Goal: Task Accomplishment & Management: Manage account settings

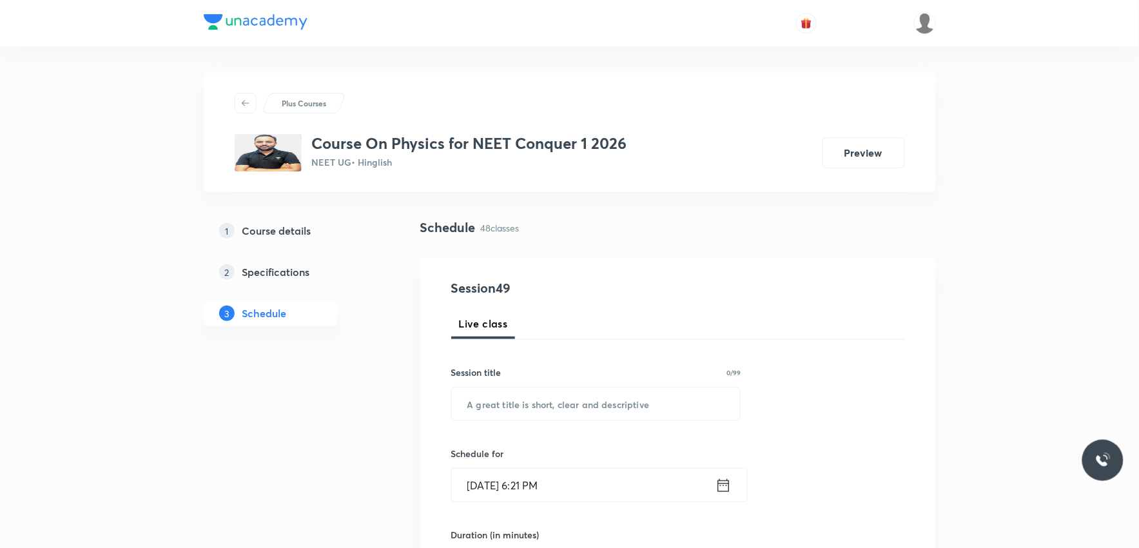
scroll to position [5287, 0]
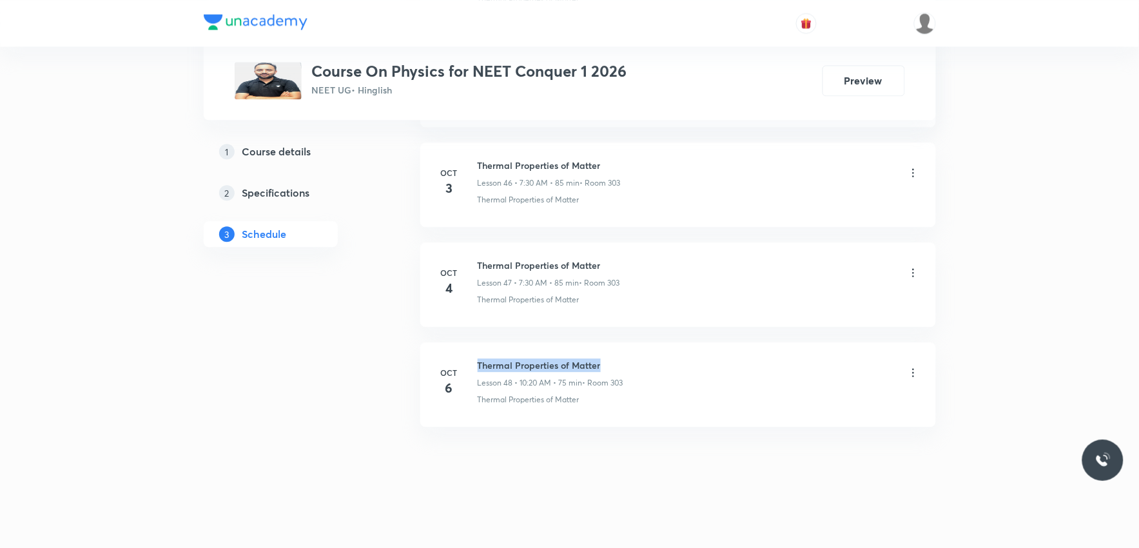
drag, startPoint x: 477, startPoint y: 362, endPoint x: 614, endPoint y: 342, distance: 138.6
click at [614, 342] on li "Oct 6 Thermal Properties of Matter Lesson 48 • 10:20 AM • 75 min • Room 303 The…" at bounding box center [678, 384] width 516 height 84
copy h6 "Thermal Properties of Matter"
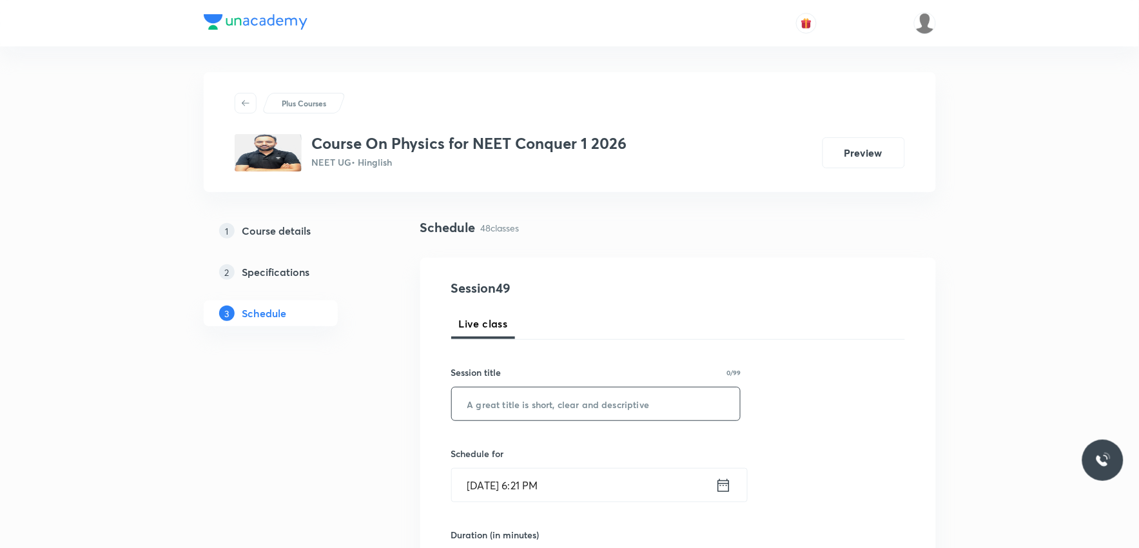
click at [599, 397] on input "text" at bounding box center [596, 403] width 289 height 33
paste input "Thermal Properties of Matter"
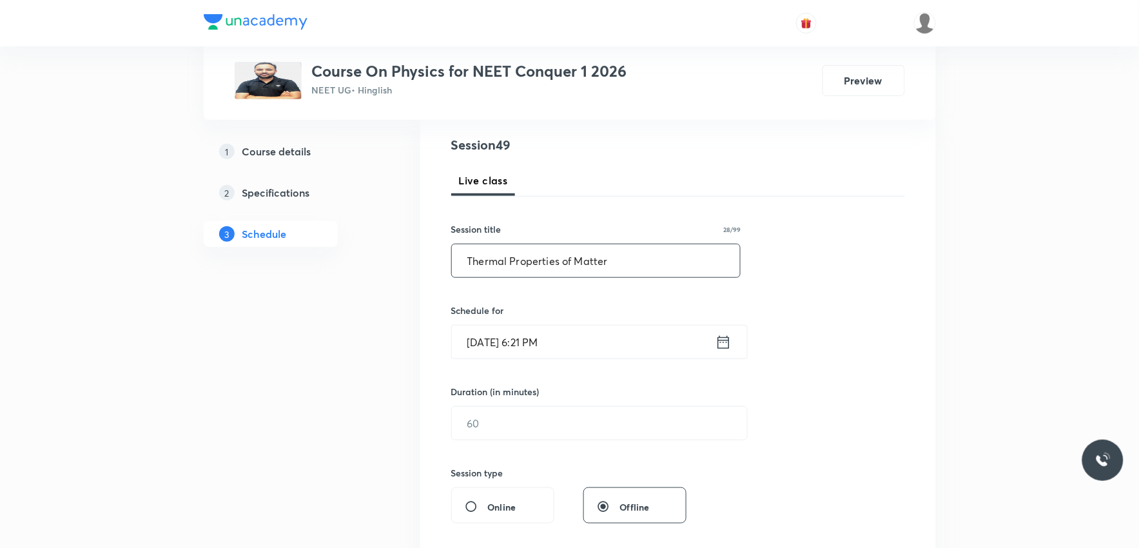
type input "Thermal Properties of Matter"
click at [491, 336] on input "[DATE] 6:21 PM" at bounding box center [584, 342] width 264 height 33
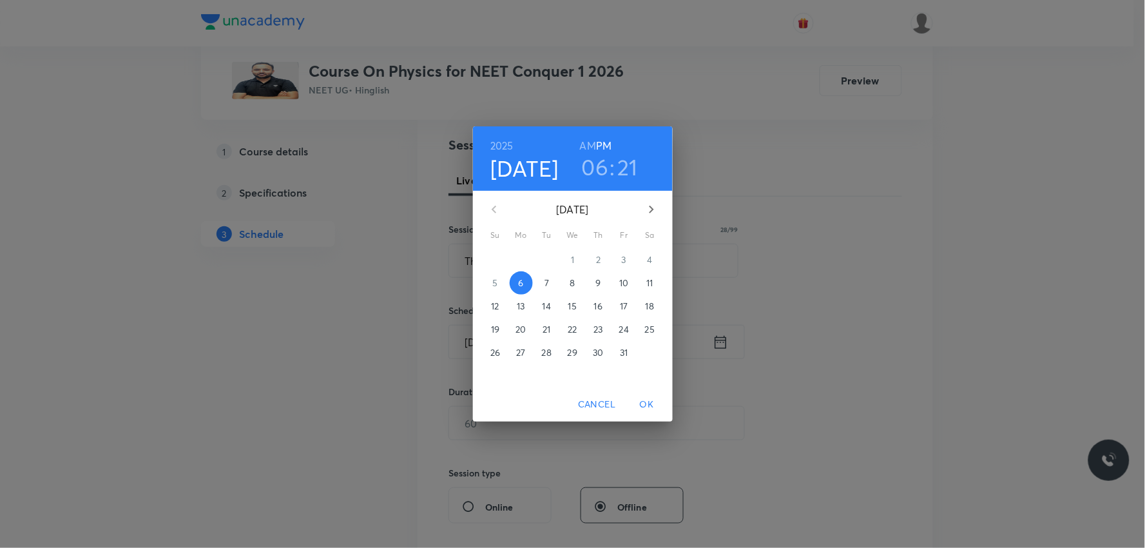
click at [550, 280] on span "7" at bounding box center [547, 283] width 23 height 13
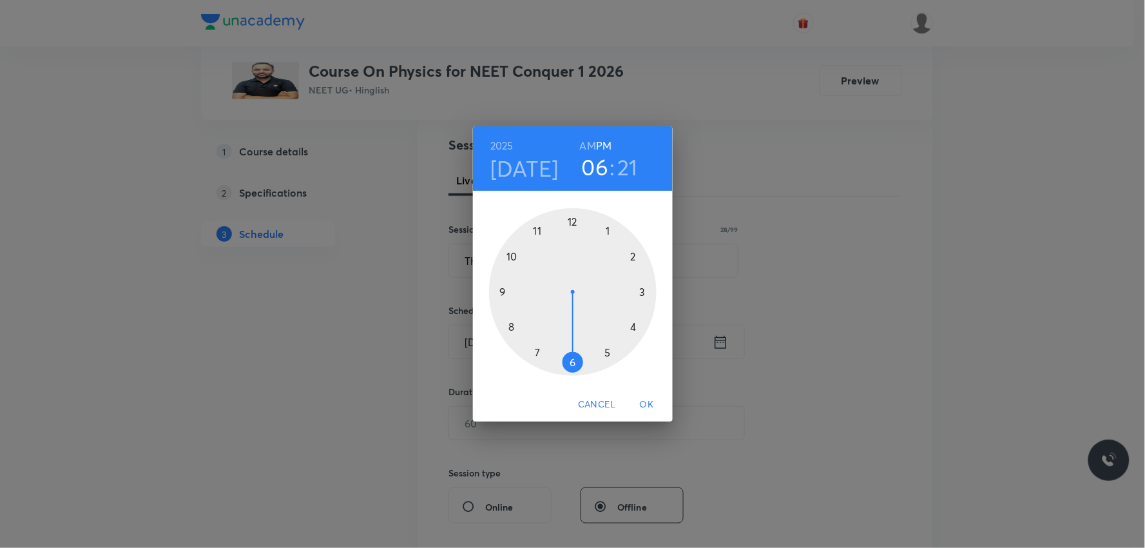
click at [587, 145] on h6 "AM" at bounding box center [588, 146] width 16 height 18
drag, startPoint x: 567, startPoint y: 360, endPoint x: 545, endPoint y: 362, distance: 22.6
click at [545, 362] on div at bounding box center [573, 292] width 168 height 168
drag, startPoint x: 620, startPoint y: 337, endPoint x: 570, endPoint y: 356, distance: 53.0
click at [570, 356] on div at bounding box center [573, 292] width 168 height 168
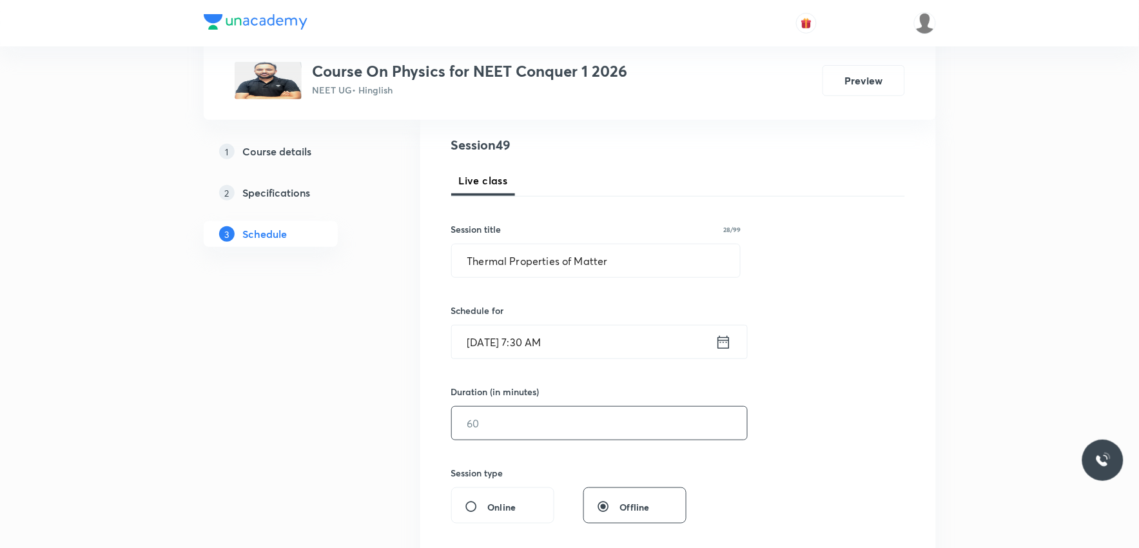
click at [478, 427] on input "text" at bounding box center [599, 423] width 295 height 33
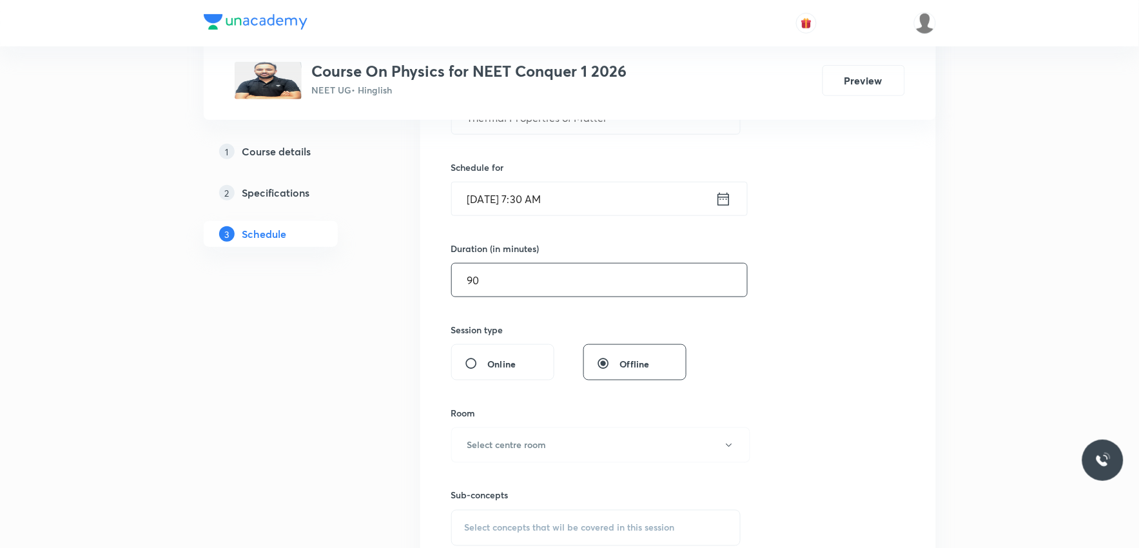
scroll to position [429, 0]
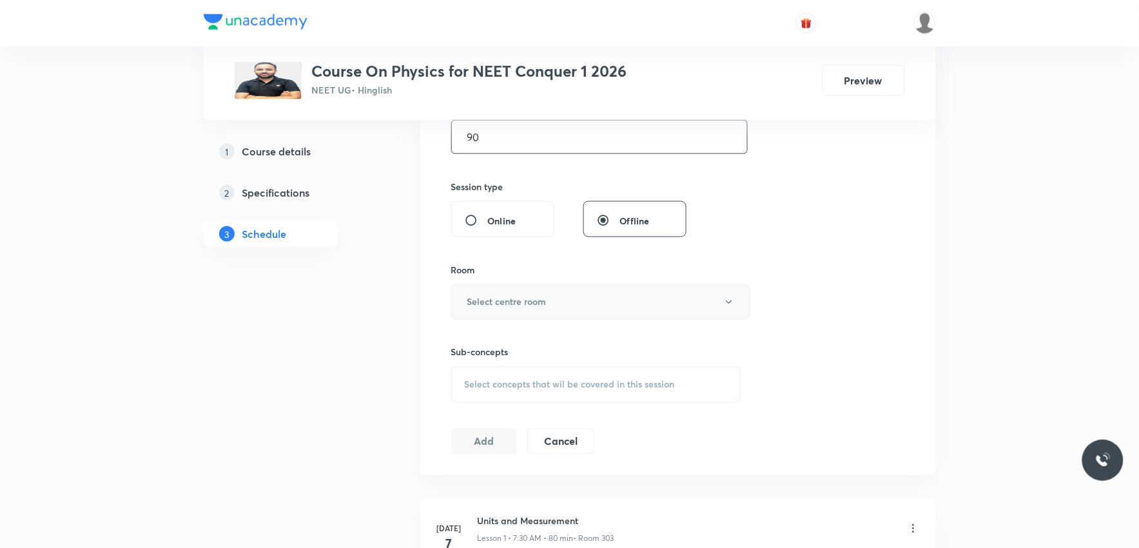
type input "90"
click at [520, 302] on h6 "Select centre room" at bounding box center [506, 302] width 79 height 14
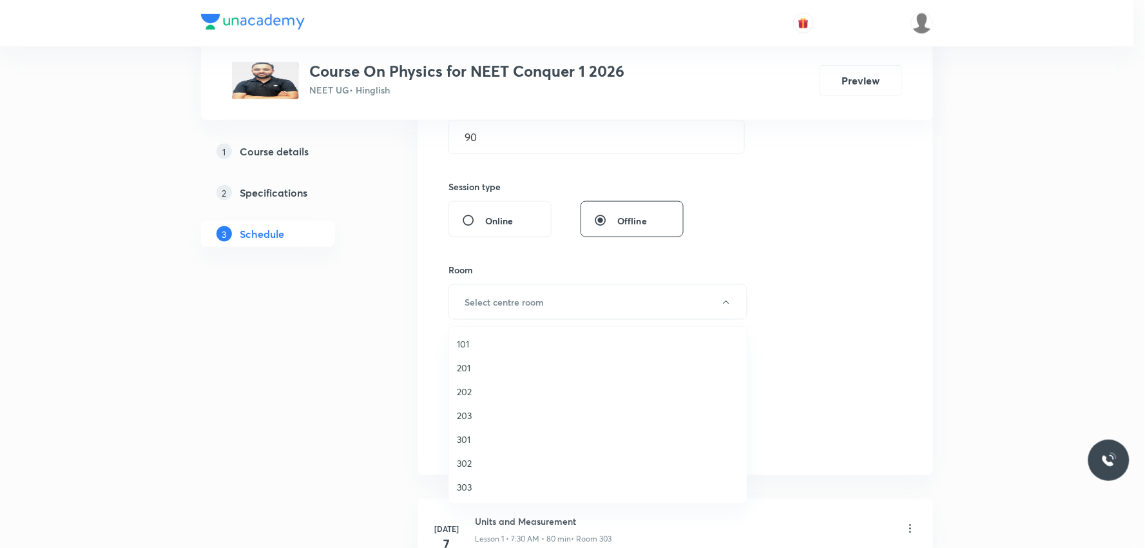
click at [479, 480] on span "303" at bounding box center [598, 487] width 282 height 14
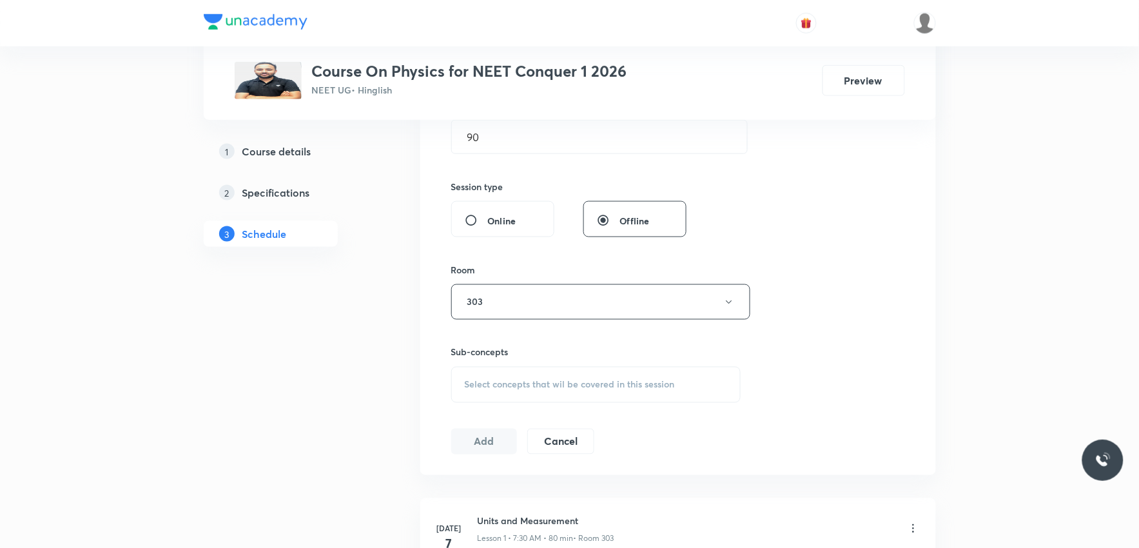
scroll to position [215, 0]
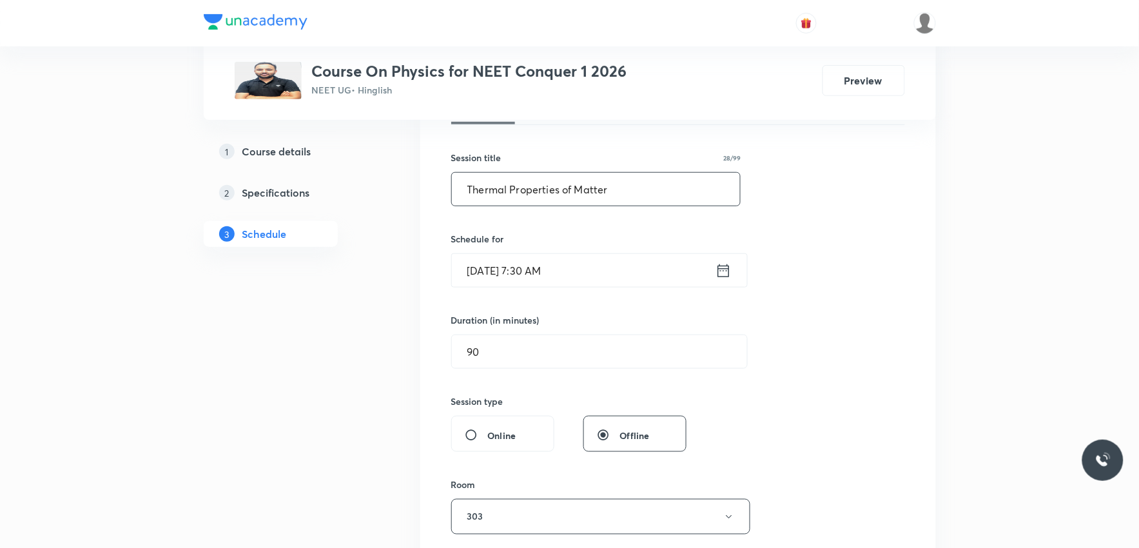
click at [640, 198] on input "Thermal Properties of Matter" at bounding box center [596, 189] width 289 height 33
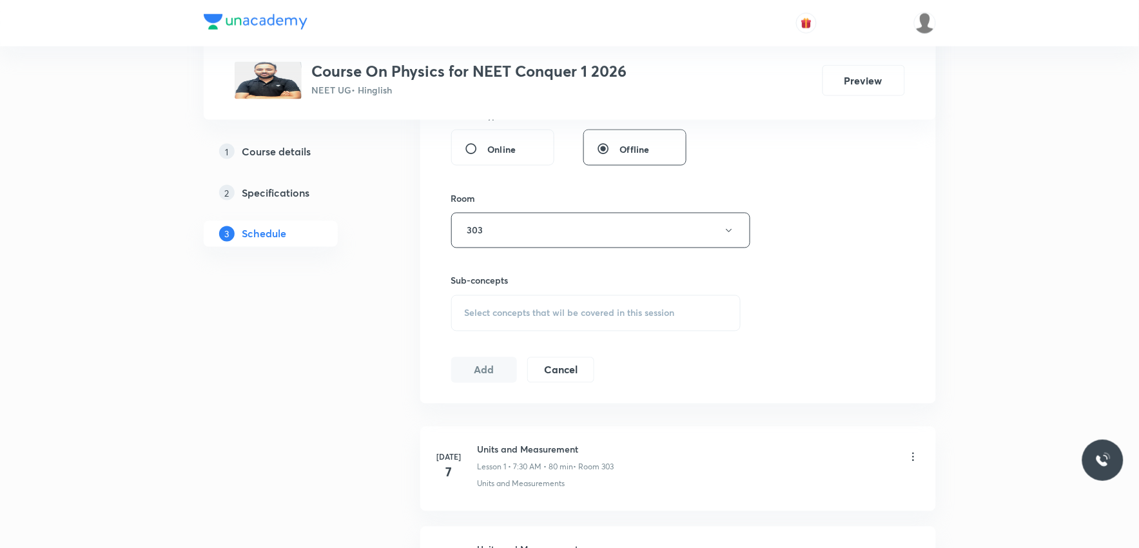
scroll to position [572, 0]
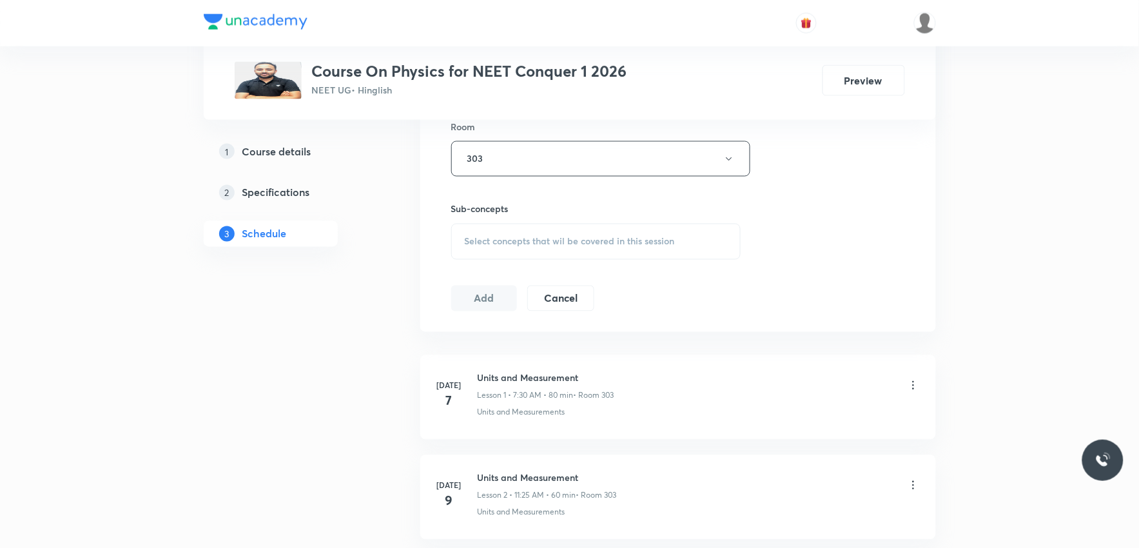
click at [608, 252] on div "Select concepts that wil be covered in this session" at bounding box center [596, 242] width 290 height 36
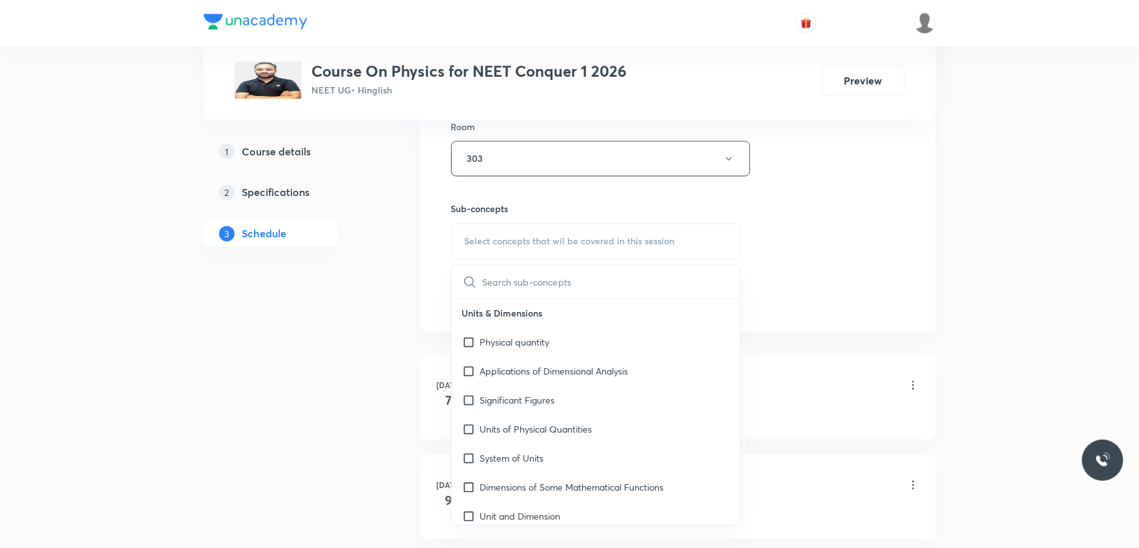
paste input "Thermal Properties of Matter"
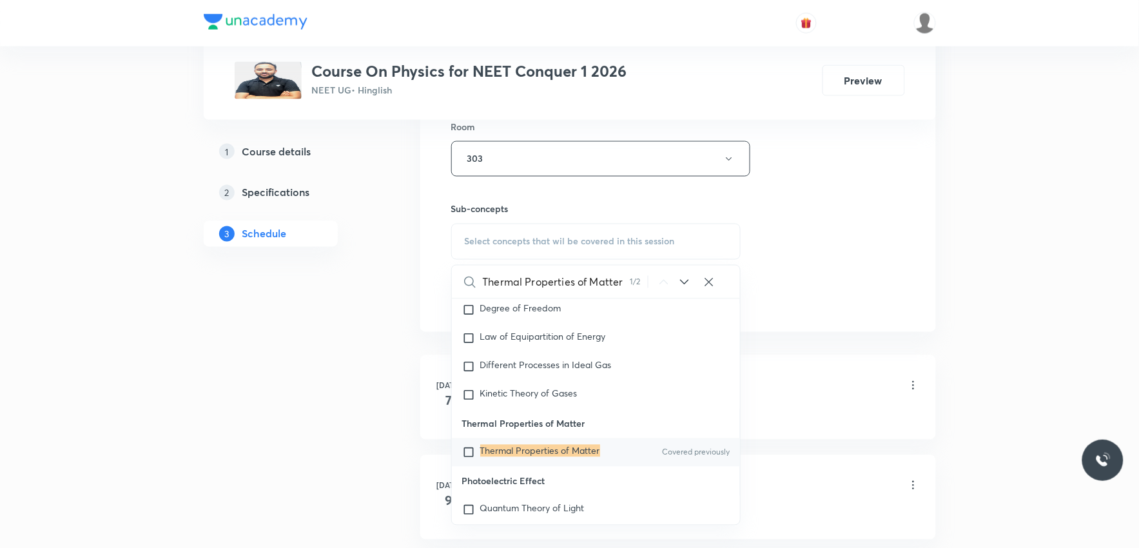
scroll to position [716, 0]
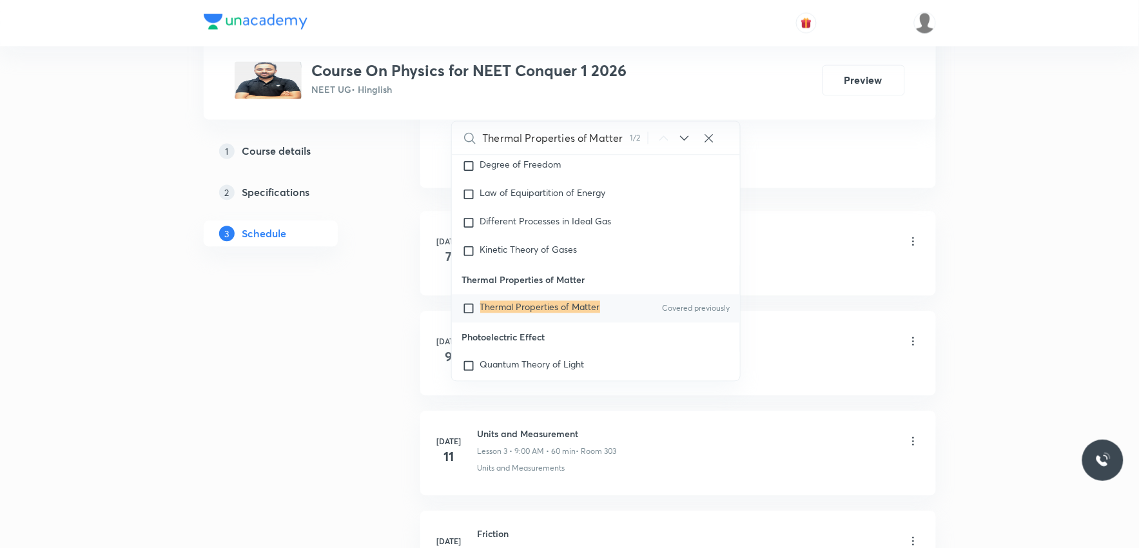
type input "Thermal Properties of Matter"
click at [574, 313] on div "Thermal Properties of Matter Covered previously" at bounding box center [596, 309] width 289 height 28
checkbox input "true"
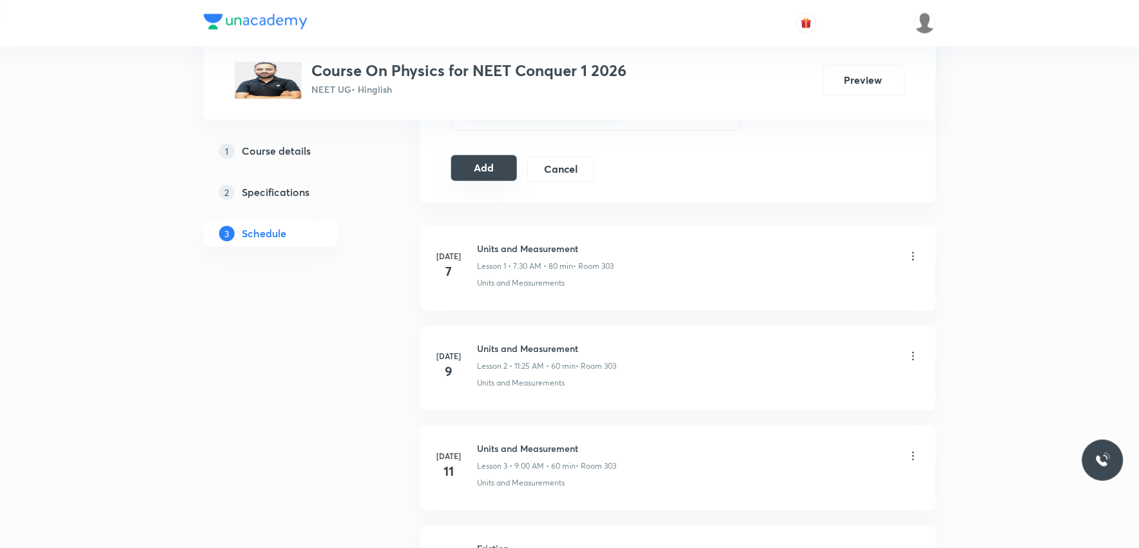
click at [498, 170] on button "Add" at bounding box center [484, 168] width 66 height 26
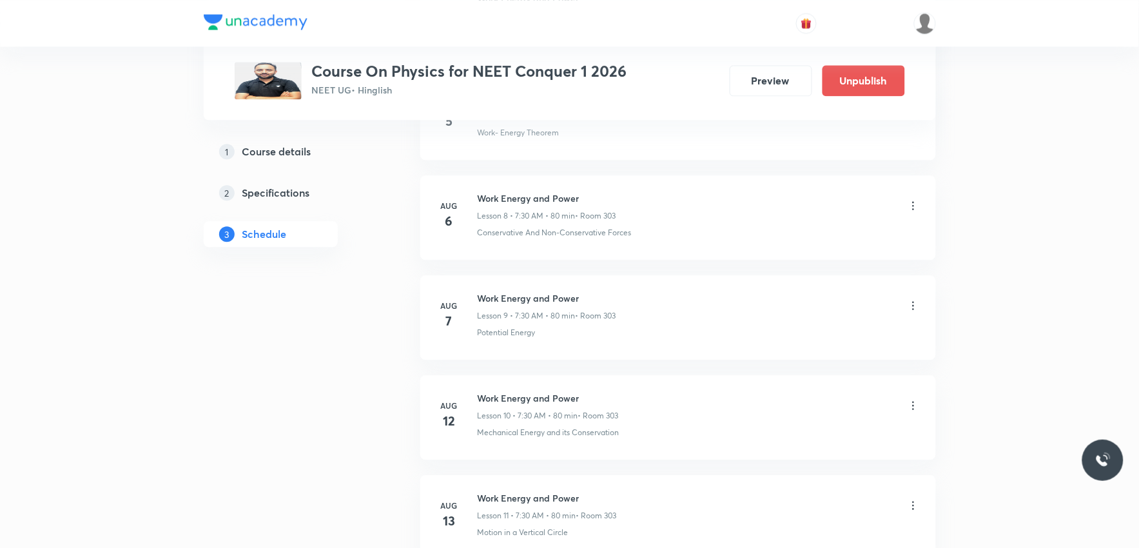
scroll to position [4794, 0]
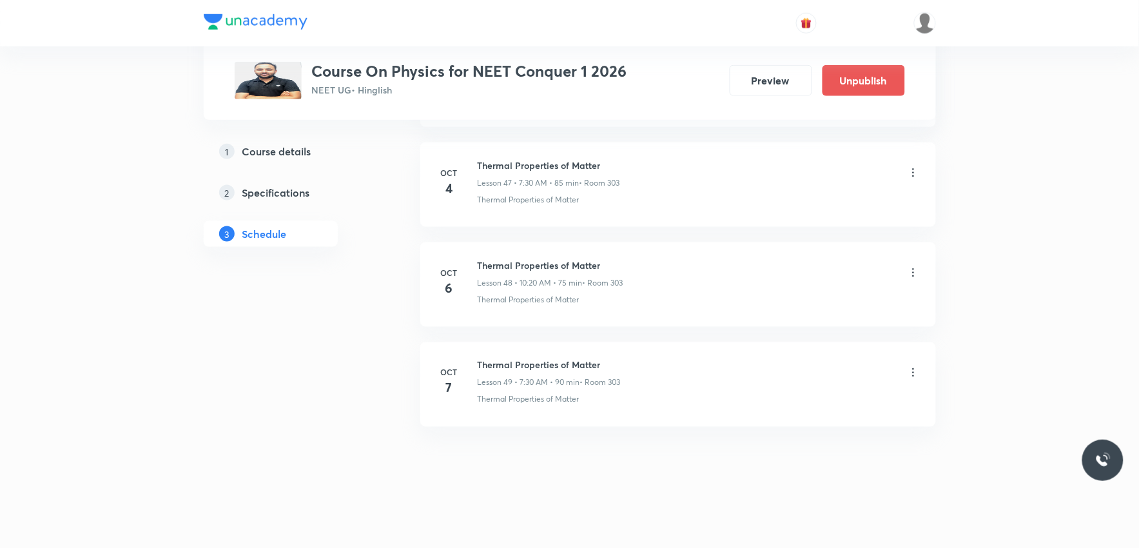
click at [911, 370] on icon at bounding box center [913, 372] width 13 height 13
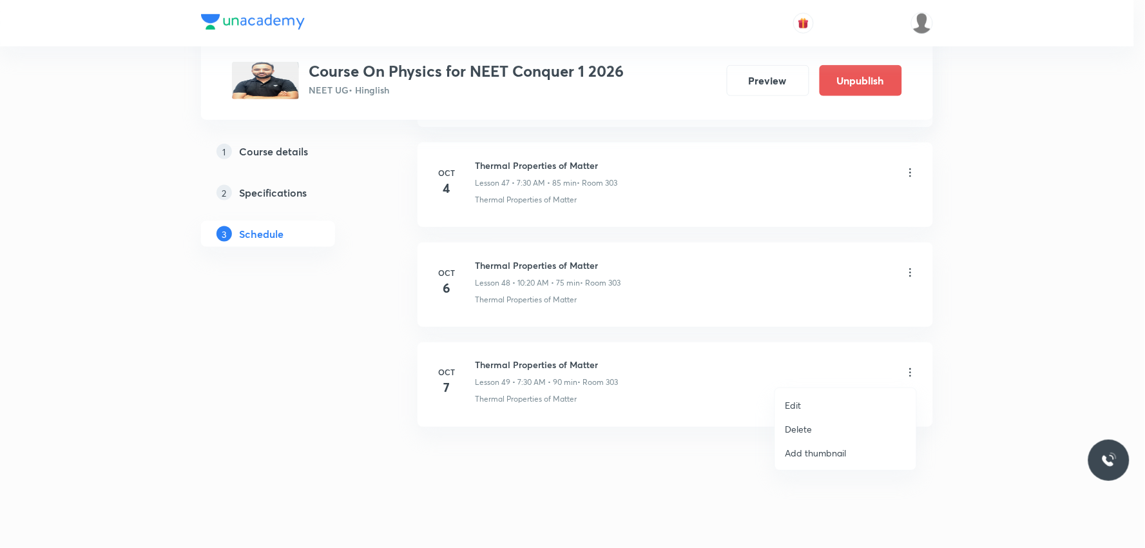
click at [804, 402] on li "Edit" at bounding box center [845, 405] width 141 height 24
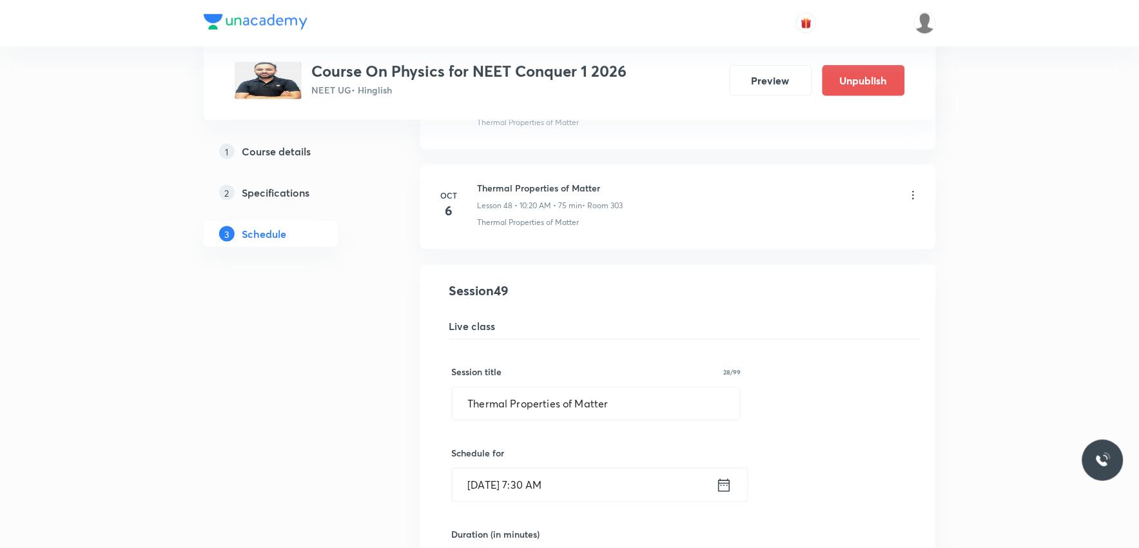
scroll to position [4937, 0]
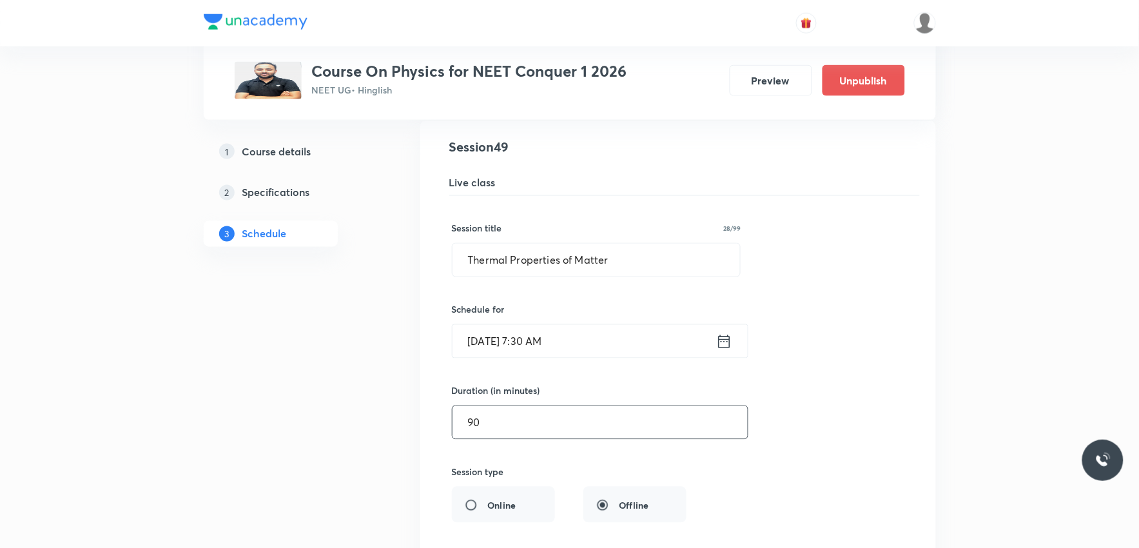
click at [503, 433] on input "90" at bounding box center [599, 422] width 295 height 33
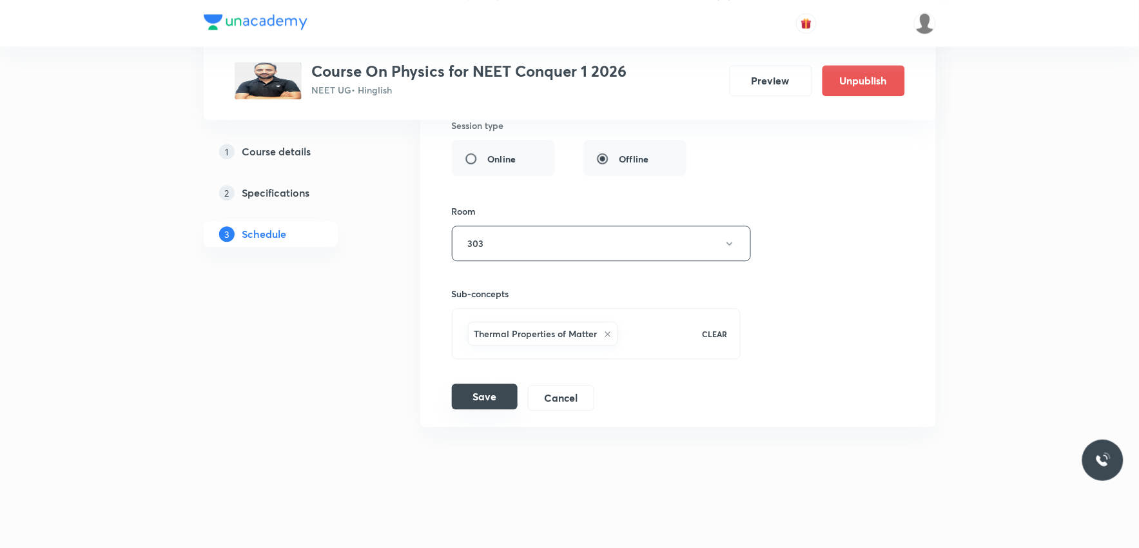
type input "85"
click at [499, 400] on button "Save" at bounding box center [485, 397] width 66 height 26
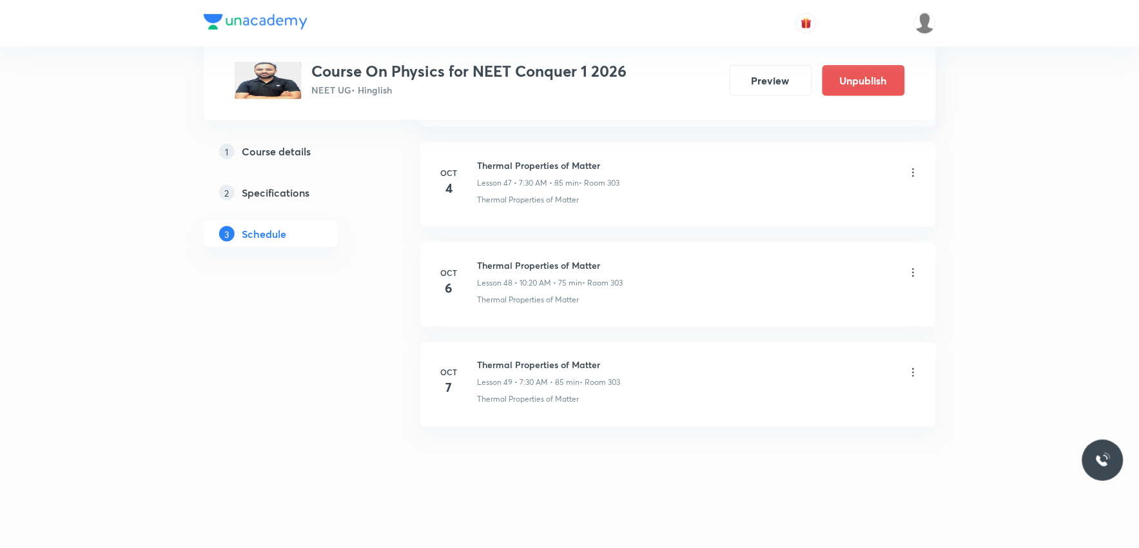
scroll to position [4794, 0]
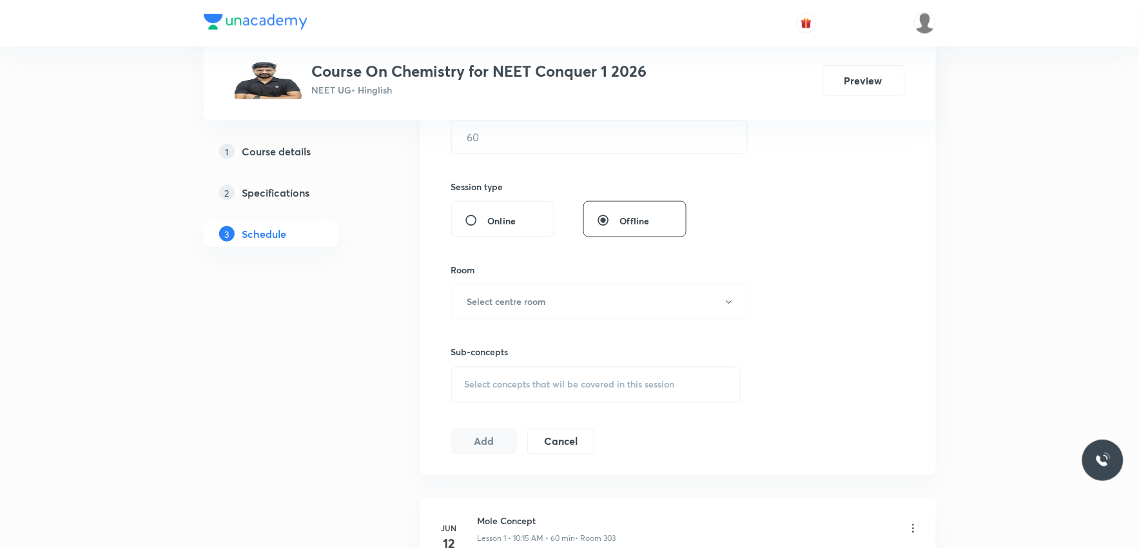
scroll to position [572, 0]
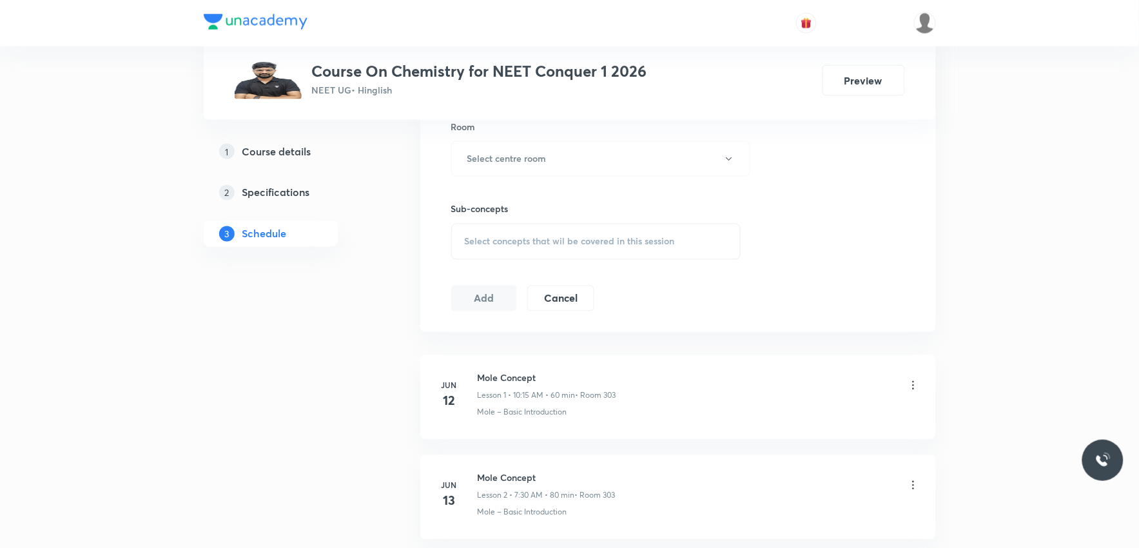
click at [634, 246] on span "Select concepts that wil be covered in this session" at bounding box center [570, 242] width 210 height 10
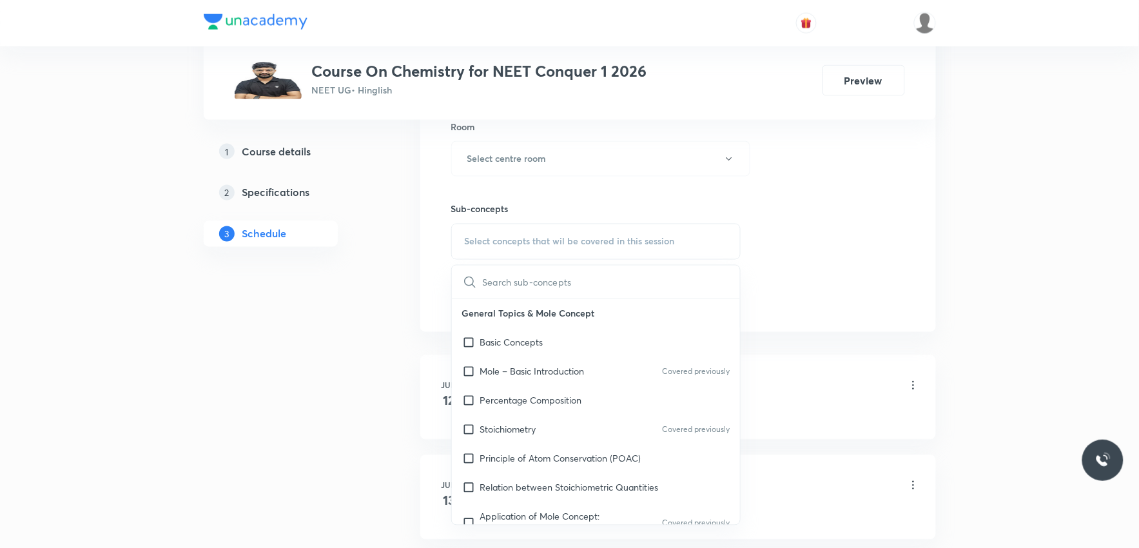
click at [874, 307] on div "Session 82 Live class Session title 0/99 ​ Schedule for [DATE] 6:21 PM ​ Durati…" at bounding box center [678, 8] width 454 height 605
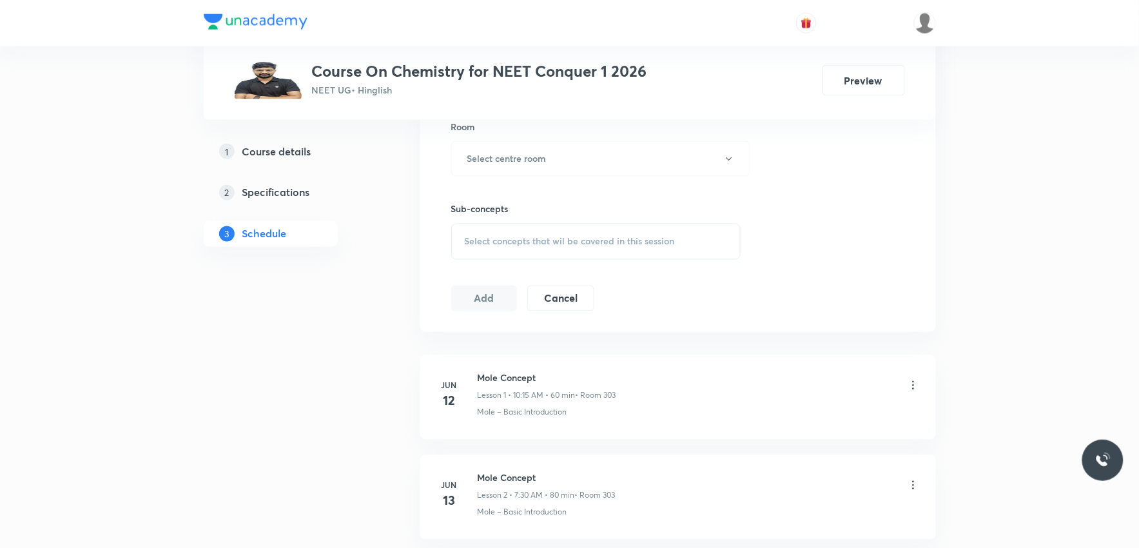
scroll to position [8587, 0]
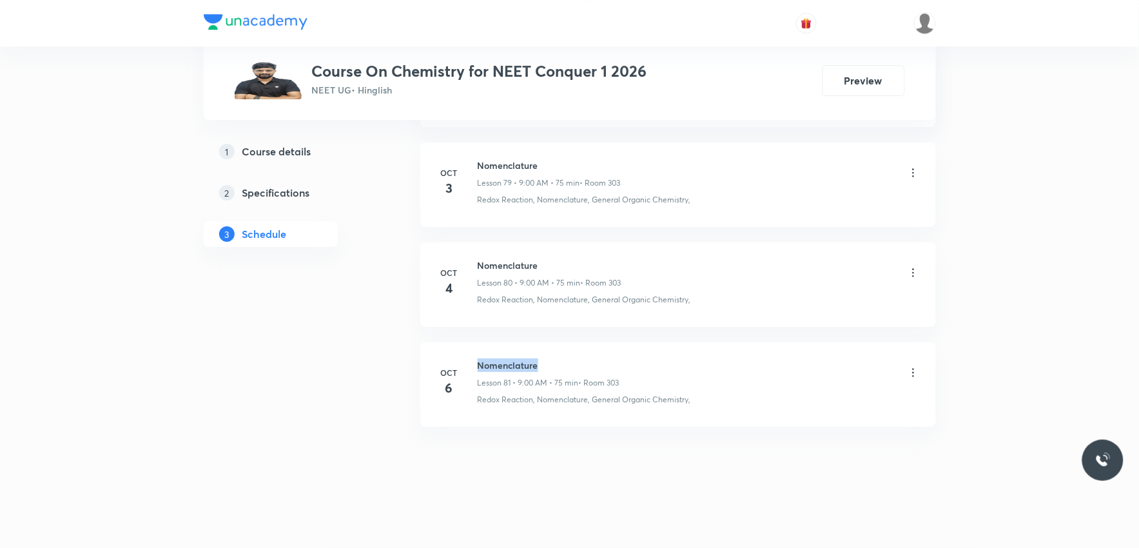
drag, startPoint x: 478, startPoint y: 365, endPoint x: 565, endPoint y: 362, distance: 87.1
click at [565, 362] on h6 "Nomenclature" at bounding box center [549, 365] width 142 height 14
copy h6 "Nomenclature"
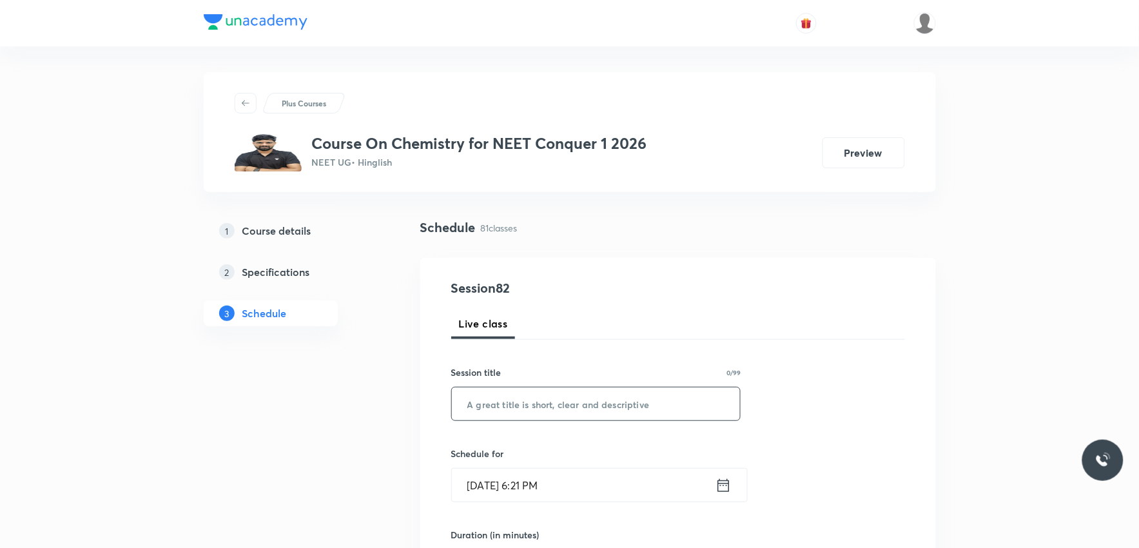
click at [558, 389] on input "text" at bounding box center [596, 403] width 289 height 33
paste input "Nomenclature"
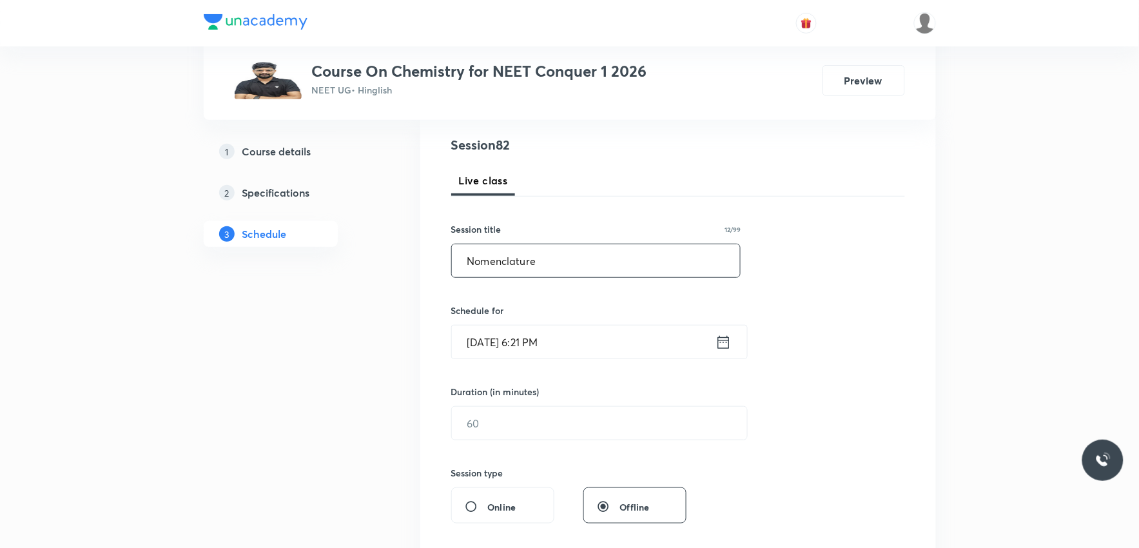
type input "Nomenclature"
click at [519, 332] on input "[DATE] 6:21 PM" at bounding box center [584, 342] width 264 height 33
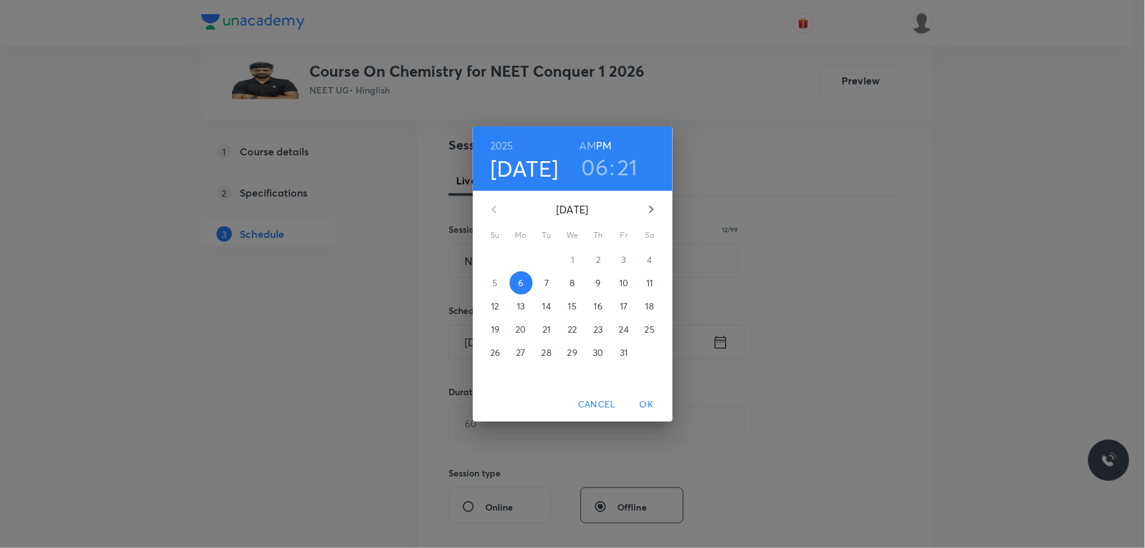
click at [547, 282] on p "7" at bounding box center [547, 283] width 5 height 13
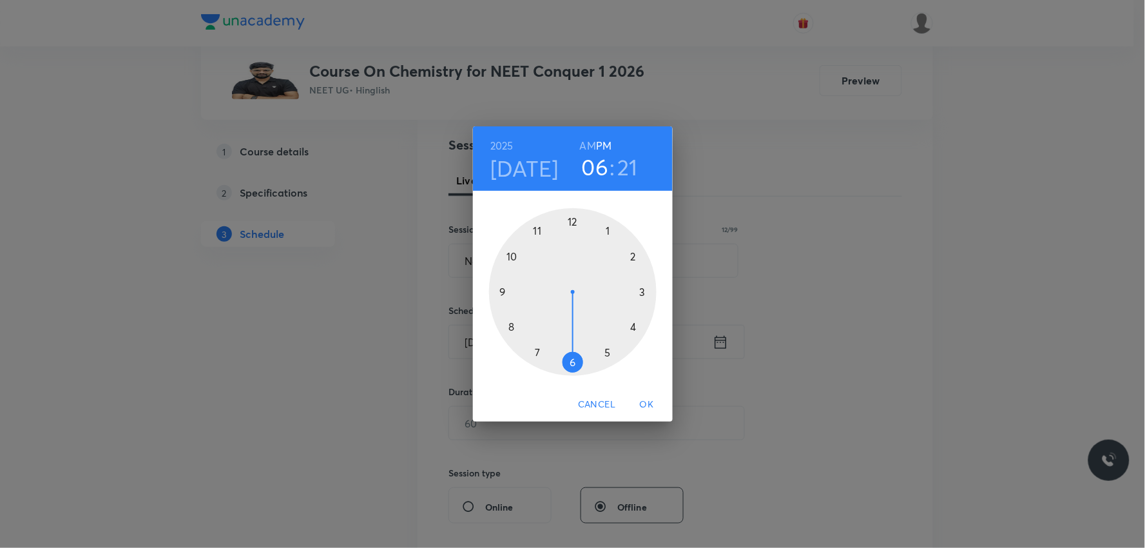
click at [590, 150] on h6 "AM" at bounding box center [588, 146] width 16 height 18
drag, startPoint x: 569, startPoint y: 359, endPoint x: 514, endPoint y: 300, distance: 81.2
click at [514, 300] on div at bounding box center [573, 292] width 168 height 168
drag, startPoint x: 607, startPoint y: 271, endPoint x: 570, endPoint y: 239, distance: 48.9
click at [570, 239] on div at bounding box center [573, 292] width 168 height 168
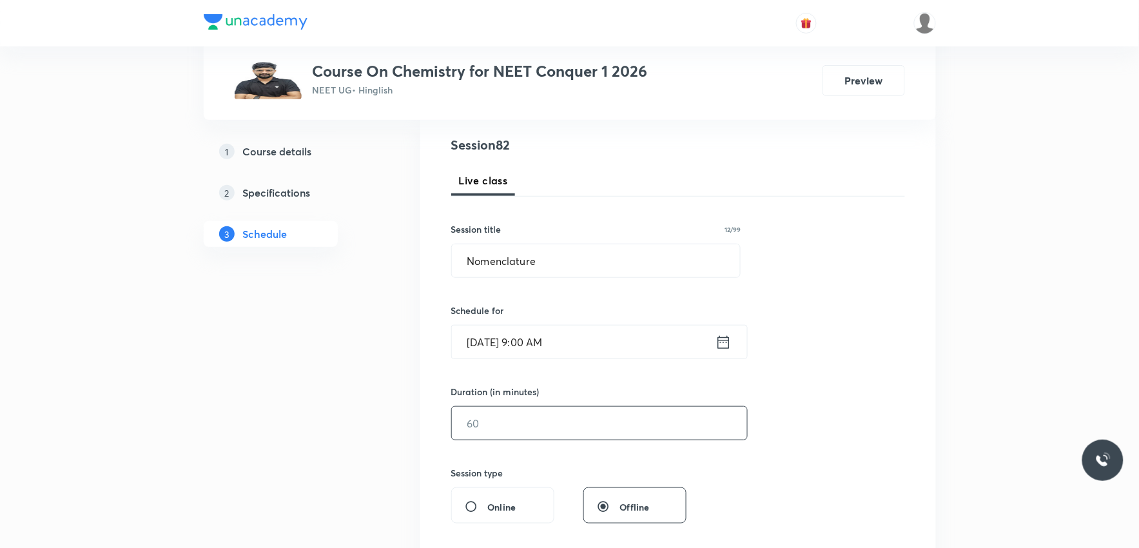
click at [504, 429] on input "text" at bounding box center [599, 423] width 295 height 33
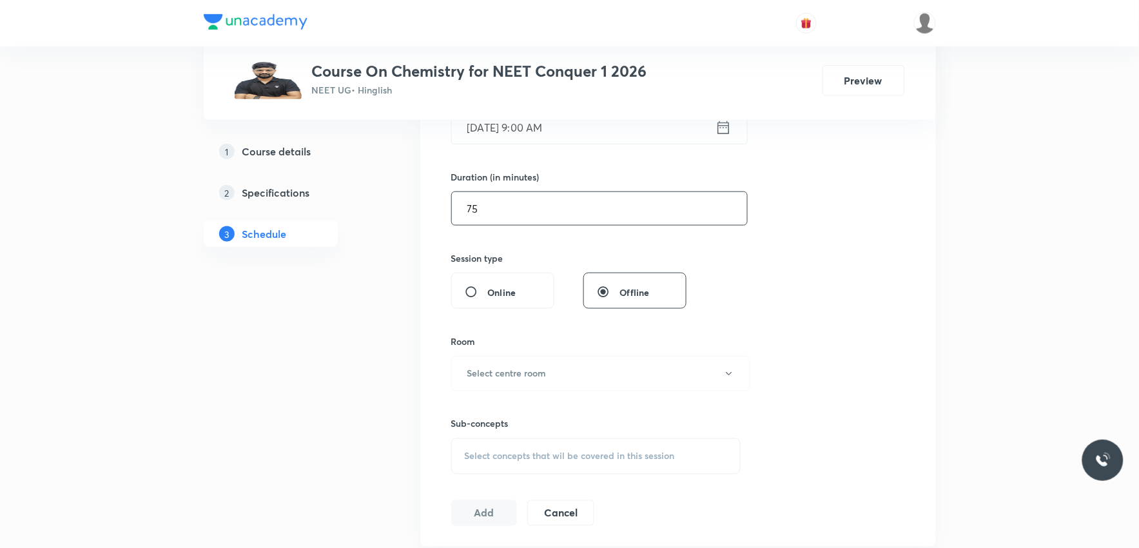
scroll to position [429, 0]
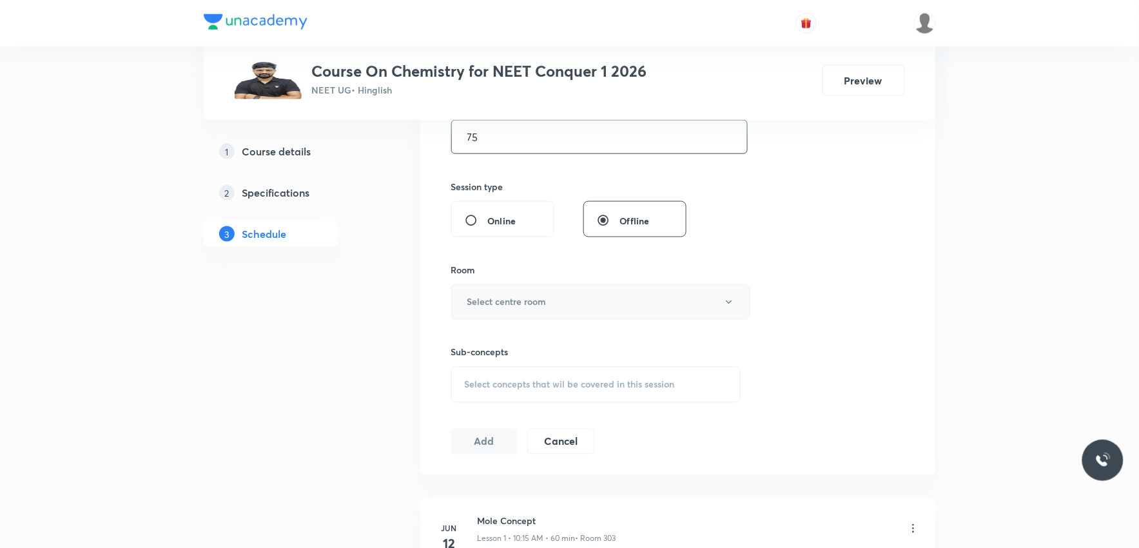
type input "75"
click at [583, 297] on button "Select centre room" at bounding box center [600, 301] width 299 height 35
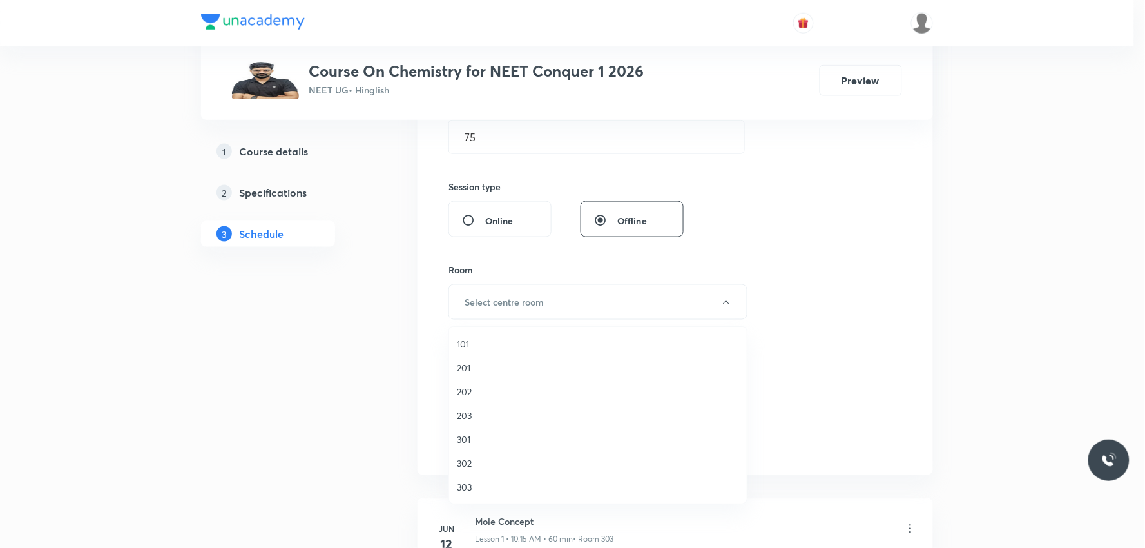
click at [471, 486] on span "303" at bounding box center [598, 487] width 282 height 14
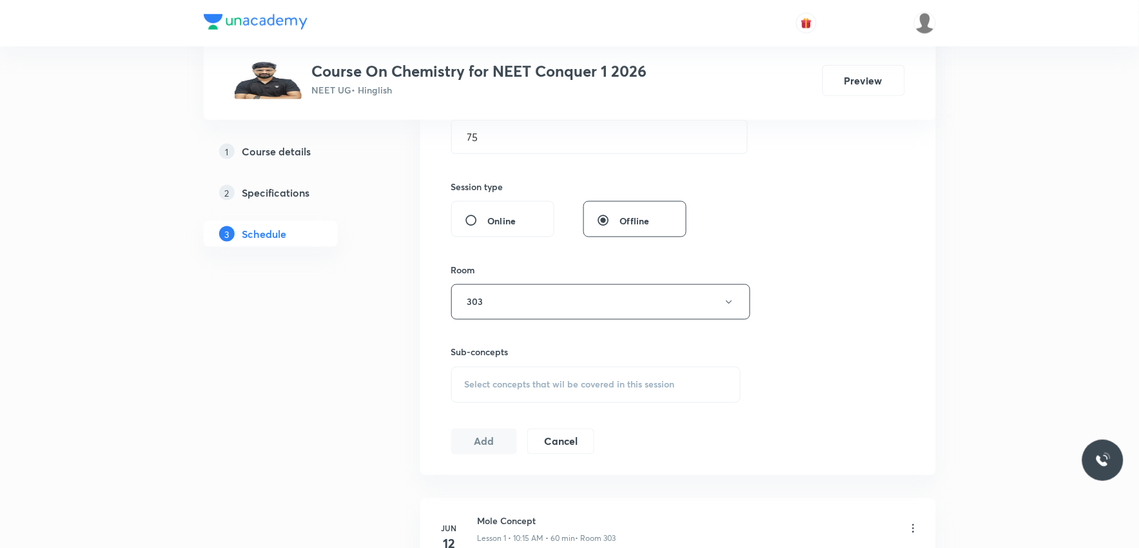
click at [833, 236] on div "Session 82 Live class Session title 12/99 Nomenclature ​ Schedule for [DATE] 9:…" at bounding box center [678, 151] width 454 height 605
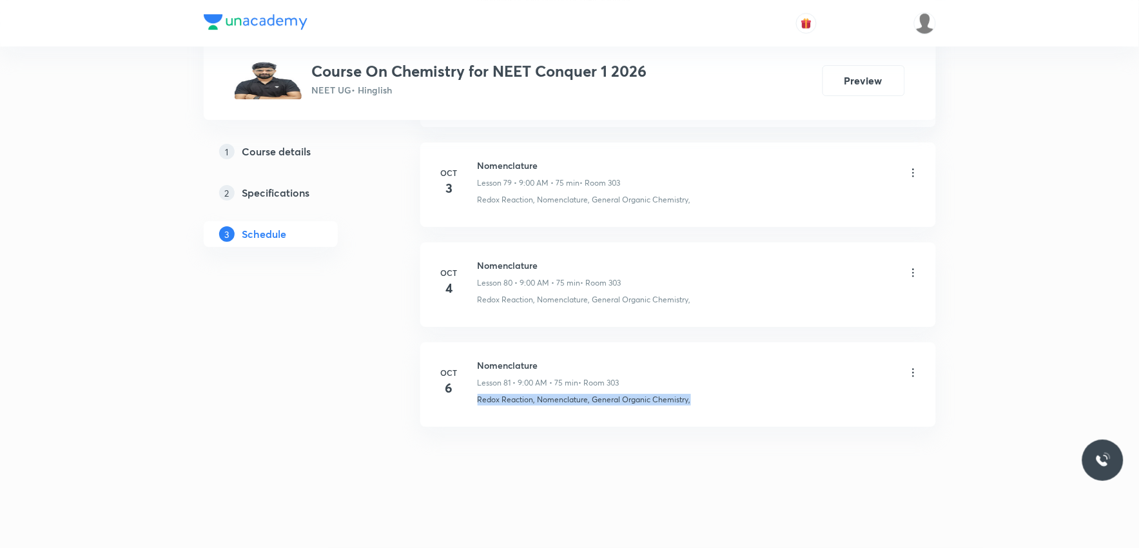
drag, startPoint x: 475, startPoint y: 406, endPoint x: 714, endPoint y: 416, distance: 239.4
click at [714, 416] on li "[DATE] Nomenclature Lesson 81 • 9:00 AM • 75 min • Room 303 Redox Reaction, Nom…" at bounding box center [678, 384] width 516 height 84
copy p "Redox Reaction, Nomenclature, General Organic Chemistry,"
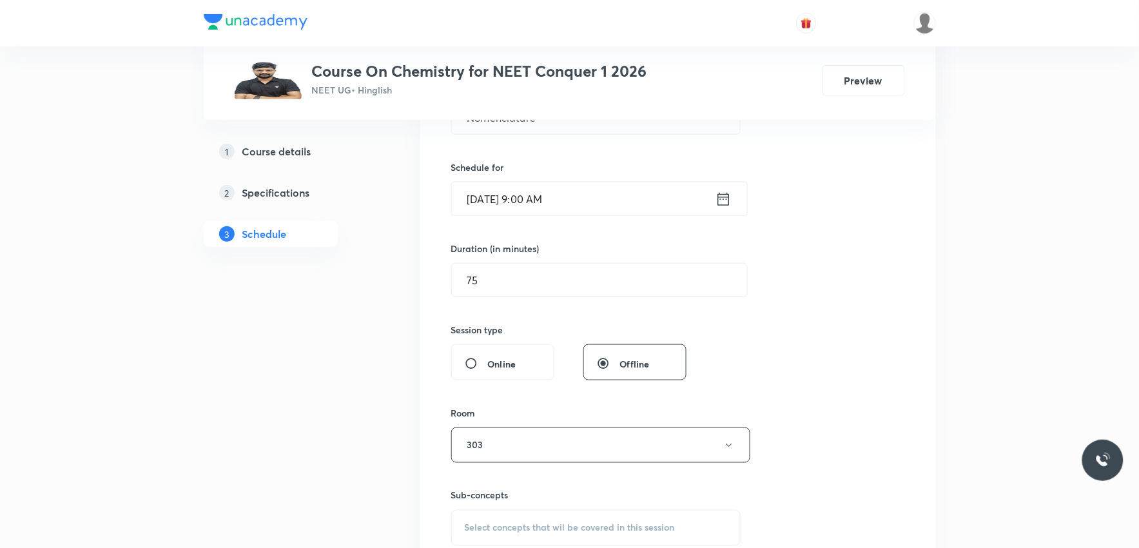
scroll to position [572, 0]
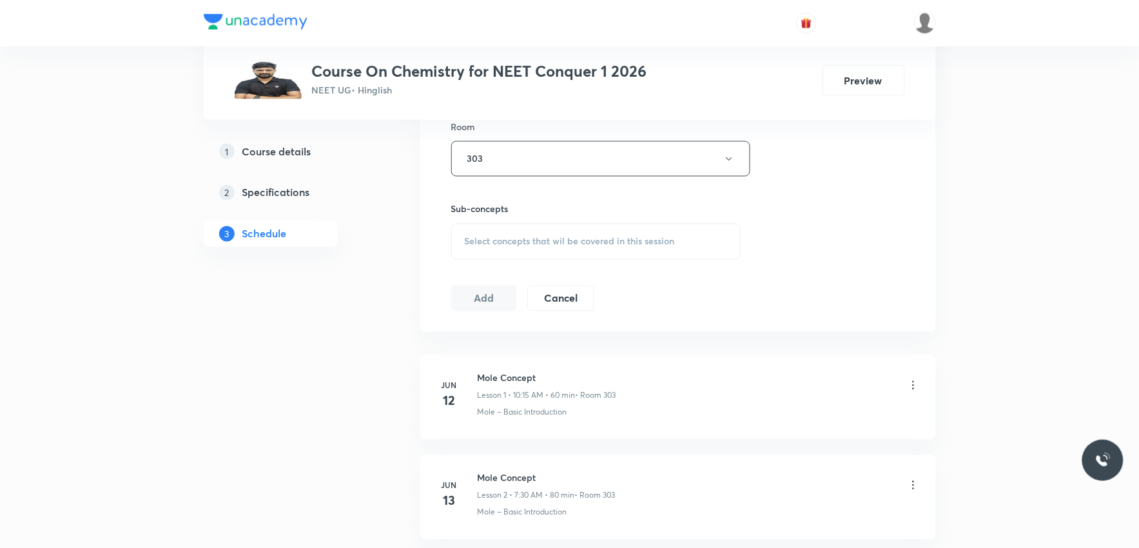
click at [634, 242] on span "Select concepts that wil be covered in this session" at bounding box center [570, 242] width 210 height 10
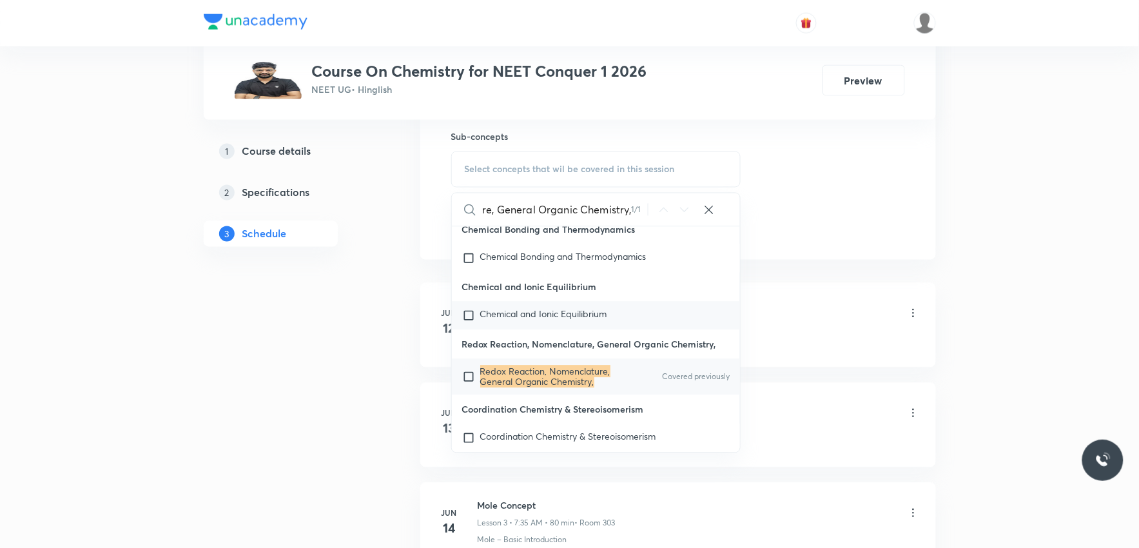
scroll to position [14359, 0]
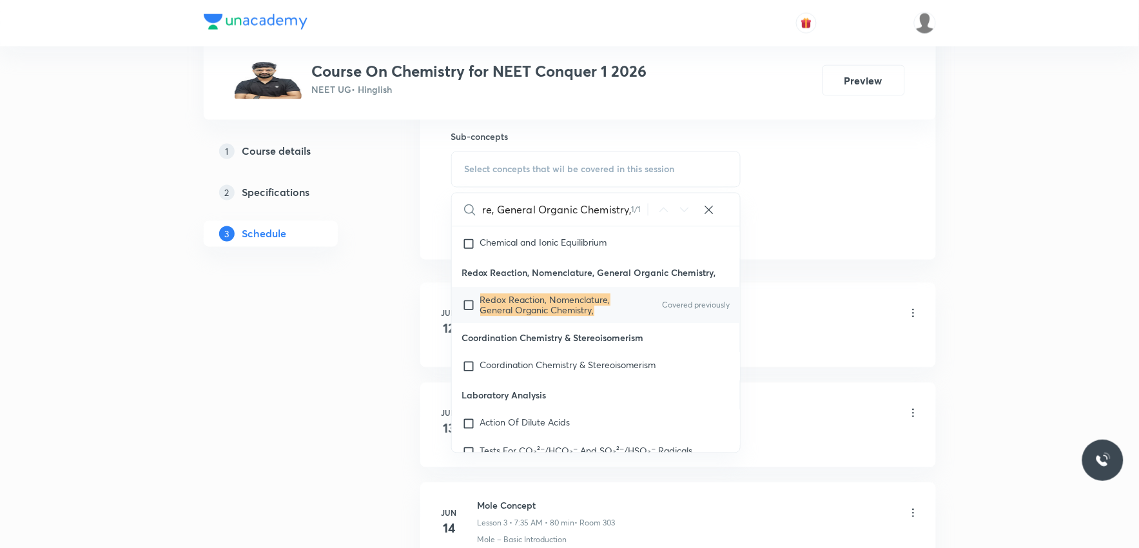
type input "Redox Reaction, Nomenclature, General Organic Chemistry,"
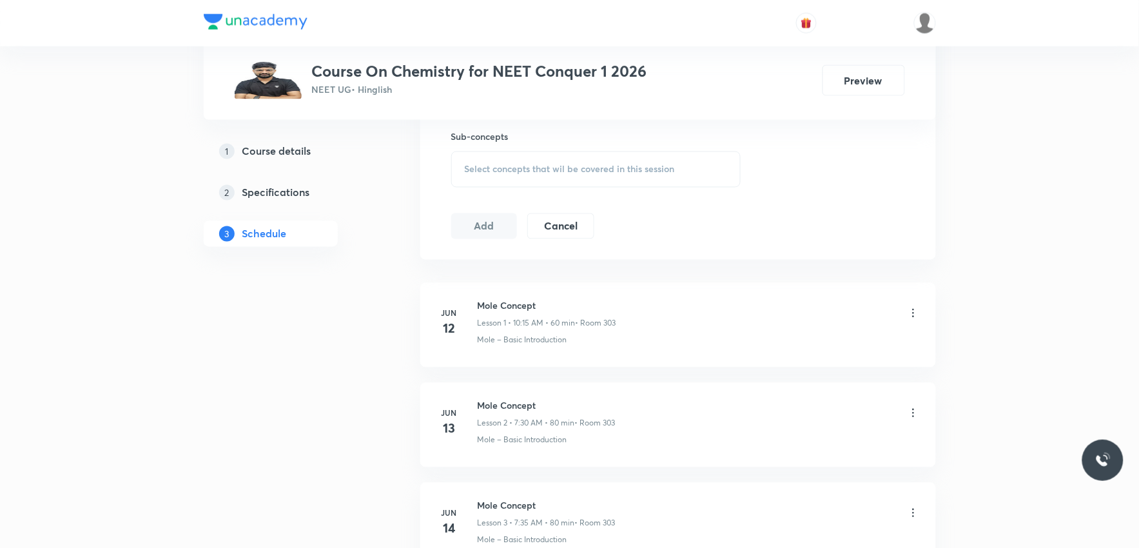
scroll to position [501, 0]
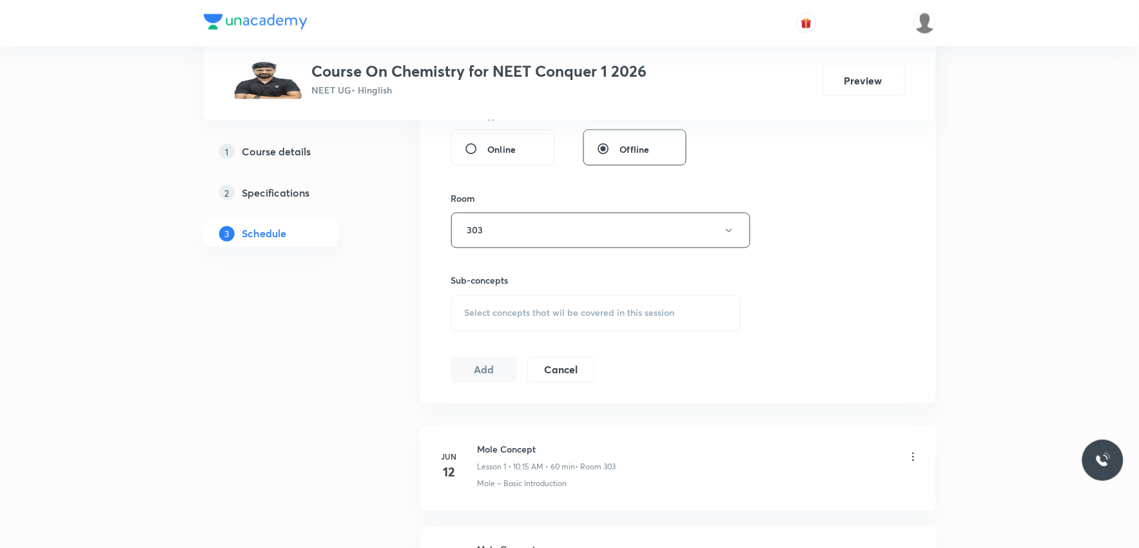
click at [596, 308] on span "Select concepts that wil be covered in this session" at bounding box center [570, 313] width 210 height 10
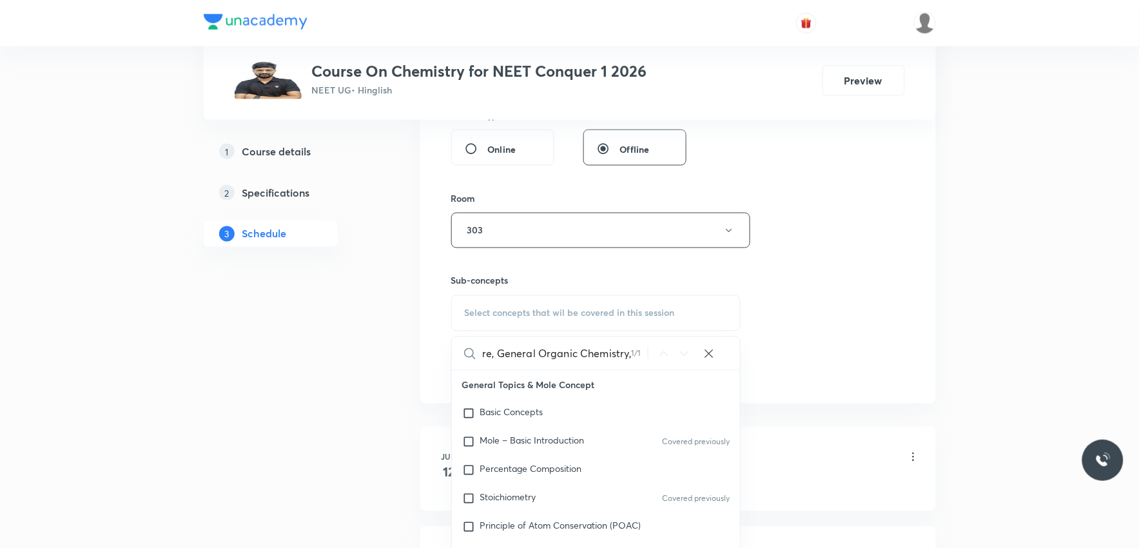
scroll to position [14288, 0]
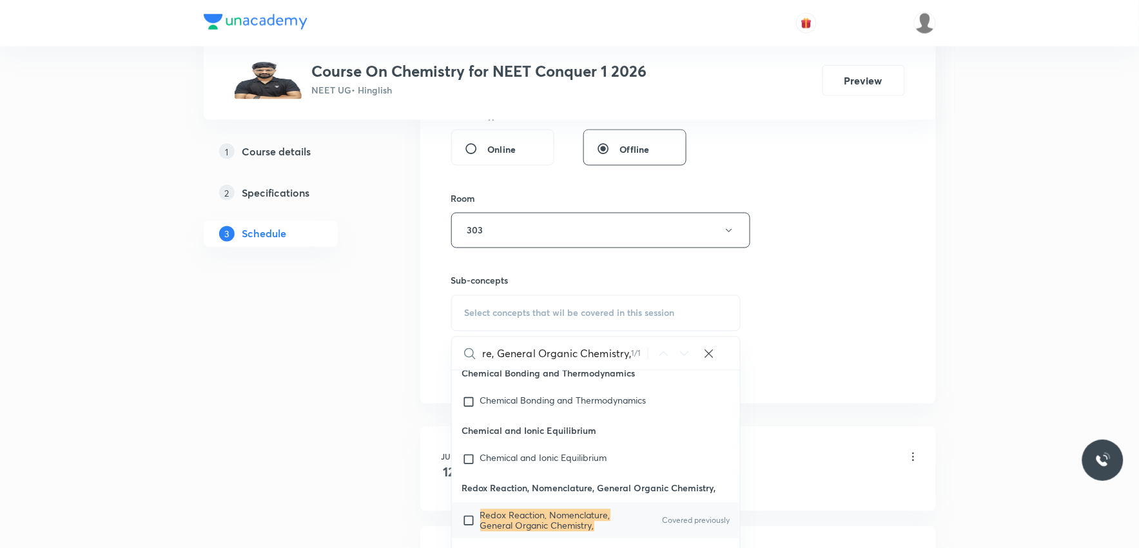
type input "Redox Reaction, Nomenclature, General Organic Chemistry,"
drag, startPoint x: 520, startPoint y: 536, endPoint x: 630, endPoint y: 481, distance: 123.1
click at [522, 492] on mark "Redox Reaction, Nomenclature, General Organic Chemistry," at bounding box center [545, 520] width 130 height 23
checkbox input "true"
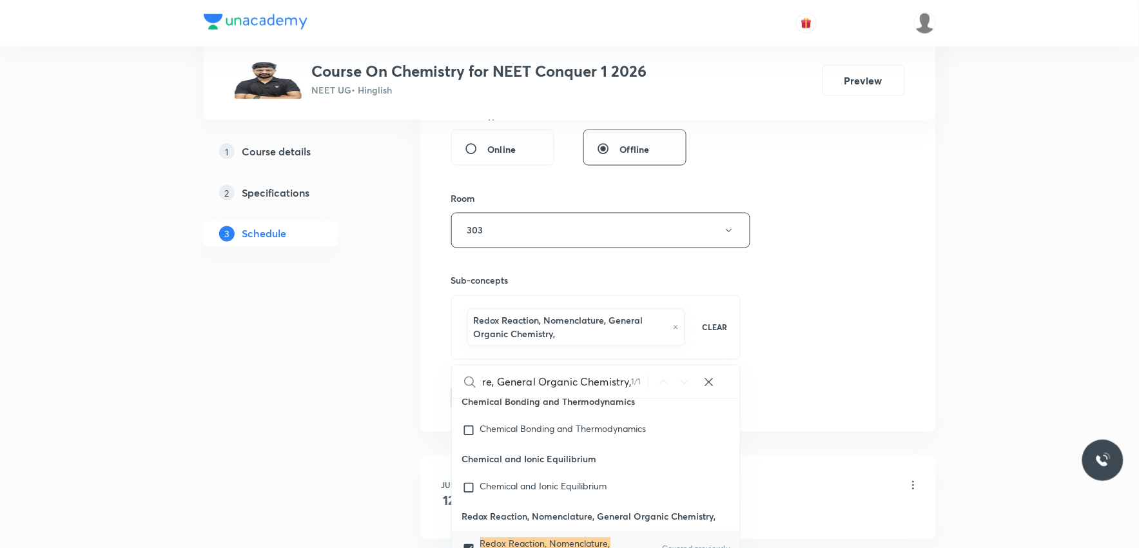
scroll to position [0, 0]
click at [900, 237] on div "Session 82 Live class Session title 12/99 Nomenclature ​ Schedule for Oct 7, 20…" at bounding box center [678, 95] width 454 height 634
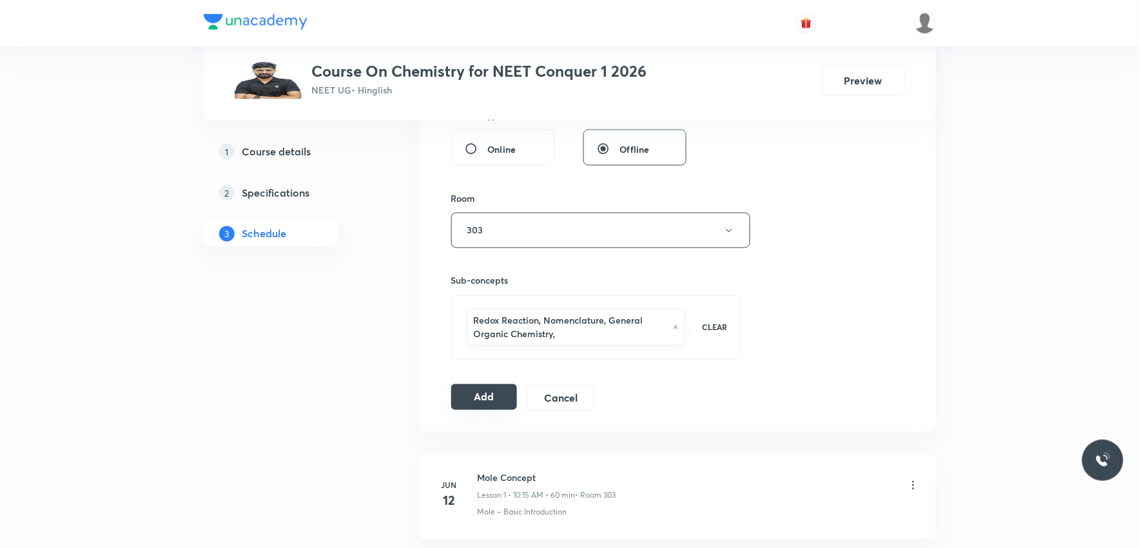
click at [498, 397] on button "Add" at bounding box center [484, 397] width 66 height 26
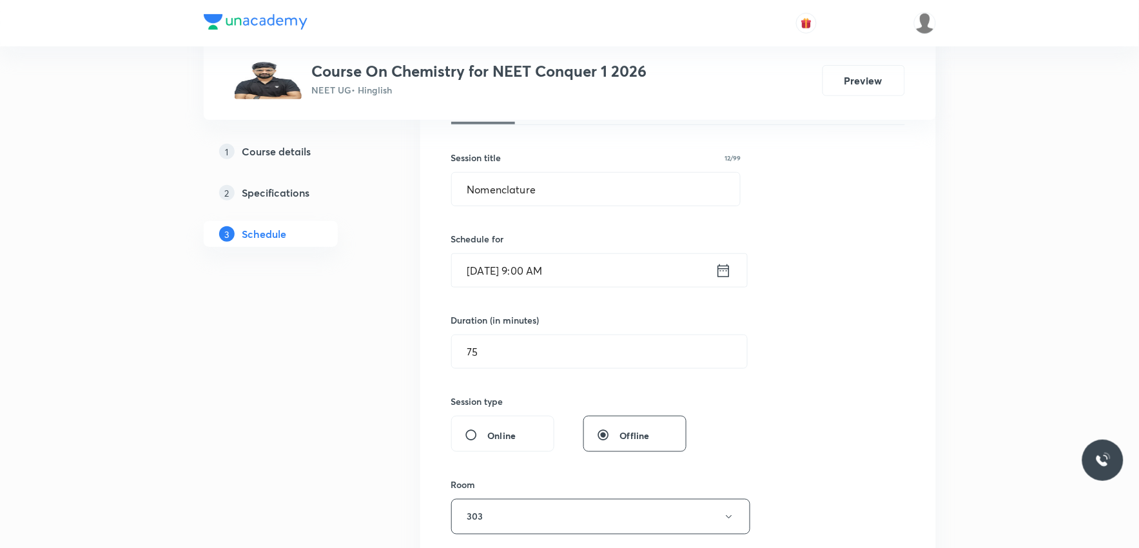
scroll to position [645, 0]
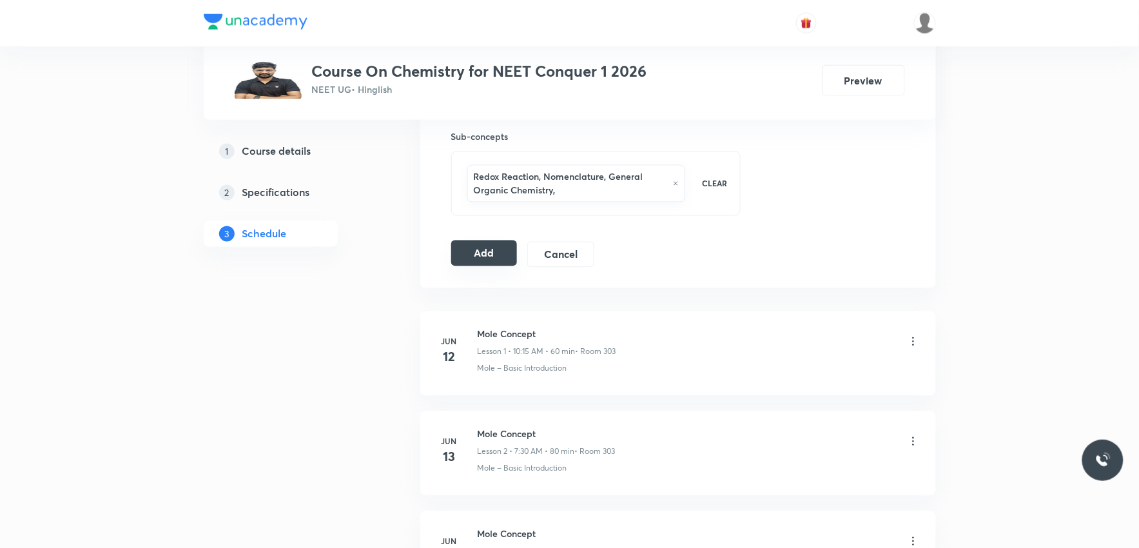
click at [498, 247] on button "Add" at bounding box center [484, 253] width 66 height 26
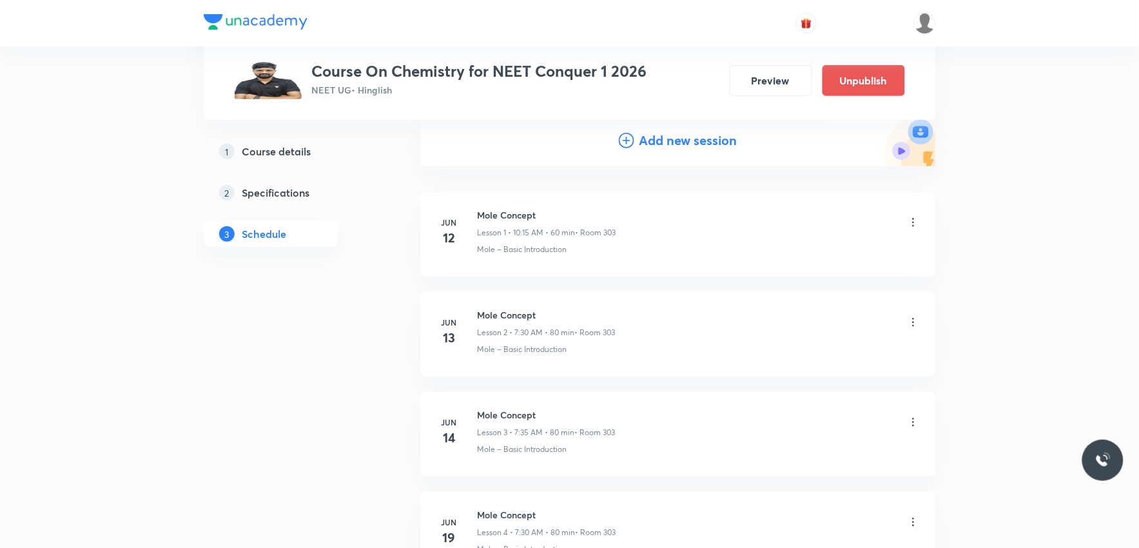
scroll to position [8094, 0]
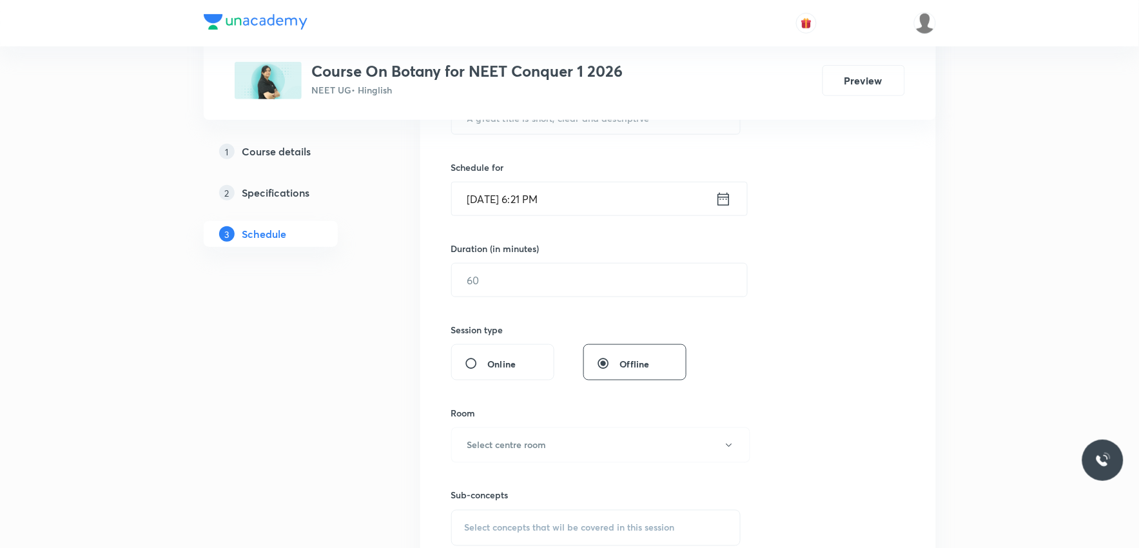
scroll to position [572, 0]
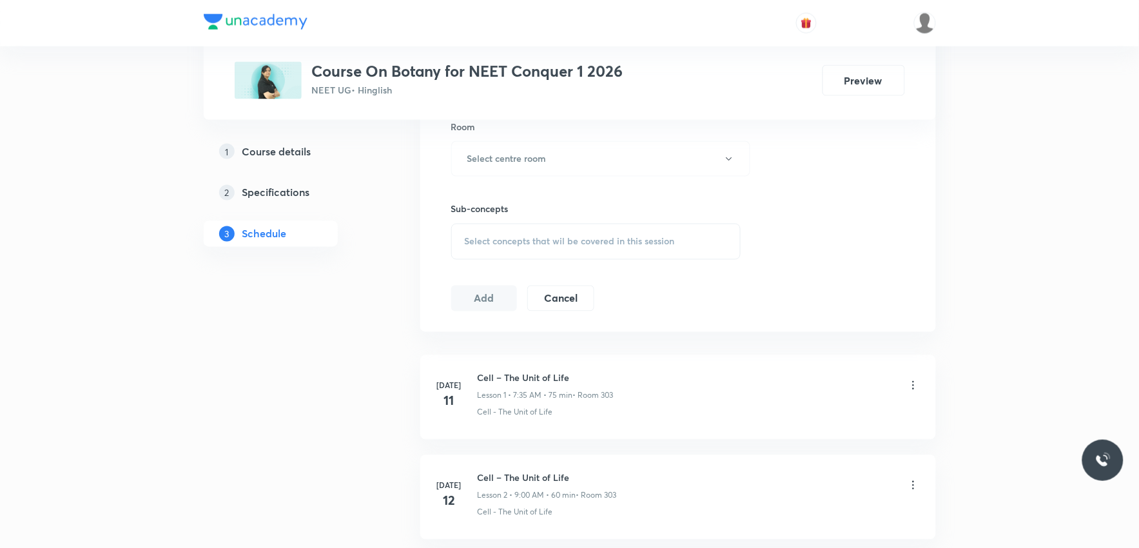
click at [600, 230] on div "Select concepts that wil be covered in this session" at bounding box center [596, 242] width 290 height 36
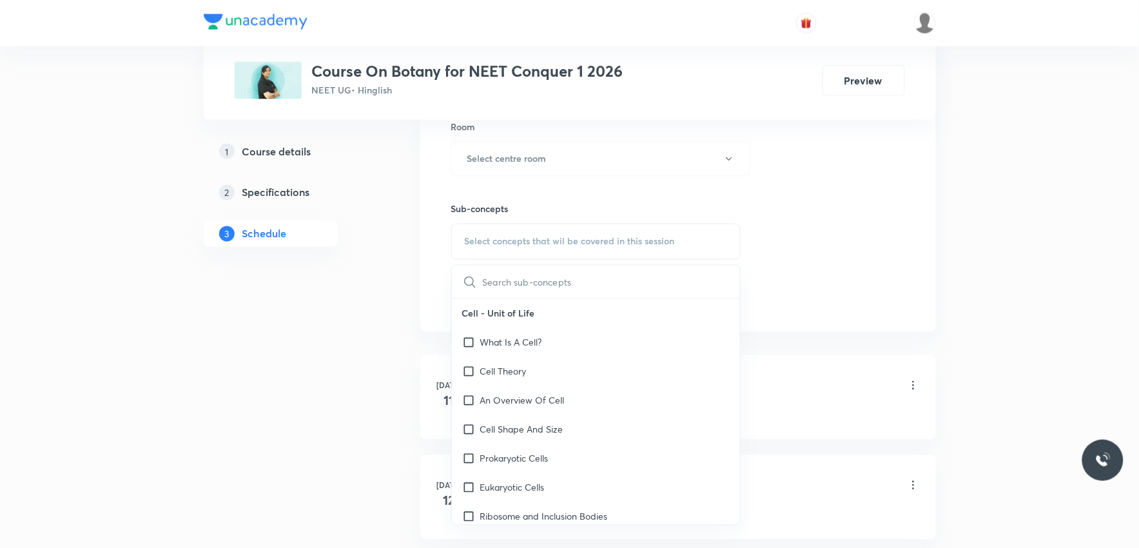
click at [808, 235] on div "Session 57 Live class Session title 0/99 ​ Schedule for Oct 6, 2025, 6:21 PM ​ …" at bounding box center [678, 8] width 454 height 605
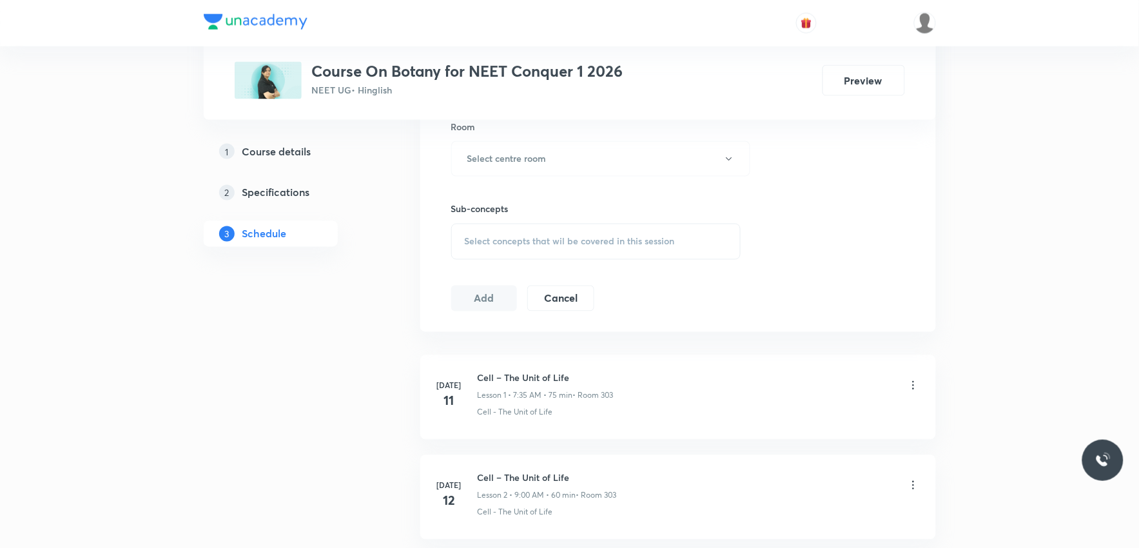
scroll to position [6087, 0]
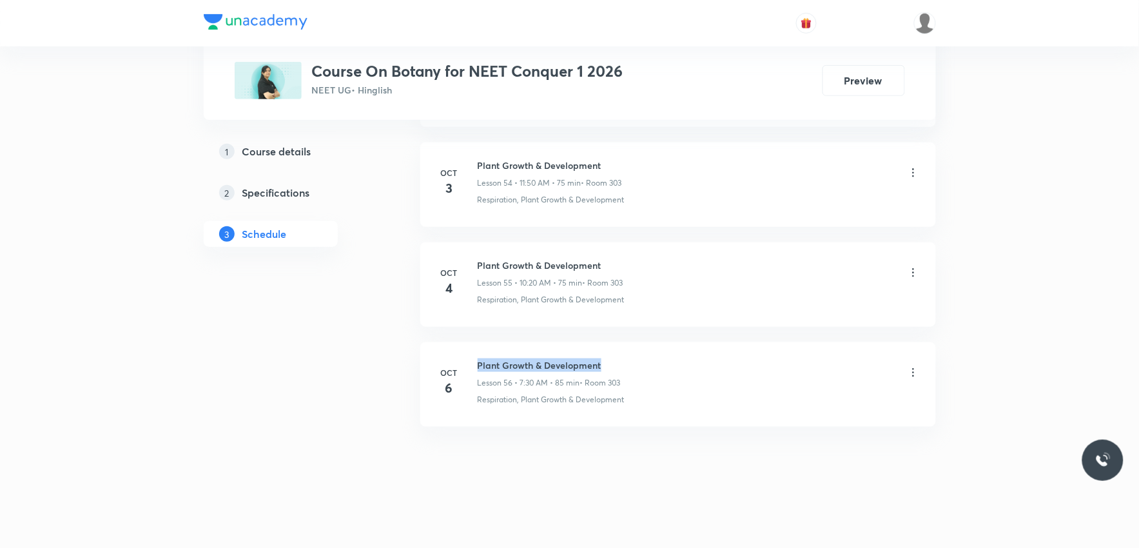
drag, startPoint x: 479, startPoint y: 362, endPoint x: 648, endPoint y: 359, distance: 168.9
click at [648, 359] on div "Plant Growth & Development Lesson 56 • 7:30 AM • 85 min • Room 303" at bounding box center [699, 373] width 442 height 30
copy h6 "Plant Growth & Development"
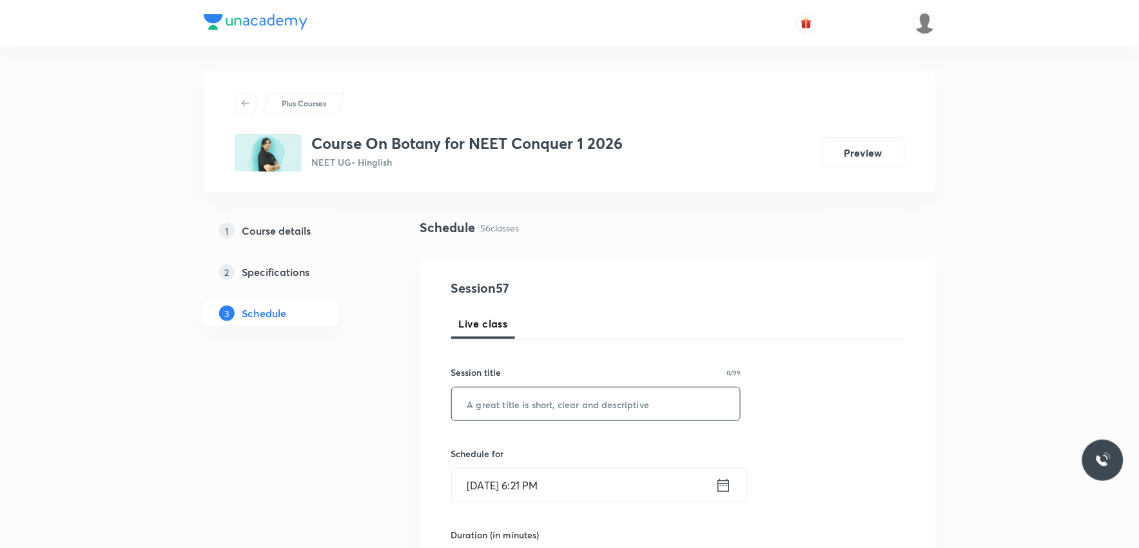
click at [600, 418] on input "text" at bounding box center [596, 403] width 289 height 33
paste input "Plant Growth & Development"
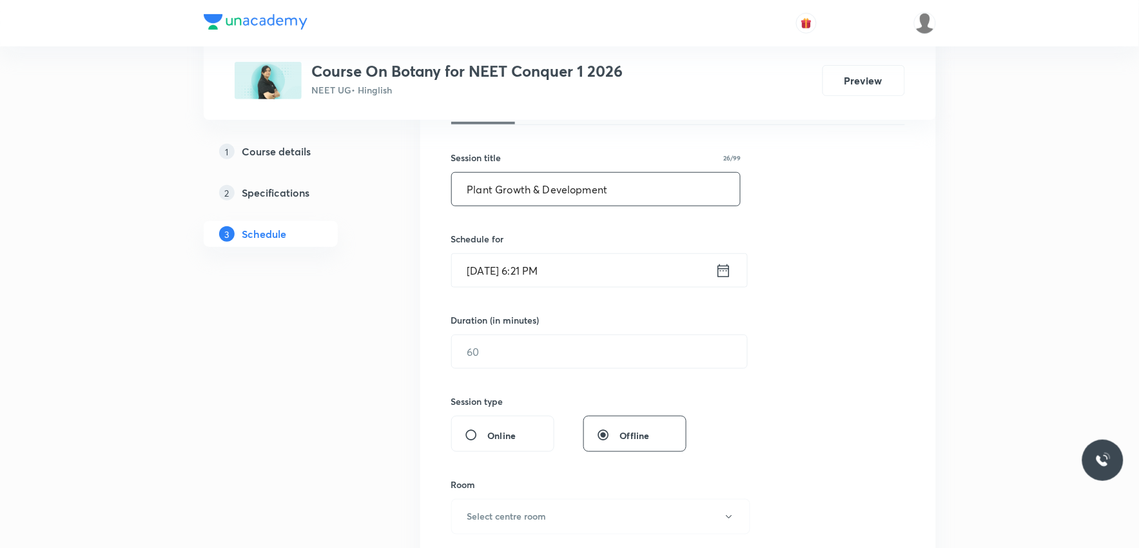
type input "Plant Growth & Development"
click at [552, 277] on input "[DATE] 6:21 PM" at bounding box center [584, 270] width 264 height 33
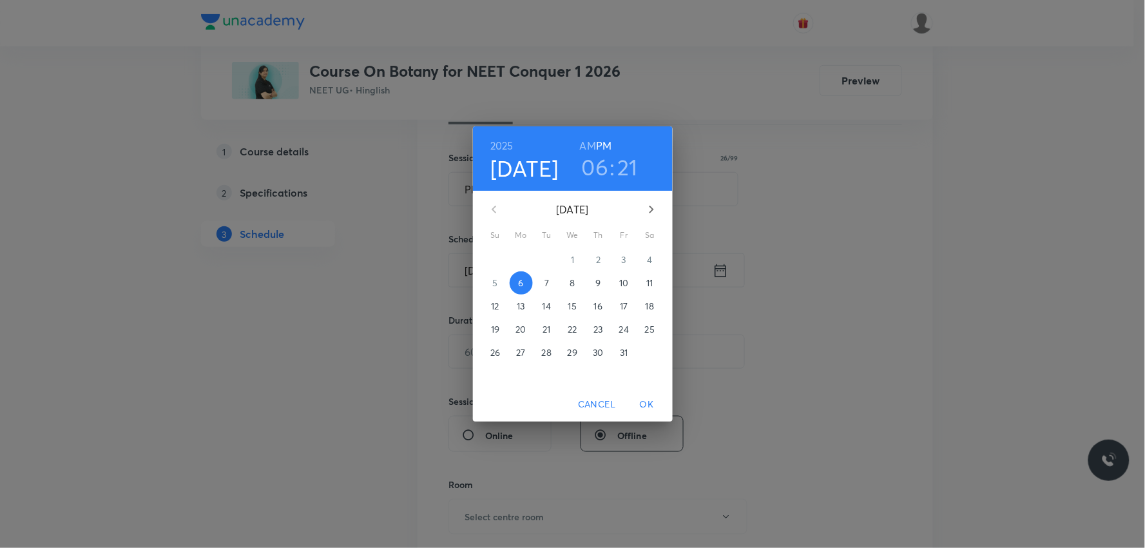
click at [542, 277] on span "7" at bounding box center [547, 283] width 23 height 13
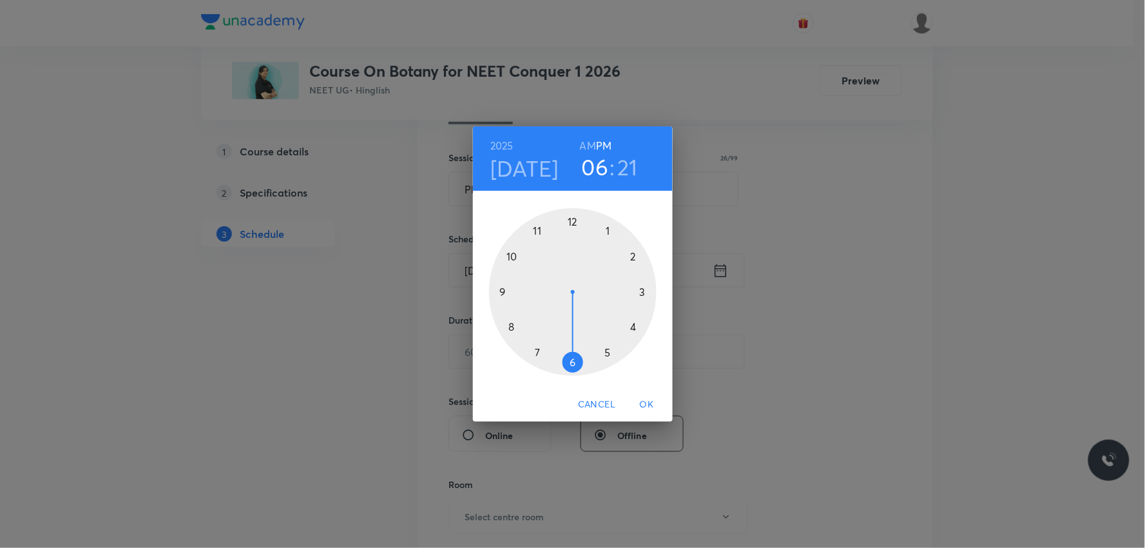
click at [591, 149] on h6 "AM" at bounding box center [588, 146] width 16 height 18
drag, startPoint x: 570, startPoint y: 365, endPoint x: 538, endPoint y: 275, distance: 95.2
click at [538, 275] on div at bounding box center [573, 292] width 168 height 168
click at [636, 331] on div at bounding box center [573, 292] width 168 height 168
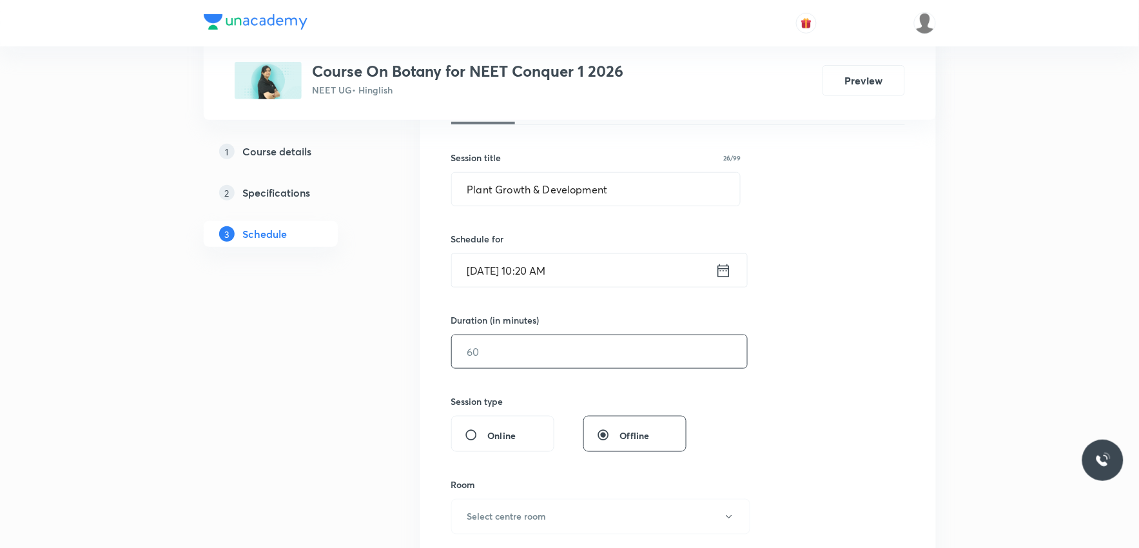
click at [520, 356] on input "text" at bounding box center [599, 351] width 295 height 33
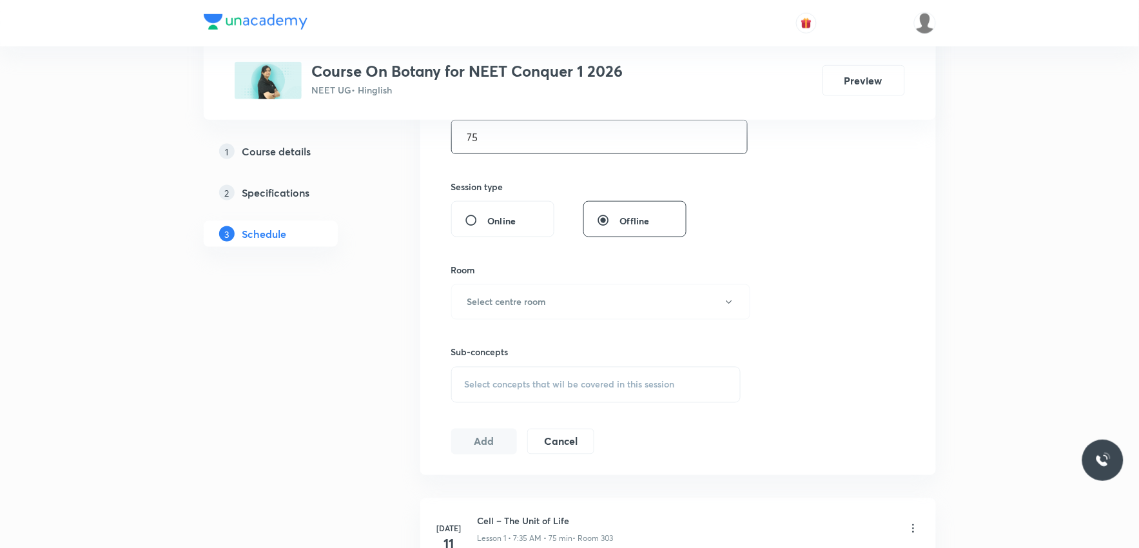
scroll to position [501, 0]
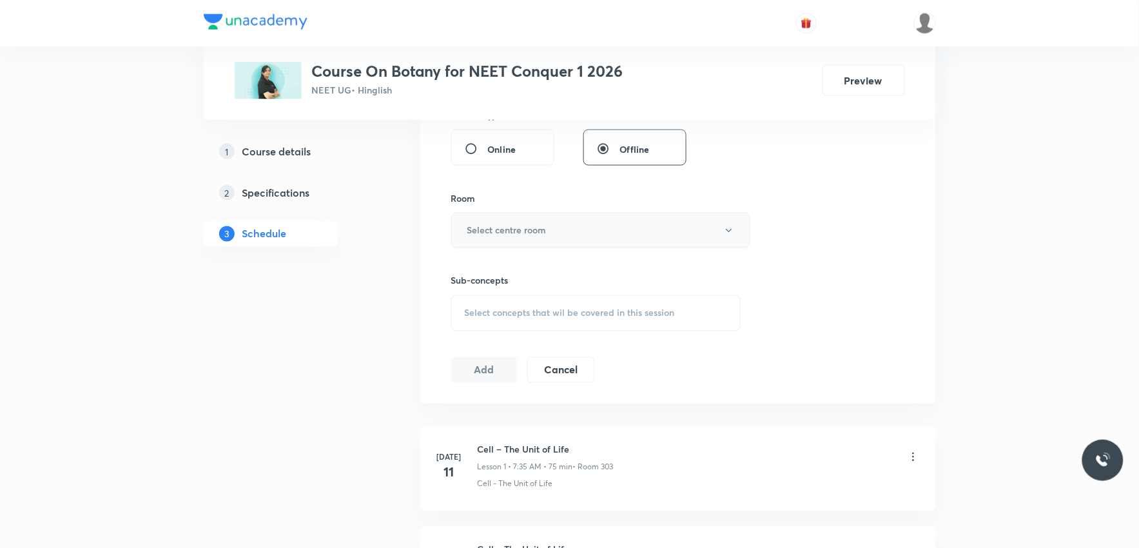
type input "75"
click at [574, 226] on button "Select centre room" at bounding box center [600, 230] width 299 height 35
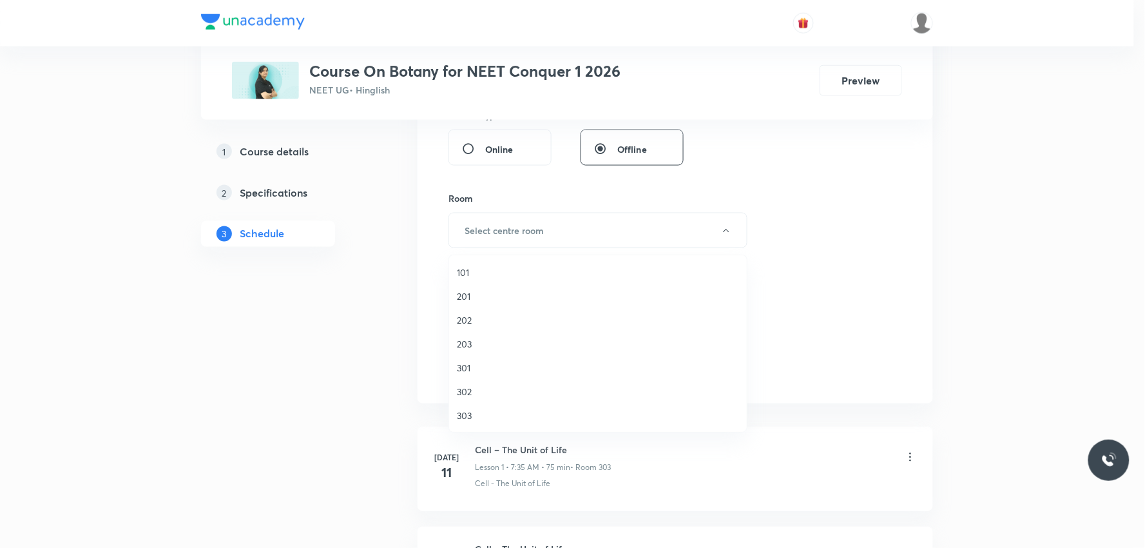
click at [471, 413] on span "303" at bounding box center [598, 416] width 282 height 14
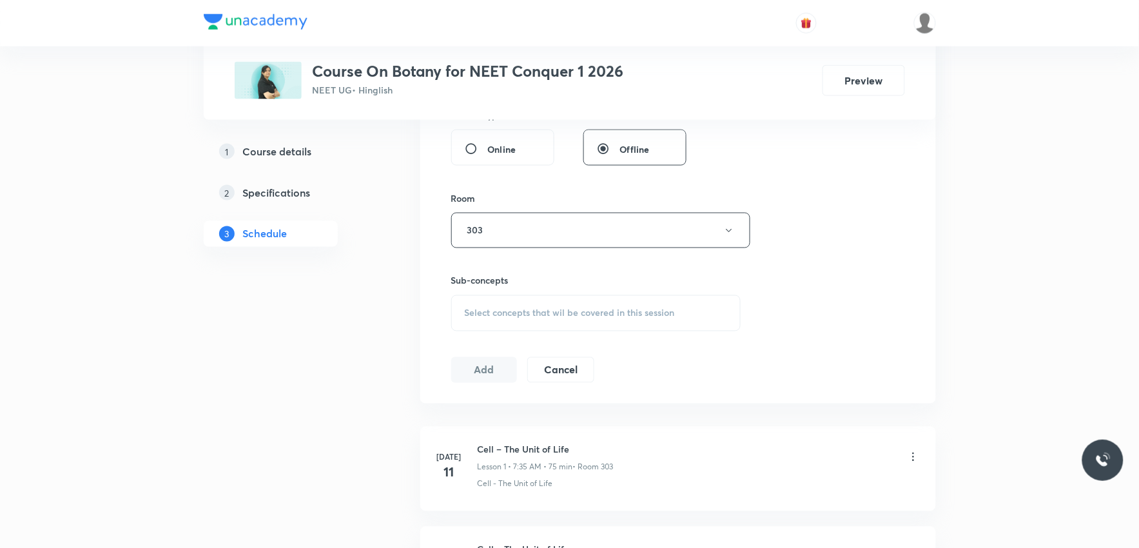
click at [565, 298] on div "Select concepts that wil be covered in this session" at bounding box center [596, 313] width 290 height 36
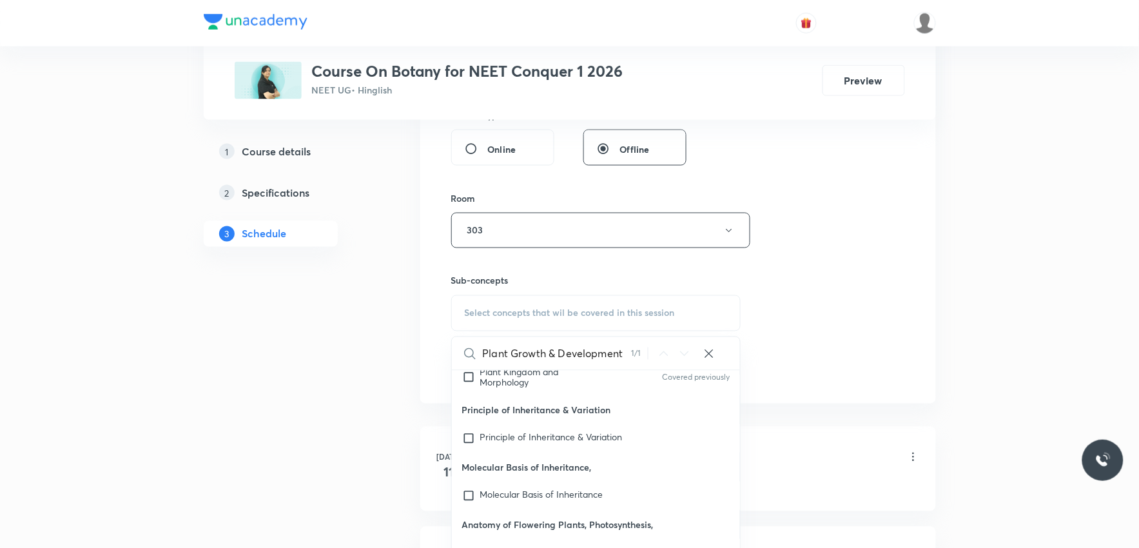
scroll to position [645, 0]
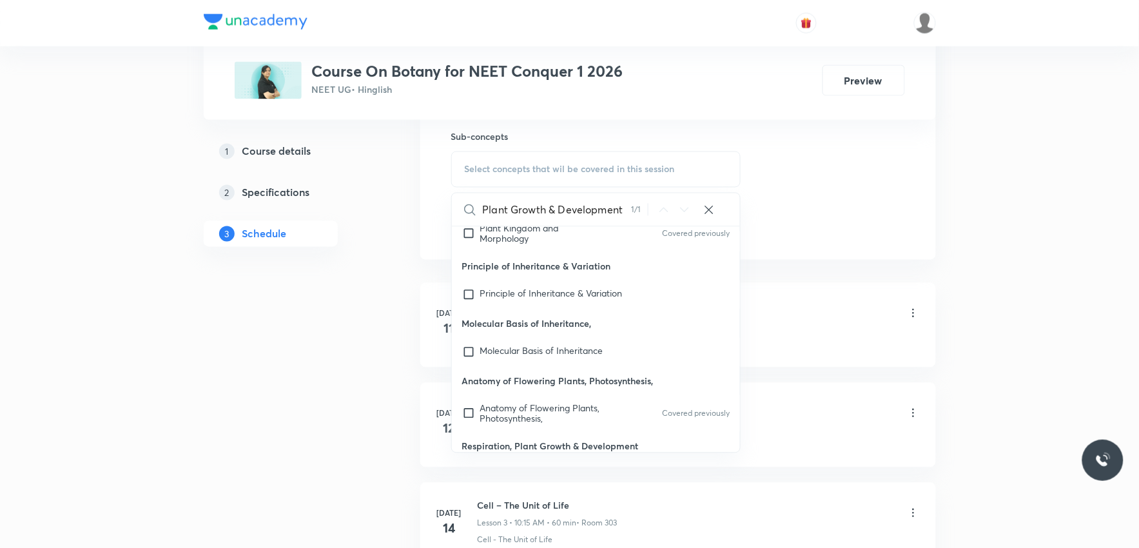
type input "Plant Growth & Development"
click at [556, 460] on div "Respiration, Plant Growth & Development Covered previously" at bounding box center [596, 478] width 289 height 36
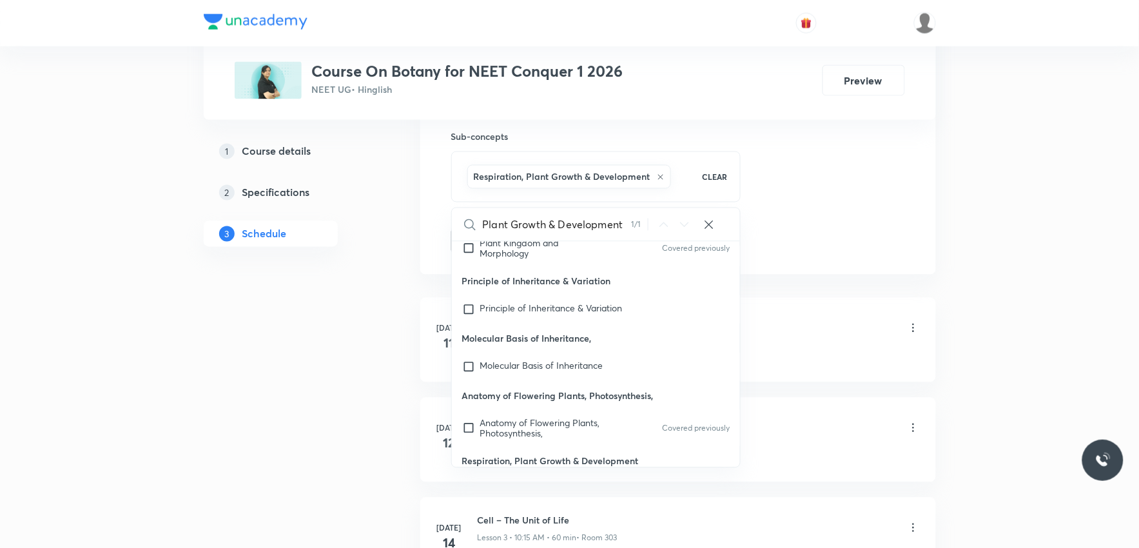
checkbox input "true"
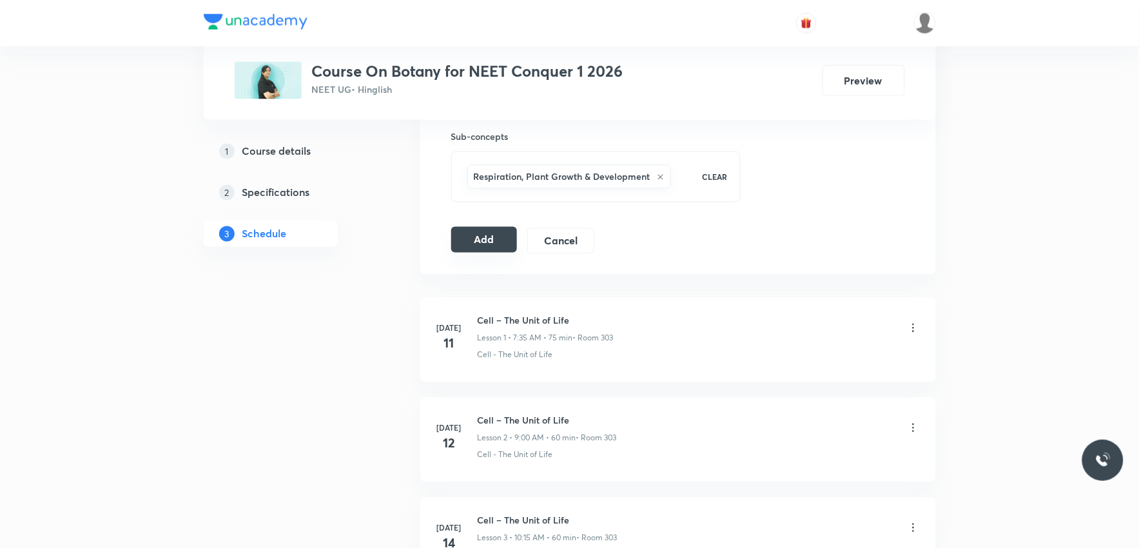
click at [503, 246] on button "Add" at bounding box center [484, 240] width 66 height 26
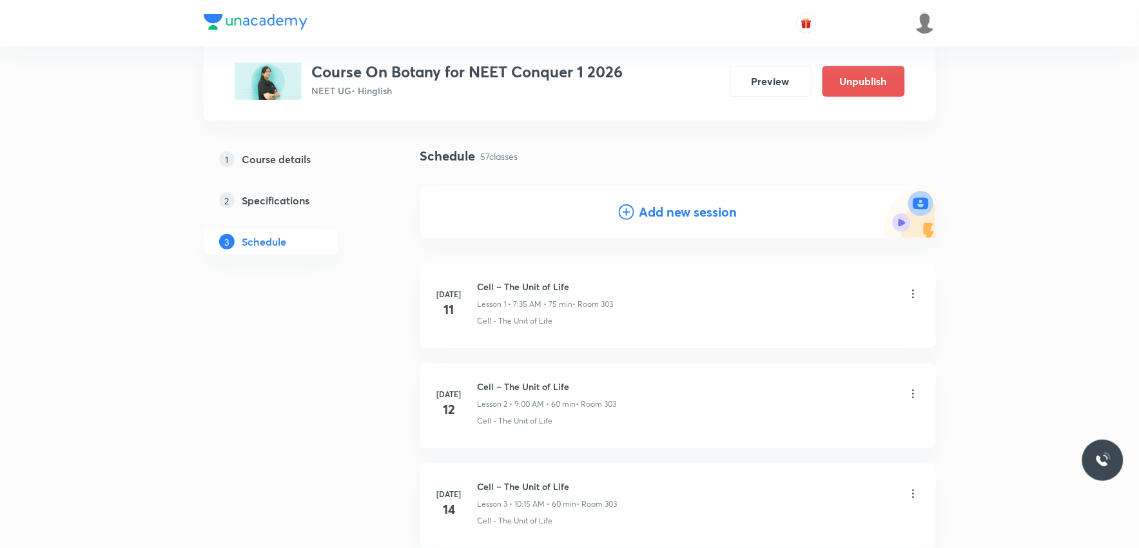
scroll to position [5593, 0]
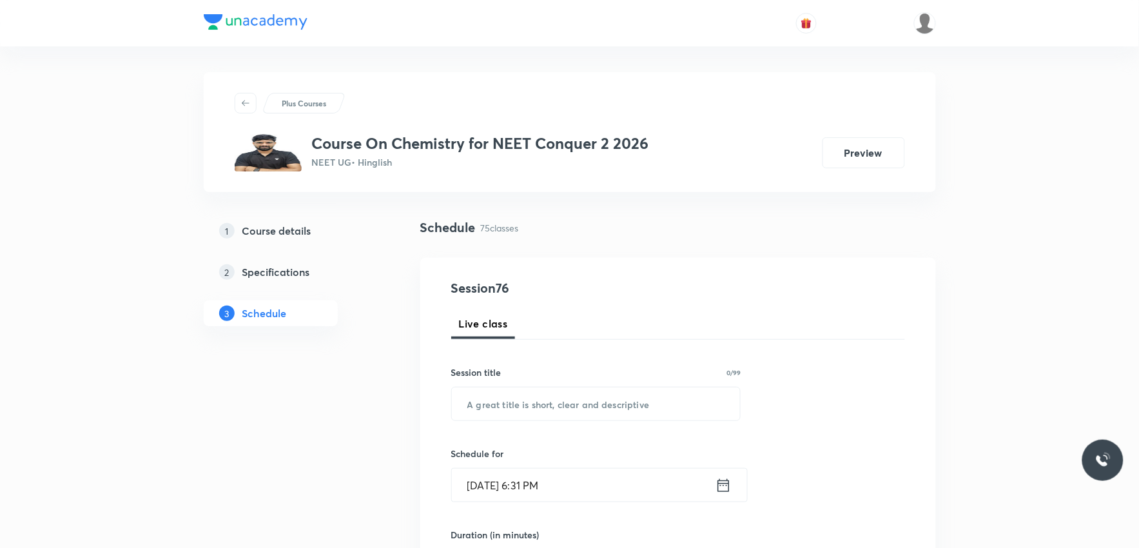
scroll to position [501, 0]
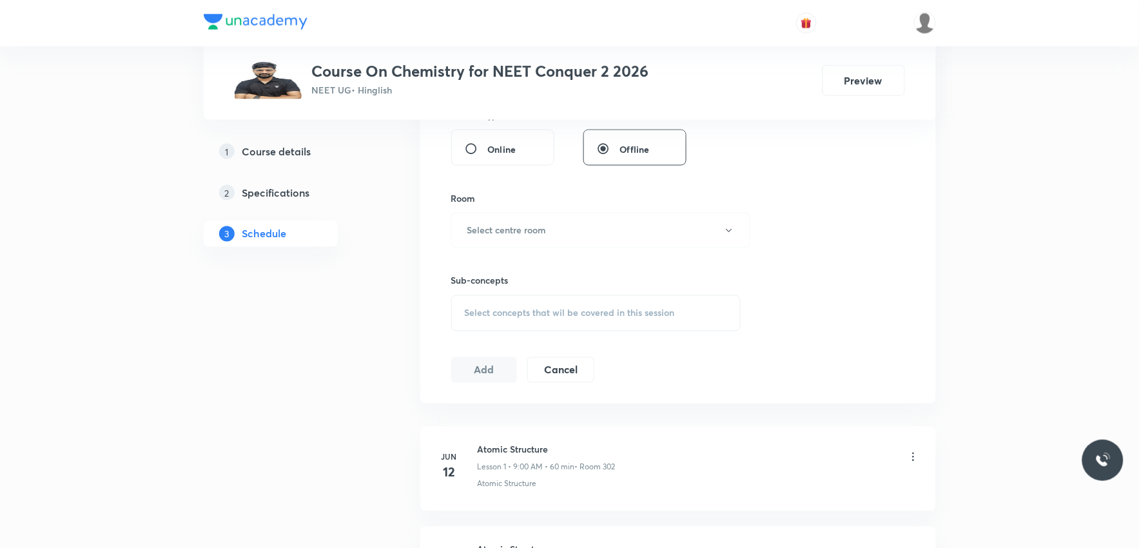
click at [602, 311] on span "Select concepts that wil be covered in this session" at bounding box center [570, 313] width 210 height 10
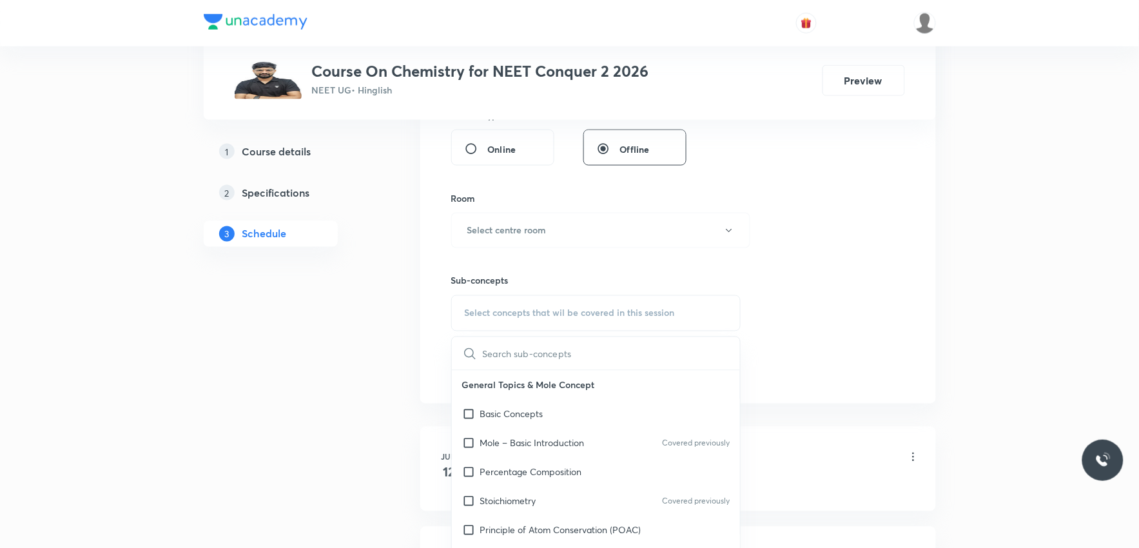
click at [877, 299] on div "Session 76 Live class Session title 0/99 ​ Schedule for Oct 6, 2025, 6:31 PM ​ …" at bounding box center [678, 80] width 454 height 605
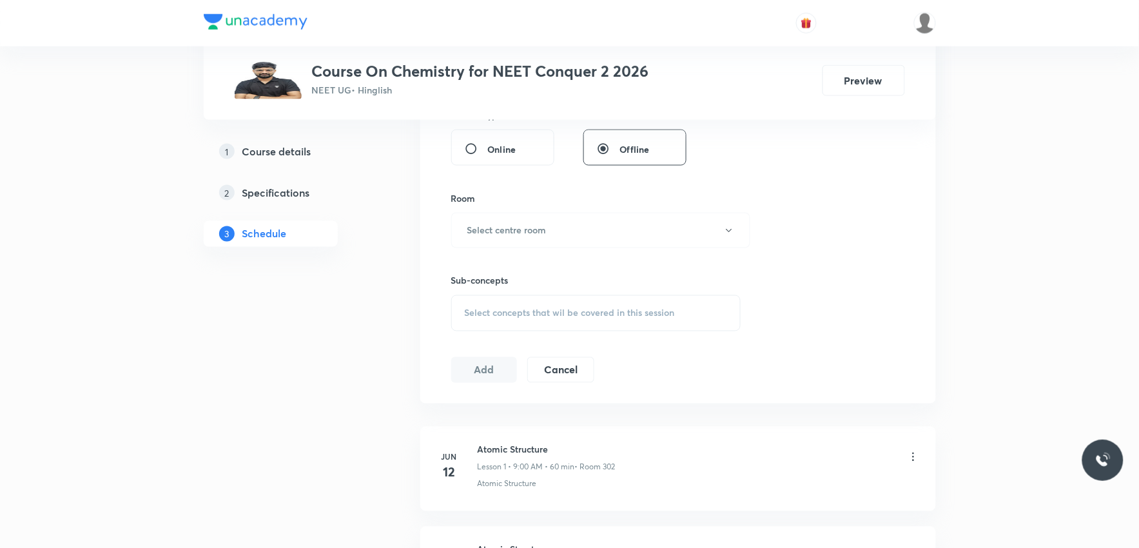
scroll to position [7987, 0]
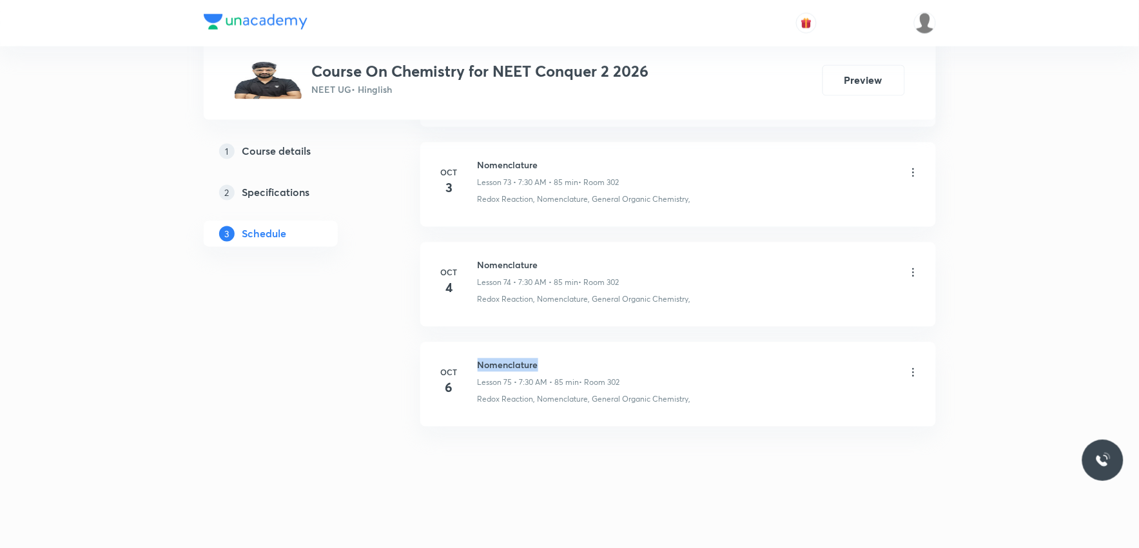
drag, startPoint x: 480, startPoint y: 362, endPoint x: 539, endPoint y: 353, distance: 60.6
click at [539, 353] on li "Oct 6 Nomenclature Lesson 75 • 7:30 AM • 85 min • Room 302 Redox Reaction, Nome…" at bounding box center [678, 384] width 516 height 84
copy h6 "Nomenclature"
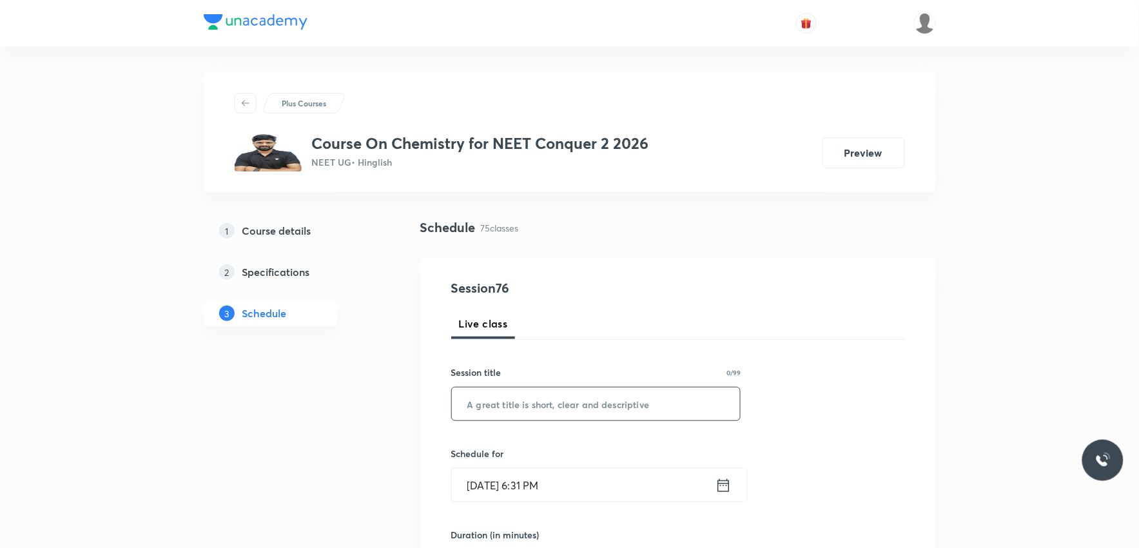
click at [640, 415] on input "text" at bounding box center [596, 403] width 289 height 33
paste input "Nomenclature"
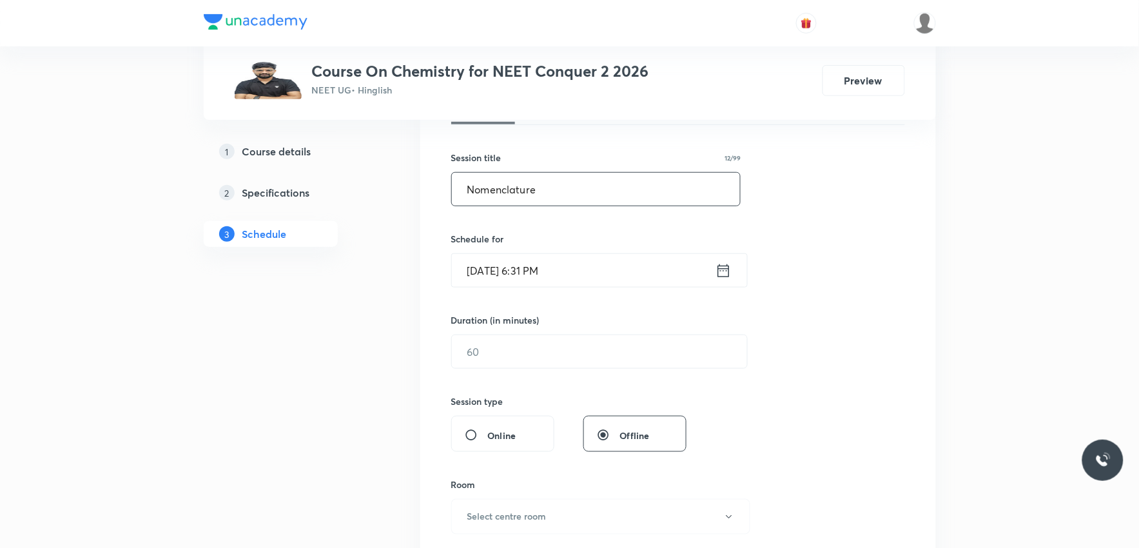
type input "Nomenclature"
click at [532, 273] on input "Oct 6, 2025, 6:31 PM" at bounding box center [584, 270] width 264 height 33
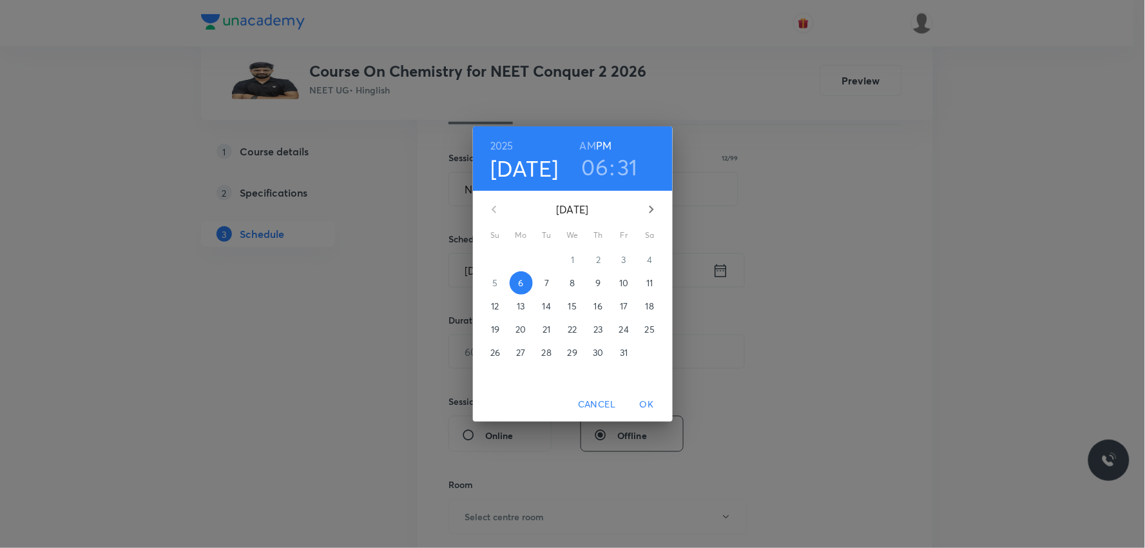
click at [547, 278] on p "7" at bounding box center [547, 283] width 5 height 13
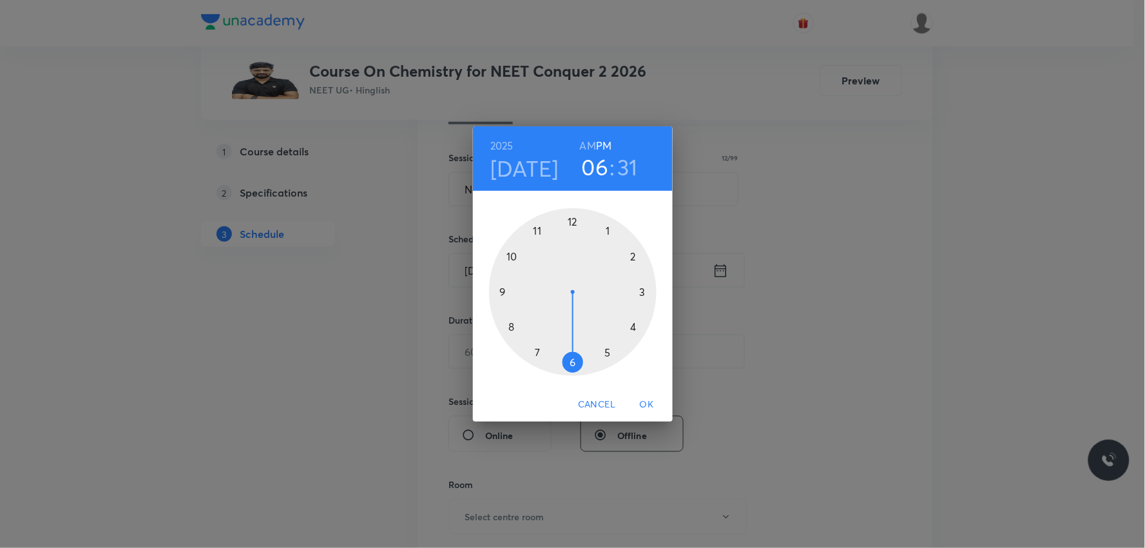
click at [588, 144] on h6 "AM" at bounding box center [588, 146] width 16 height 18
drag, startPoint x: 571, startPoint y: 357, endPoint x: 546, endPoint y: 353, distance: 25.4
click at [546, 353] on div at bounding box center [573, 292] width 168 height 168
drag, startPoint x: 565, startPoint y: 361, endPoint x: 572, endPoint y: 358, distance: 8.2
click at [572, 358] on div at bounding box center [573, 292] width 168 height 168
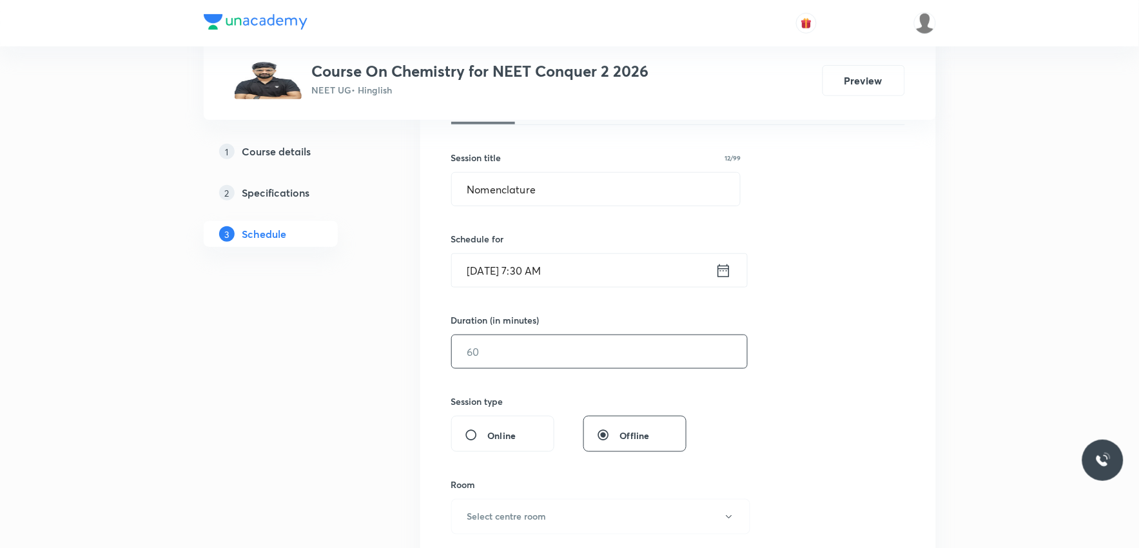
click at [518, 361] on input "text" at bounding box center [599, 351] width 295 height 33
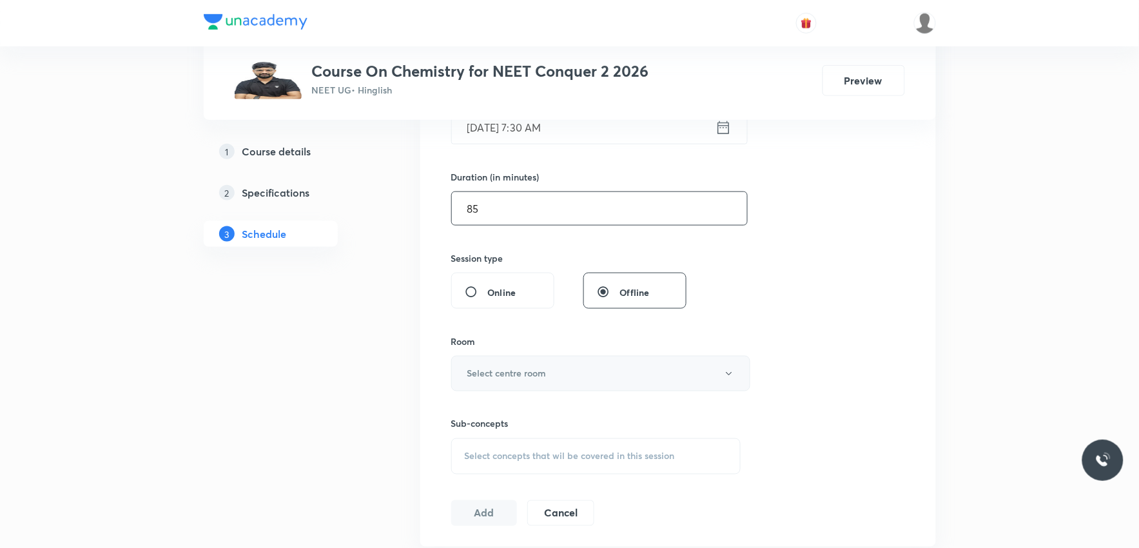
type input "85"
click at [527, 382] on button "Select centre room" at bounding box center [600, 373] width 299 height 35
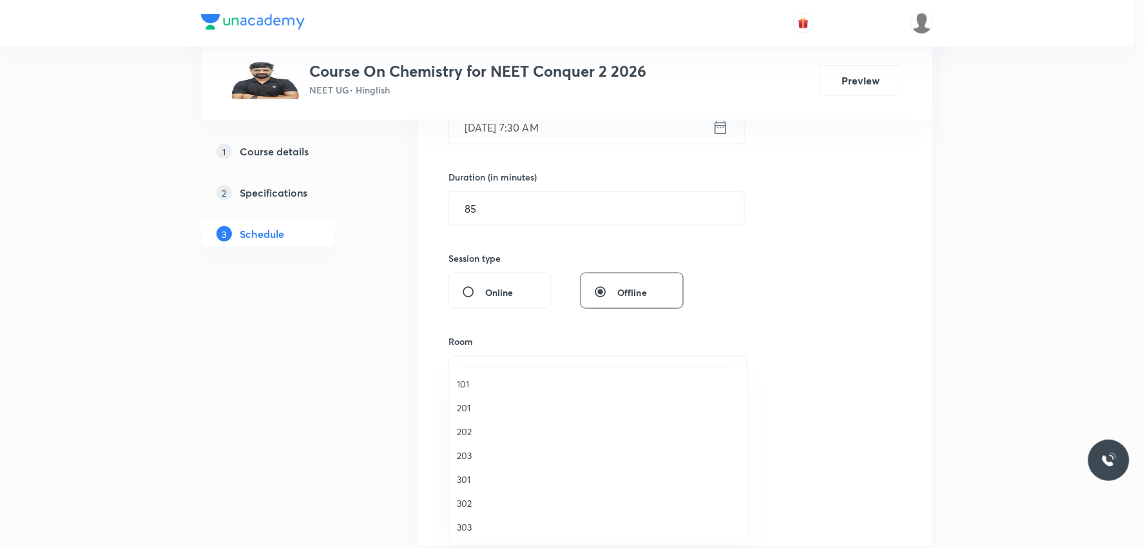
click at [476, 503] on span "302" at bounding box center [598, 503] width 282 height 14
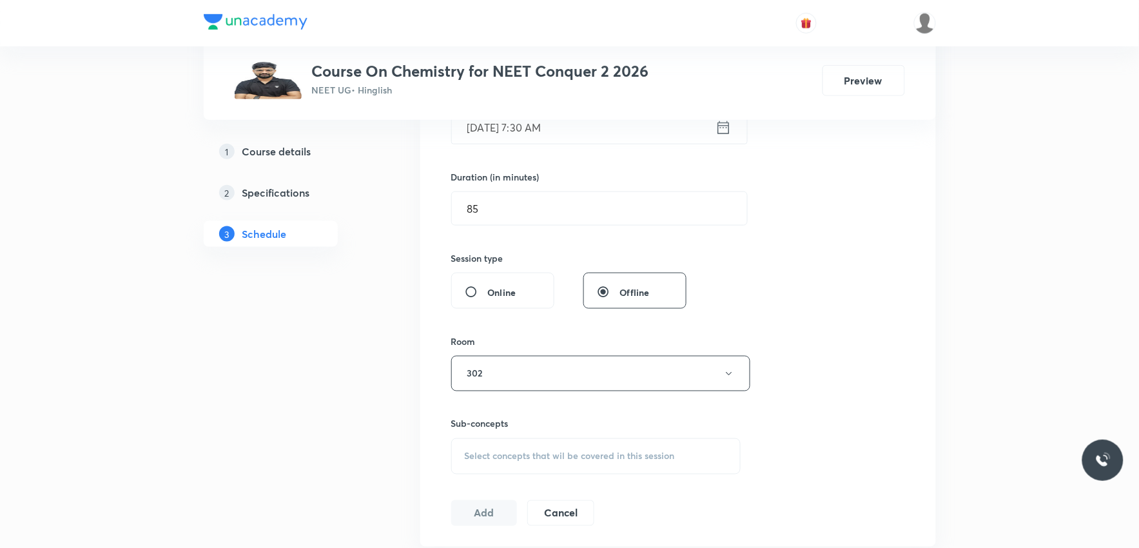
click at [729, 326] on div "Session 76 Live class Session title 12/99 Nomenclature ​ Schedule for Oct 7, 20…" at bounding box center [678, 223] width 454 height 605
click at [828, 293] on div "Session 76 Live class Session title 12/99 Nomenclature ​ Schedule for Oct 7, 20…" at bounding box center [678, 223] width 454 height 605
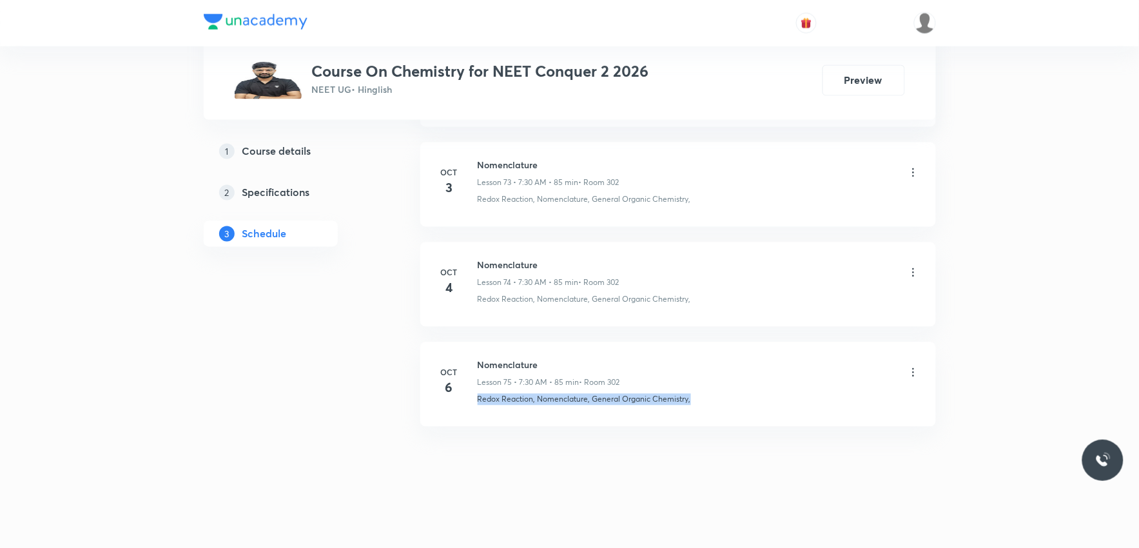
drag, startPoint x: 479, startPoint y: 405, endPoint x: 761, endPoint y: 421, distance: 282.1
click at [761, 421] on li "Oct 6 Nomenclature Lesson 75 • 7:30 AM • 85 min • Room 302 Redox Reaction, Nome…" at bounding box center [678, 384] width 516 height 84
copy p "Redox Reaction, Nomenclature, General Organic Chemistry,"
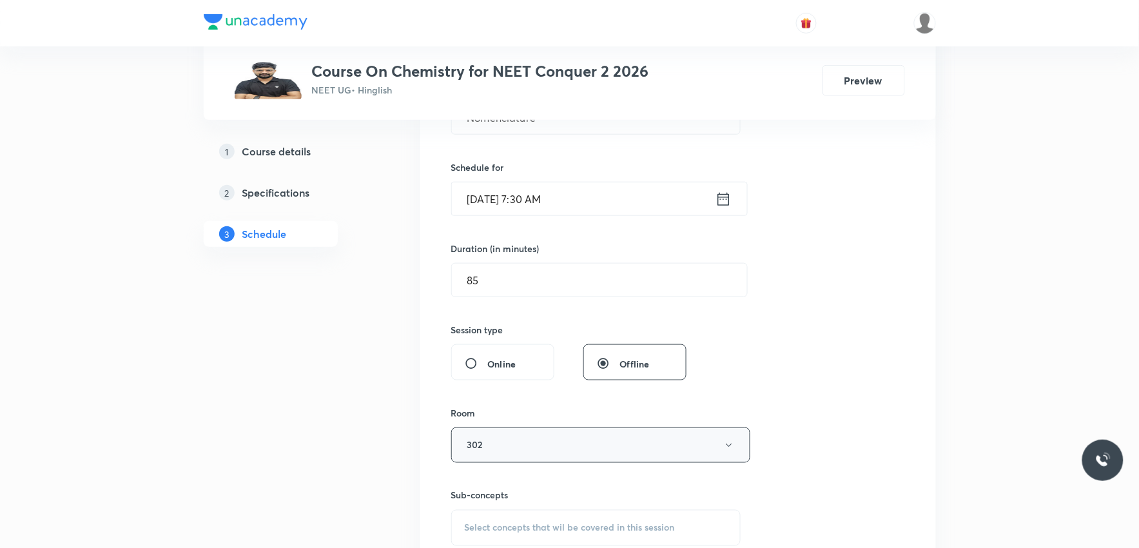
scroll to position [572, 0]
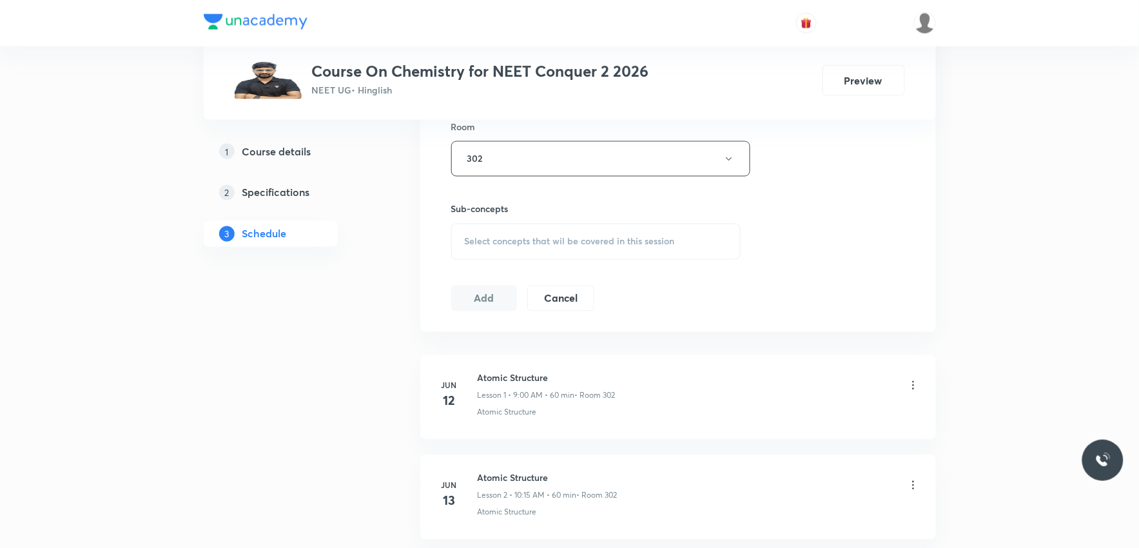
click at [659, 242] on span "Select concepts that wil be covered in this session" at bounding box center [570, 242] width 210 height 10
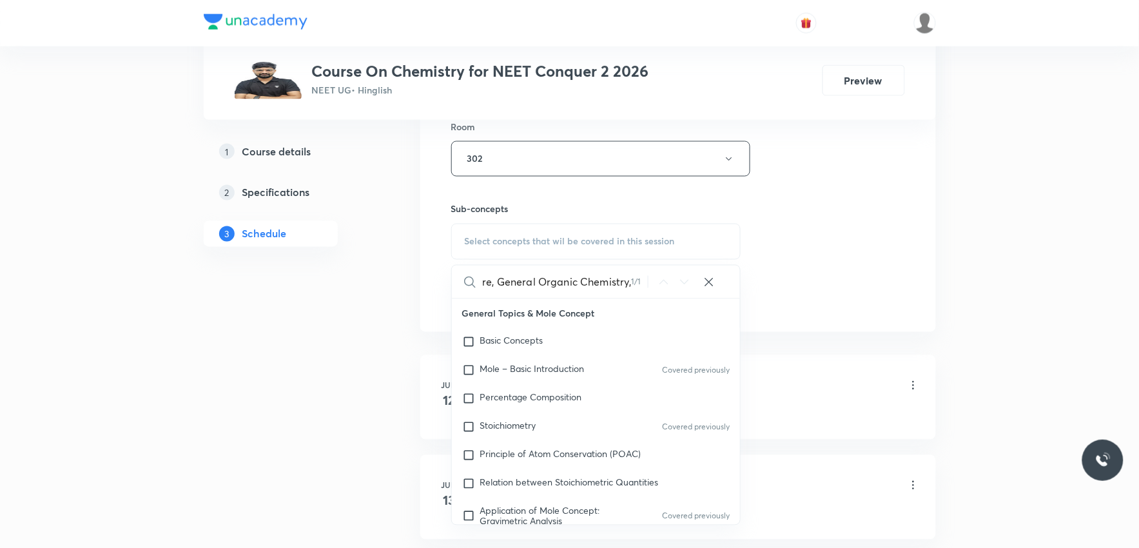
scroll to position [14332, 0]
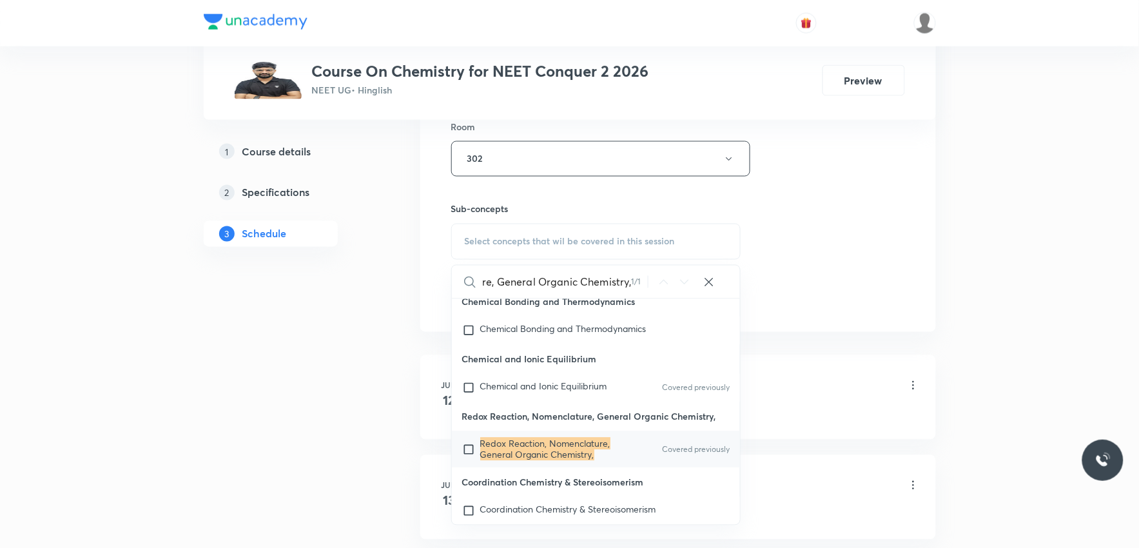
type input "Redox Reaction, Nomenclature, General Organic Chemistry,"
click at [517, 460] on mark "Redox Reaction, Nomenclature, General Organic Chemistry," at bounding box center [545, 449] width 130 height 23
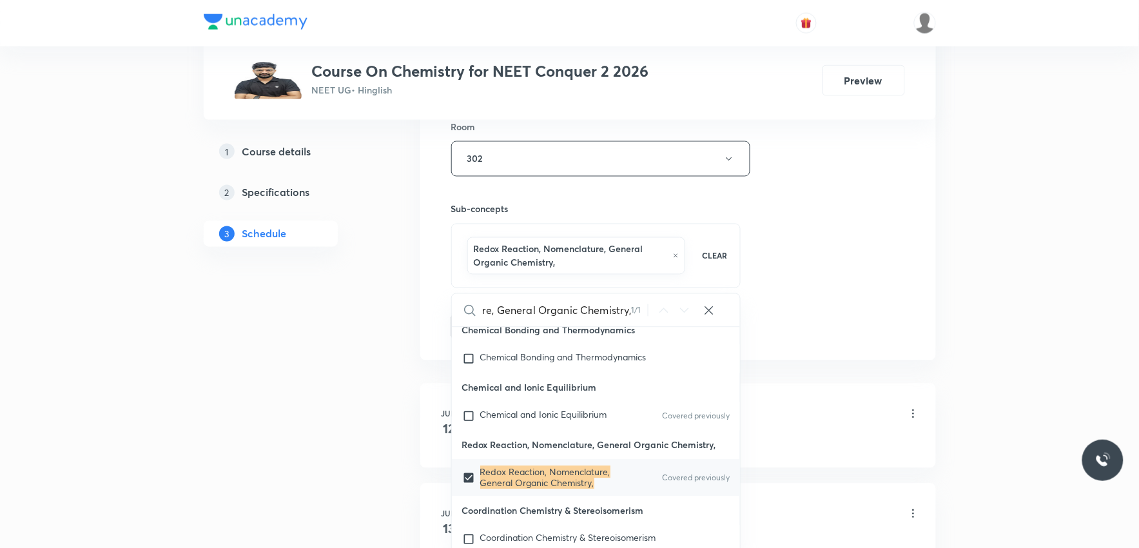
scroll to position [0, 0]
checkbox input "true"
click at [836, 207] on div "Session 76 Live class Session title 12/99 Nomenclature ​ Schedule for Oct 7, 20…" at bounding box center [678, 23] width 454 height 634
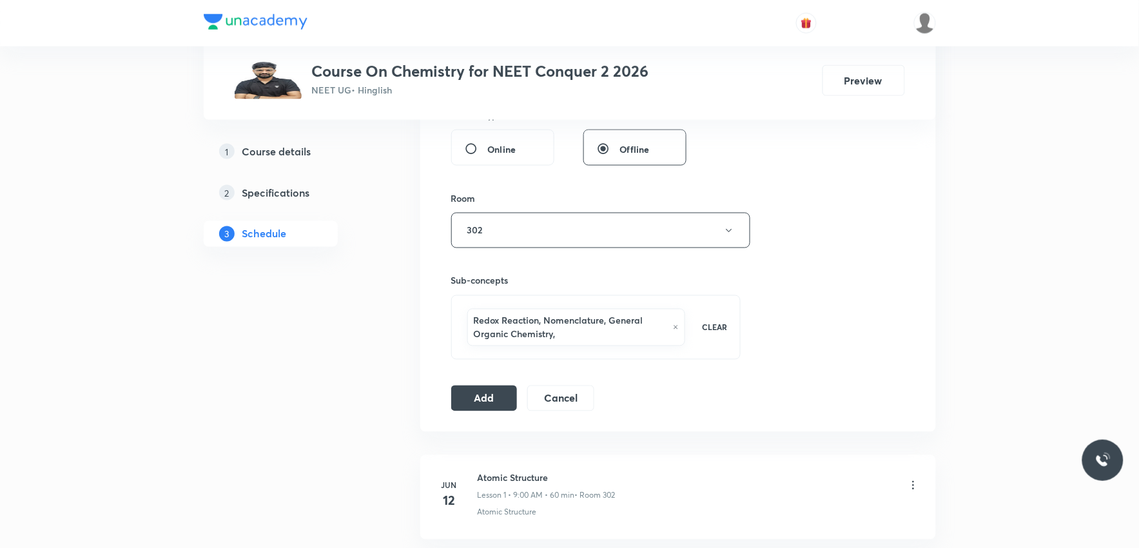
scroll to position [645, 0]
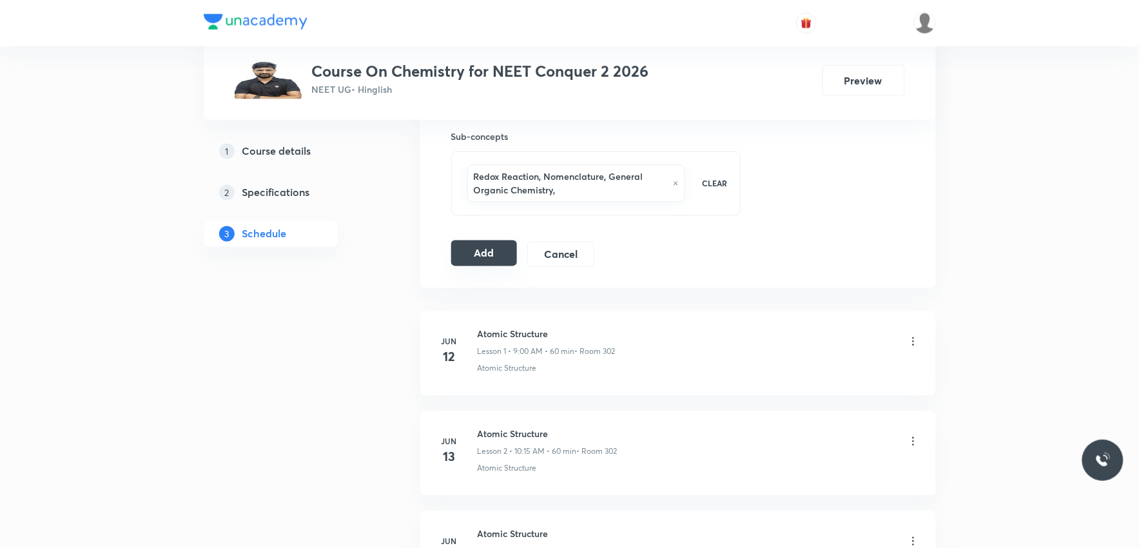
click at [498, 255] on button "Add" at bounding box center [484, 253] width 66 height 26
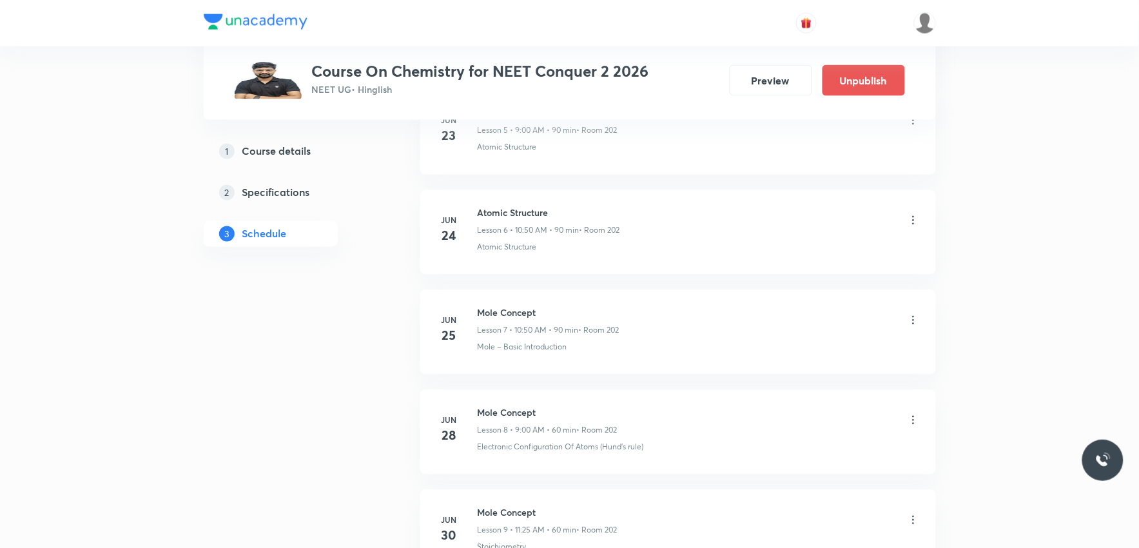
scroll to position [7494, 0]
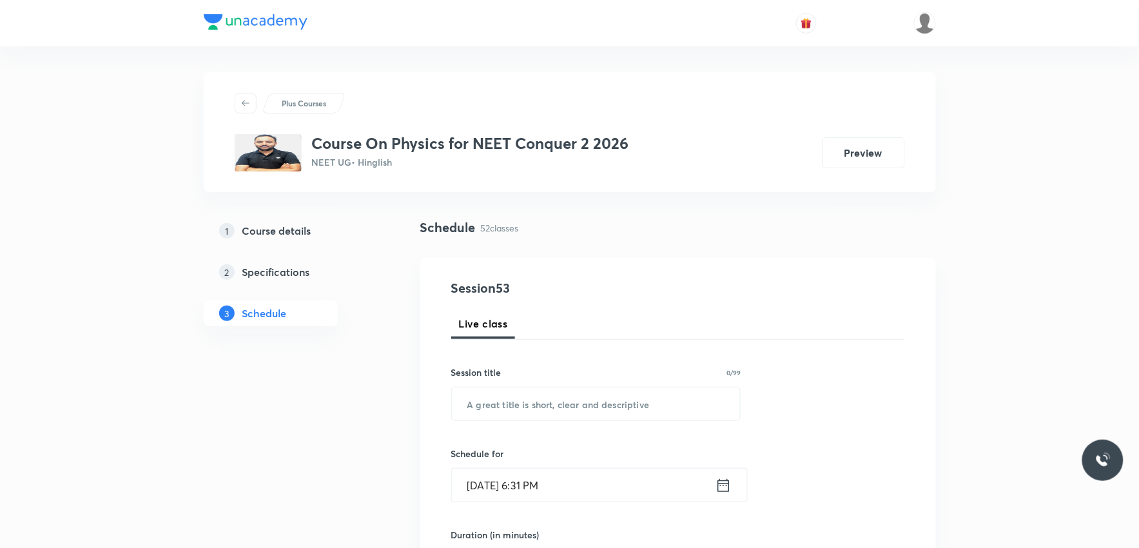
scroll to position [429, 0]
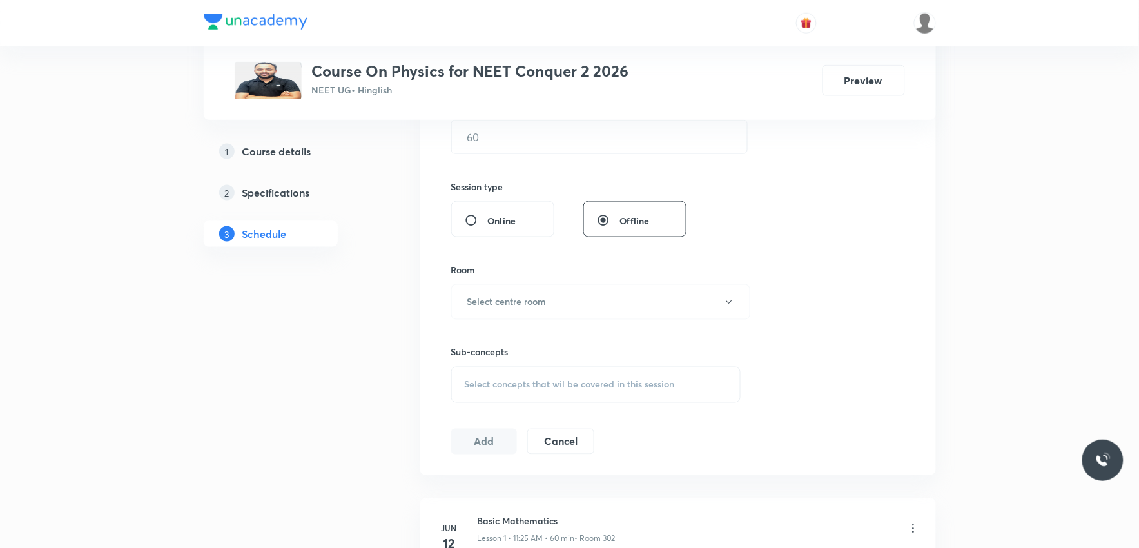
drag, startPoint x: 613, startPoint y: 391, endPoint x: 623, endPoint y: 384, distance: 12.0
click at [613, 392] on div "Select concepts that wil be covered in this session" at bounding box center [596, 385] width 290 height 36
click at [860, 240] on div "Session 53 Live class Session title 0/99 ​ Schedule for Oct 6, 2025, 6:31 PM ​ …" at bounding box center [678, 151] width 454 height 605
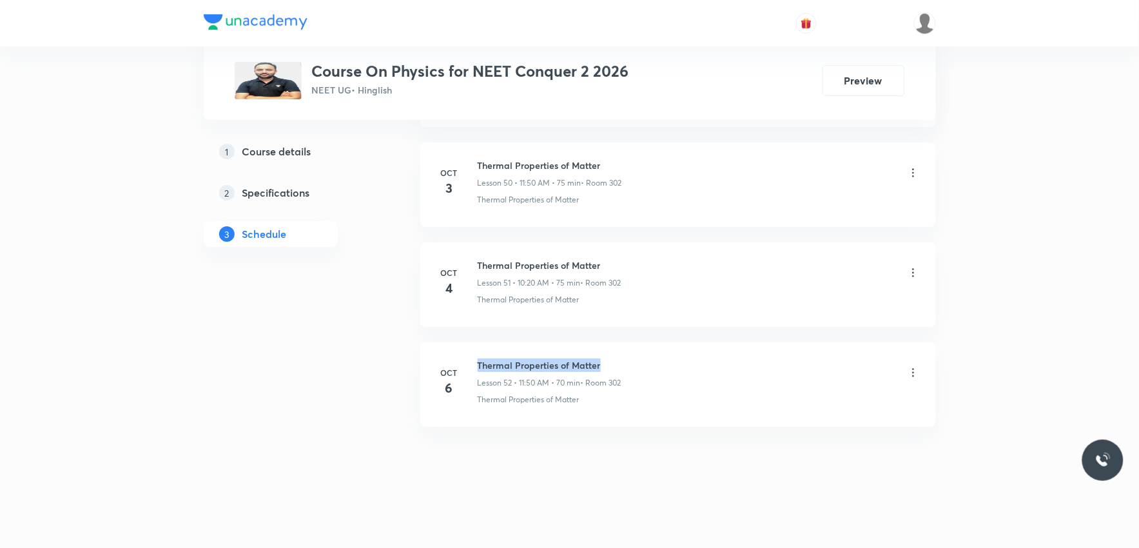
drag, startPoint x: 480, startPoint y: 362, endPoint x: 610, endPoint y: 356, distance: 131.0
click at [610, 356] on li "Oct 6 Thermal Properties of Matter Lesson 52 • 11:50 AM • 70 min • Room 302 The…" at bounding box center [678, 384] width 516 height 84
copy h6 "Thermal Properties of Matter"
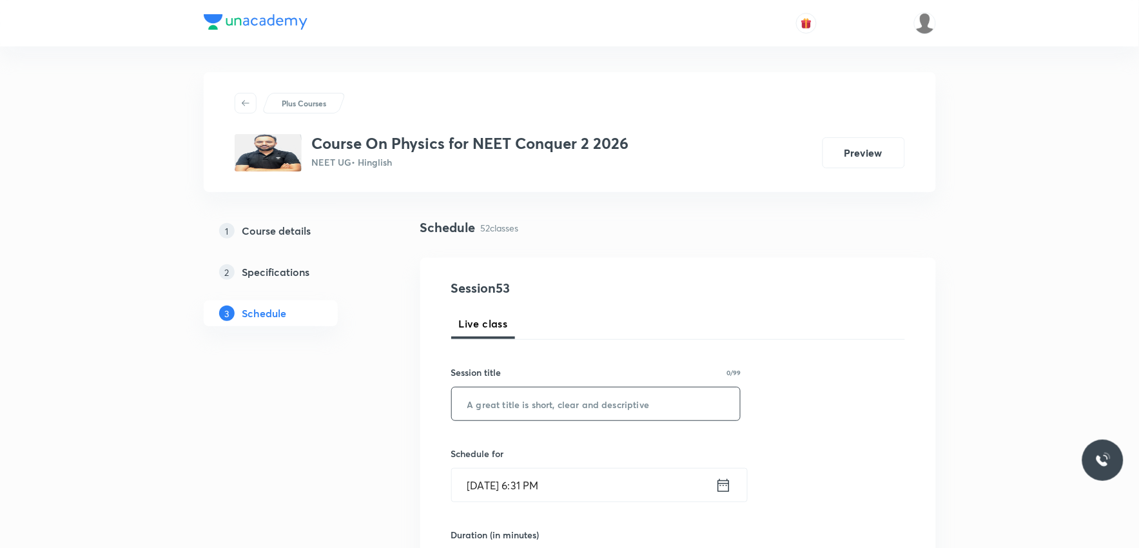
click at [594, 396] on input "text" at bounding box center [596, 403] width 289 height 33
paste input "Thermal Properties of Matter"
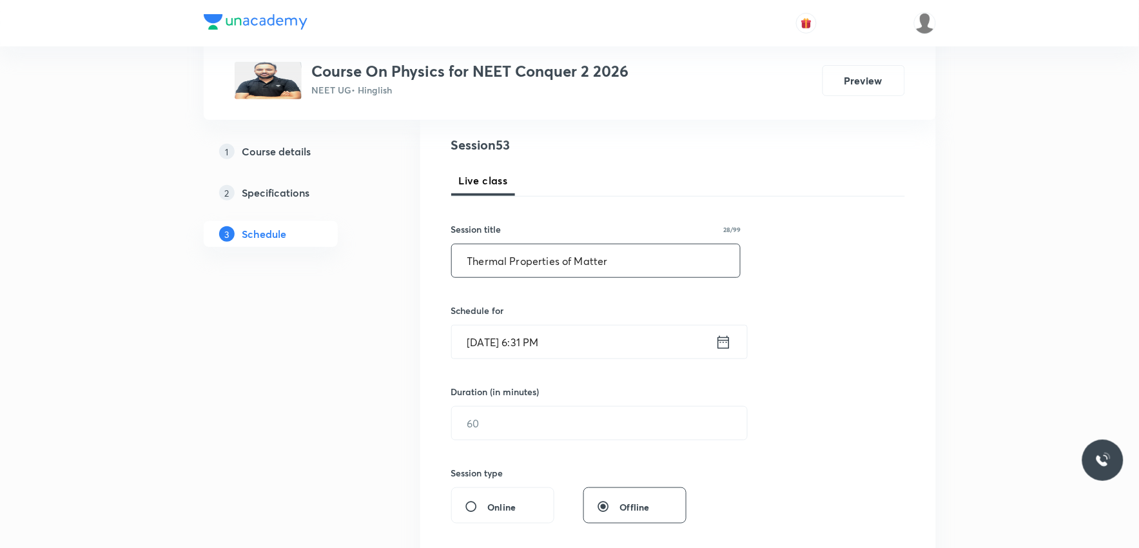
type input "Thermal Properties of Matter"
click at [552, 351] on input "Oct 6, 2025, 6:31 PM" at bounding box center [584, 342] width 264 height 33
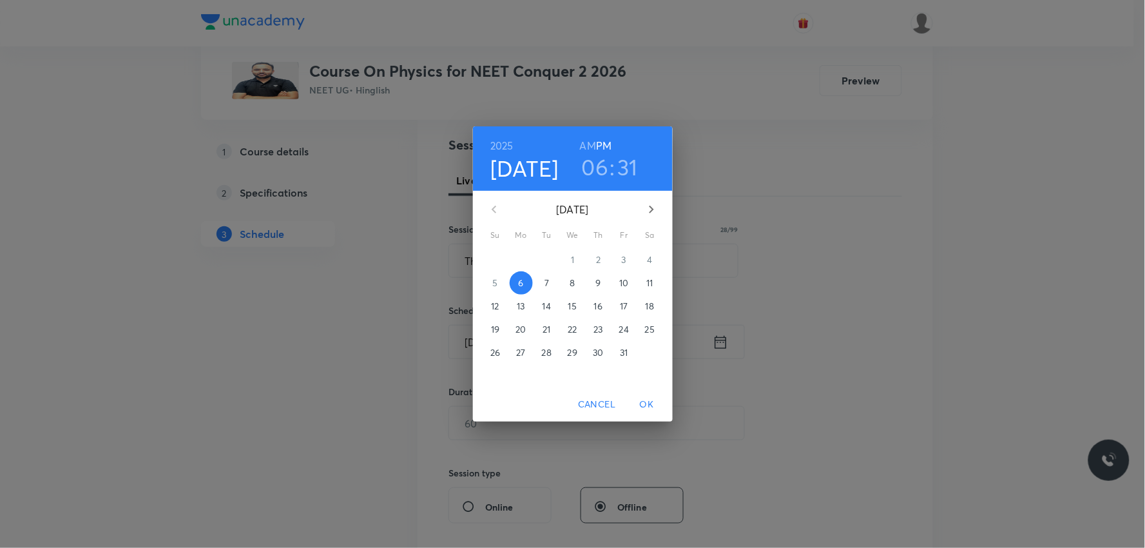
click at [545, 282] on p "7" at bounding box center [547, 283] width 5 height 13
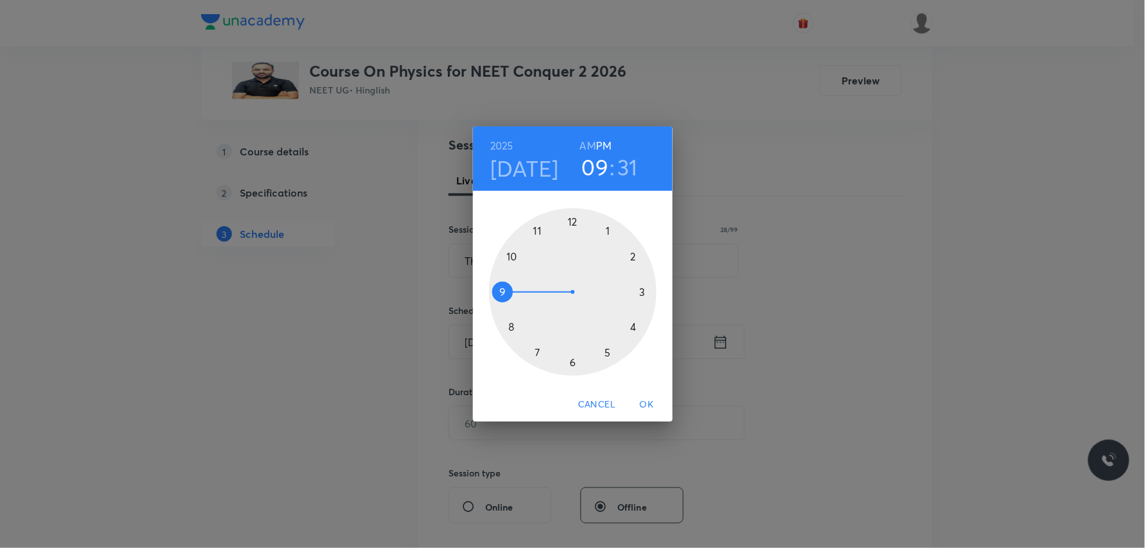
drag, startPoint x: 571, startPoint y: 355, endPoint x: 525, endPoint y: 300, distance: 72.3
click at [525, 300] on div at bounding box center [573, 292] width 168 height 168
drag, startPoint x: 552, startPoint y: 362, endPoint x: 574, endPoint y: 240, distance: 123.7
click at [574, 240] on div at bounding box center [573, 292] width 168 height 168
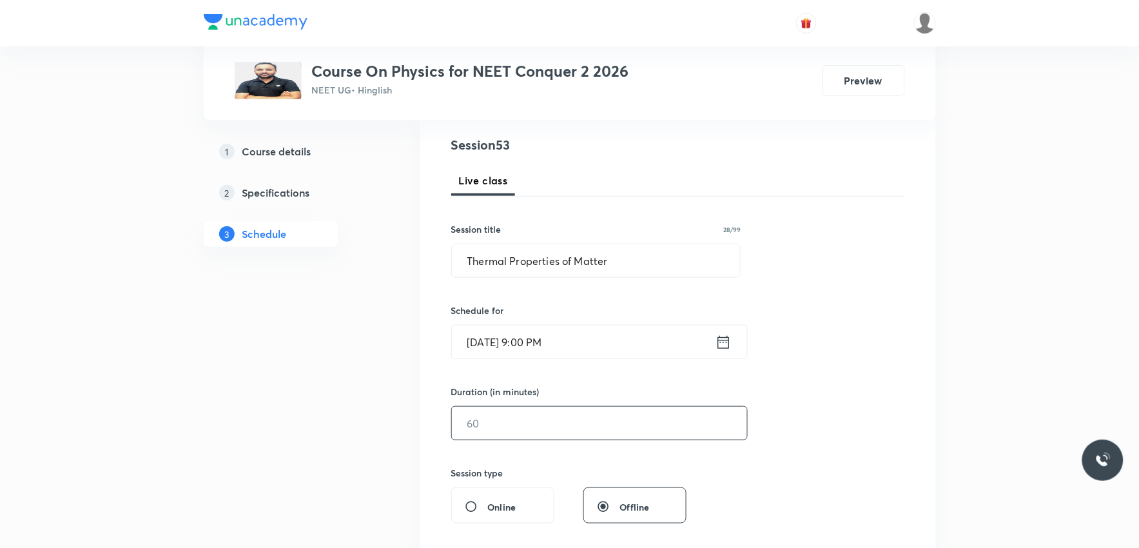
click at [530, 428] on input "text" at bounding box center [599, 423] width 295 height 33
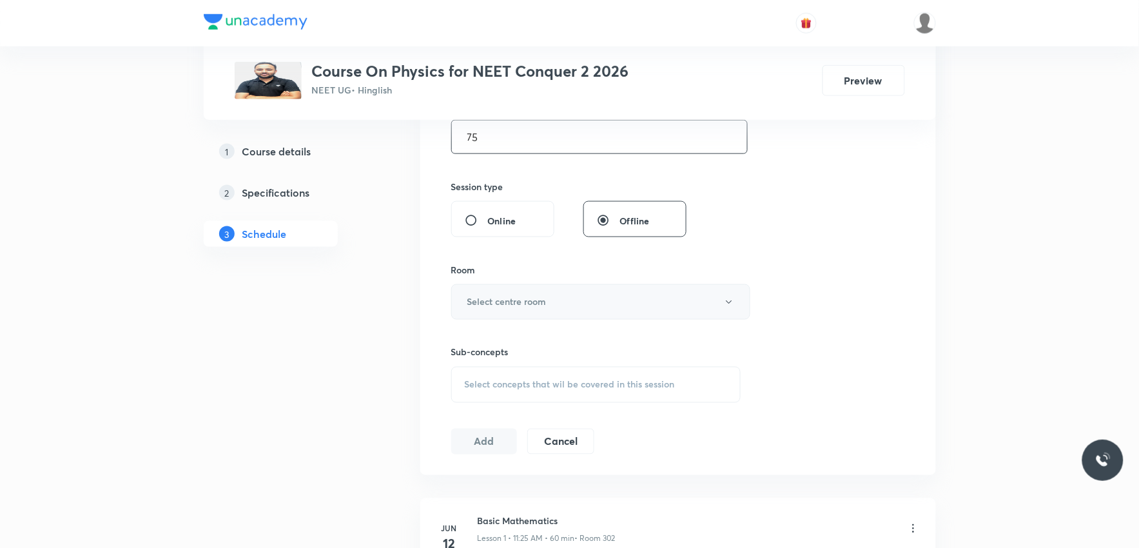
type input "75"
click at [596, 300] on button "Select centre room" at bounding box center [600, 301] width 299 height 35
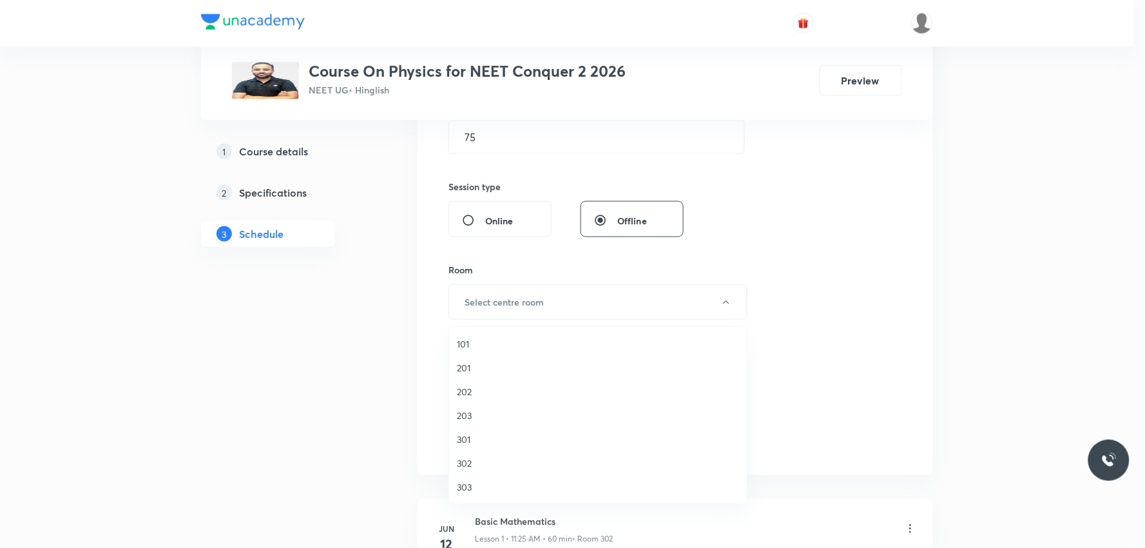
click at [478, 463] on span "302" at bounding box center [598, 463] width 282 height 14
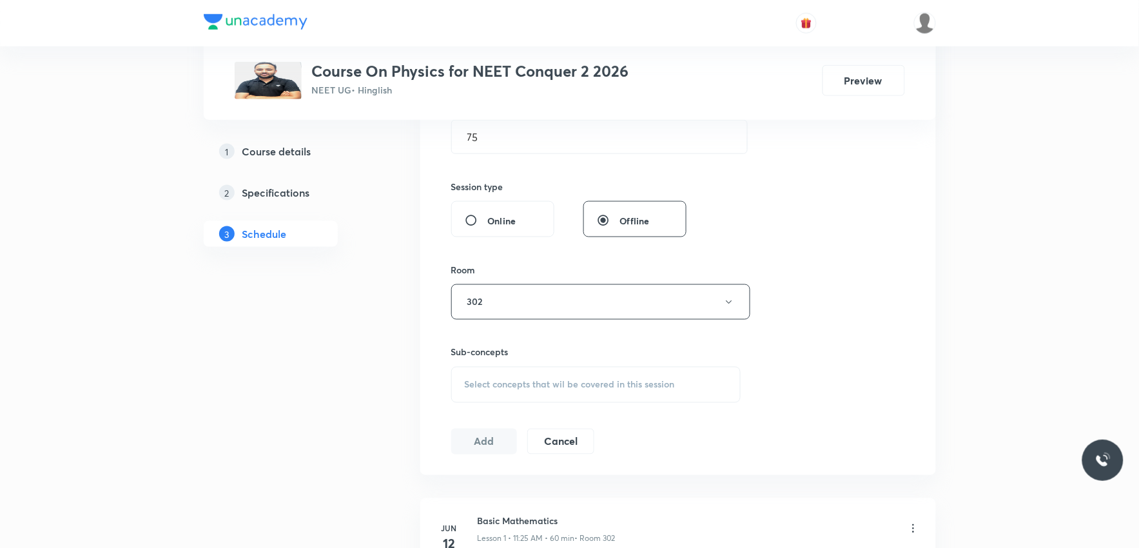
click at [645, 381] on span "Select concepts that wil be covered in this session" at bounding box center [570, 385] width 210 height 10
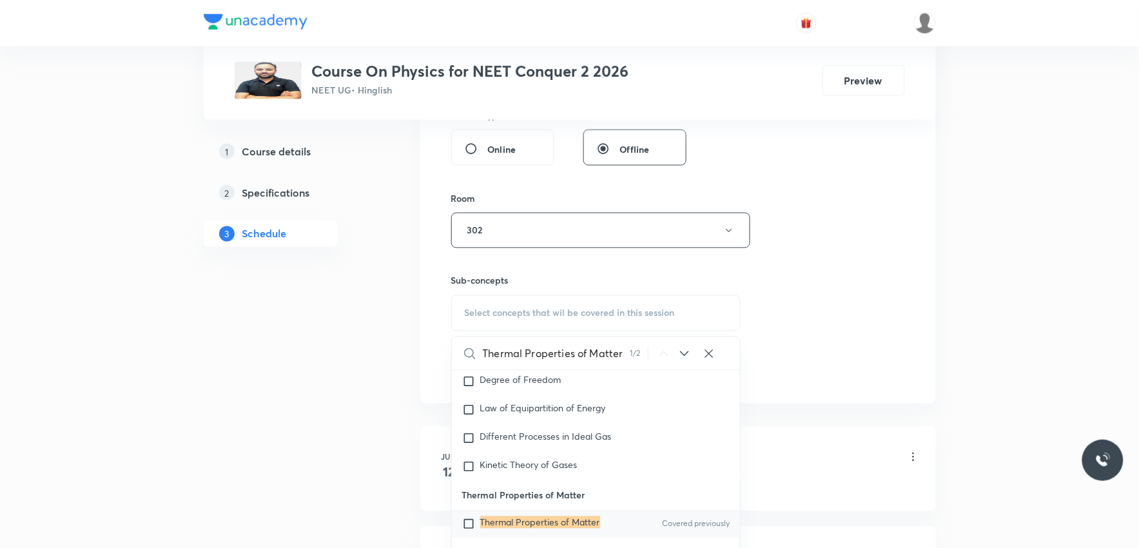
scroll to position [15536, 0]
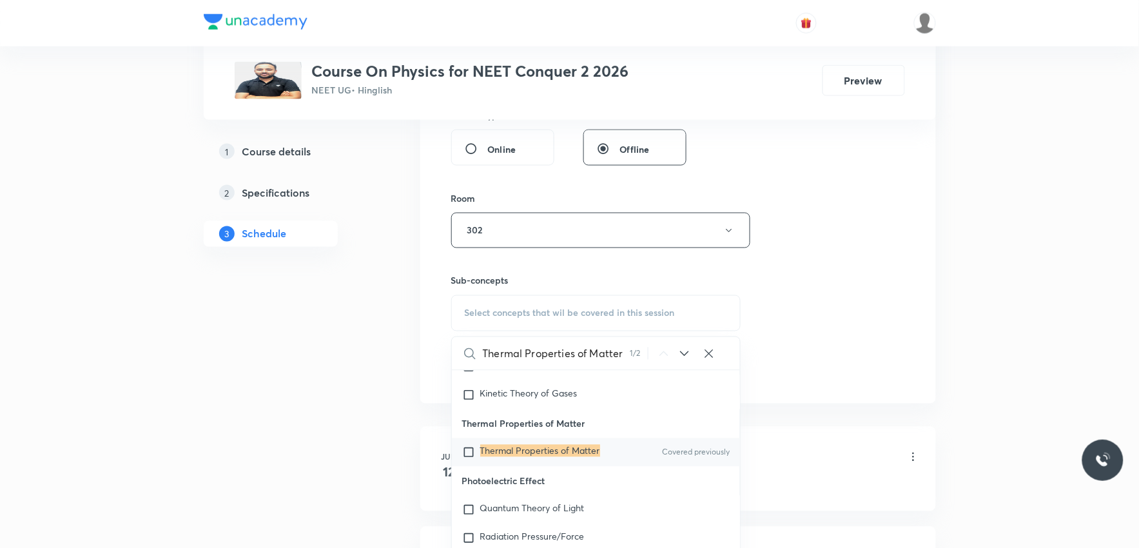
type input "Thermal Properties of Matter"
click at [561, 459] on p "Thermal Properties of Matter" at bounding box center [540, 452] width 120 height 13
checkbox input "true"
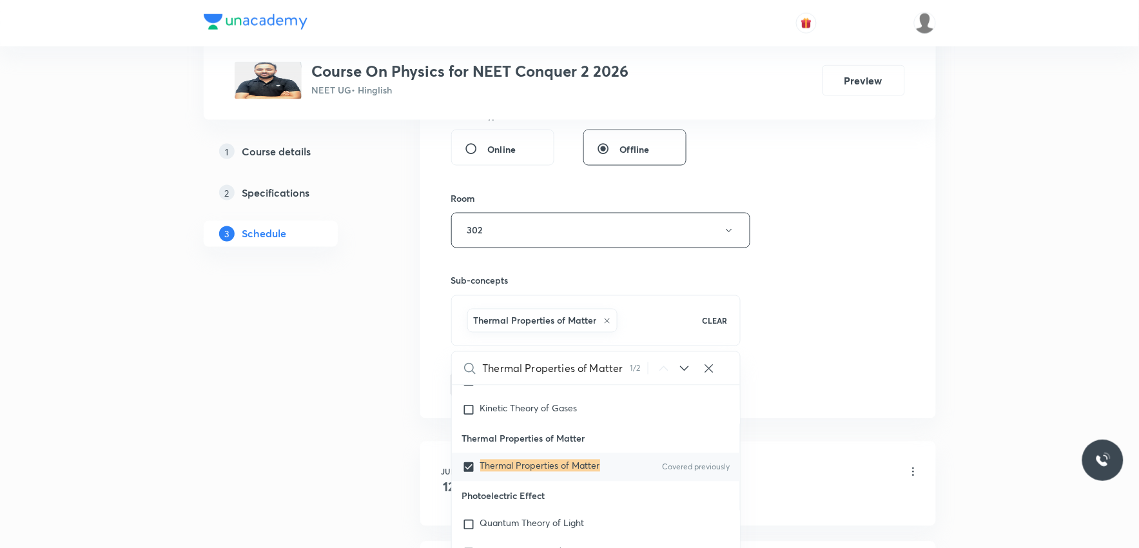
click at [793, 228] on div "Session 53 Live class Session title 28/99 Thermal Properties of Matter ​ Schedu…" at bounding box center [678, 88] width 454 height 620
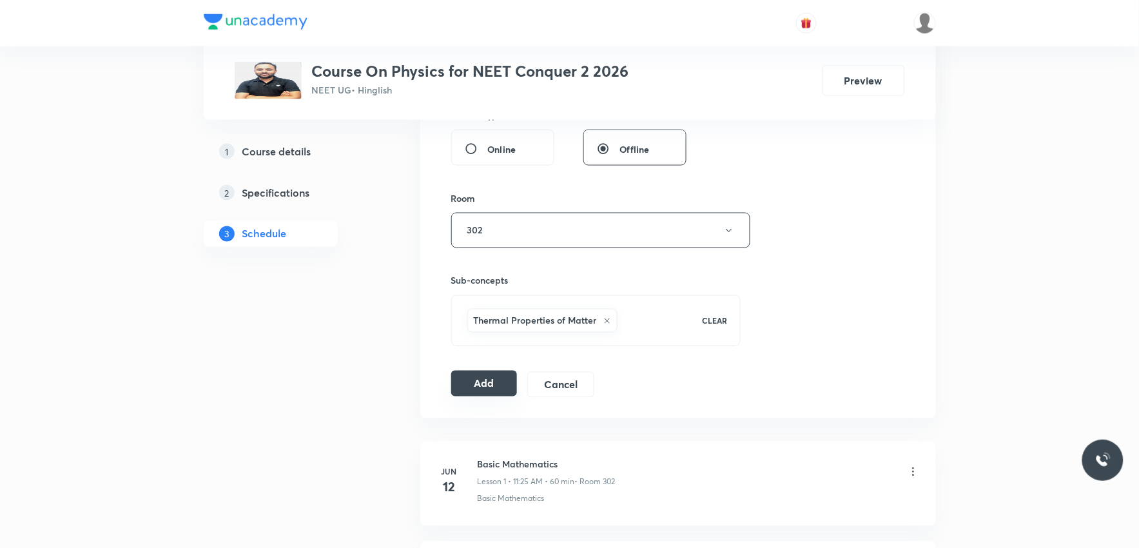
click at [508, 382] on button "Add" at bounding box center [484, 384] width 66 height 26
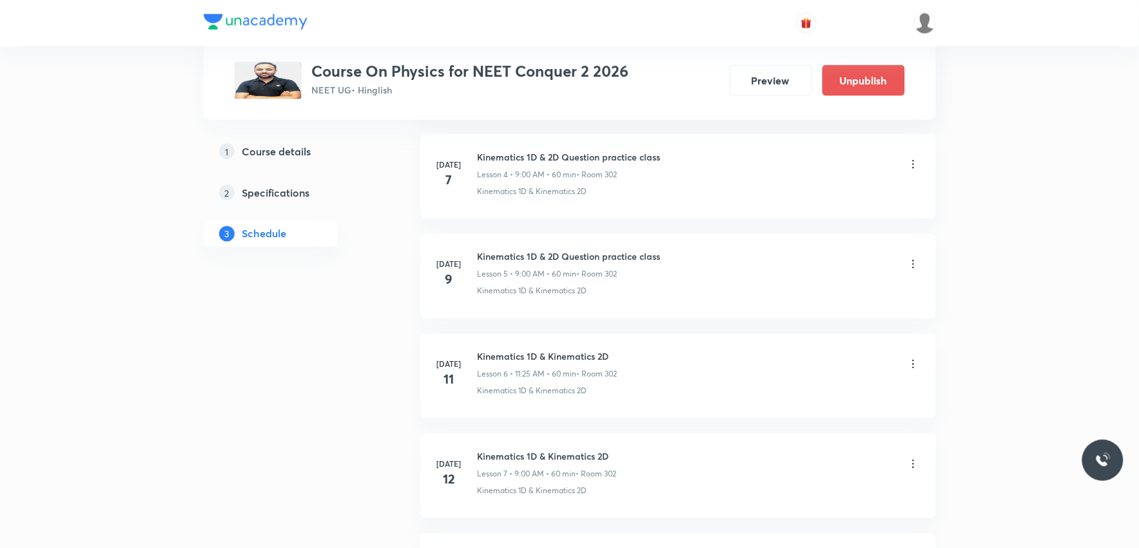
scroll to position [5193, 0]
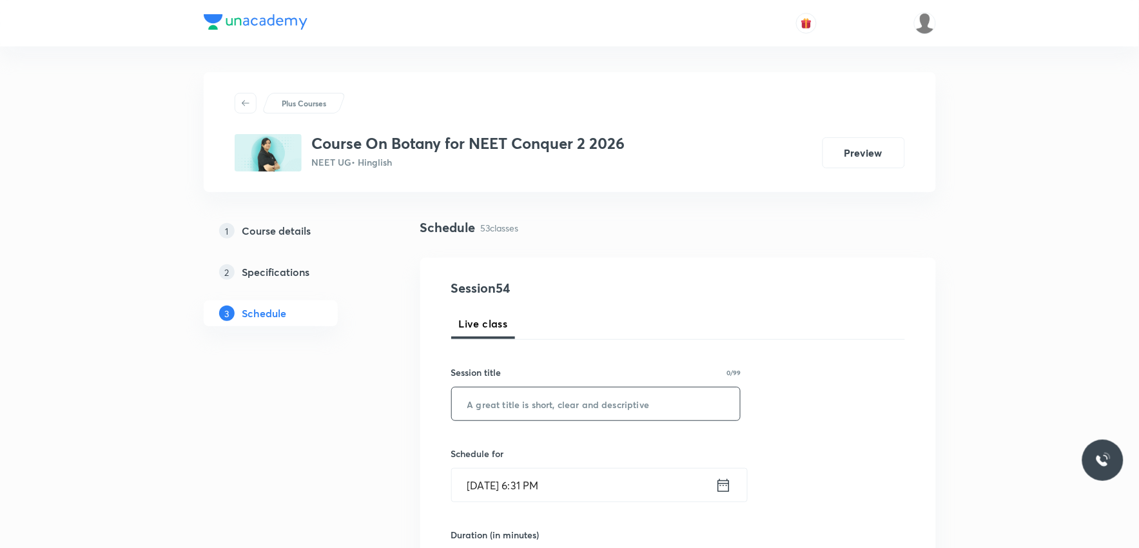
scroll to position [429, 0]
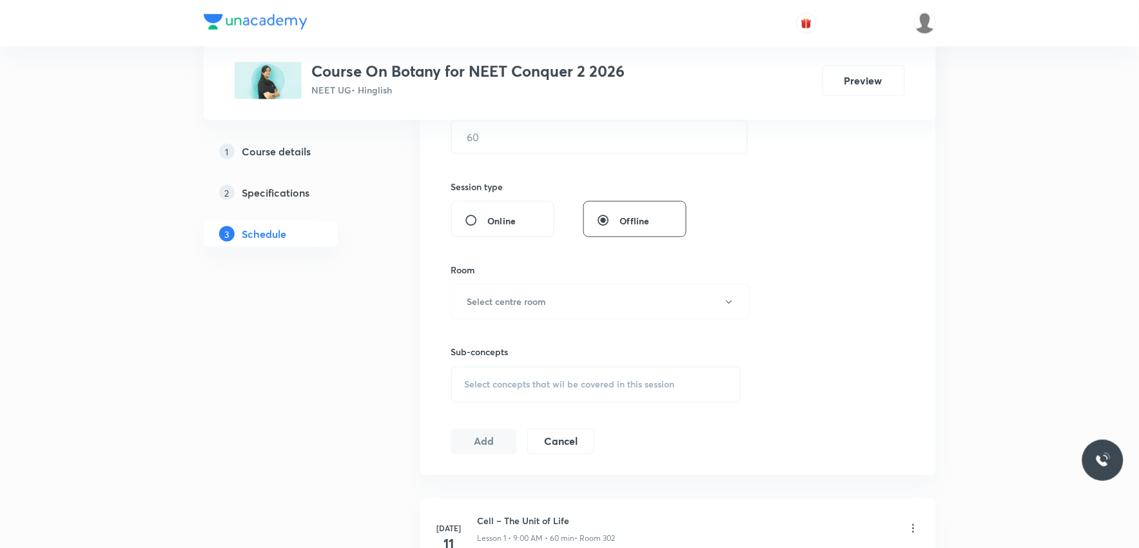
click at [565, 398] on div "Select concepts that wil be covered in this session" at bounding box center [596, 385] width 290 height 36
click at [827, 286] on div "Session 54 Live class Session title 0/99 ​ Schedule for Oct 6, 2025, 6:31 PM ​ …" at bounding box center [678, 151] width 454 height 605
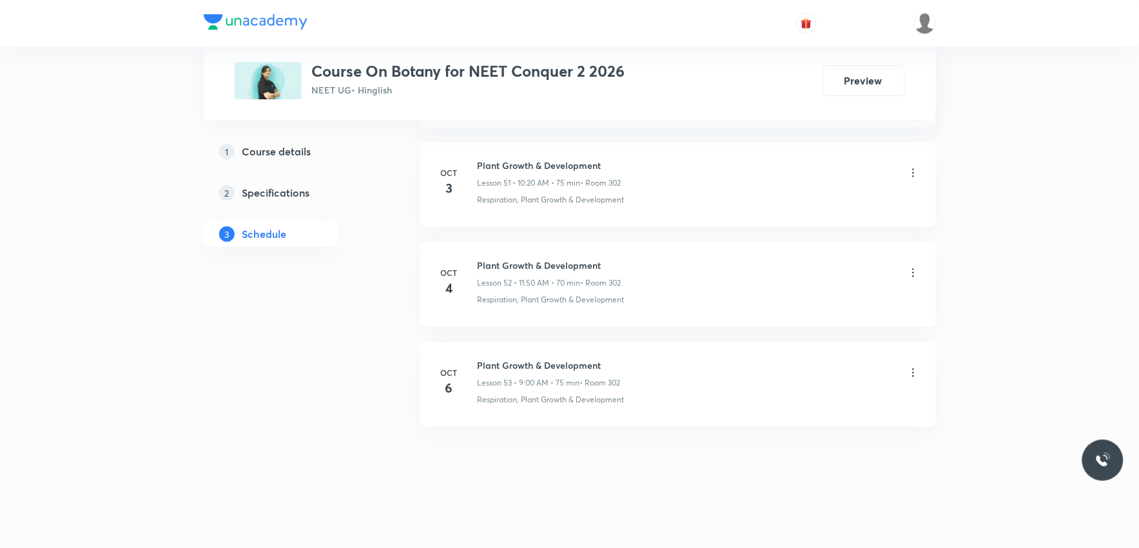
click at [480, 362] on h6 "Plant Growth & Development" at bounding box center [549, 365] width 143 height 14
drag, startPoint x: 479, startPoint y: 364, endPoint x: 632, endPoint y: 353, distance: 153.8
click at [632, 353] on li "Oct 6 Plant Growth & Development Lesson 53 • 9:00 AM • 75 min • Room 302 Respir…" at bounding box center [678, 384] width 516 height 84
copy h6 "Plant Growth & Development"
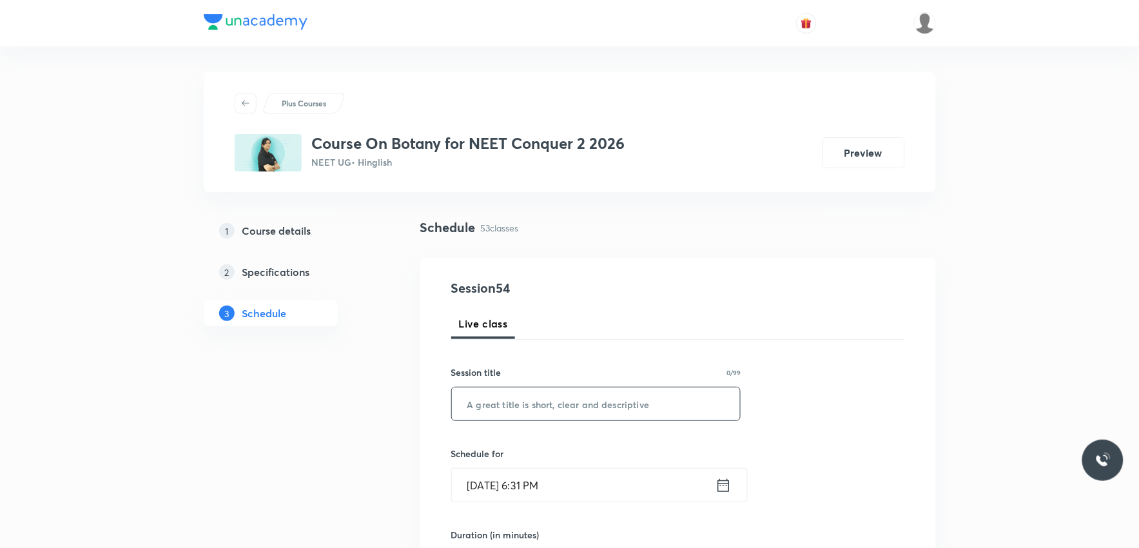
click at [613, 389] on input "text" at bounding box center [596, 403] width 289 height 33
paste input "Plant Growth & Development"
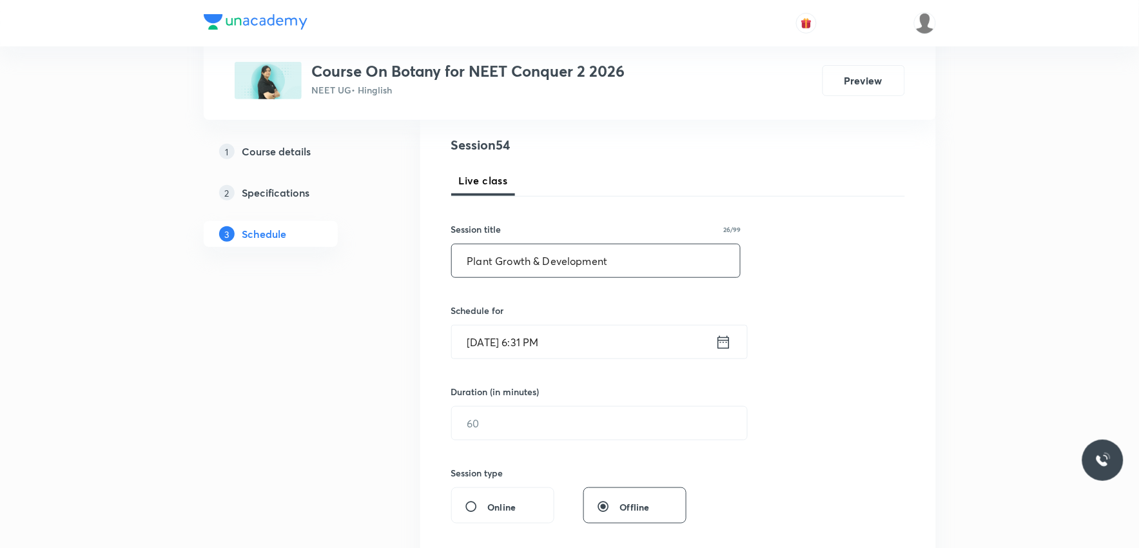
type input "Plant Growth & Development"
click at [535, 346] on input "Oct 6, 2025, 6:31 PM" at bounding box center [584, 342] width 264 height 33
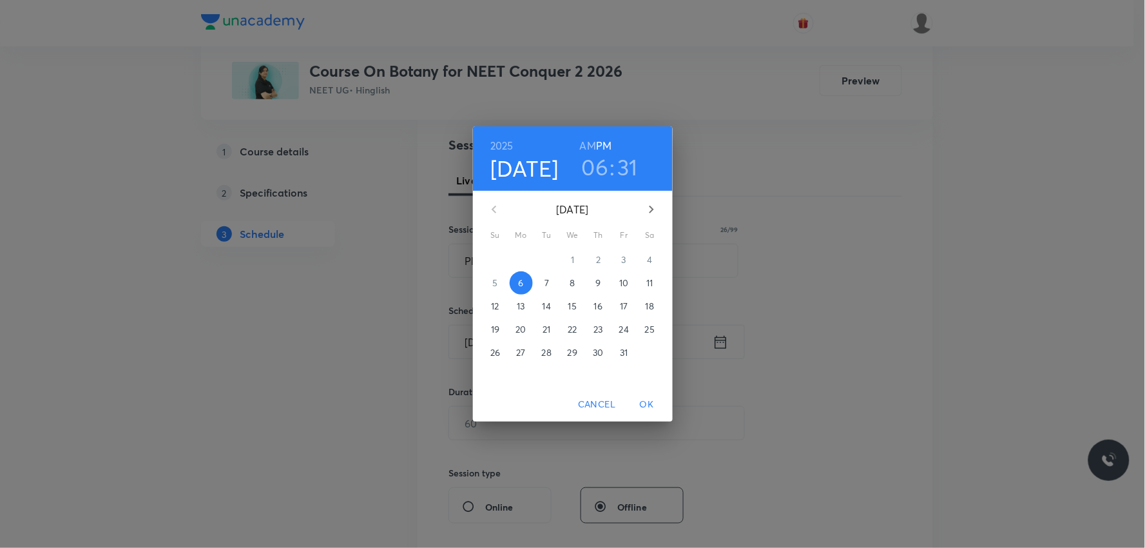
click at [547, 280] on p "7" at bounding box center [547, 283] width 5 height 13
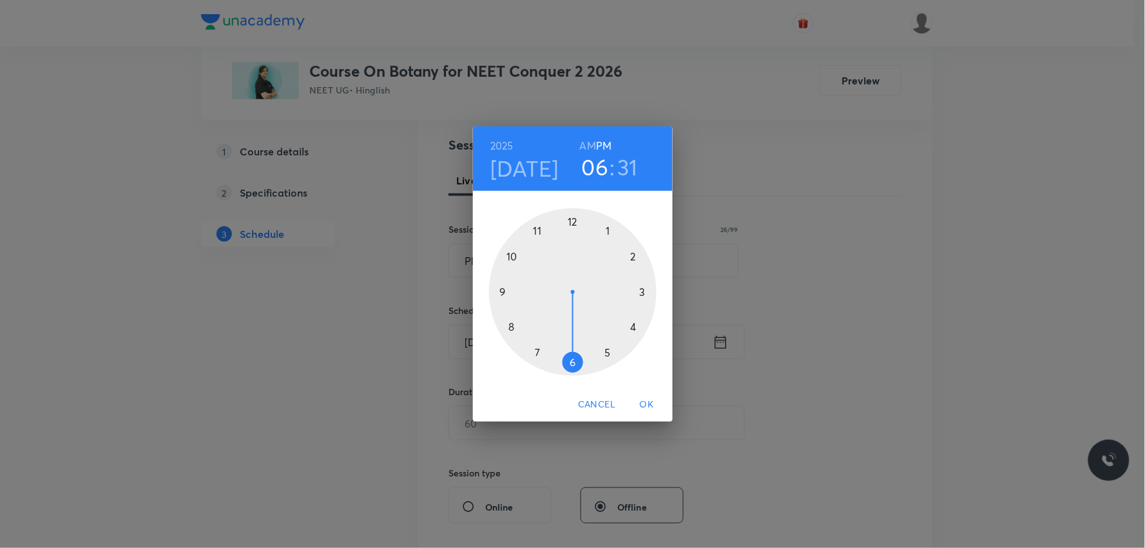
click at [587, 146] on h6 "AM" at bounding box center [588, 146] width 16 height 18
drag, startPoint x: 563, startPoint y: 336, endPoint x: 543, endPoint y: 246, distance: 92.4
click at [543, 246] on div at bounding box center [573, 292] width 168 height 168
drag, startPoint x: 561, startPoint y: 356, endPoint x: 516, endPoint y: 257, distance: 109.4
click at [516, 257] on div at bounding box center [573, 292] width 168 height 168
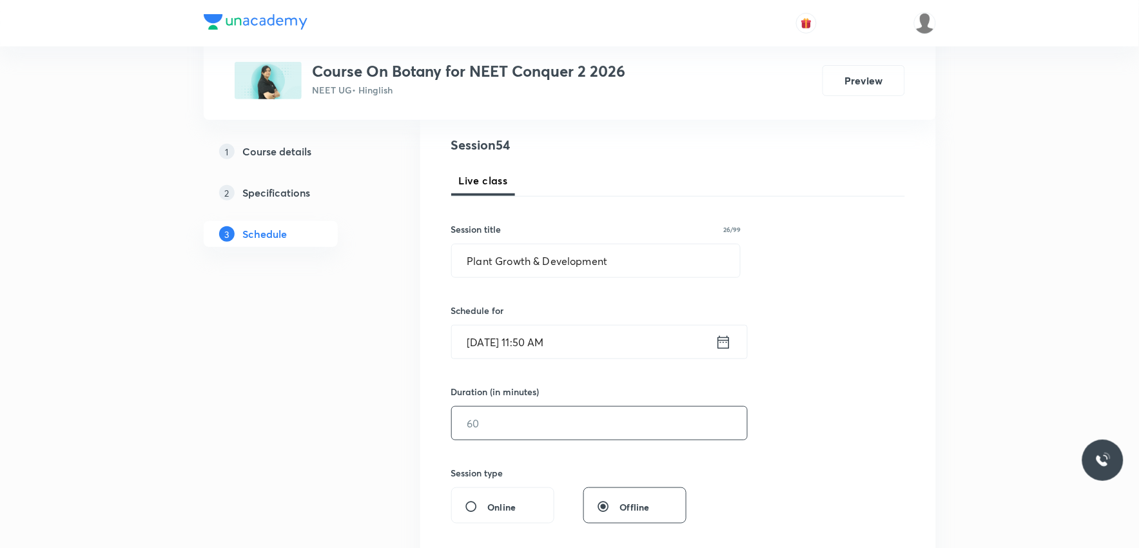
click at [522, 410] on input "text" at bounding box center [599, 423] width 295 height 33
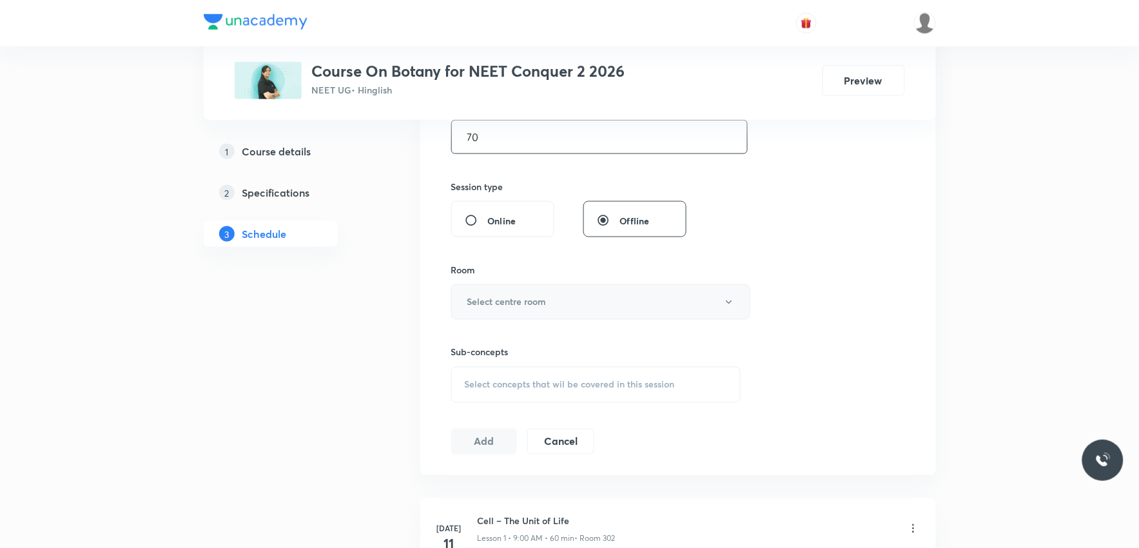
type input "70"
click at [590, 287] on button "Select centre room" at bounding box center [600, 301] width 299 height 35
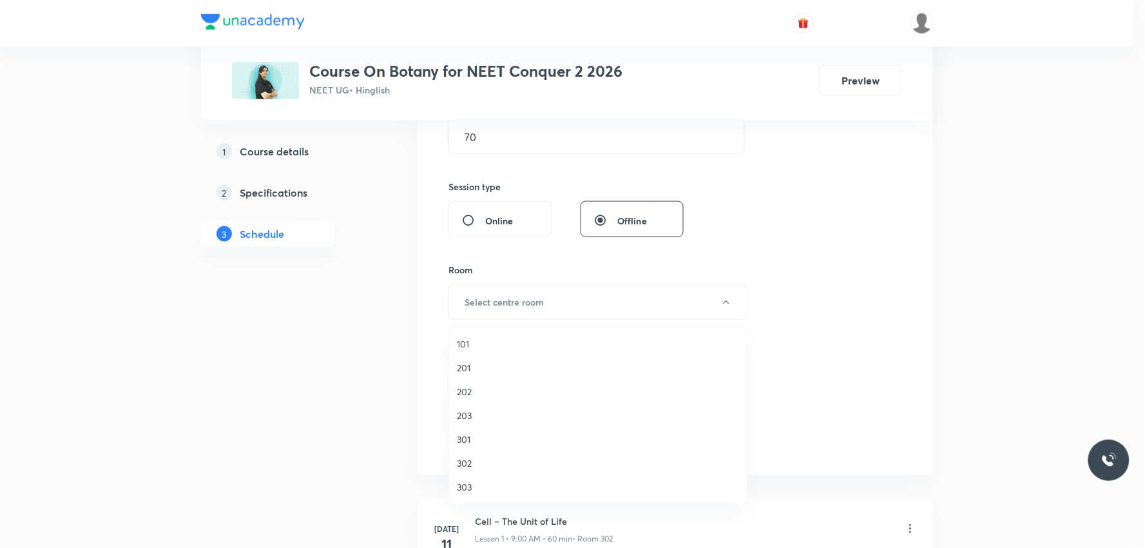
click at [484, 456] on span "302" at bounding box center [598, 463] width 282 height 14
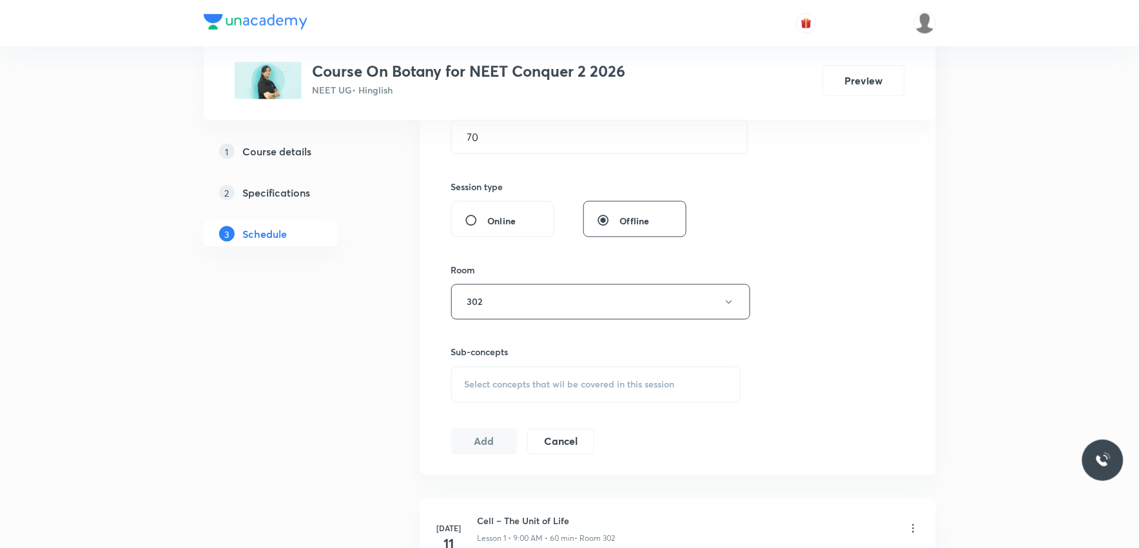
click at [599, 378] on div "Select concepts that wil be covered in this session" at bounding box center [596, 385] width 290 height 36
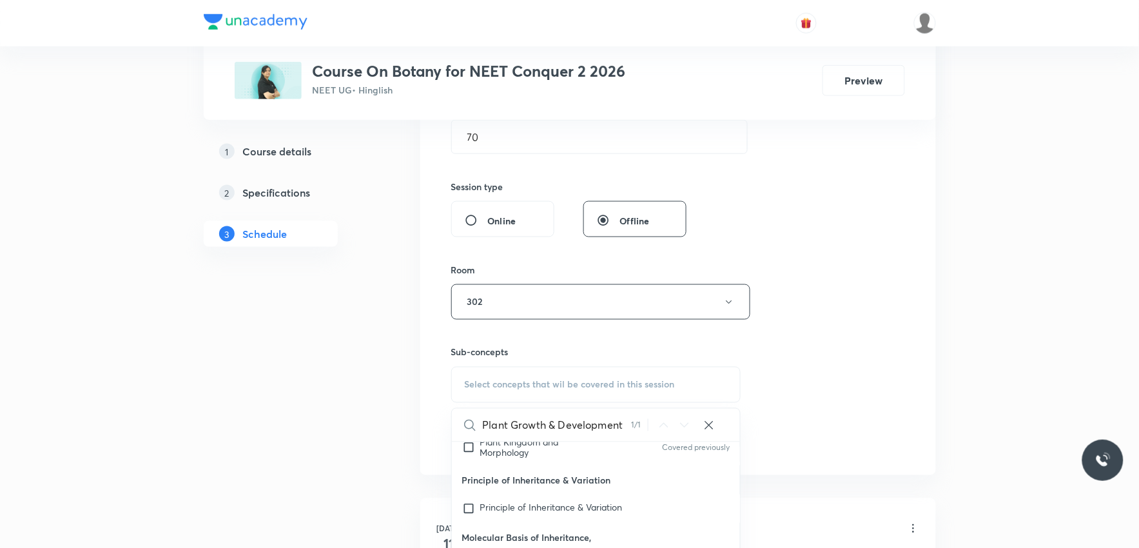
scroll to position [716, 0]
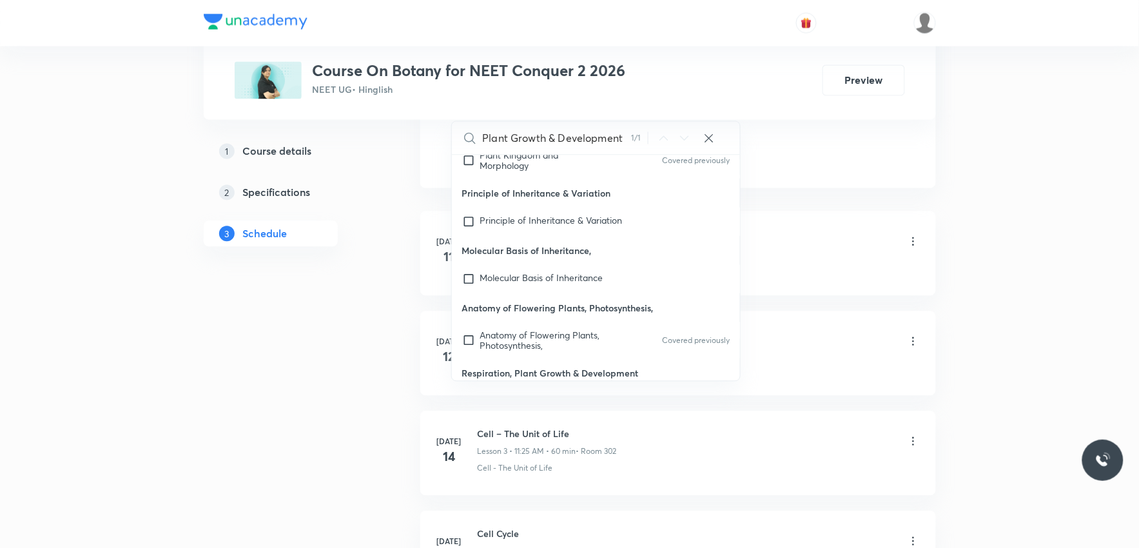
type input "Plant Growth & Development"
click at [548, 387] on div "Respiration, Plant Growth & Development Covered previously" at bounding box center [596, 405] width 289 height 36
checkbox input "true"
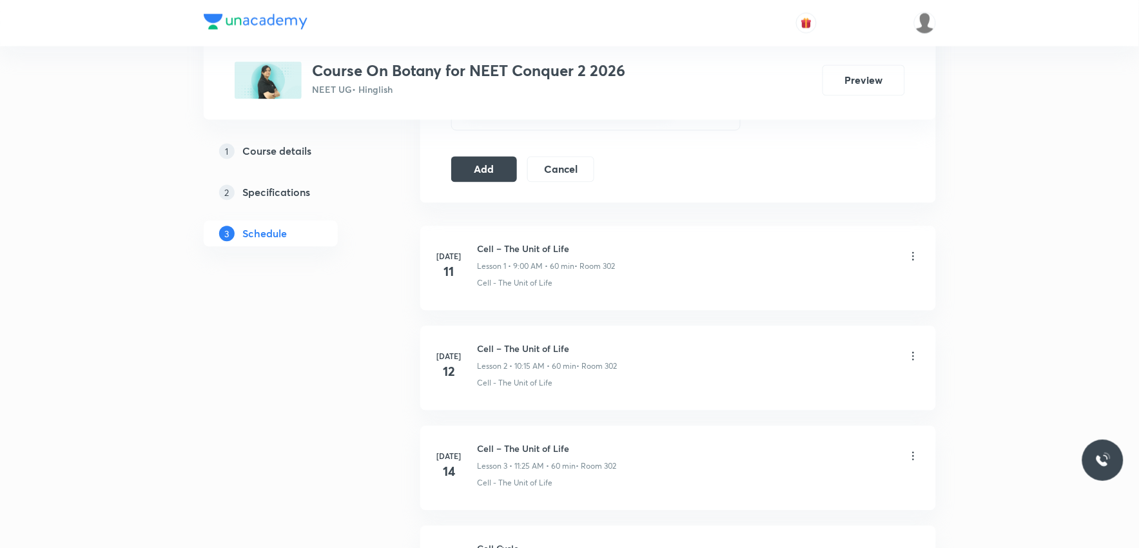
scroll to position [501, 0]
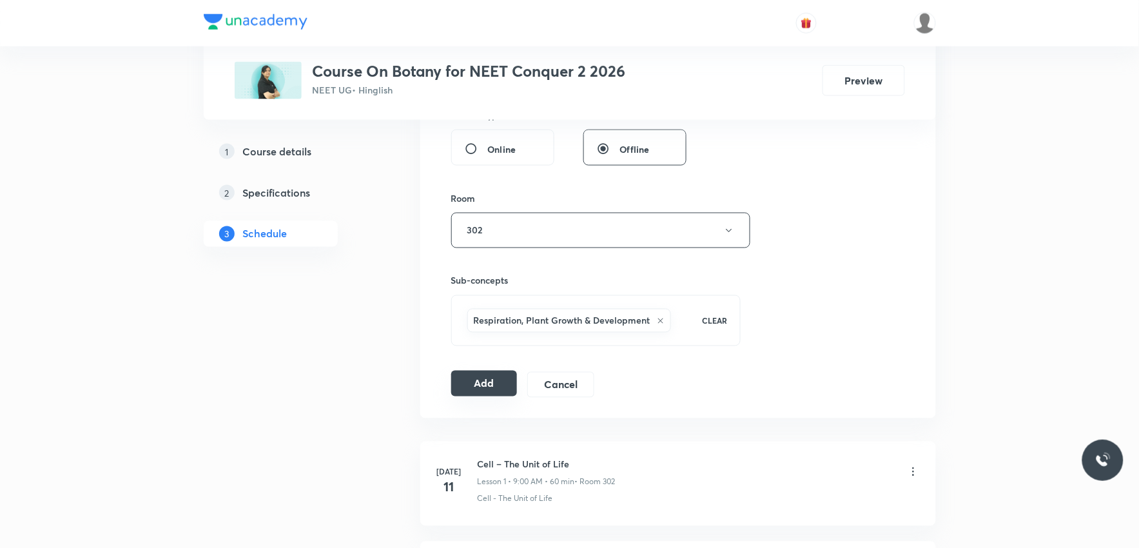
click at [490, 394] on button "Add" at bounding box center [484, 384] width 66 height 26
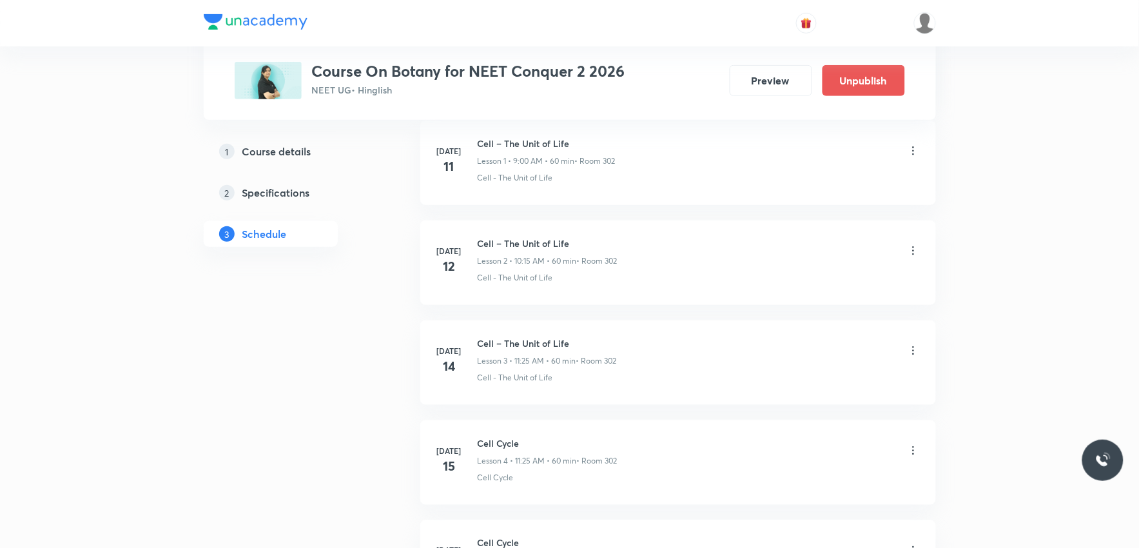
scroll to position [5294, 0]
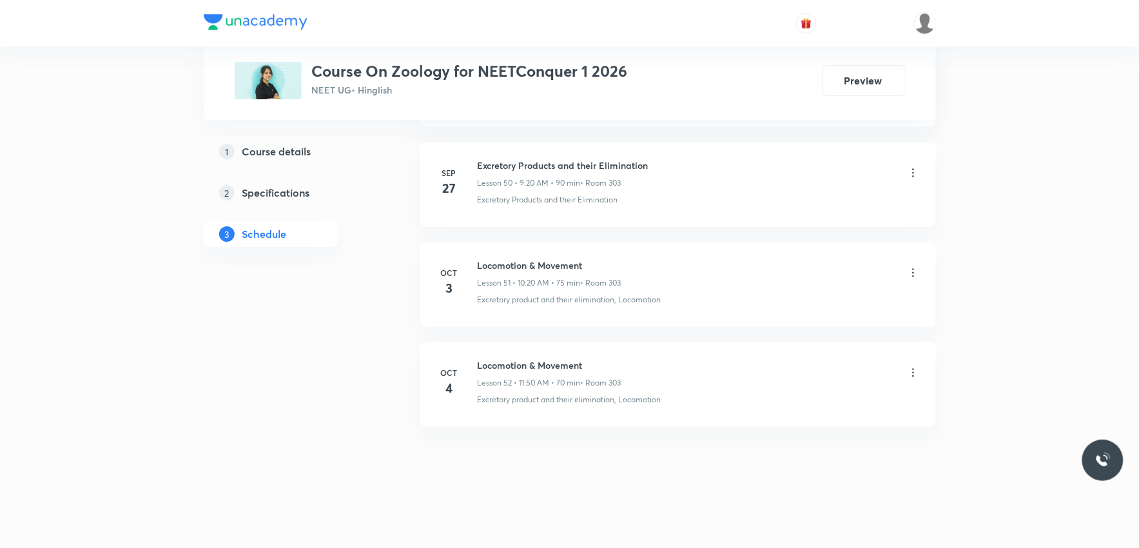
scroll to position [5615, 0]
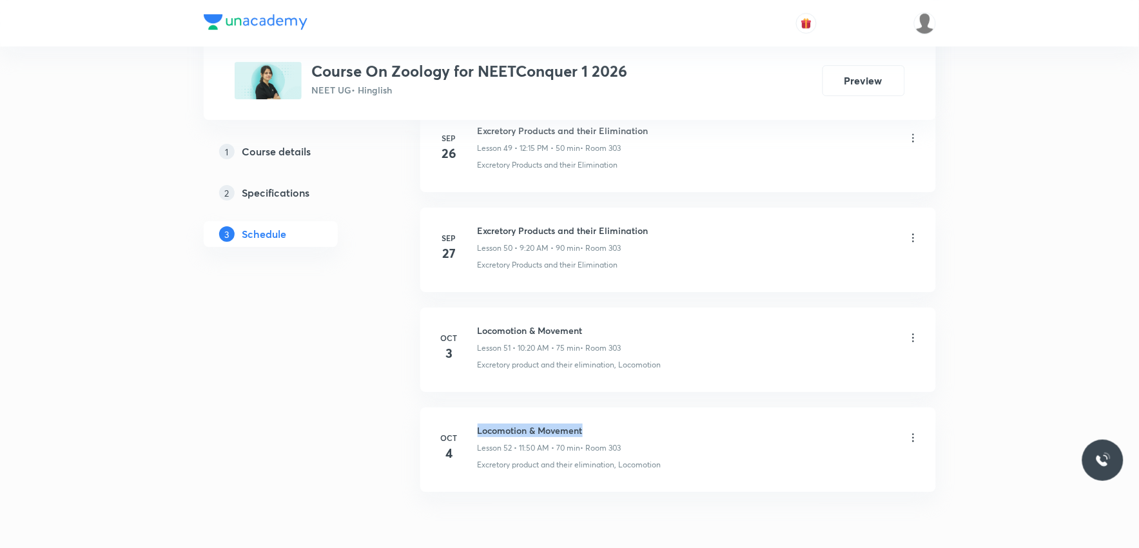
drag, startPoint x: 478, startPoint y: 436, endPoint x: 630, endPoint y: 416, distance: 154.1
click at [630, 416] on li "[DATE] Locomotion & Movement Lesson 52 • 11:50 AM • 70 min • Room 303 Excretory…" at bounding box center [678, 449] width 516 height 84
copy h6 "Locomotion & Movement"
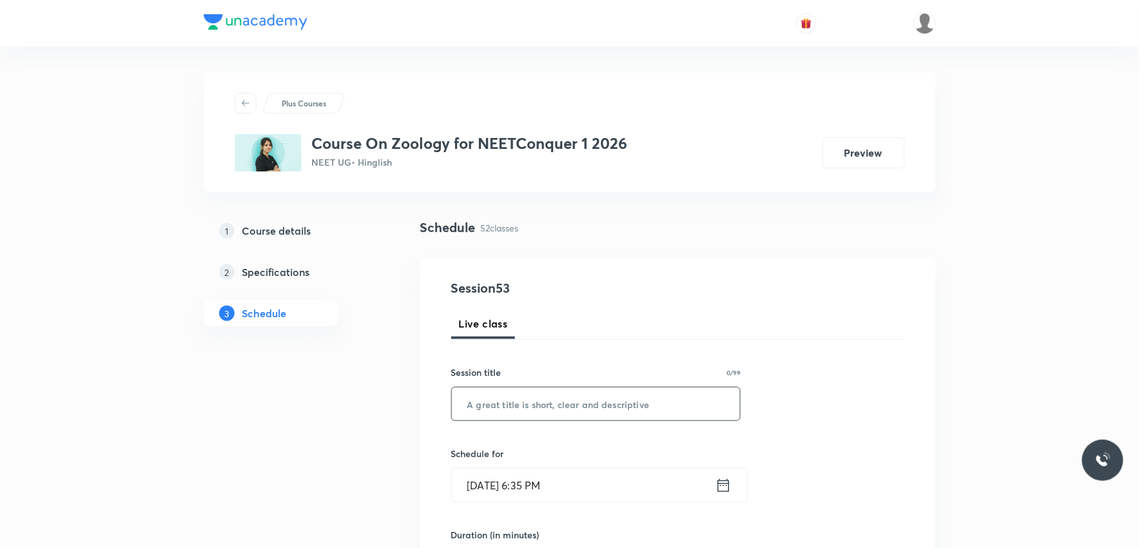
click at [632, 416] on input "text" at bounding box center [596, 403] width 289 height 33
paste input "Locomotion & Movement"
type input "Locomotion & Movement"
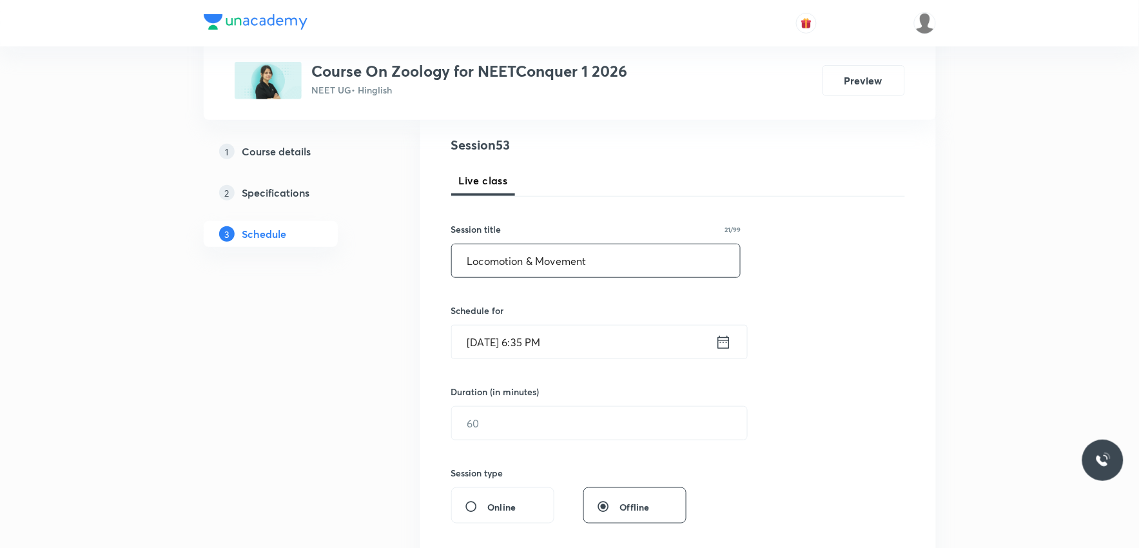
scroll to position [215, 0]
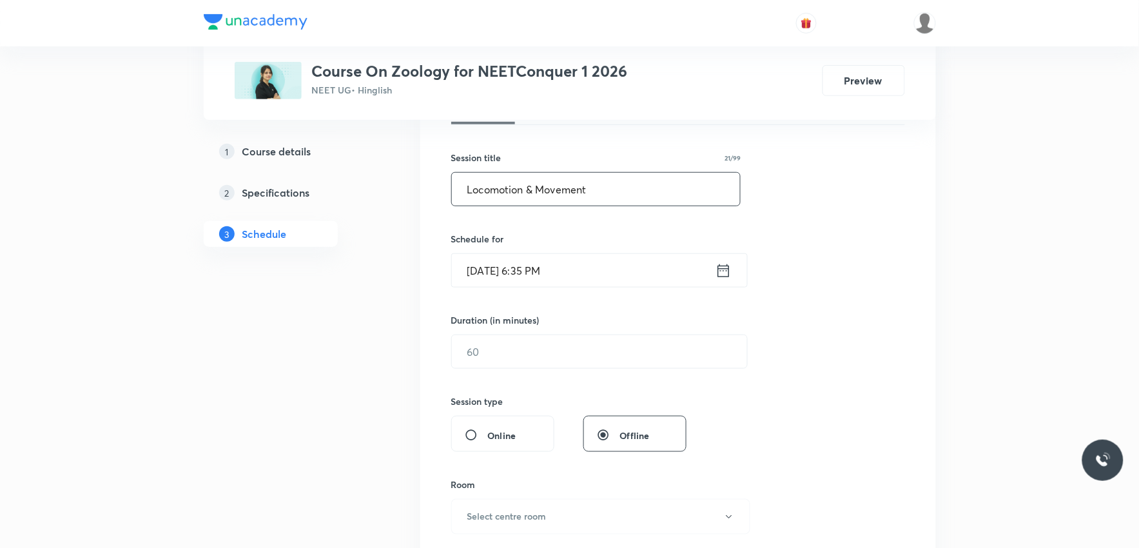
click at [523, 263] on input "[DATE] 6:35 PM" at bounding box center [584, 270] width 264 height 33
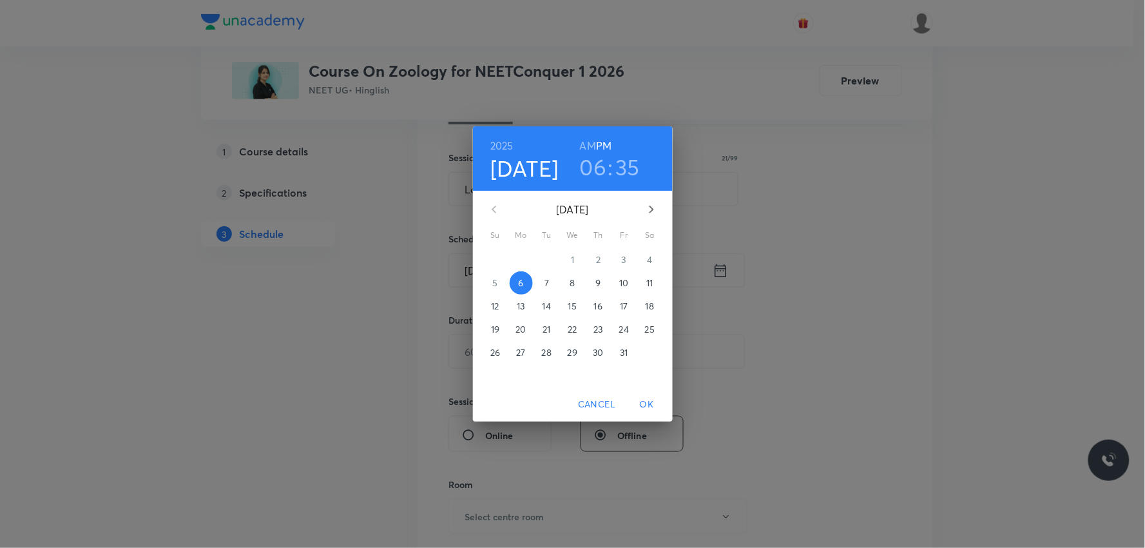
click at [549, 278] on p "7" at bounding box center [547, 283] width 5 height 13
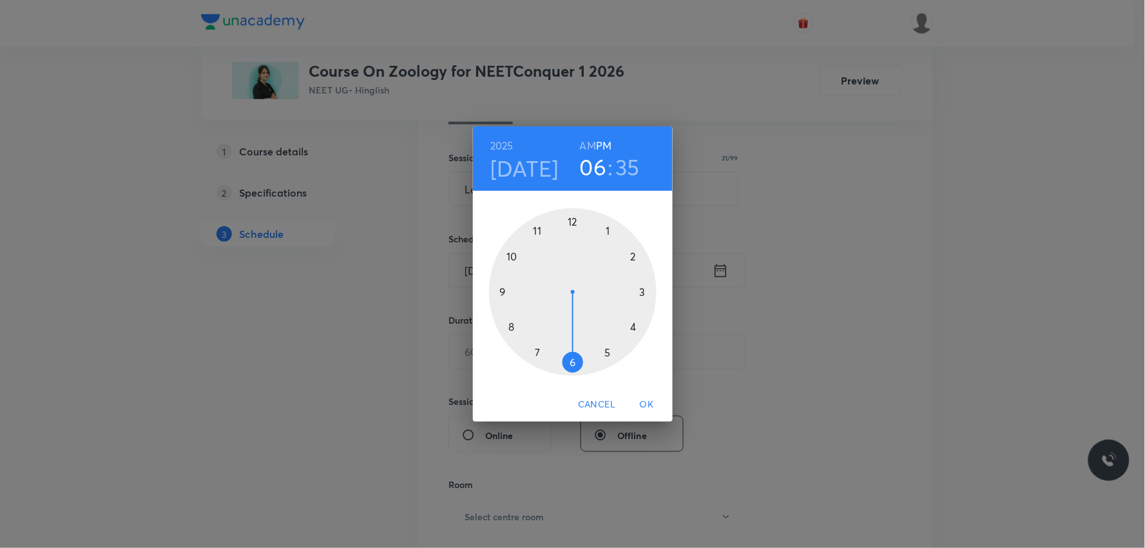
click at [585, 139] on h6 "AM" at bounding box center [588, 146] width 16 height 18
drag, startPoint x: 558, startPoint y: 360, endPoint x: 546, endPoint y: 243, distance: 117.2
click at [546, 243] on div at bounding box center [573, 292] width 168 height 168
drag, startPoint x: 538, startPoint y: 349, endPoint x: 521, endPoint y: 266, distance: 85.5
click at [521, 266] on div at bounding box center [573, 292] width 168 height 168
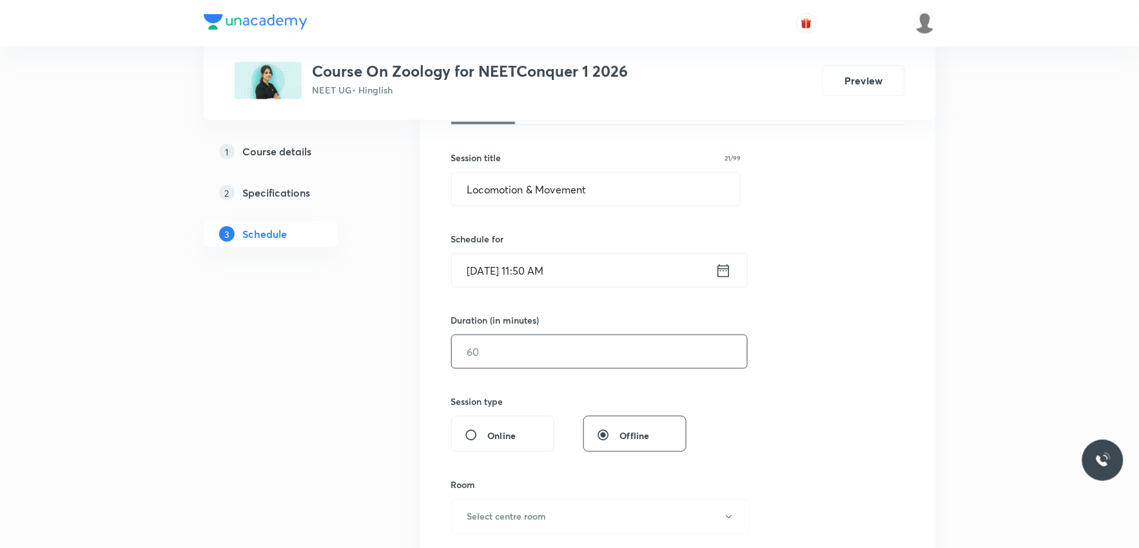
click at [501, 362] on input "text" at bounding box center [599, 351] width 295 height 33
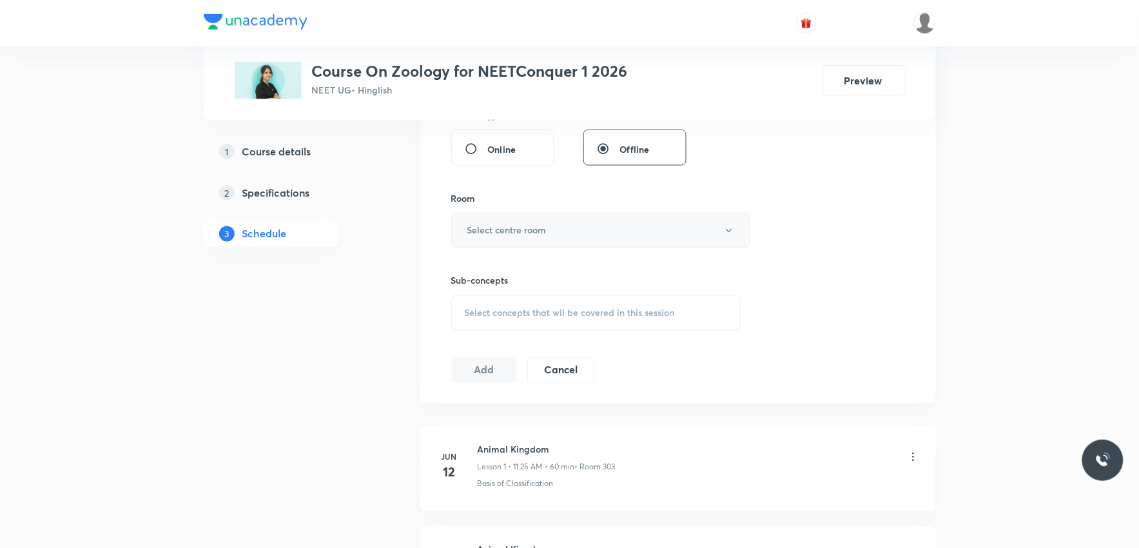
type input "70"
click at [601, 226] on button "Select centre room" at bounding box center [600, 230] width 299 height 35
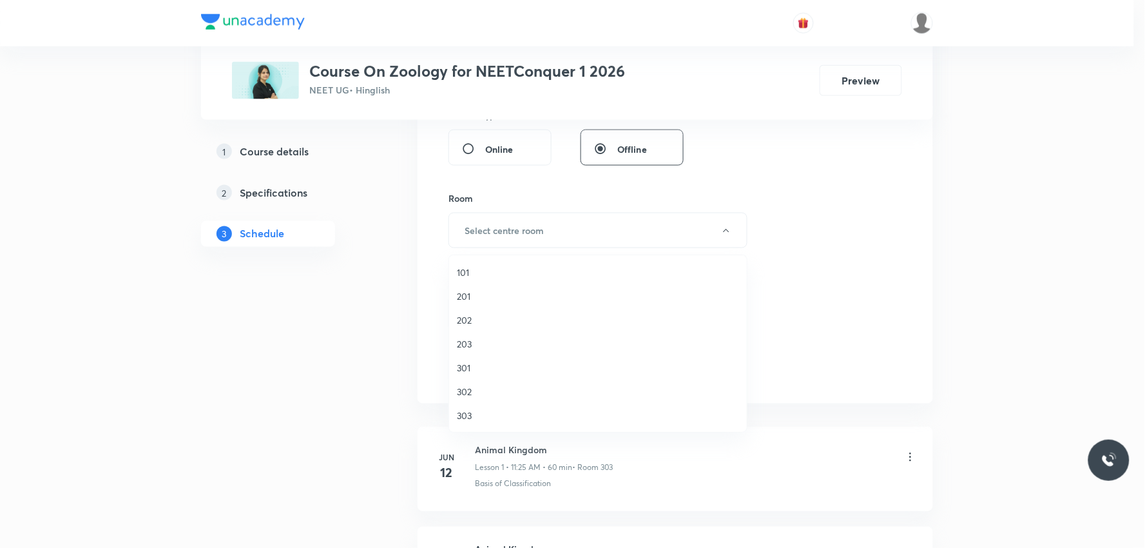
click at [487, 407] on li "303" at bounding box center [598, 415] width 298 height 24
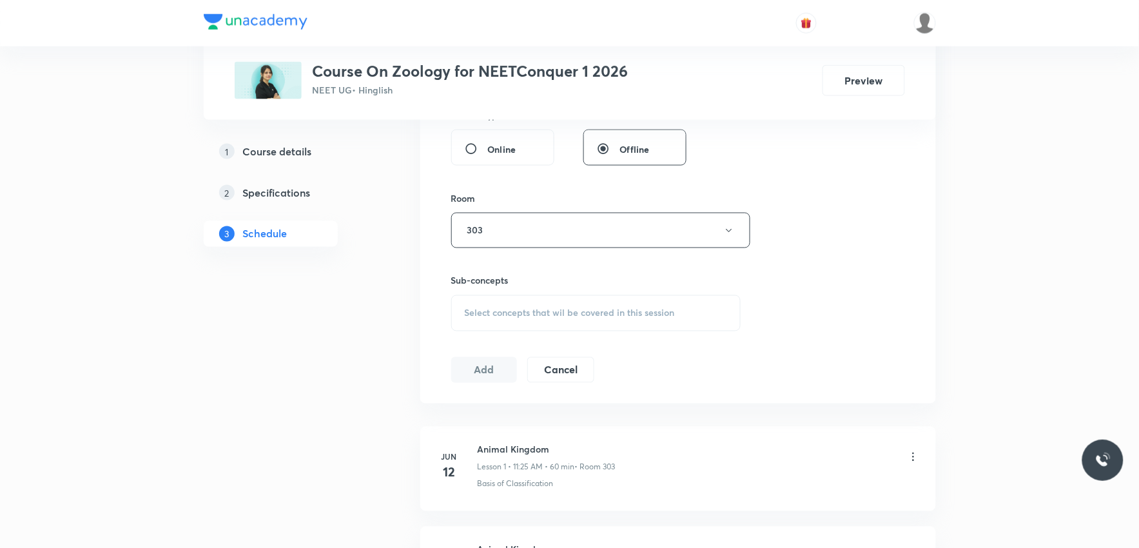
click at [584, 308] on span "Select concepts that wil be covered in this session" at bounding box center [570, 313] width 210 height 10
click at [781, 280] on div "Session 53 Live class Session title 21/99 Locomotion & Movement ​ Schedule for …" at bounding box center [678, 80] width 454 height 605
click at [778, 238] on div "Session 53 Live class Session title 21/99 Locomotion & Movement ​ Schedule for …" at bounding box center [678, 80] width 454 height 605
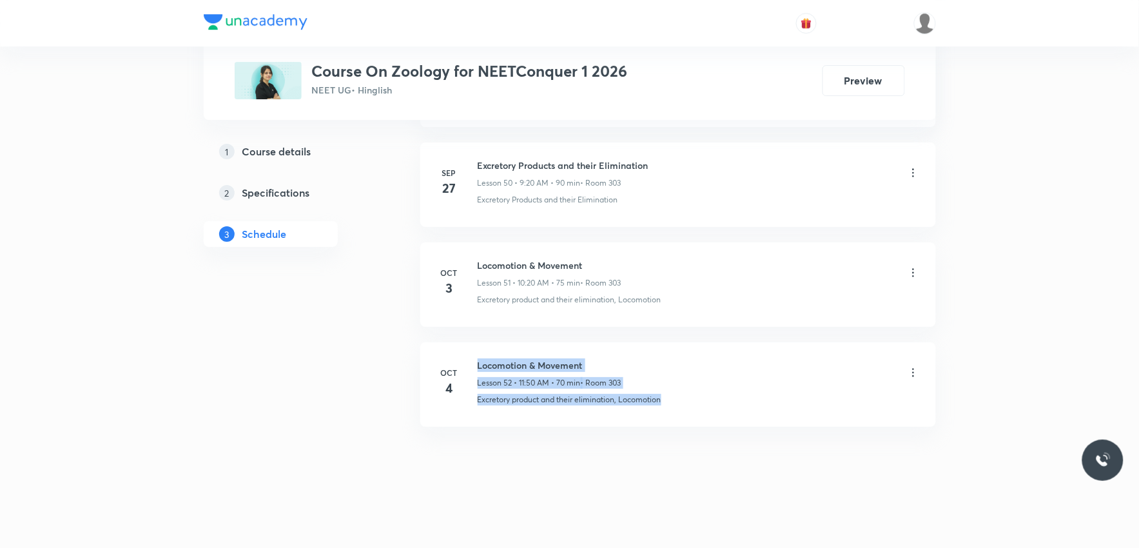
drag, startPoint x: 471, startPoint y: 403, endPoint x: 792, endPoint y: 422, distance: 321.5
click at [792, 422] on li "Oct 4 Locomotion & Movement Lesson 52 • 11:50 AM • 70 min • Room 303 Excretory …" at bounding box center [678, 384] width 516 height 84
click at [498, 376] on div "Locomotion & Movement Lesson 52 • 11:50 AM • 70 min • Room 303" at bounding box center [550, 373] width 144 height 30
drag, startPoint x: 478, startPoint y: 403, endPoint x: 699, endPoint y: 407, distance: 220.5
click at [699, 407] on li "Oct 4 Locomotion & Movement Lesson 52 • 11:50 AM • 70 min • Room 303 Excretory …" at bounding box center [678, 384] width 516 height 84
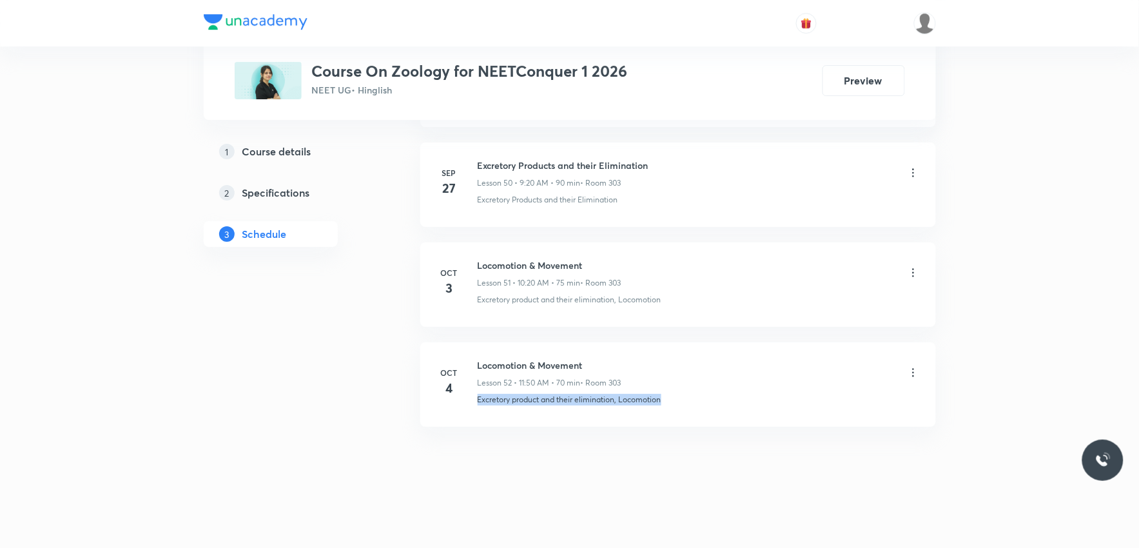
copy p "Excretory product and their elimination, Locomotion"
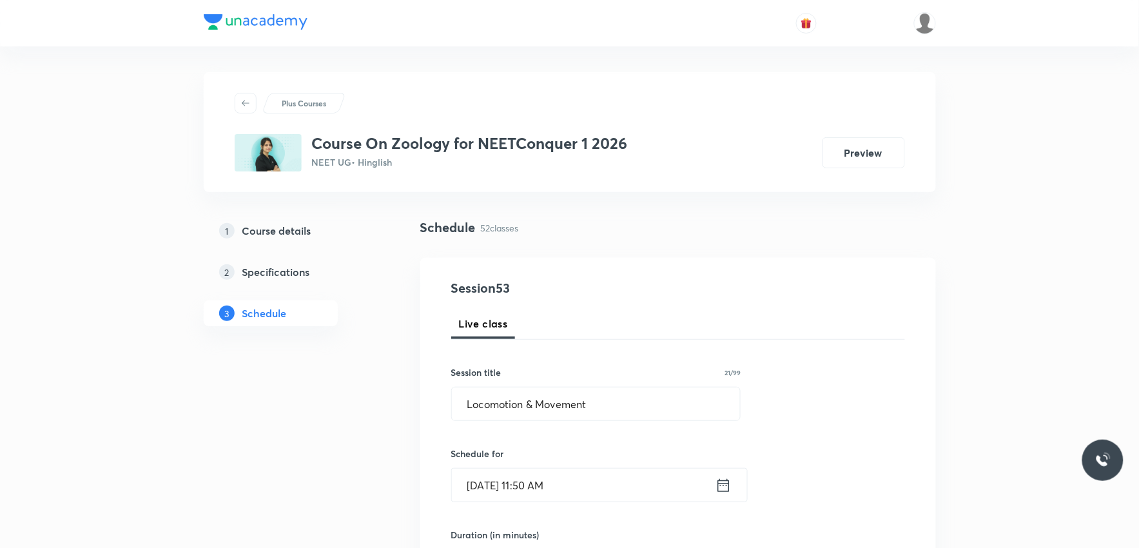
scroll to position [501, 0]
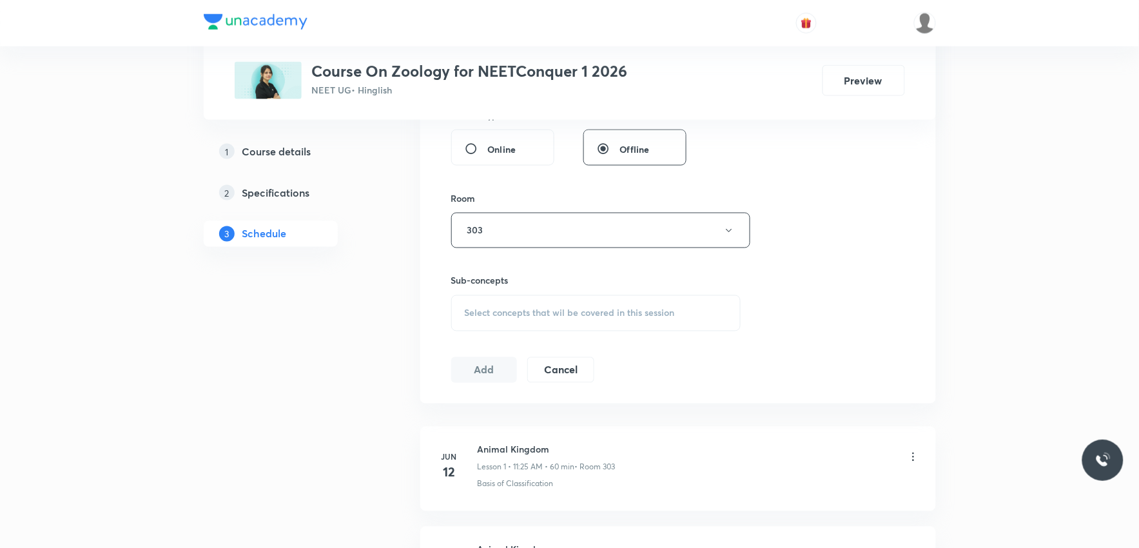
click at [653, 313] on span "Select concepts that wil be covered in this session" at bounding box center [570, 313] width 210 height 10
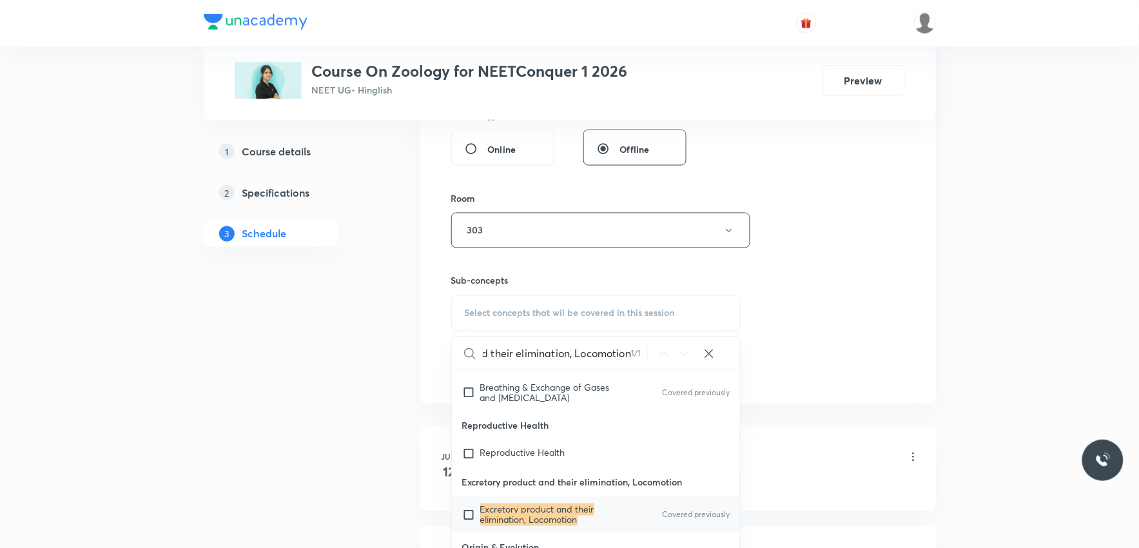
scroll to position [716, 0]
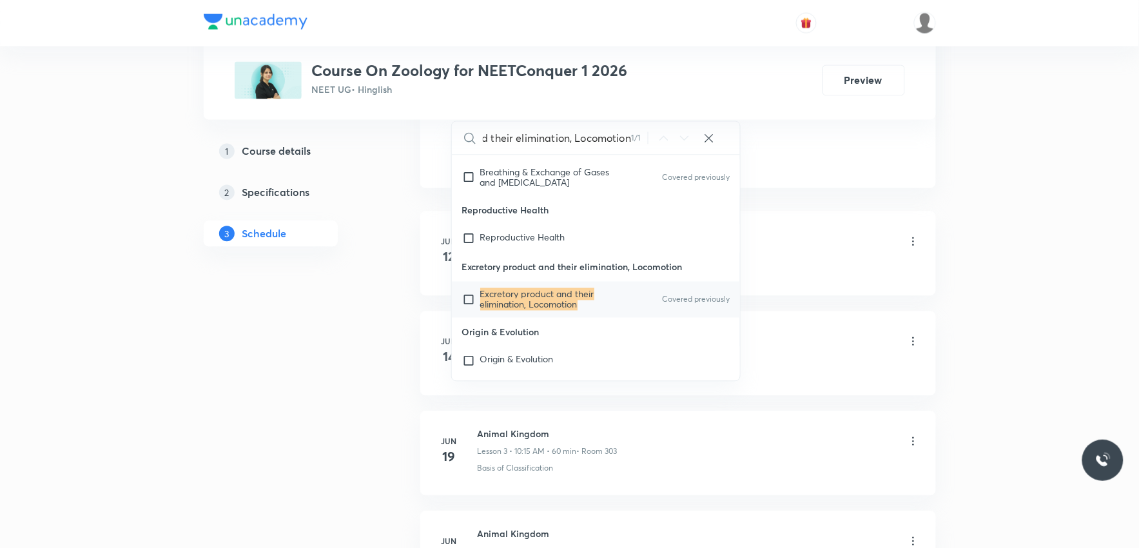
type input "Excretory product and their elimination, Locomotion"
click at [539, 311] on mark "Excretory product and their elimination, Locomotion" at bounding box center [537, 299] width 114 height 23
checkbox input "true"
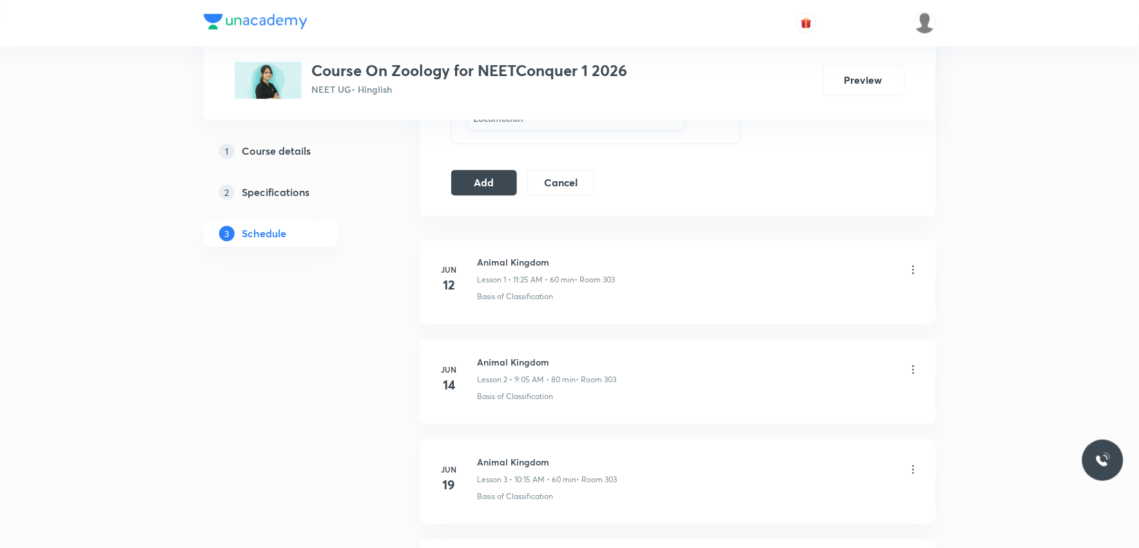
scroll to position [501, 0]
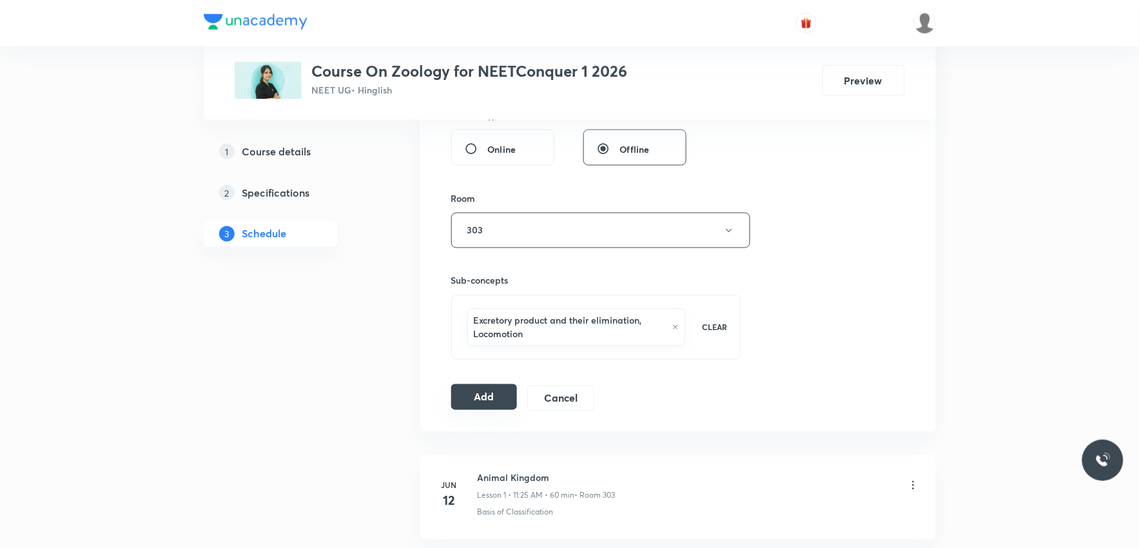
click at [478, 409] on button "Add" at bounding box center [484, 397] width 66 height 26
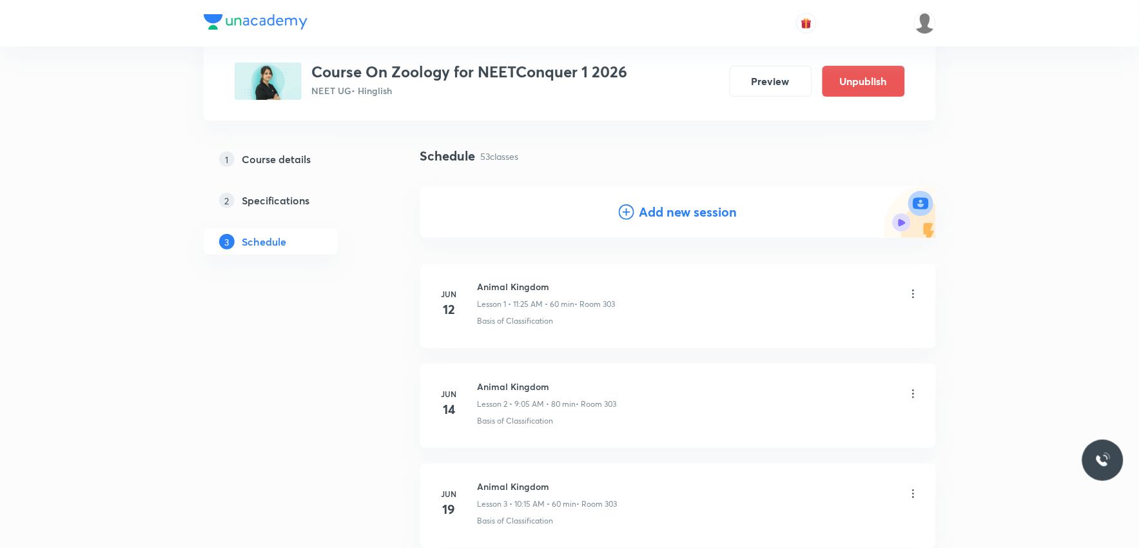
scroll to position [5194, 0]
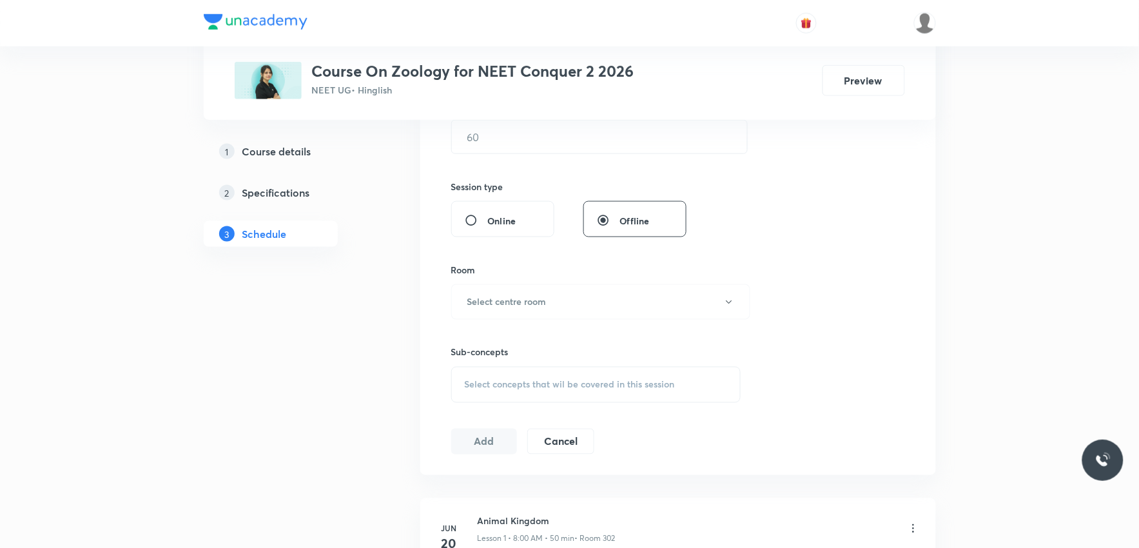
scroll to position [572, 0]
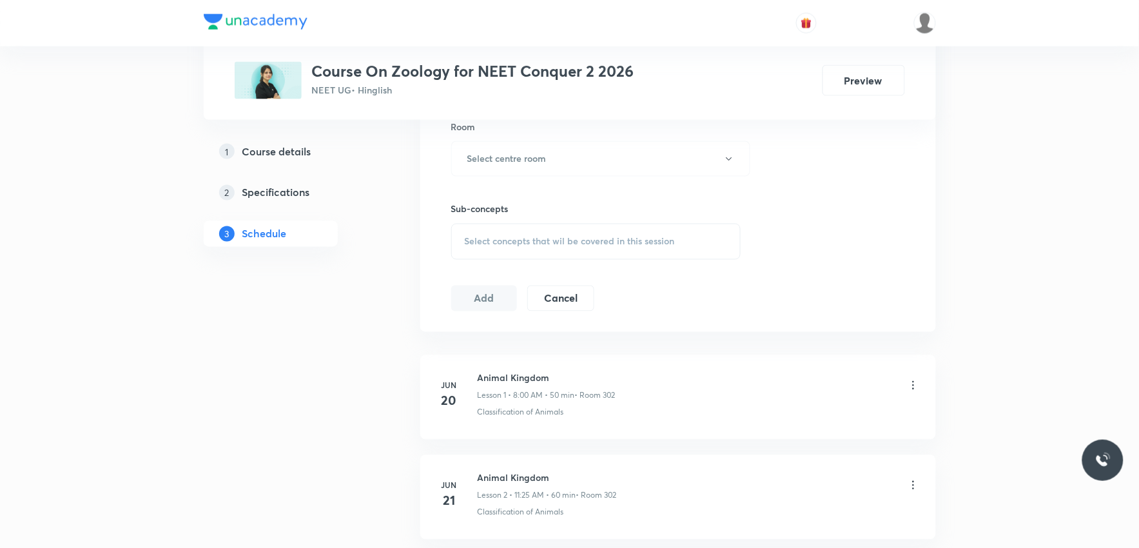
click at [619, 239] on span "Select concepts that wil be covered in this session" at bounding box center [570, 242] width 210 height 10
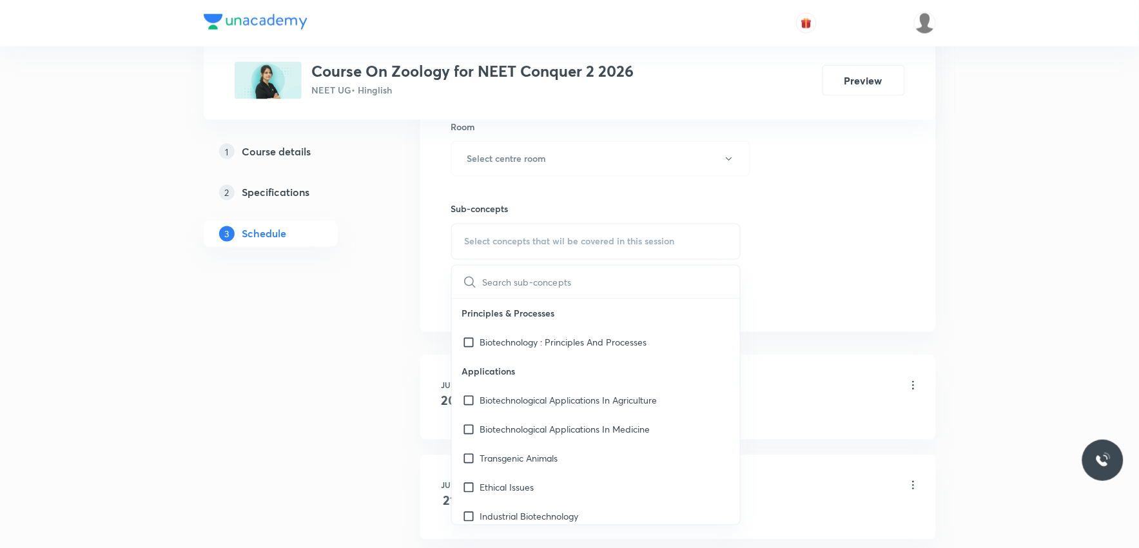
click at [783, 268] on div "Session 58 Live class Session title 0/99 ​ Schedule for [DATE] 6:35 PM ​ Durati…" at bounding box center [678, 8] width 454 height 605
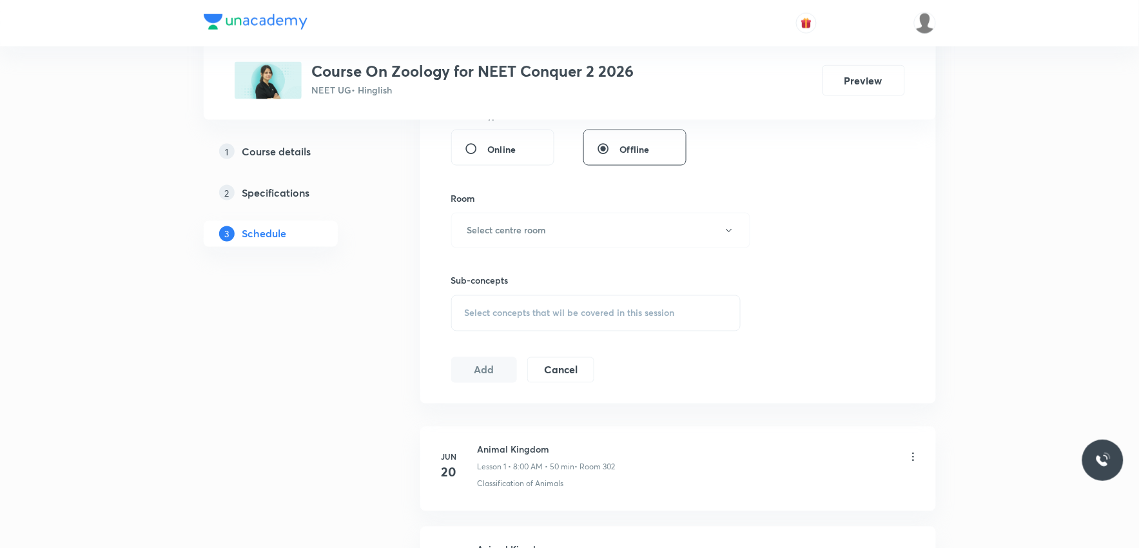
scroll to position [645, 0]
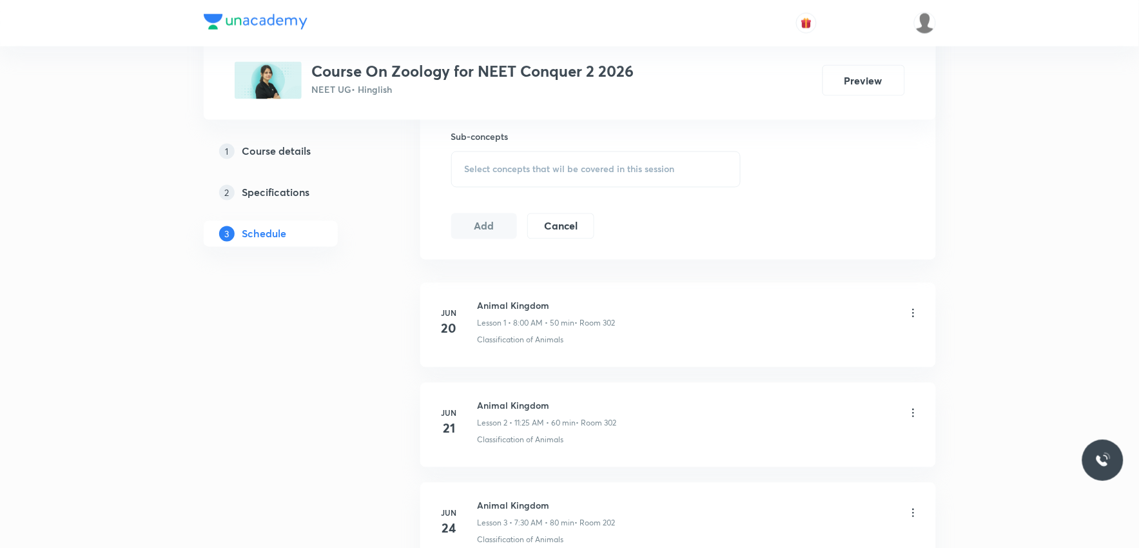
click at [634, 166] on span "Select concepts that wil be covered in this session" at bounding box center [570, 169] width 210 height 10
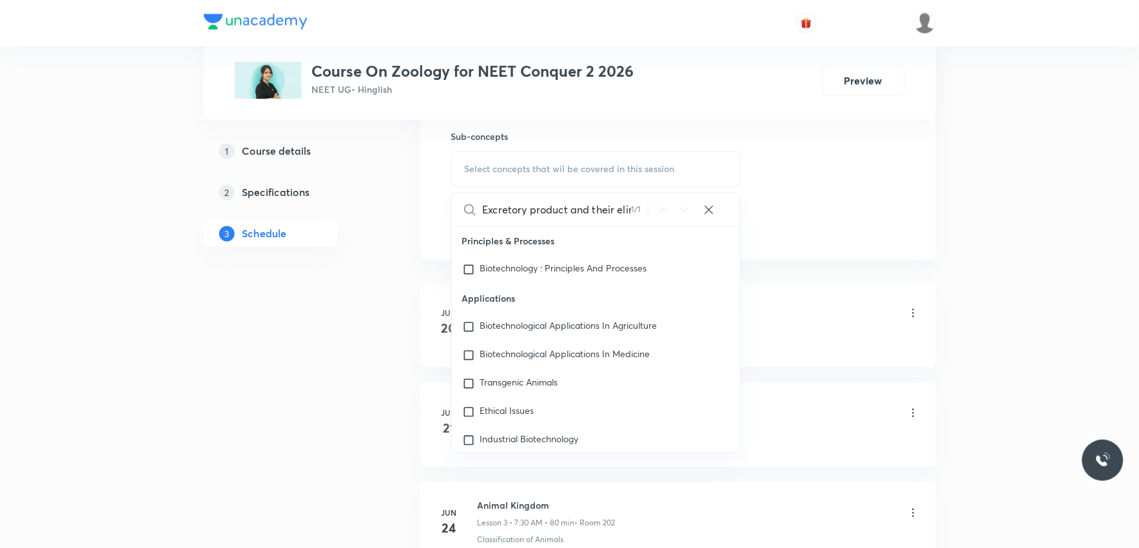
scroll to position [22489, 0]
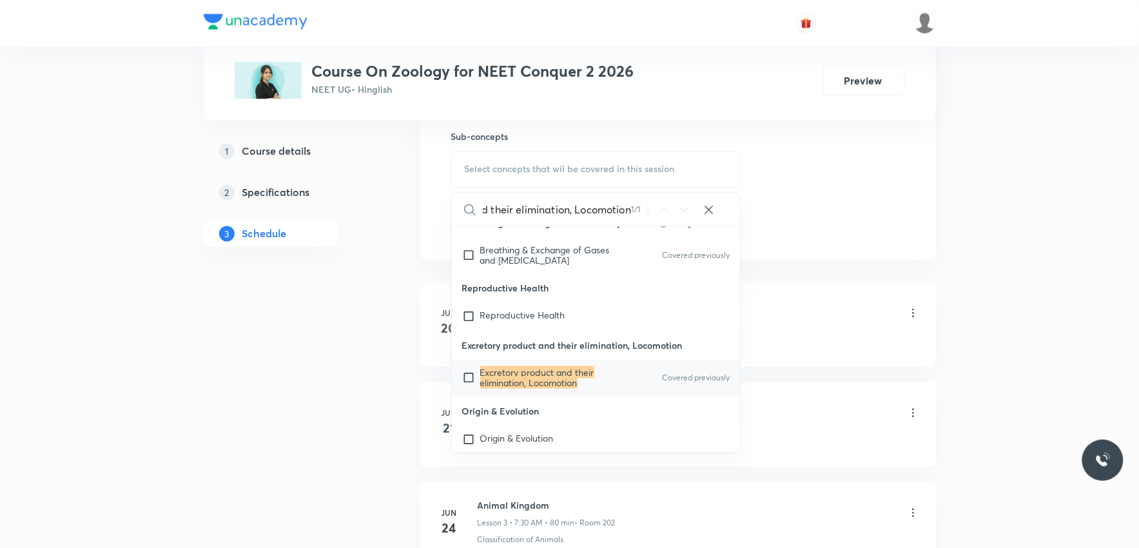
type input "Excretory product and their elimination, Locomotion"
click at [552, 389] on mark "Excretory product and their elimination, Locomotion" at bounding box center [537, 377] width 114 height 23
checkbox input "true"
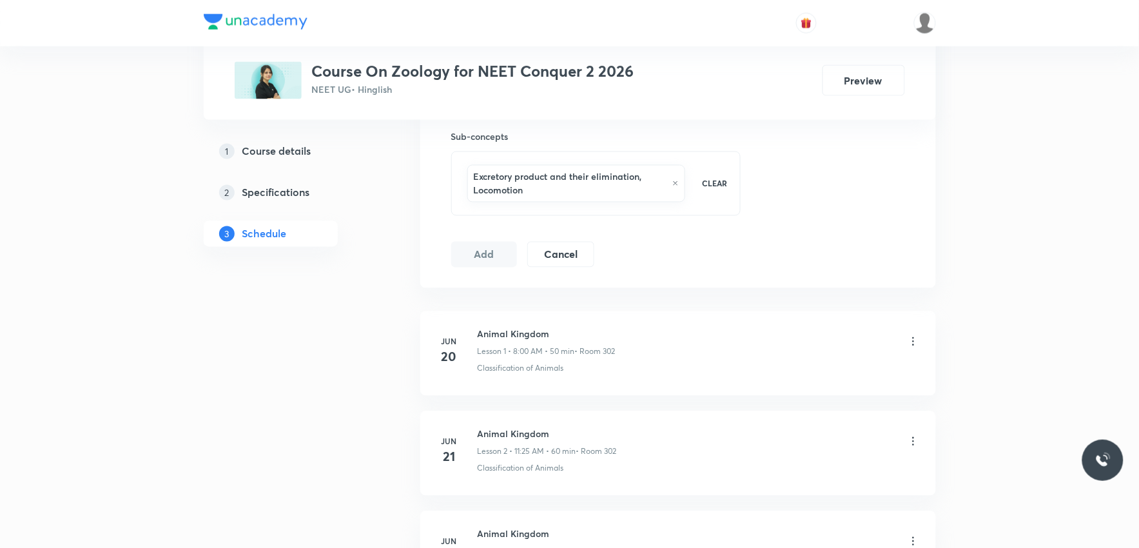
scroll to position [6215, 0]
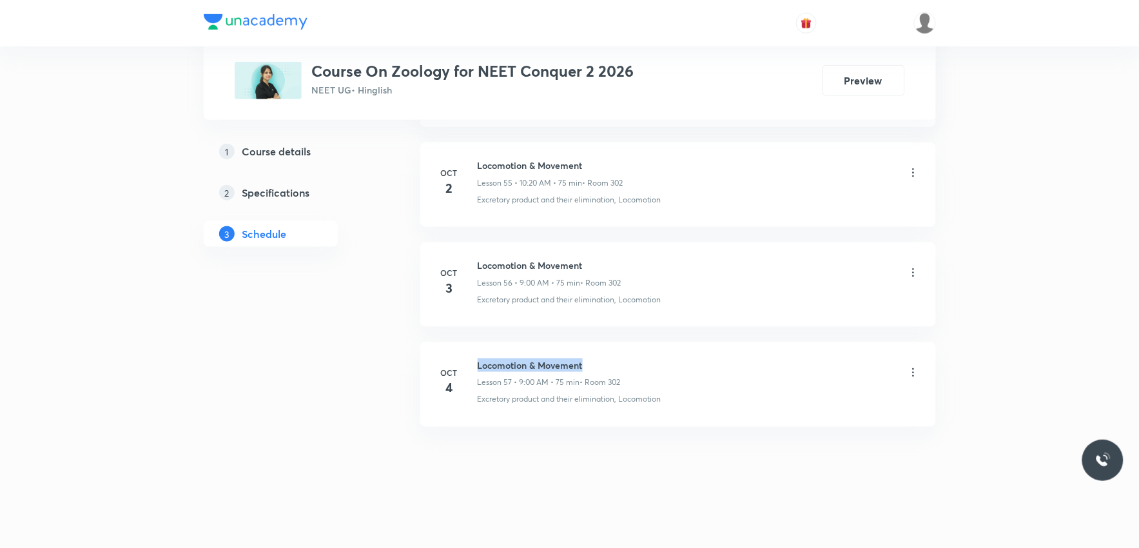
drag, startPoint x: 478, startPoint y: 365, endPoint x: 675, endPoint y: 350, distance: 197.8
click at [675, 350] on li "[DATE] Locomotion & Movement Lesson 57 • 9:00 AM • 75 min • Room 302 Excretory …" at bounding box center [678, 384] width 516 height 84
copy h6 "Locomotion & Movement"
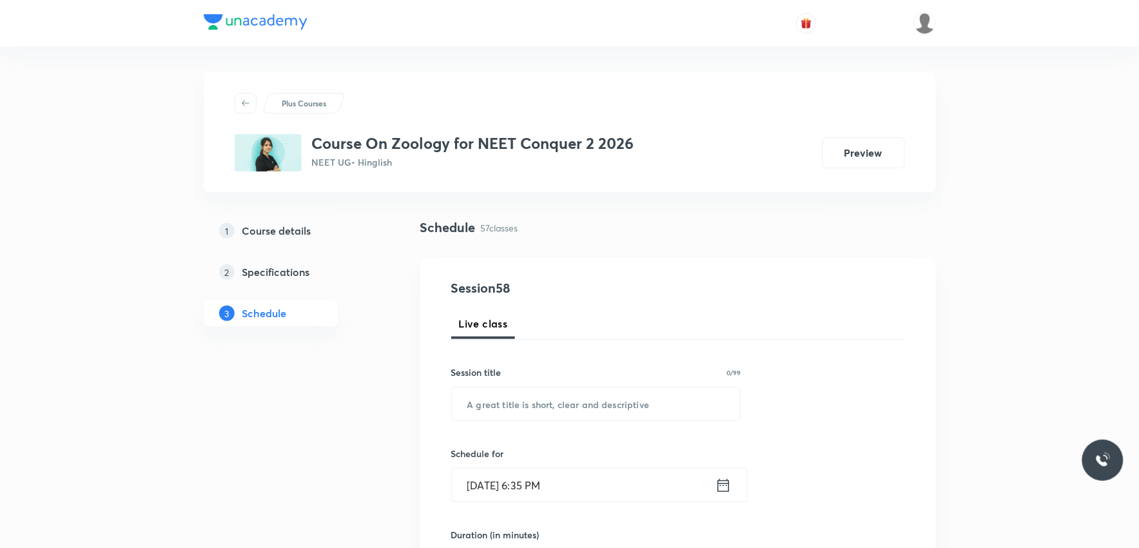
click at [646, 384] on div "Session title 0/99 ​" at bounding box center [596, 392] width 290 height 55
click at [637, 394] on input "text" at bounding box center [596, 403] width 289 height 33
paste input "Locomotion & Movement"
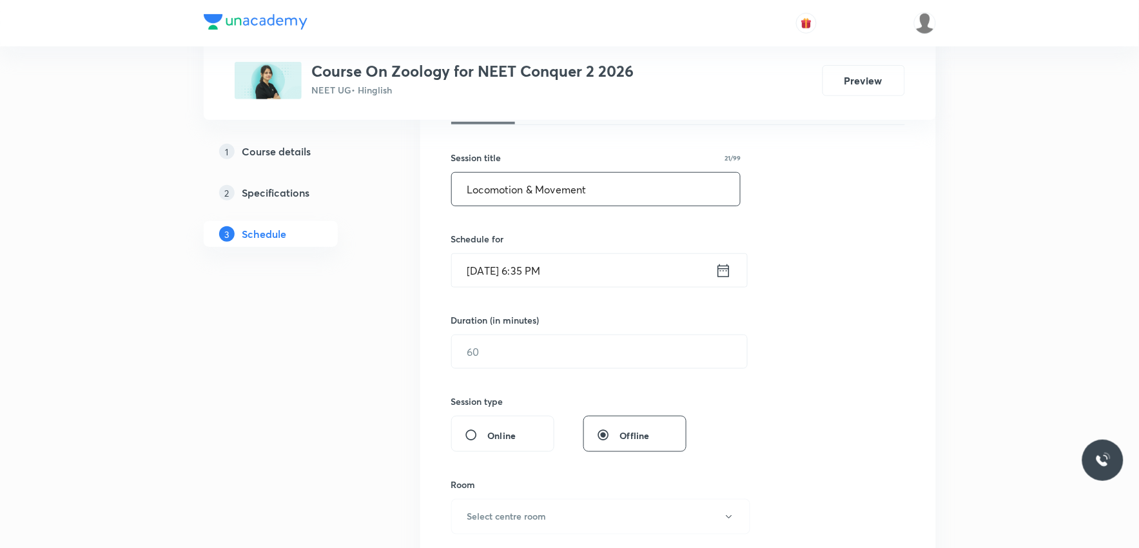
type input "Locomotion & Movement"
click at [545, 274] on input "[DATE] 6:35 PM" at bounding box center [584, 270] width 264 height 33
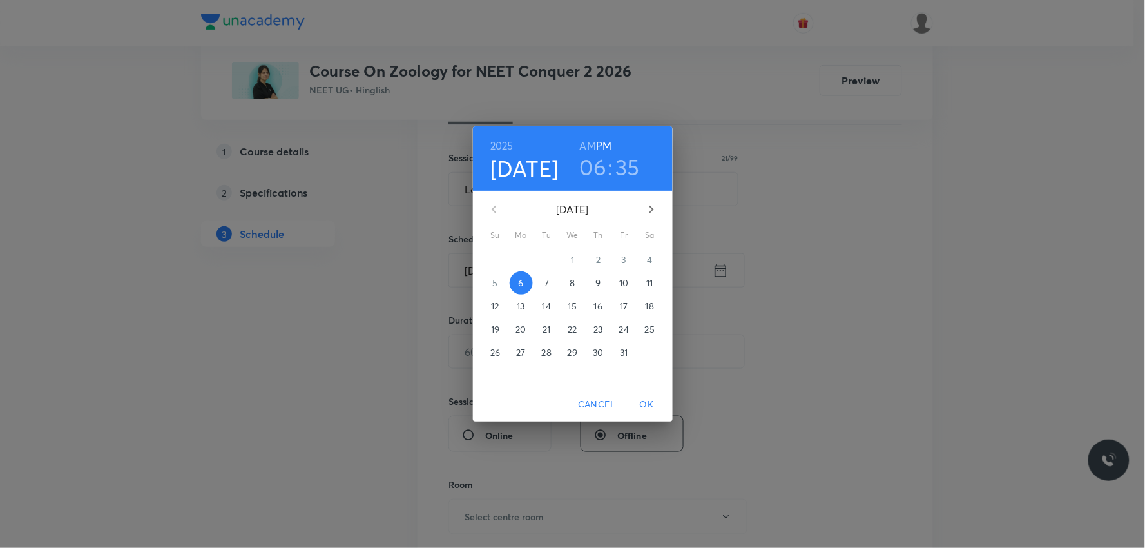
click at [548, 282] on p "7" at bounding box center [547, 283] width 5 height 13
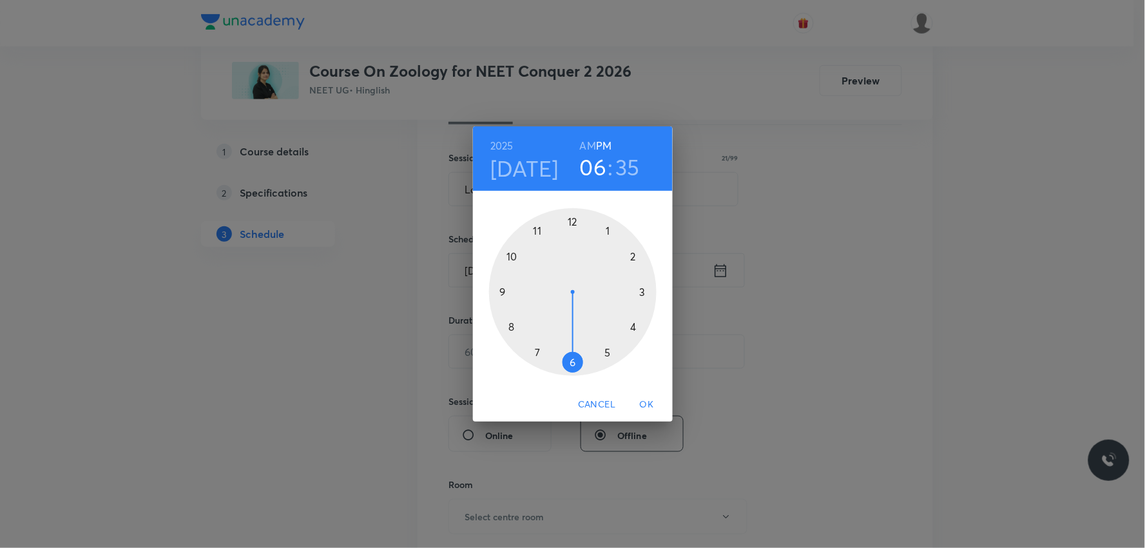
click at [588, 144] on h6 "AM" at bounding box center [588, 146] width 16 height 18
drag, startPoint x: 565, startPoint y: 356, endPoint x: 519, endPoint y: 260, distance: 106.1
click at [519, 260] on div at bounding box center [573, 292] width 168 height 168
drag, startPoint x: 543, startPoint y: 349, endPoint x: 646, endPoint y: 334, distance: 104.3
click at [646, 334] on div at bounding box center [573, 292] width 168 height 168
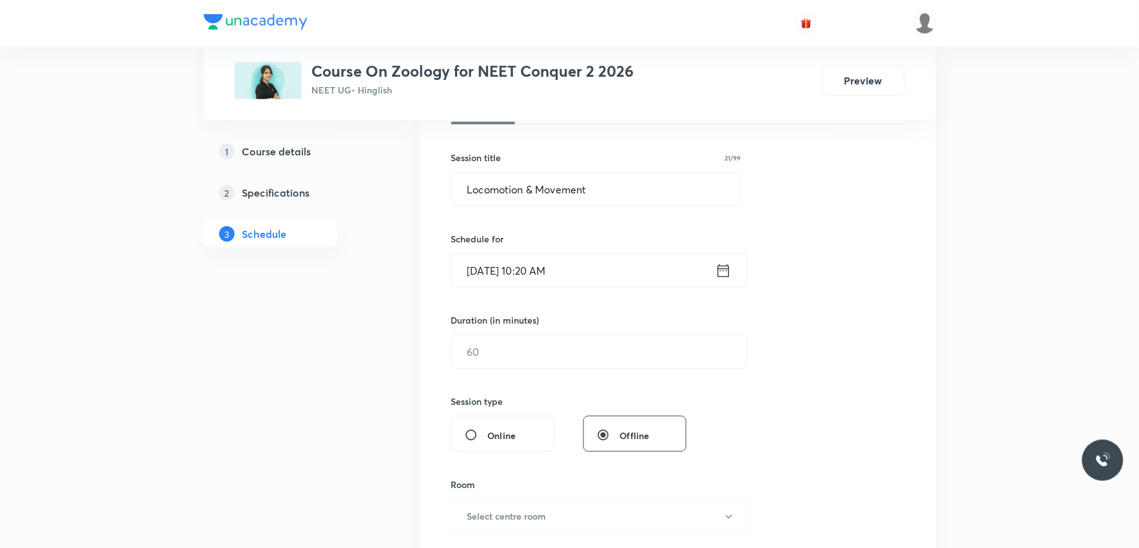
click at [548, 373] on div "Session 58 Live class Session title 21/99 Locomotion & Movement ​ Schedule for …" at bounding box center [678, 381] width 454 height 634
click at [616, 359] on input "text" at bounding box center [599, 351] width 295 height 33
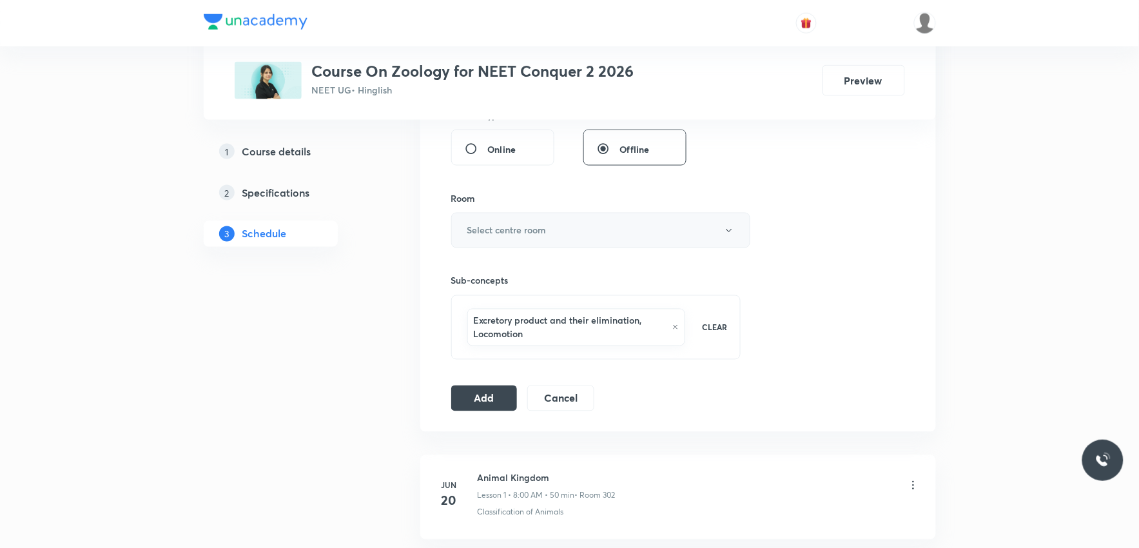
type input "75"
click at [610, 236] on button "Select centre room" at bounding box center [600, 230] width 299 height 35
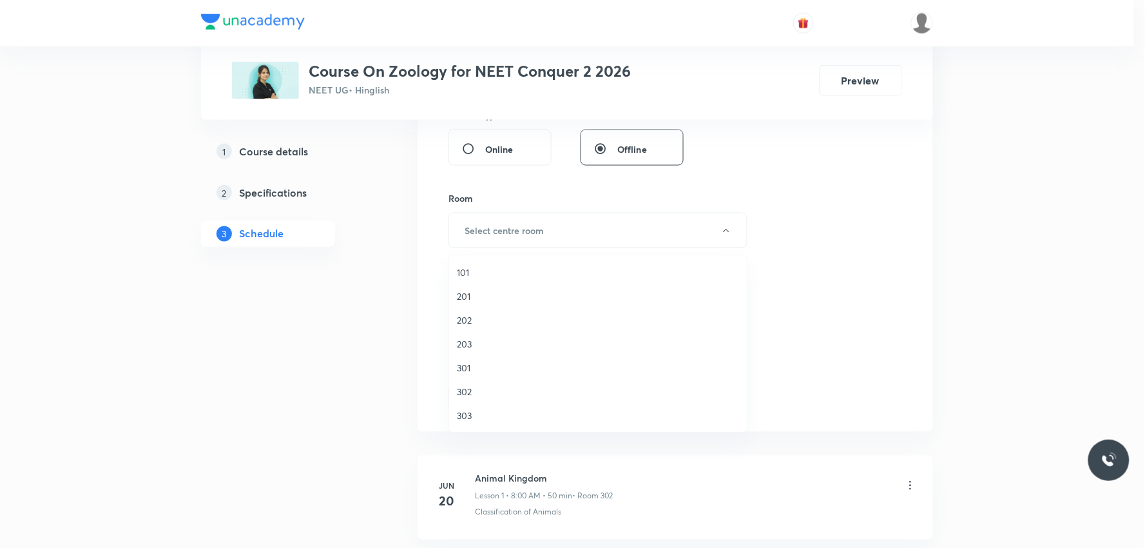
click at [491, 385] on span "302" at bounding box center [598, 392] width 282 height 14
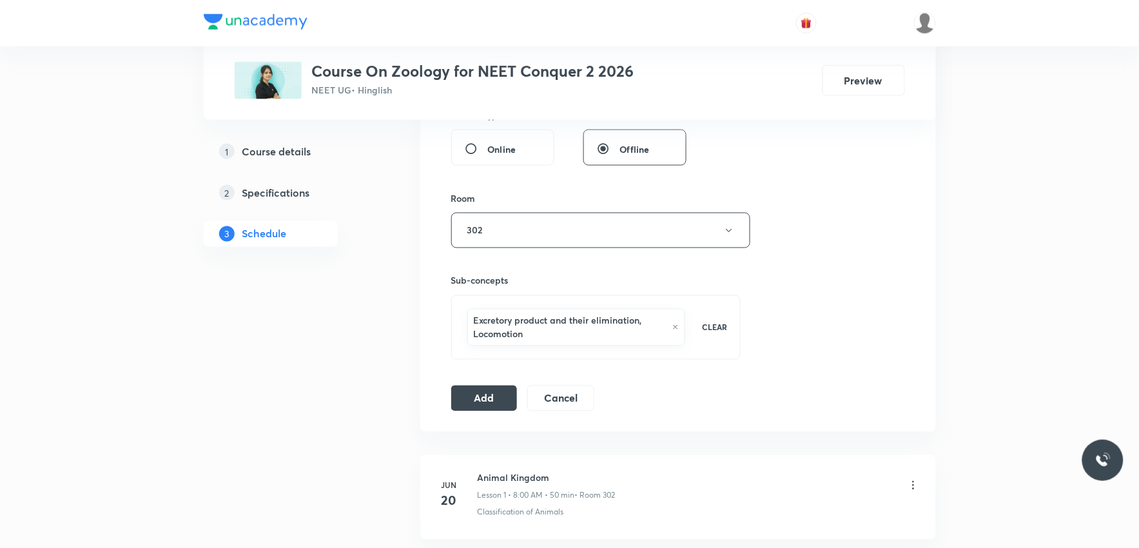
scroll to position [572, 0]
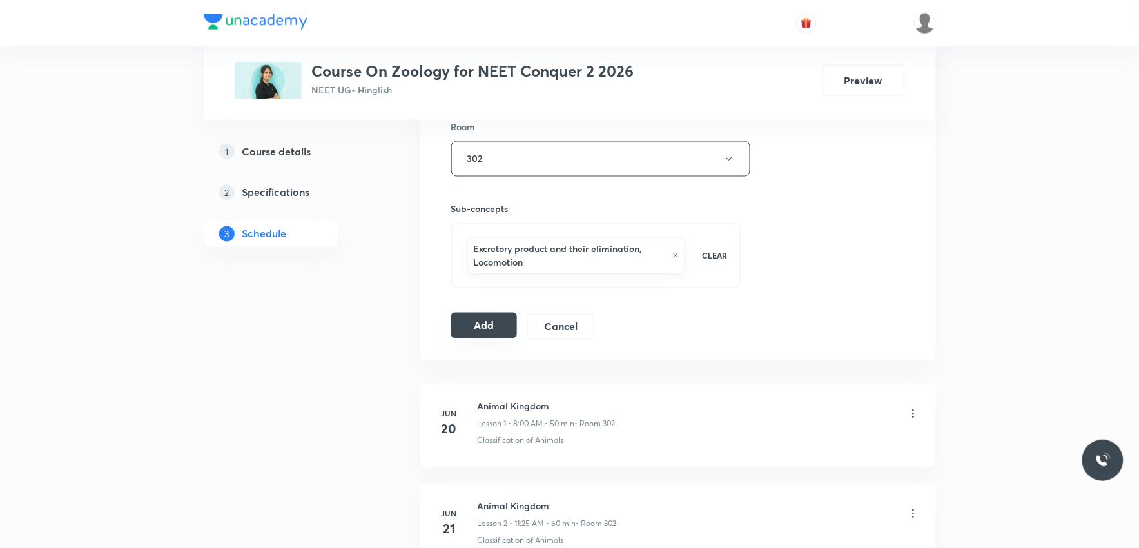
click at [489, 327] on button "Add" at bounding box center [484, 326] width 66 height 26
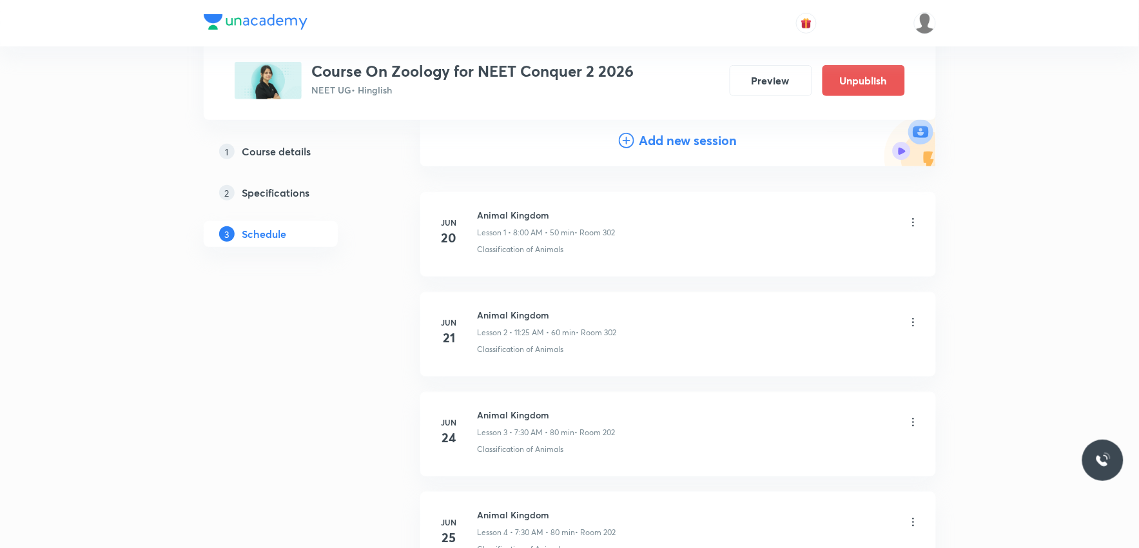
scroll to position [5694, 0]
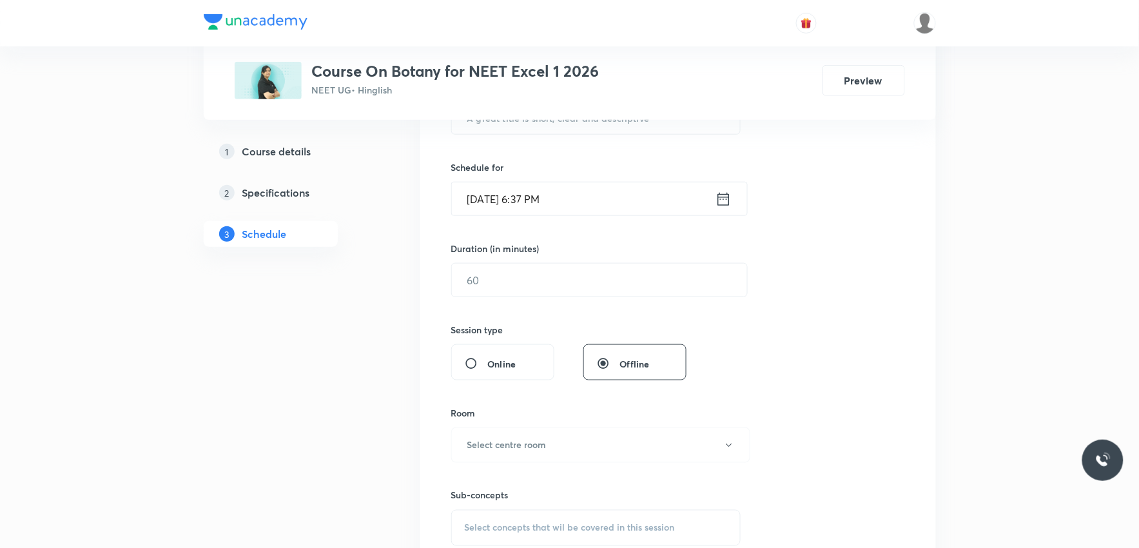
scroll to position [429, 0]
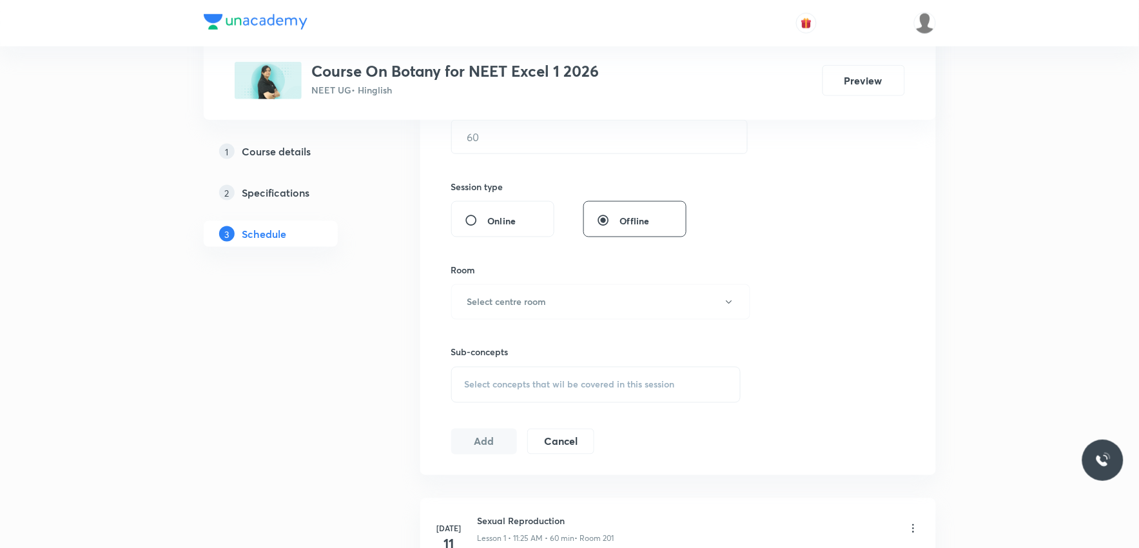
click at [607, 382] on span "Select concepts that wil be covered in this session" at bounding box center [570, 385] width 210 height 10
click at [752, 336] on div "Session 39 Live class Session title 0/99 ​ Schedule for [DATE] 6:37 PM ​ Durati…" at bounding box center [678, 151] width 454 height 605
click at [860, 255] on div "Session 39 Live class Session title 0/99 ​ Schedule for [DATE] 6:37 PM ​ Durati…" at bounding box center [678, 151] width 454 height 605
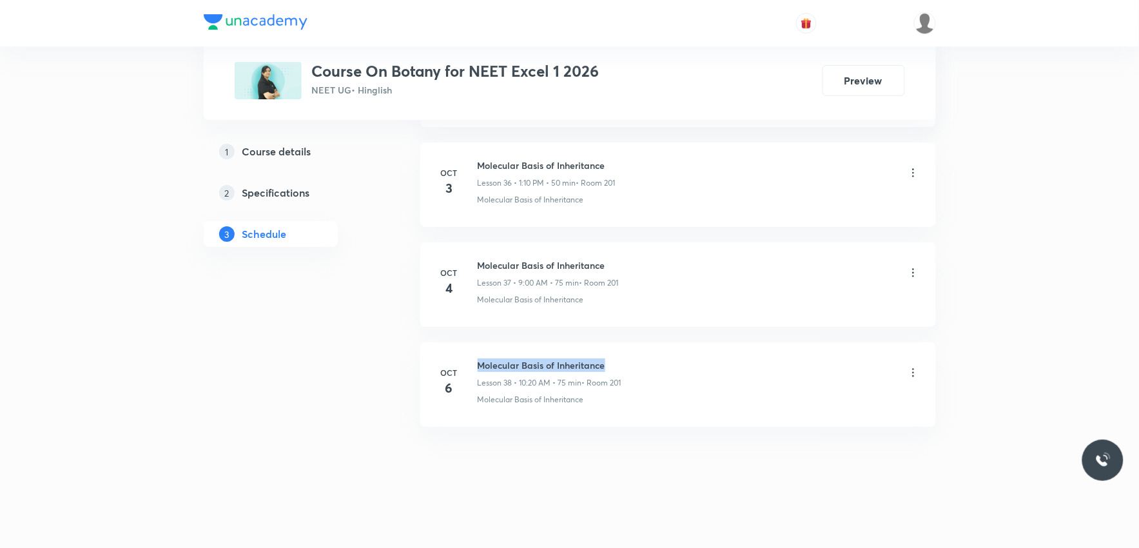
drag, startPoint x: 478, startPoint y: 365, endPoint x: 661, endPoint y: 345, distance: 184.1
click at [661, 345] on li "[DATE] Molecular Basis of Inheritance Lesson 38 • 10:20 AM • 75 min • Room 201 …" at bounding box center [678, 384] width 516 height 84
copy h6 "Molecular Basis of Inheritance"
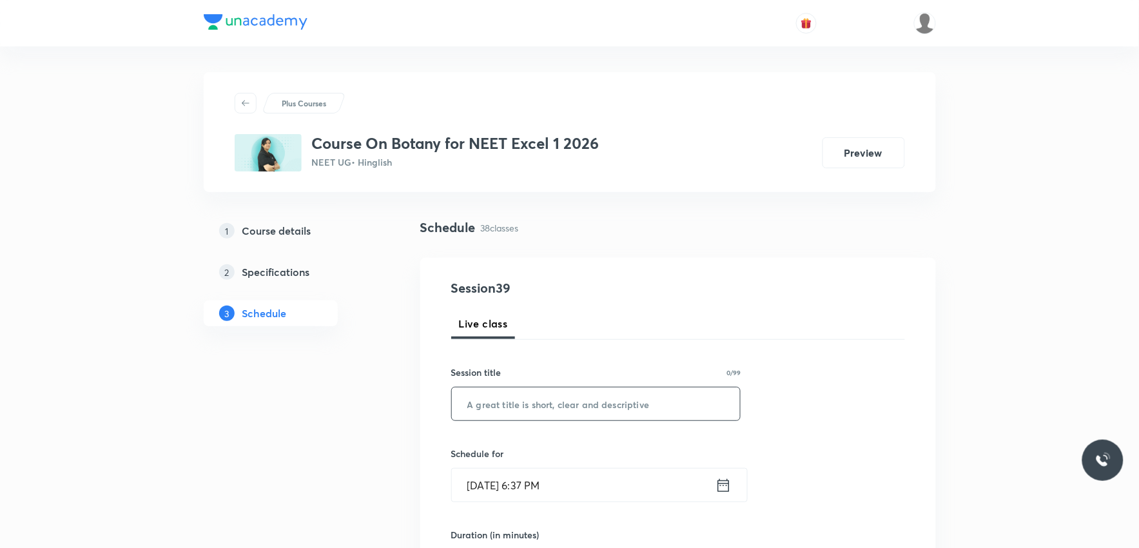
click at [610, 404] on input "text" at bounding box center [596, 403] width 289 height 33
paste input "Molecular Basis of Inheritance"
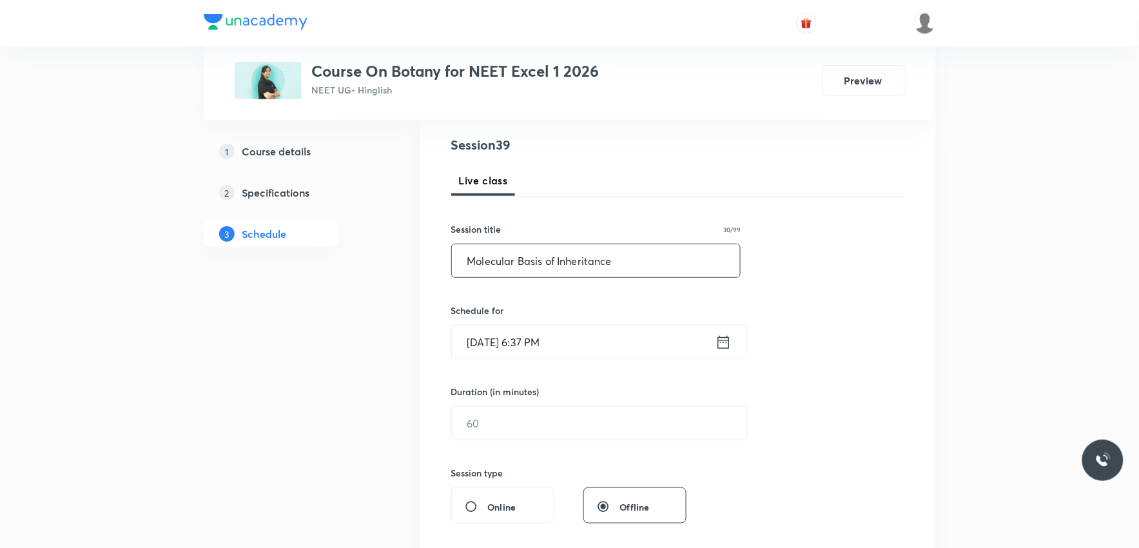
type input "Molecular Basis of Inheritance"
click at [507, 333] on input "Oct 6, 2025, 6:37 PM" at bounding box center [584, 342] width 264 height 33
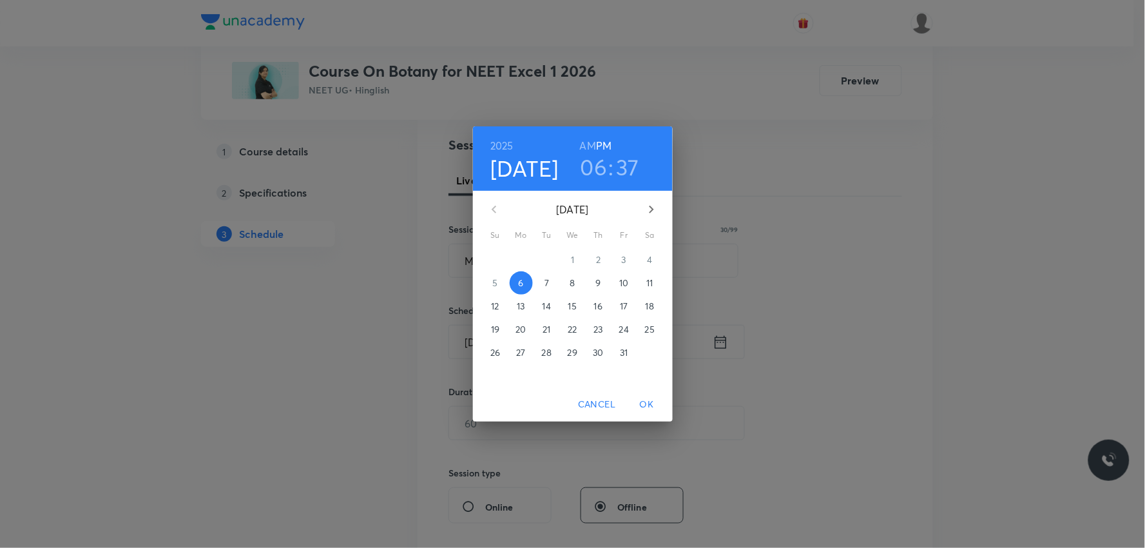
click at [545, 284] on p "7" at bounding box center [547, 283] width 5 height 13
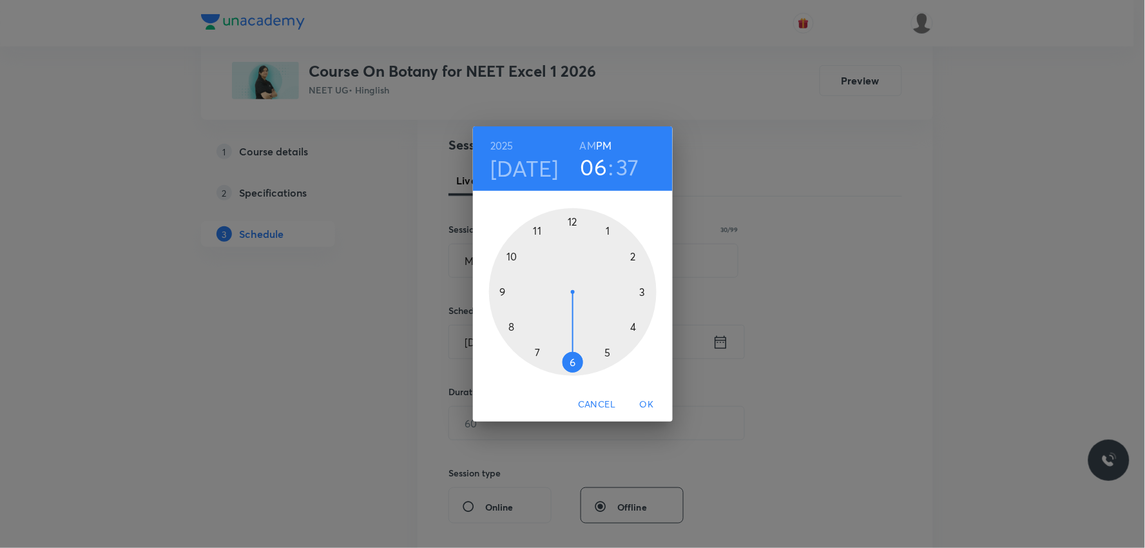
click at [587, 148] on h6 "AM" at bounding box center [588, 146] width 16 height 18
drag, startPoint x: 570, startPoint y: 368, endPoint x: 518, endPoint y: 293, distance: 90.8
click at [518, 293] on div at bounding box center [573, 292] width 168 height 168
drag, startPoint x: 525, startPoint y: 340, endPoint x: 571, endPoint y: 240, distance: 110.7
click at [571, 240] on div at bounding box center [573, 292] width 168 height 168
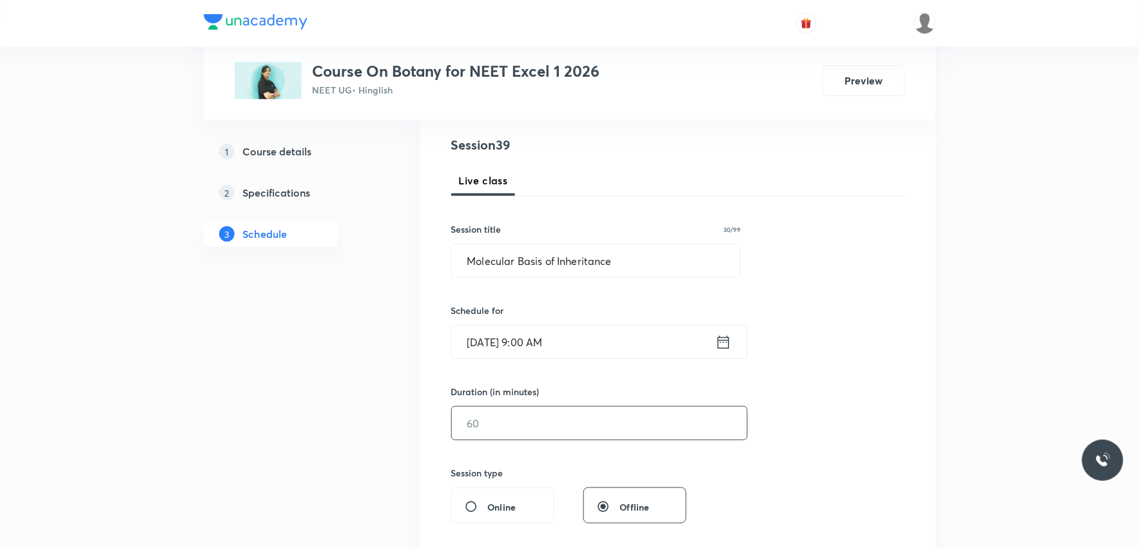
click at [484, 423] on input "text" at bounding box center [599, 423] width 295 height 33
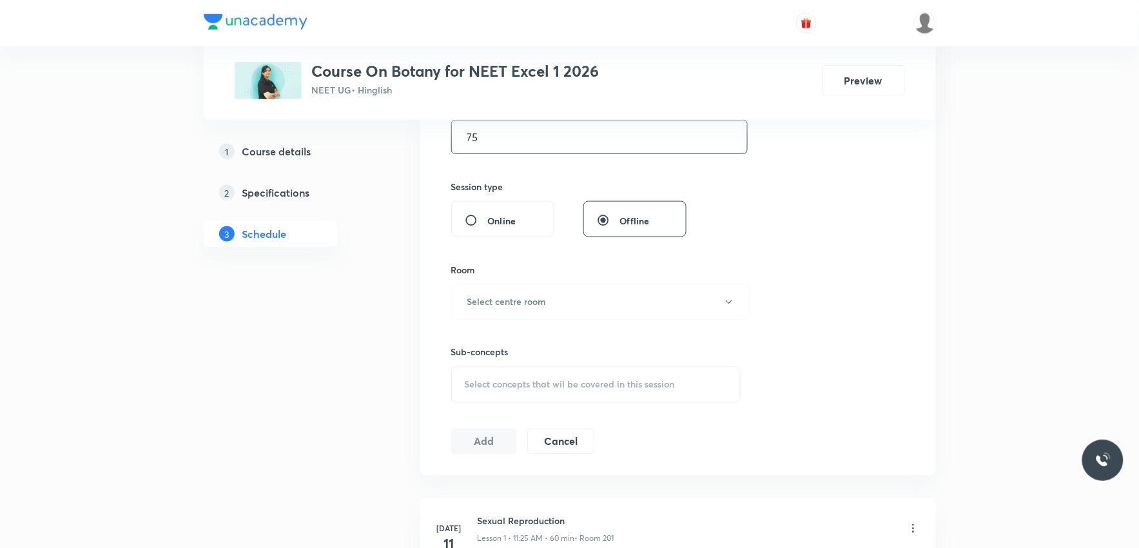
scroll to position [501, 0]
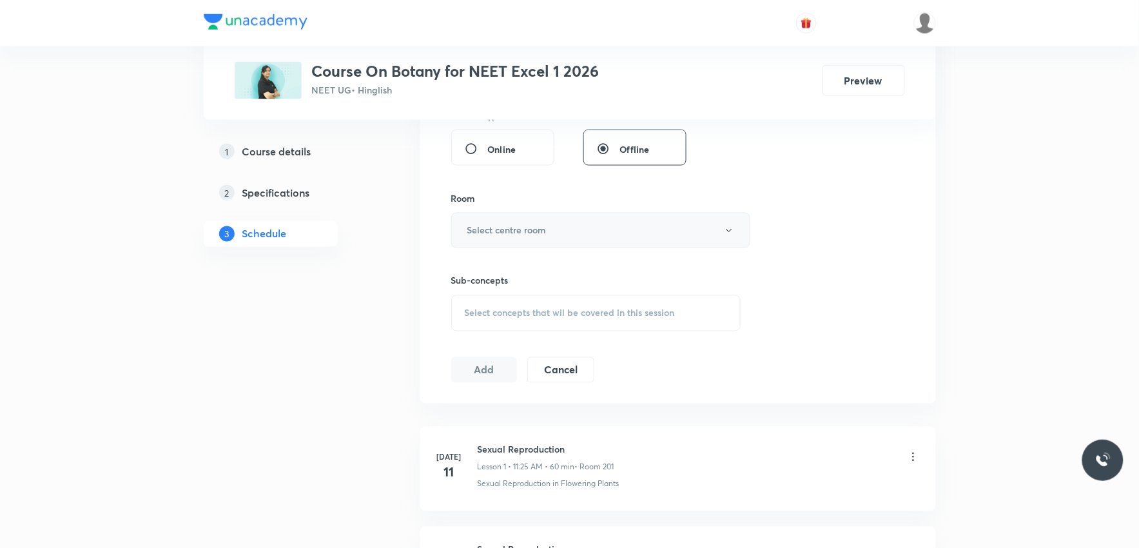
type input "75"
click at [551, 220] on button "Select centre room" at bounding box center [600, 230] width 299 height 35
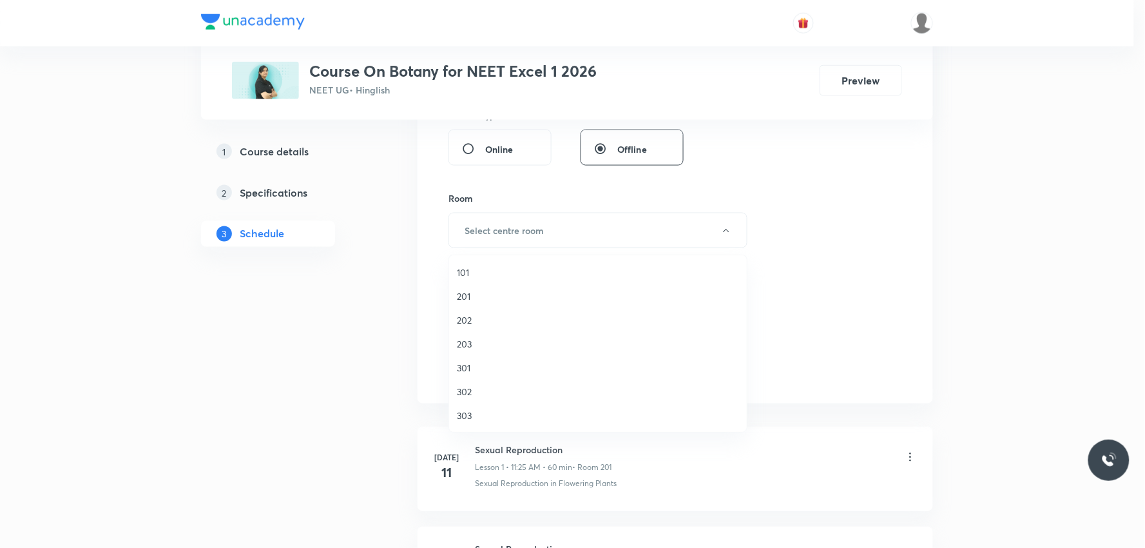
click at [474, 298] on span "201" at bounding box center [598, 296] width 282 height 14
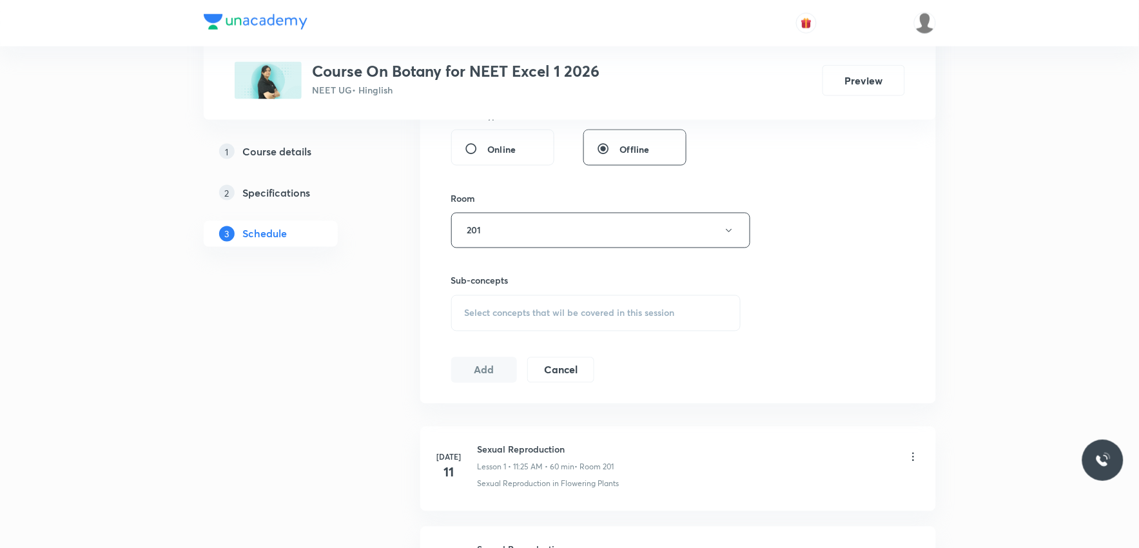
click at [612, 308] on span "Select concepts that wil be covered in this session" at bounding box center [570, 313] width 210 height 10
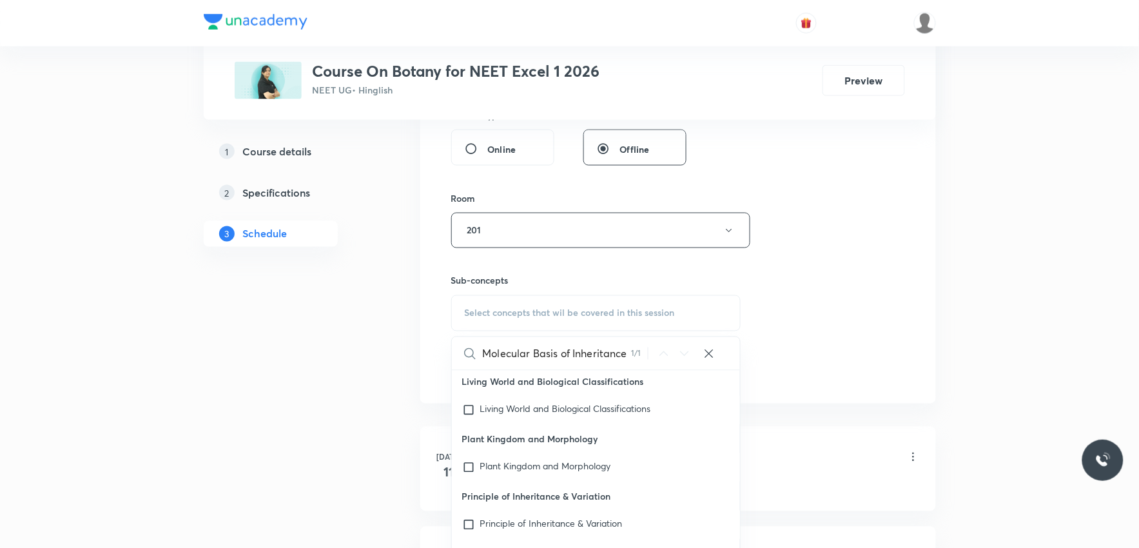
scroll to position [645, 0]
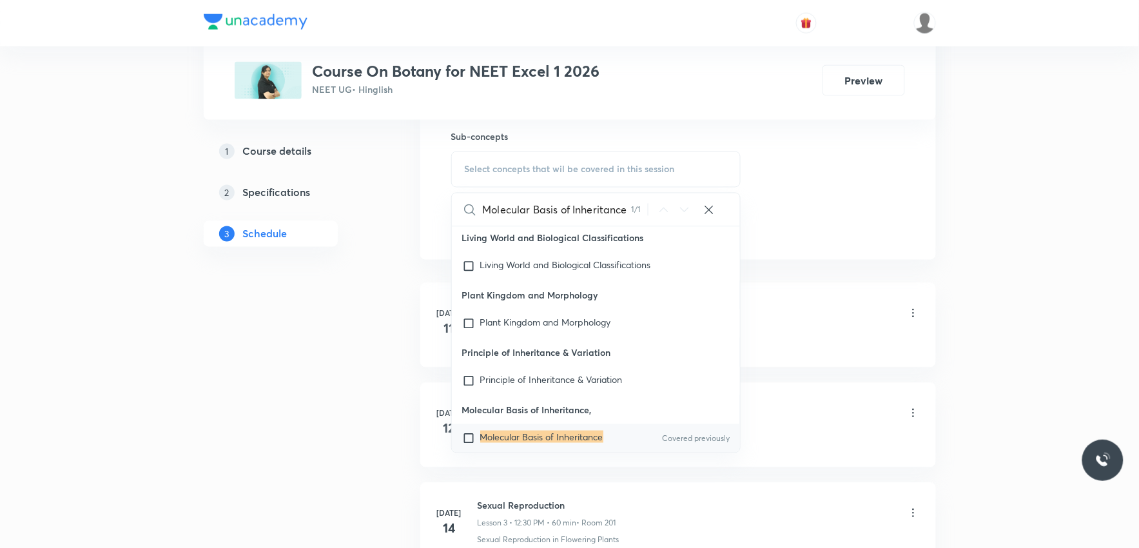
type input "Molecular Basis of Inheritance"
click at [571, 431] on mark "Molecular Basis of Inheritance" at bounding box center [541, 437] width 123 height 12
checkbox input "true"
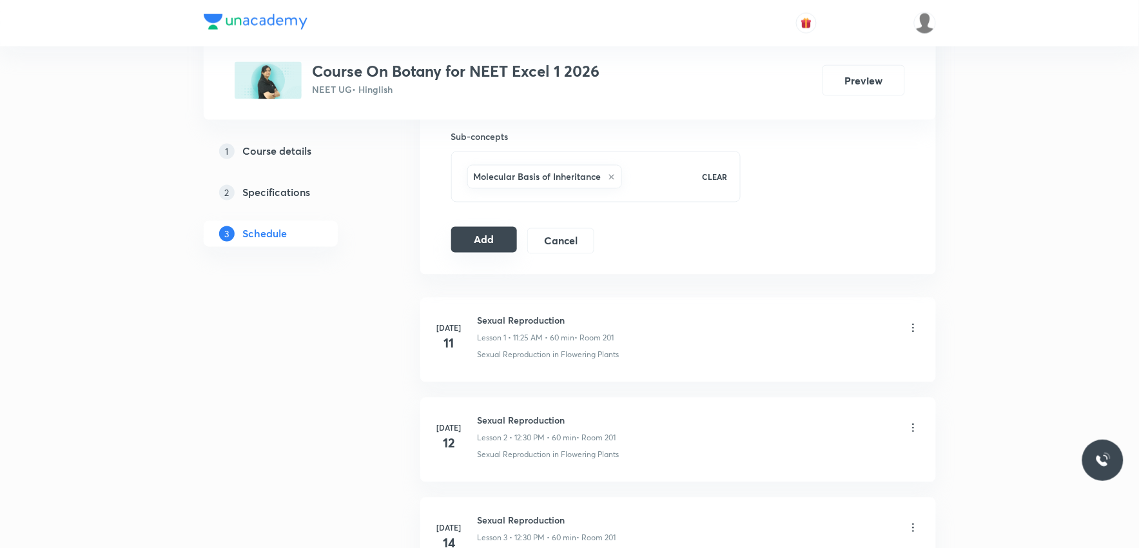
click at [471, 237] on button "Add" at bounding box center [484, 240] width 66 height 26
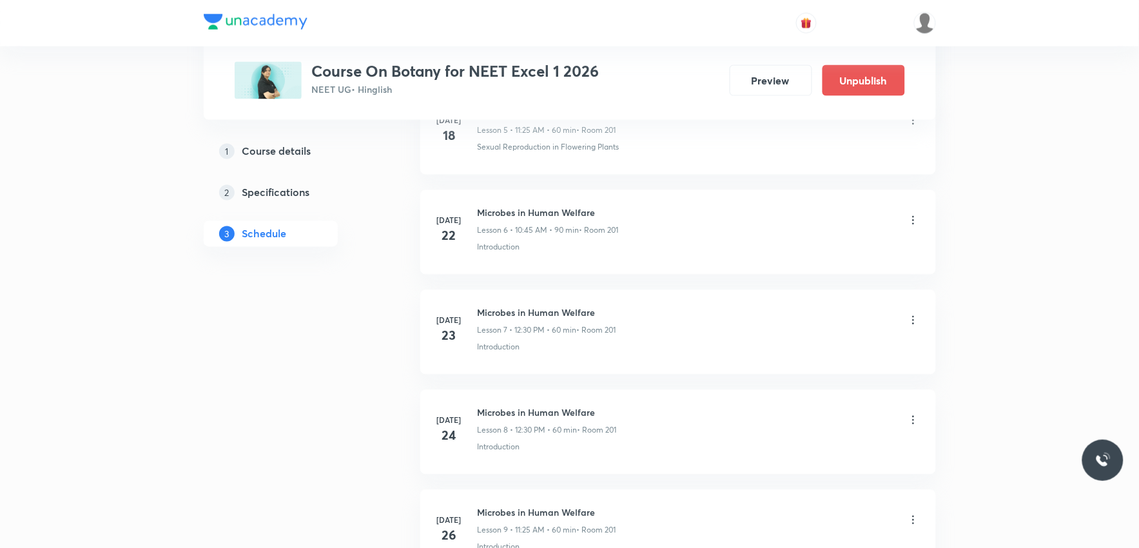
scroll to position [3793, 0]
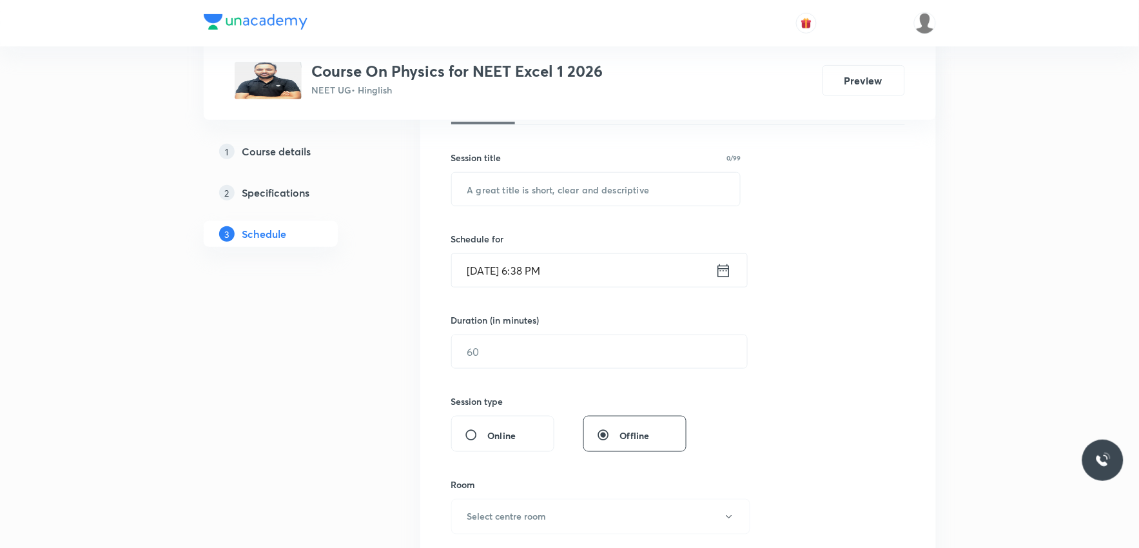
scroll to position [429, 0]
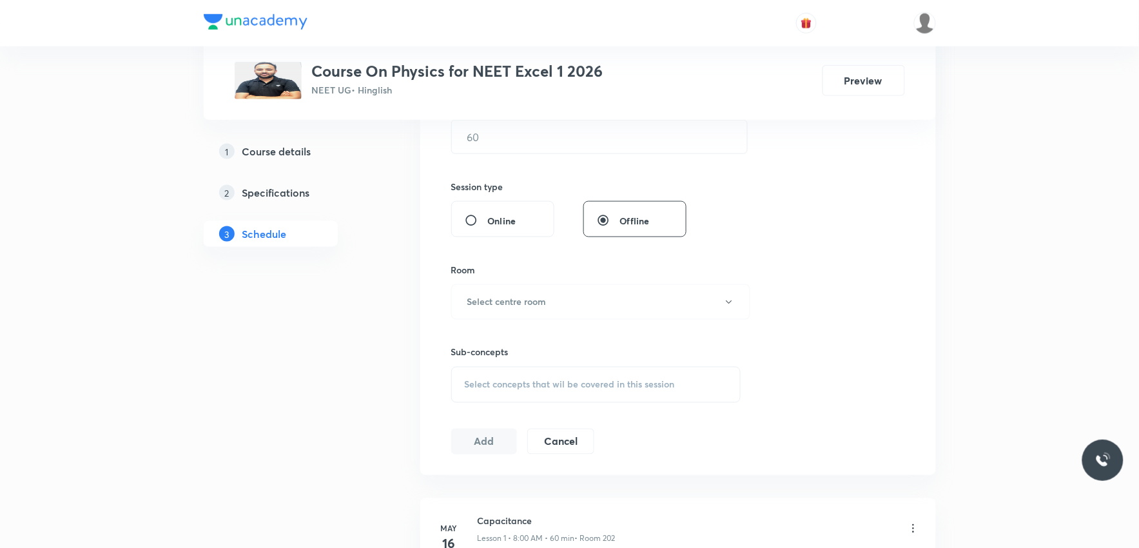
click at [613, 380] on span "Select concepts that wil be covered in this session" at bounding box center [570, 385] width 210 height 10
click at [794, 246] on div "Session 58 Live class Session title 0/99 ​ Schedule for [DATE] 6:38 PM ​ Durati…" at bounding box center [678, 151] width 454 height 605
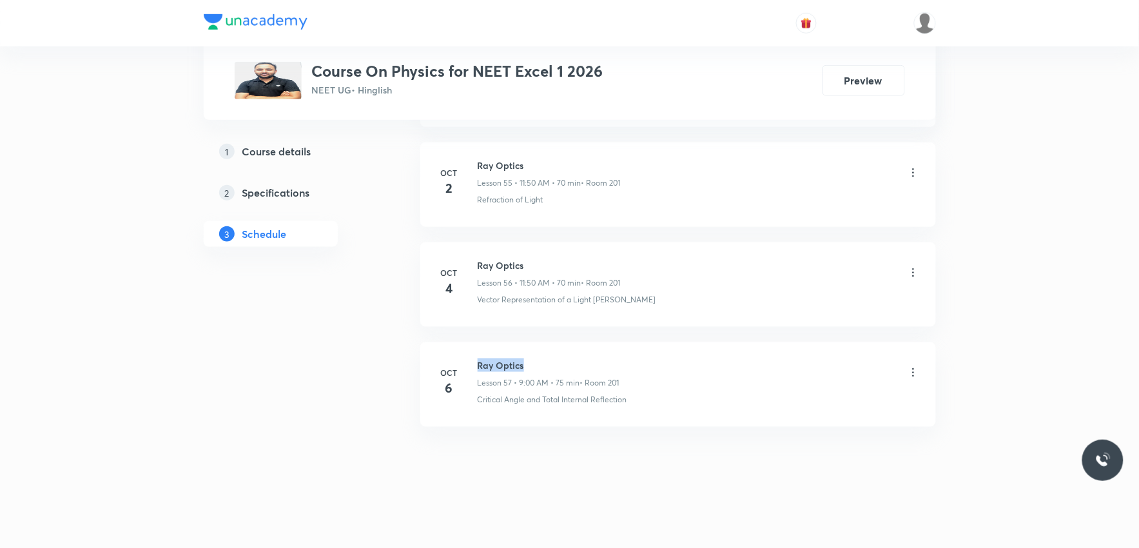
drag, startPoint x: 480, startPoint y: 365, endPoint x: 551, endPoint y: 363, distance: 71.6
click at [551, 363] on h6 "Ray Optics" at bounding box center [549, 365] width 142 height 14
copy h6 "Ray Optics"
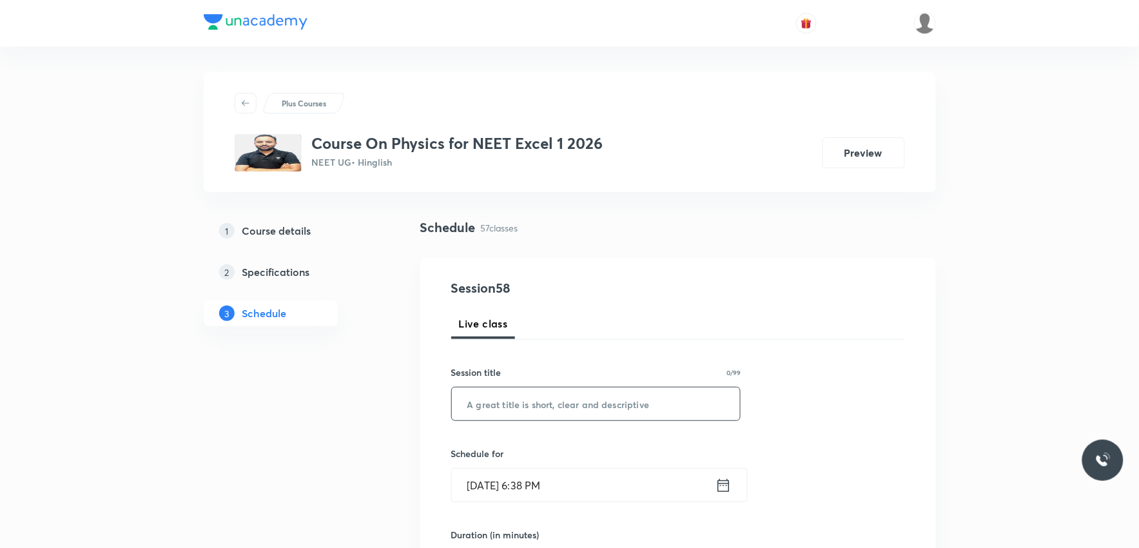
click at [520, 405] on input "text" at bounding box center [596, 403] width 289 height 33
paste input "Ray Optics"
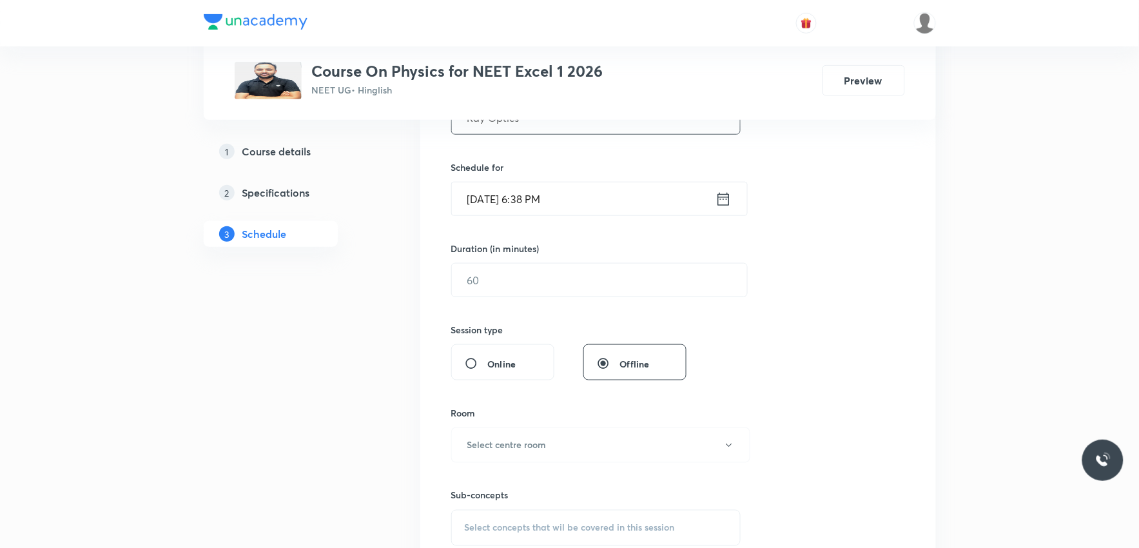
type input "Ray Optics"
click at [549, 213] on input "[DATE] 6:38 PM" at bounding box center [584, 198] width 264 height 33
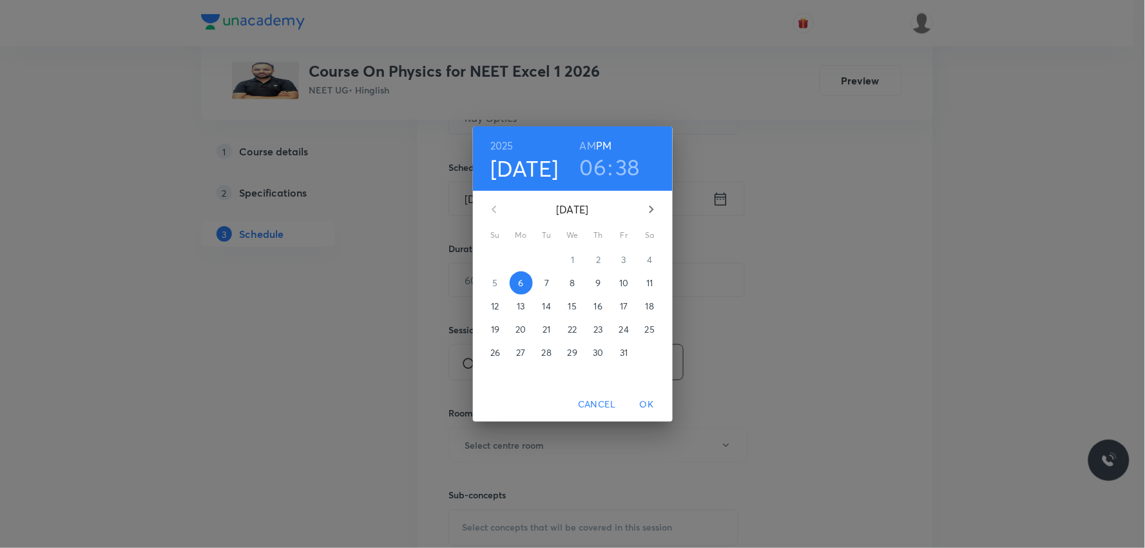
click at [549, 284] on p "7" at bounding box center [547, 283] width 5 height 13
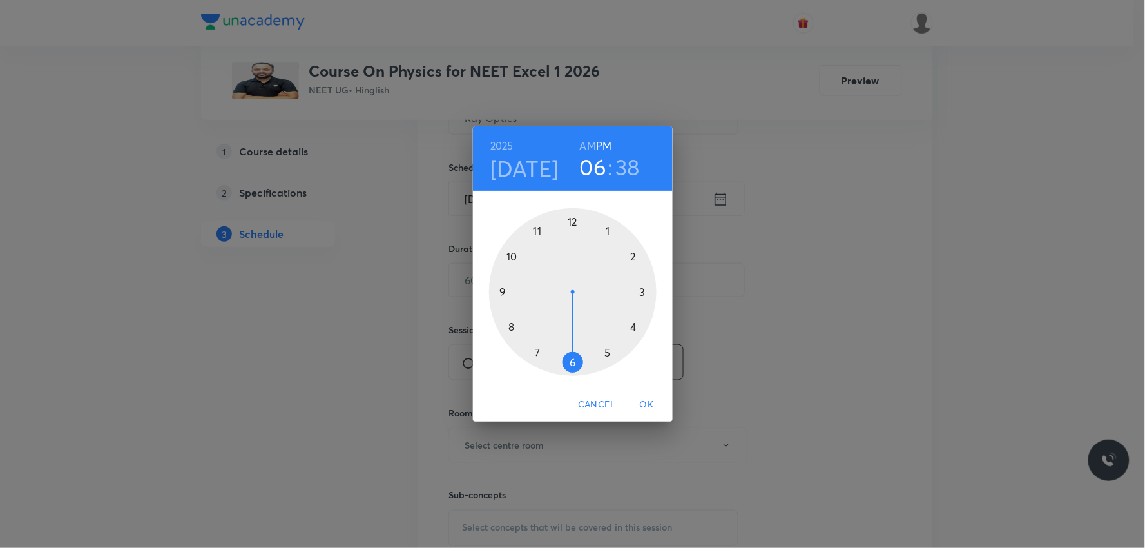
click at [585, 144] on h6 "AM" at bounding box center [588, 146] width 16 height 18
drag, startPoint x: 558, startPoint y: 364, endPoint x: 517, endPoint y: 266, distance: 106.9
click at [517, 266] on div at bounding box center [573, 292] width 168 height 168
drag, startPoint x: 514, startPoint y: 333, endPoint x: 643, endPoint y: 334, distance: 128.3
click at [643, 334] on div at bounding box center [573, 292] width 168 height 168
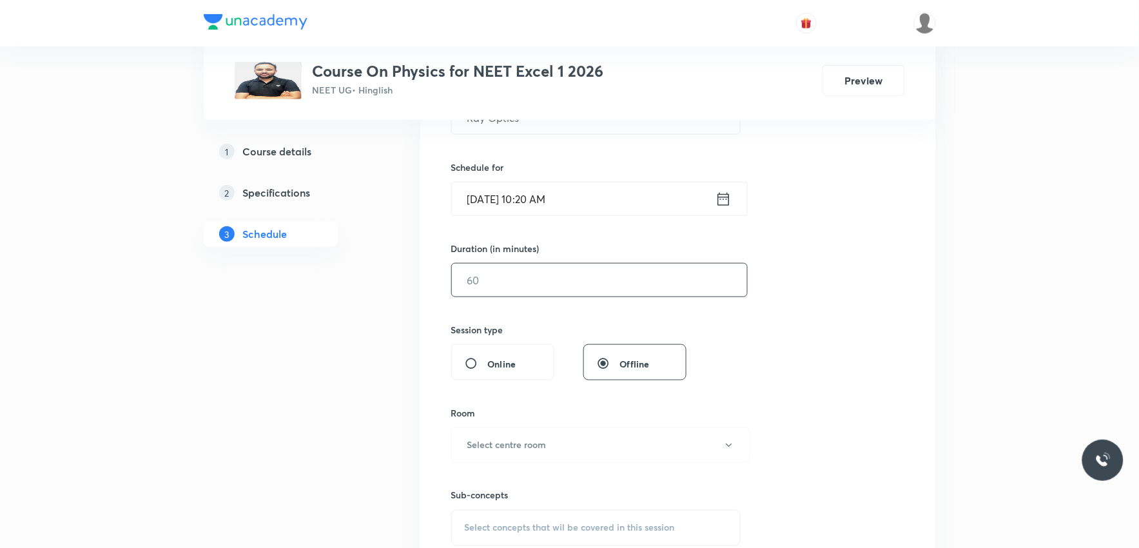
click at [525, 274] on input "text" at bounding box center [599, 280] width 295 height 33
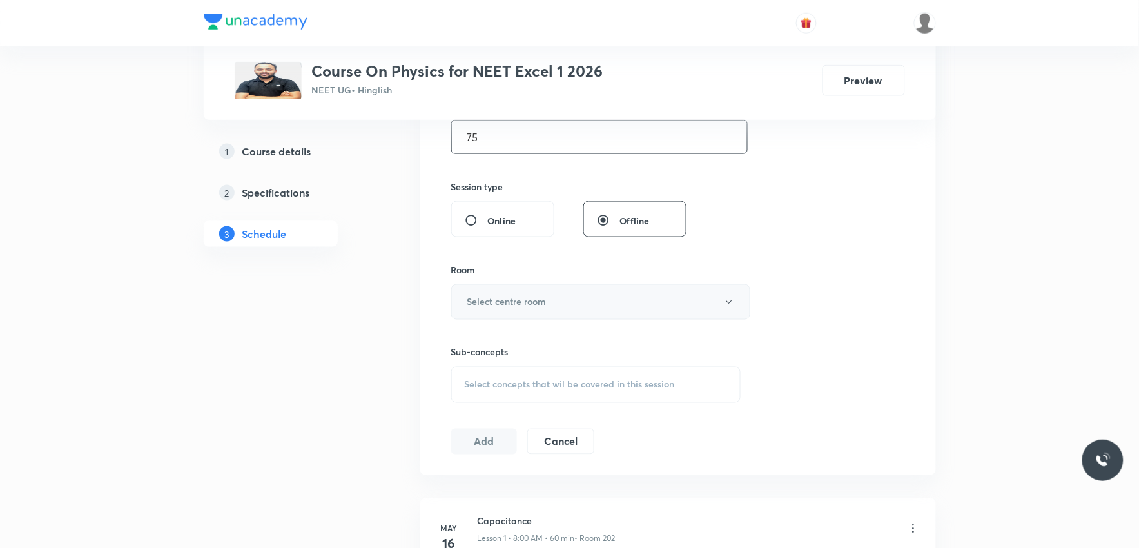
type input "75"
click at [529, 298] on h6 "Select centre room" at bounding box center [506, 302] width 79 height 14
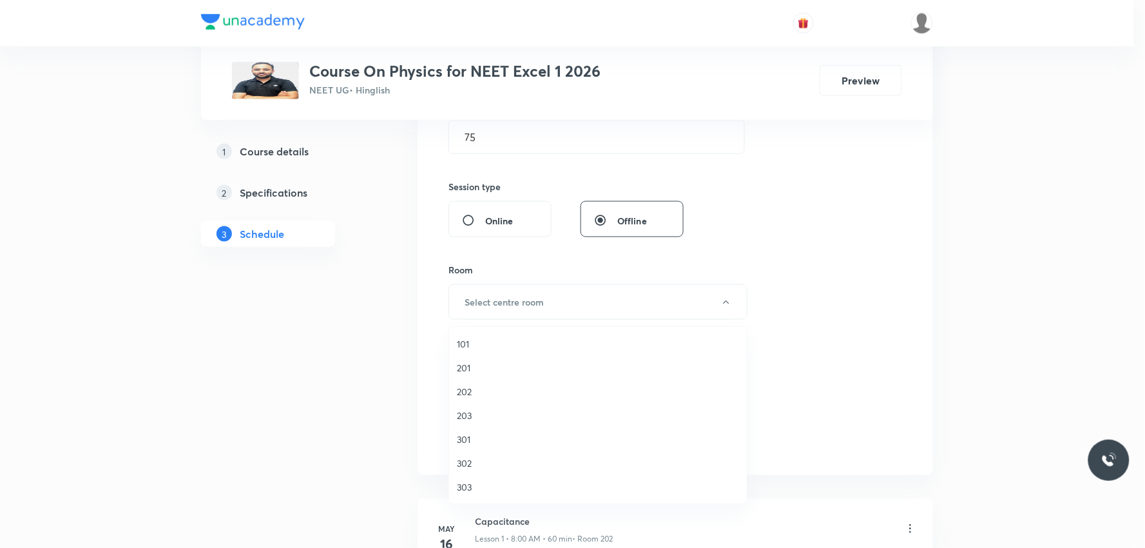
click at [473, 371] on span "201" at bounding box center [598, 368] width 282 height 14
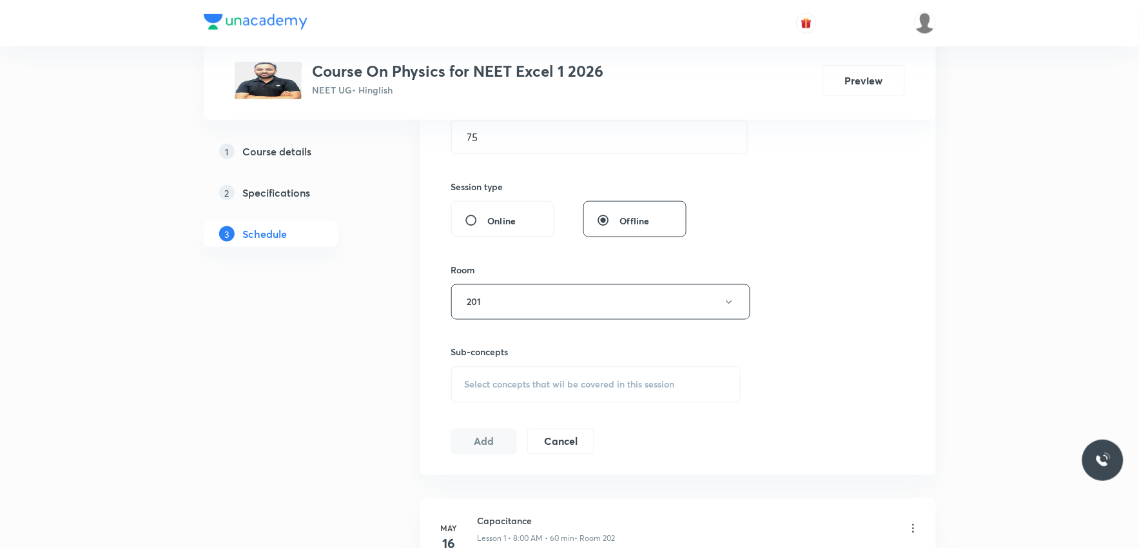
click at [539, 378] on div "Select concepts that wil be covered in this session" at bounding box center [596, 385] width 290 height 36
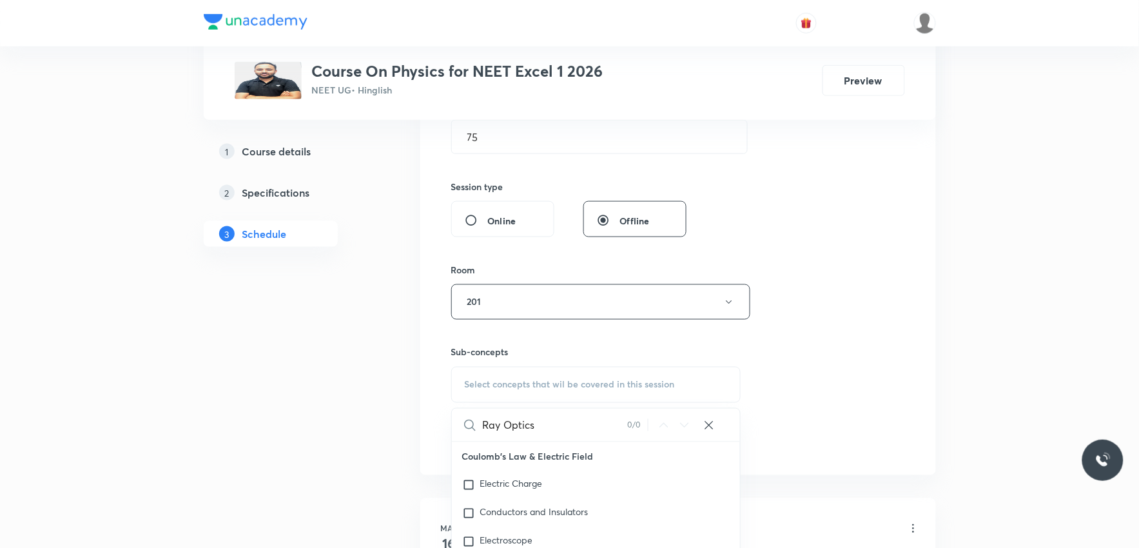
type input "Ray Optics"
click at [884, 251] on div "Session 58 Live class Session title 10/99 Ray Optics ​ Schedule for Oct 7, 2025…" at bounding box center [678, 151] width 454 height 605
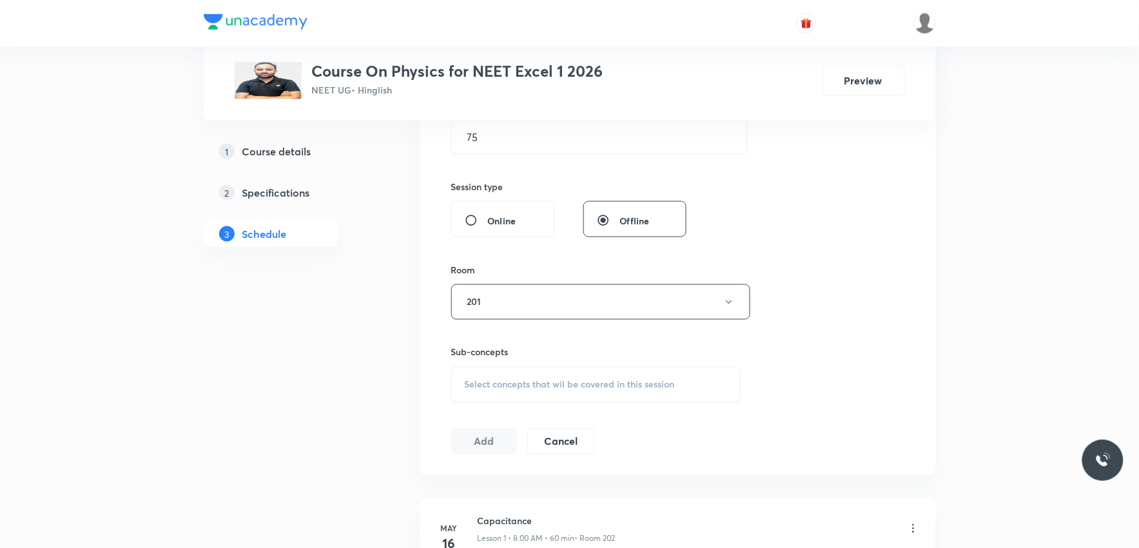
scroll to position [6186, 0]
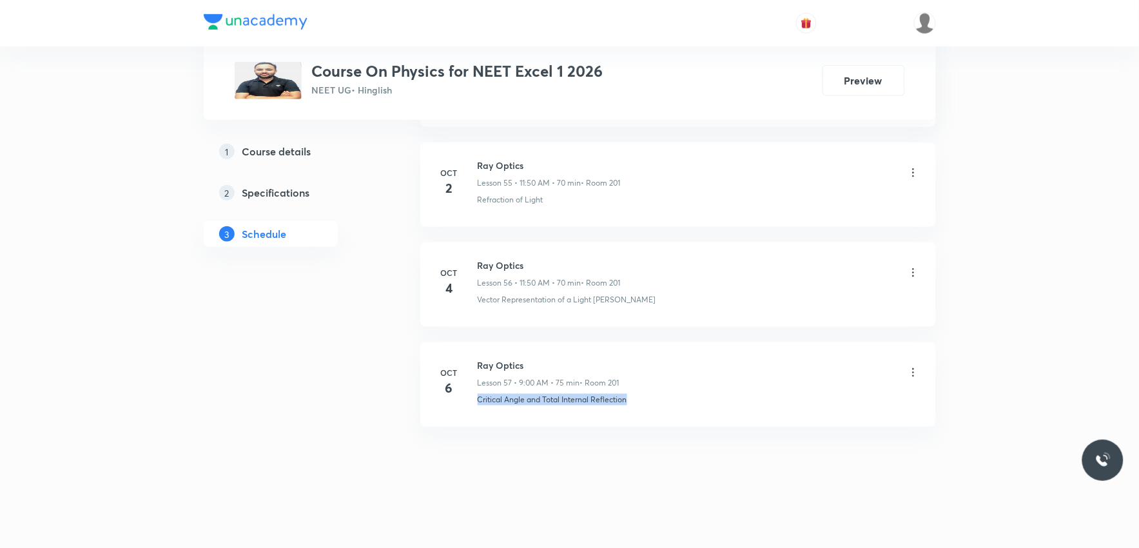
drag, startPoint x: 476, startPoint y: 401, endPoint x: 709, endPoint y: 405, distance: 233.4
click at [709, 405] on li "Oct 6 Ray Optics Lesson 57 • 9:00 AM • 75 min • Room 201 Critical Angle and Tot…" at bounding box center [678, 384] width 516 height 84
copy p "Critical Angle and Total Internal Reflection"
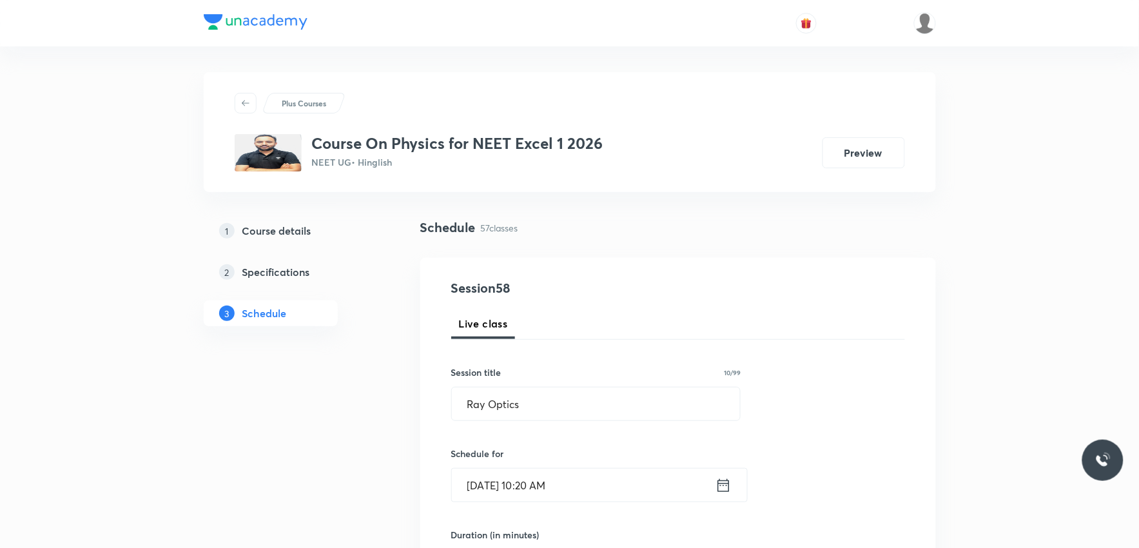
scroll to position [429, 0]
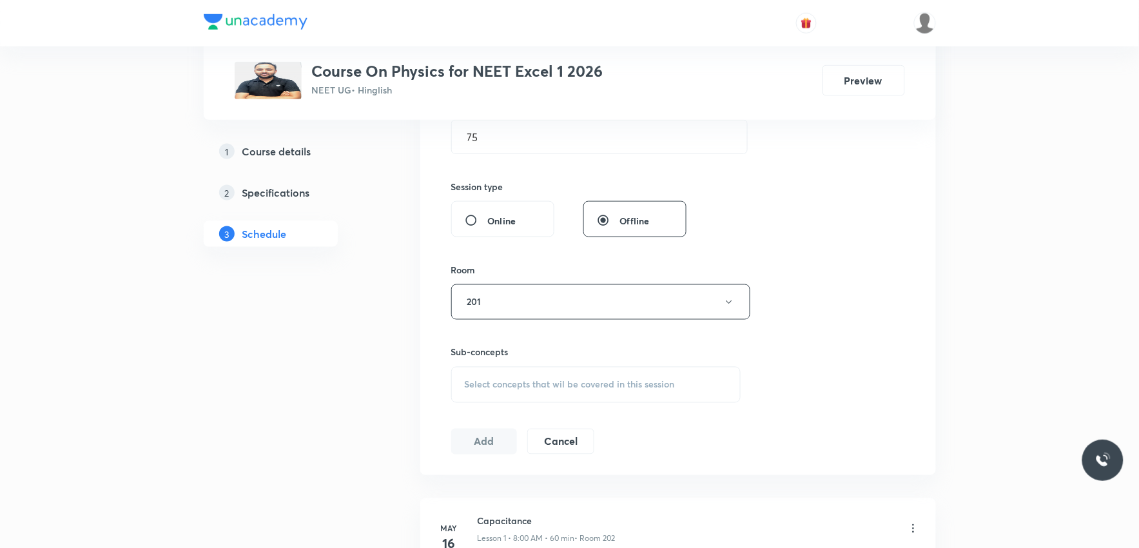
click at [643, 381] on span "Select concepts that wil be covered in this session" at bounding box center [570, 385] width 210 height 10
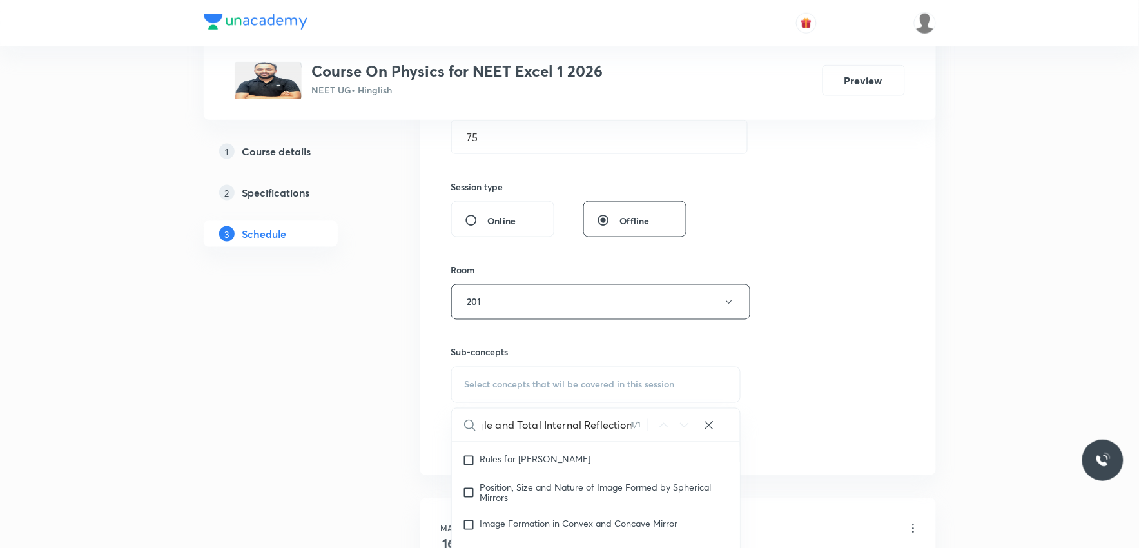
scroll to position [645, 0]
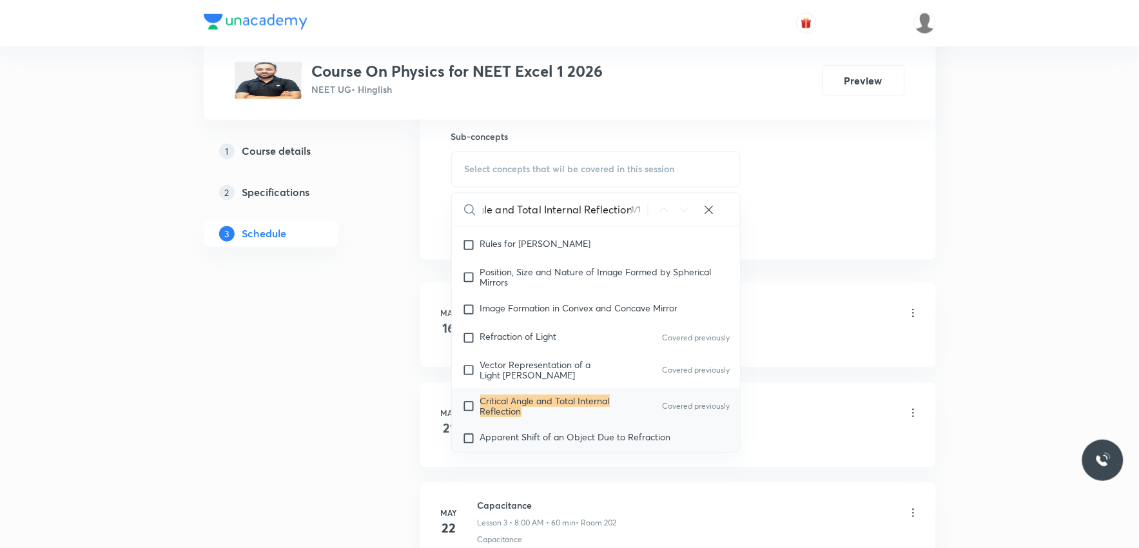
type input "Critical Angle and Total Internal Reflection"
click at [530, 431] on span "Apparent Shift of an Object Due to Refraction" at bounding box center [575, 437] width 191 height 12
checkbox input "true"
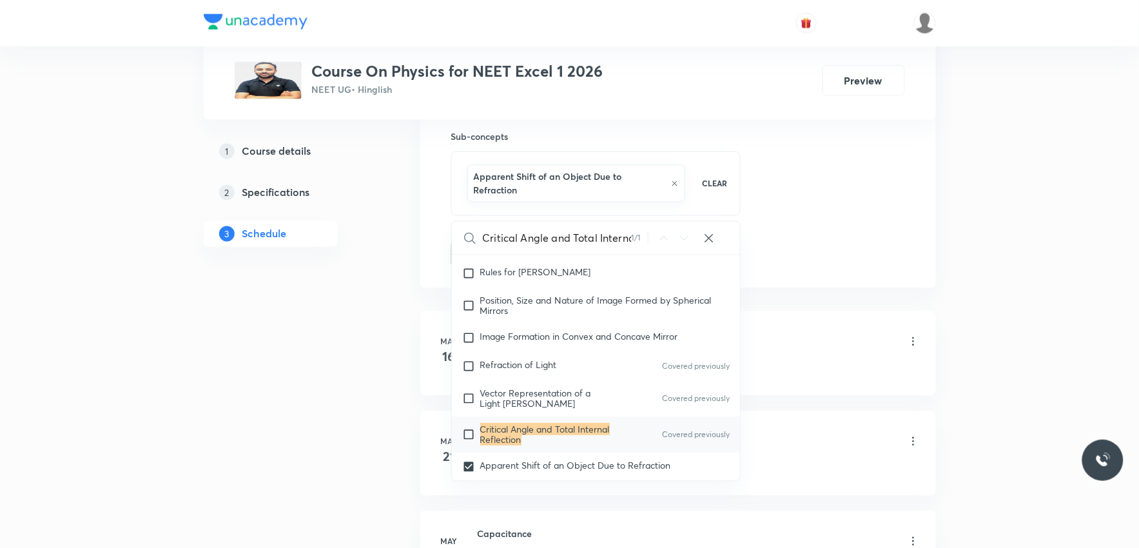
click at [777, 316] on li "May 16 Capacitance Lesson 1 • 8:00 AM • 60 min • Room 202 Capacitance" at bounding box center [678, 353] width 516 height 84
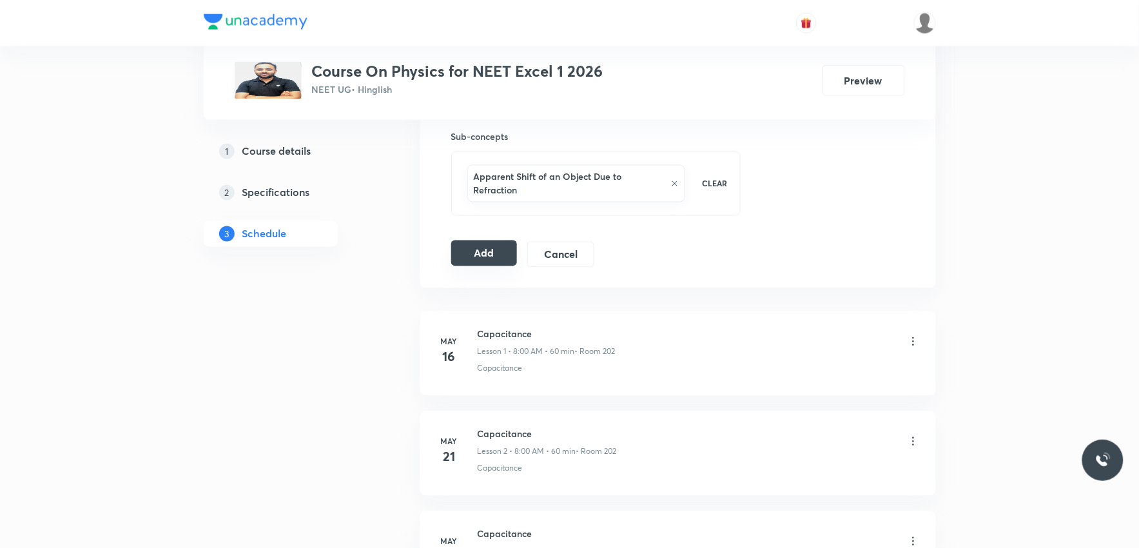
click at [469, 253] on button "Add" at bounding box center [484, 253] width 66 height 26
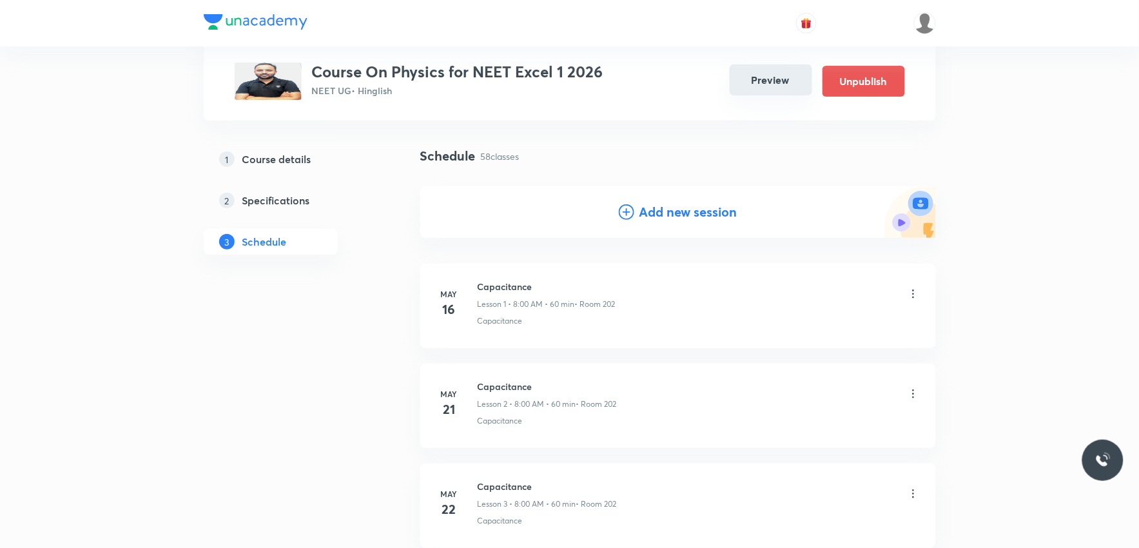
scroll to position [5694, 0]
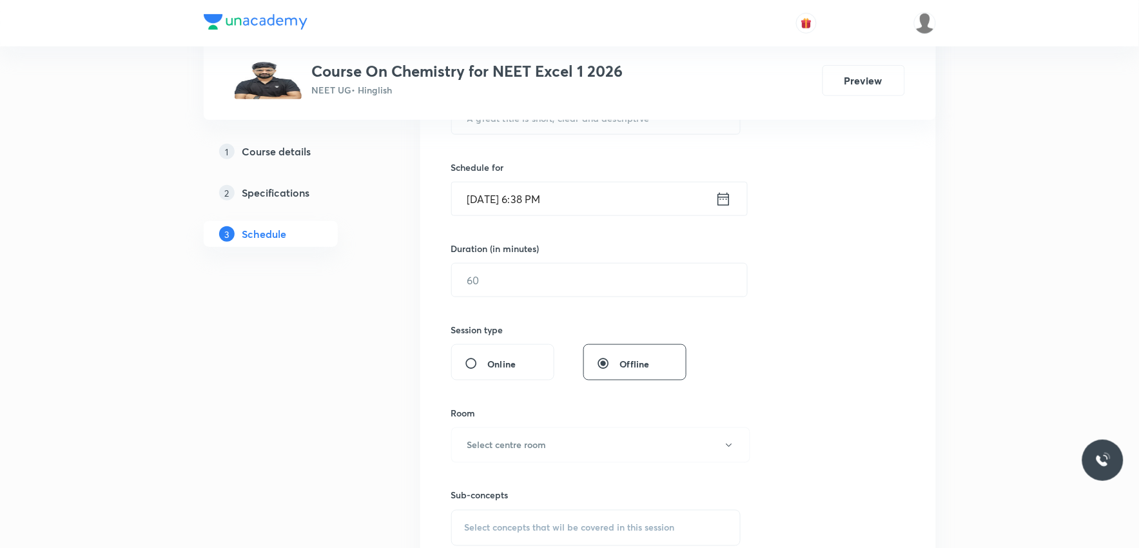
scroll to position [501, 0]
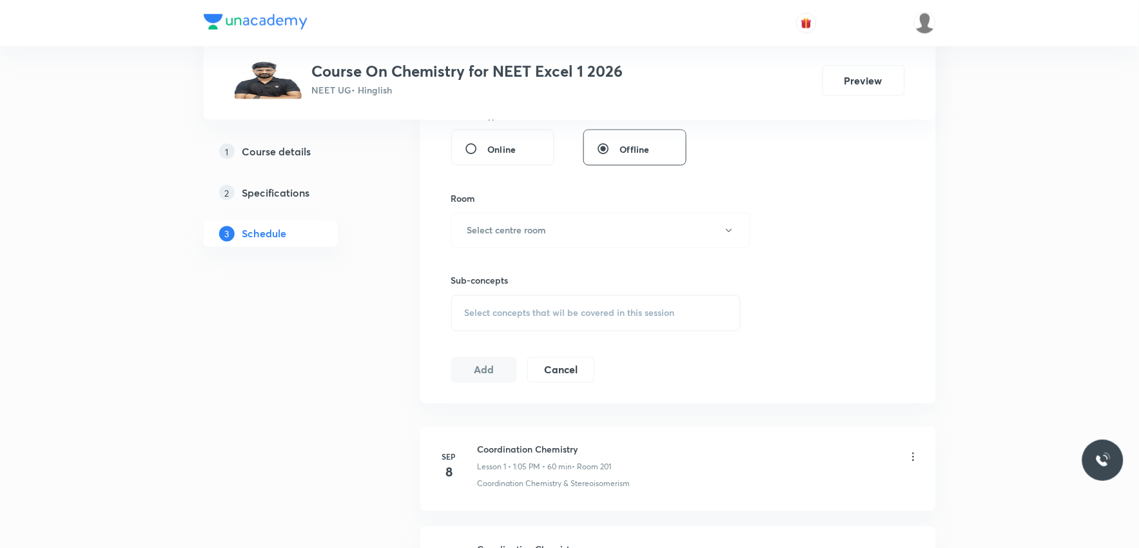
click at [617, 303] on div "Select concepts that wil be covered in this session" at bounding box center [596, 313] width 290 height 36
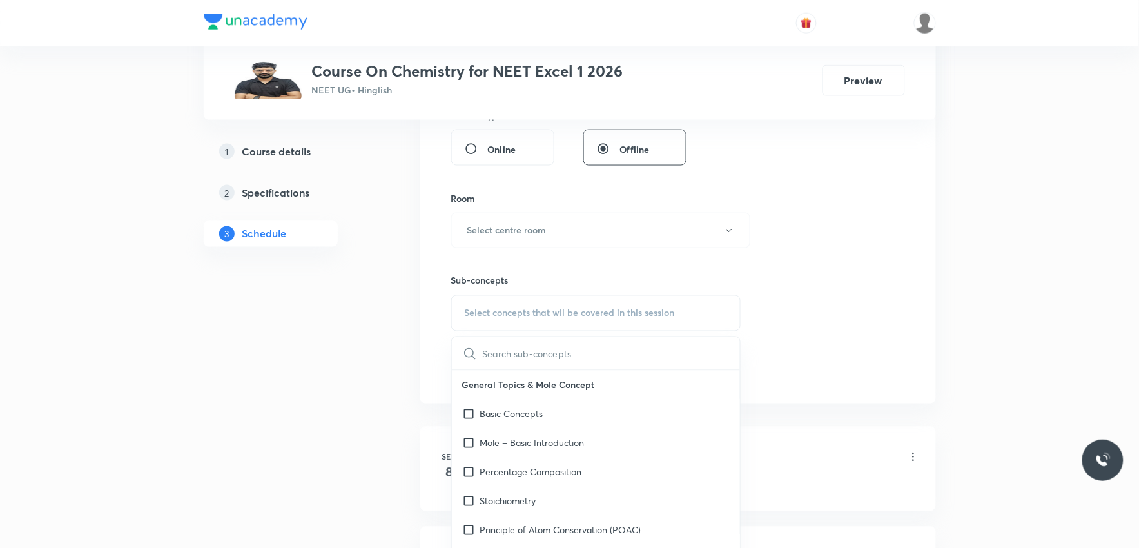
click at [802, 217] on div "Session 20 Live class Session title 0/99 ​ Schedule for [DATE] 6:38 PM ​ Durati…" at bounding box center [678, 80] width 454 height 605
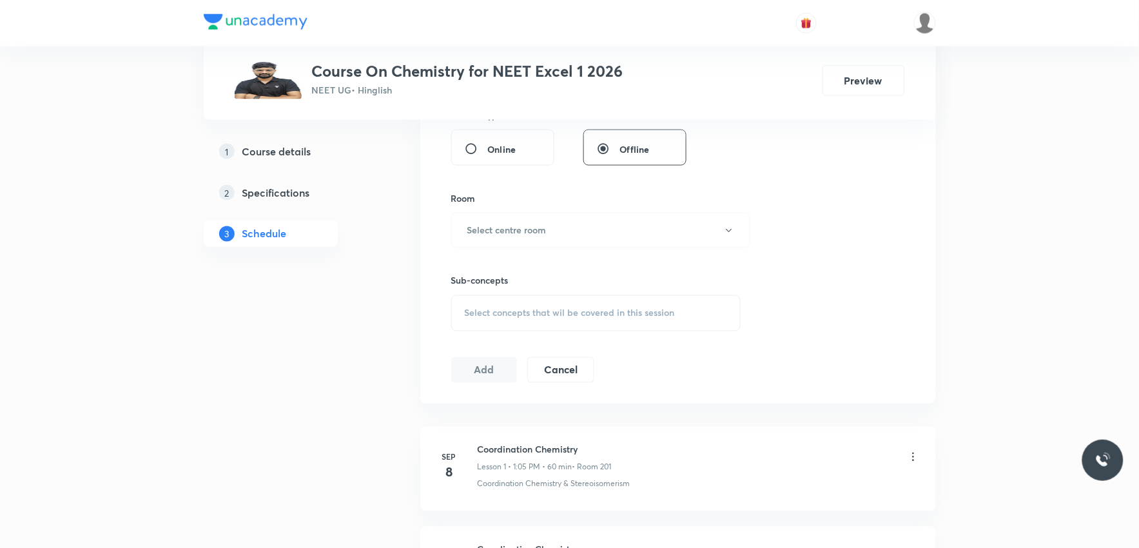
scroll to position [2386, 0]
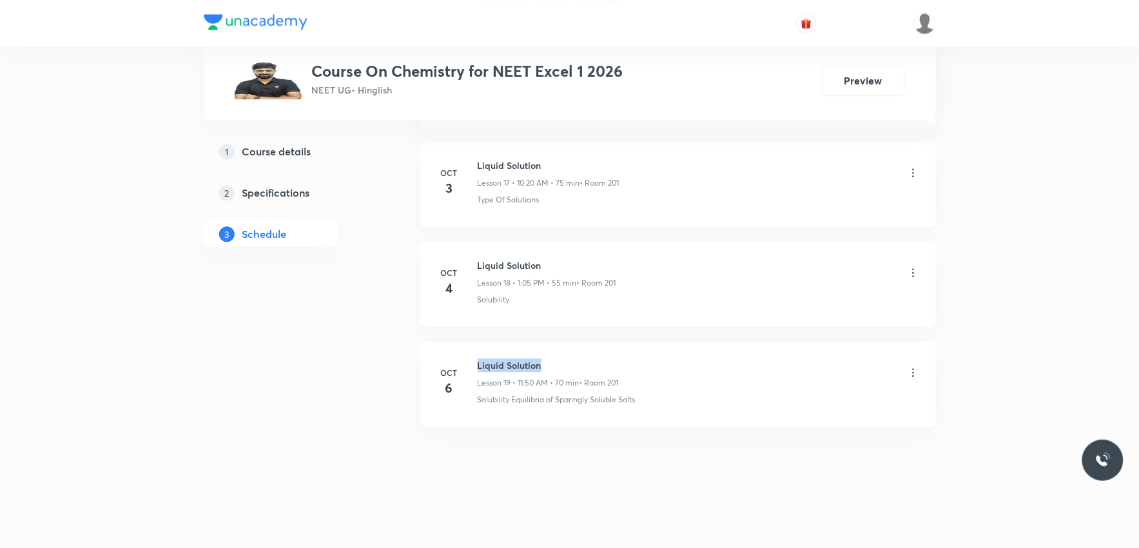
drag, startPoint x: 478, startPoint y: 363, endPoint x: 604, endPoint y: 353, distance: 126.7
click at [604, 353] on li "[DATE] Liquid Solution Lesson 19 • 11:50 AM • 70 min • Room 201 Solubility Equi…" at bounding box center [678, 384] width 516 height 84
copy h6 "Liquid Solution"
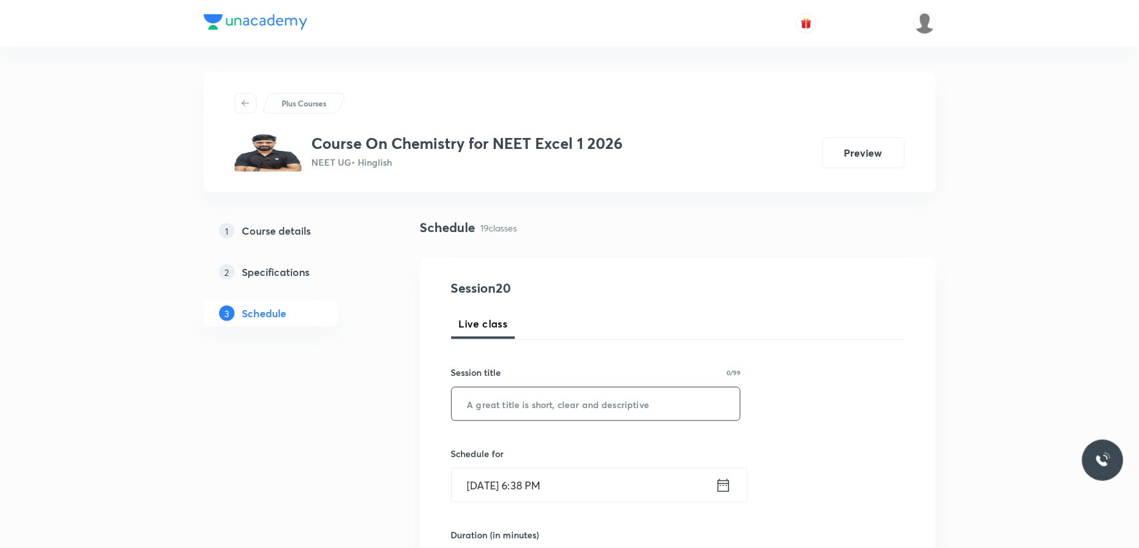
click at [541, 402] on input "text" at bounding box center [596, 403] width 289 height 33
paste input "Liquid Solution"
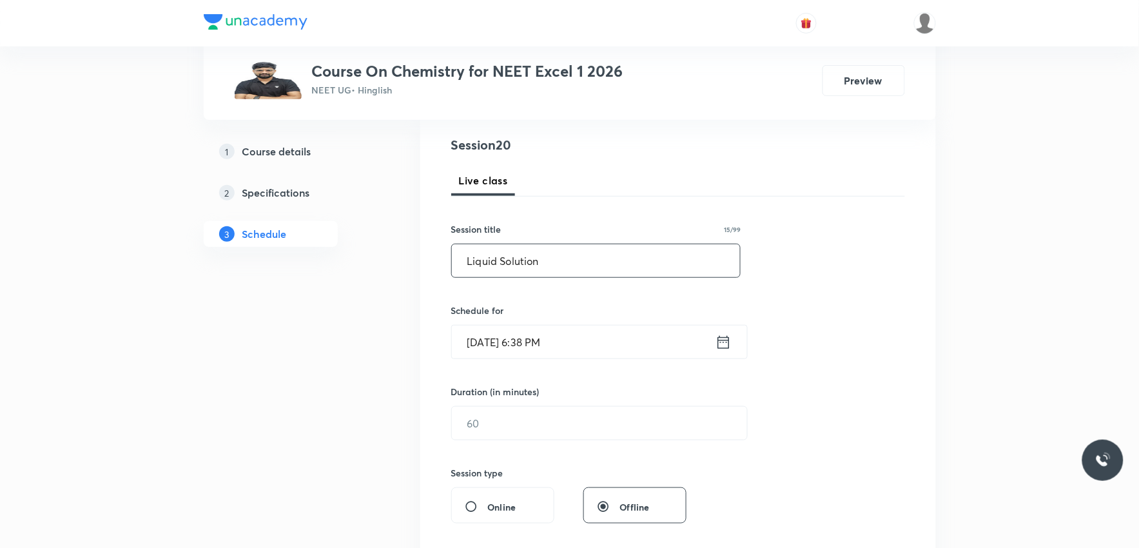
scroll to position [215, 0]
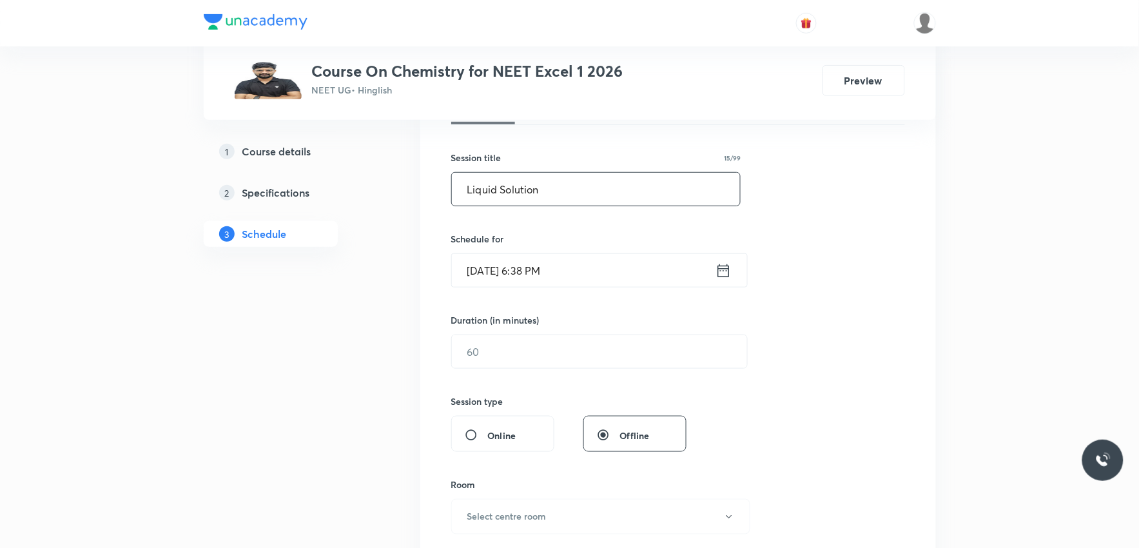
type input "Liquid Solution"
click at [511, 266] on input "[DATE] 6:38 PM" at bounding box center [584, 270] width 264 height 33
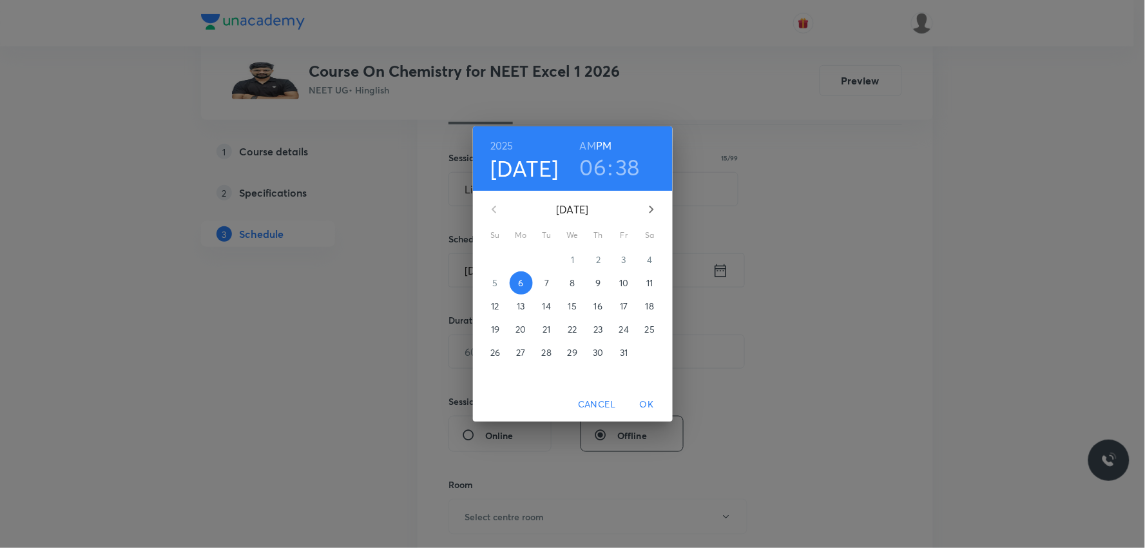
click at [545, 281] on p "7" at bounding box center [547, 283] width 5 height 13
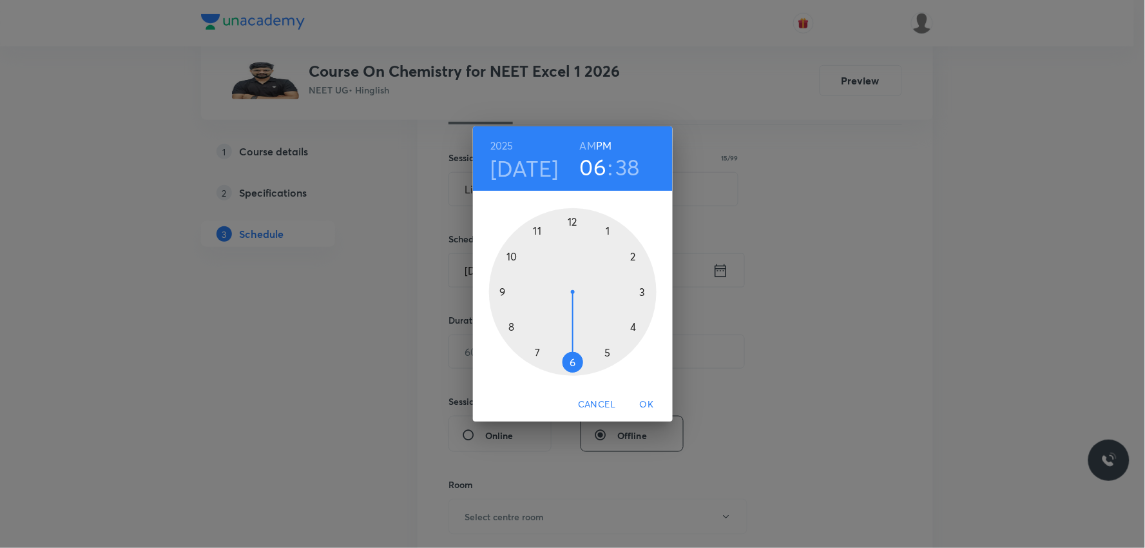
click at [590, 151] on h6 "AM" at bounding box center [588, 146] width 16 height 18
drag, startPoint x: 568, startPoint y: 366, endPoint x: 541, endPoint y: 242, distance: 127.2
click at [541, 242] on div at bounding box center [573, 292] width 168 height 168
drag, startPoint x: 510, startPoint y: 333, endPoint x: 522, endPoint y: 263, distance: 70.6
click at [522, 263] on div at bounding box center [573, 292] width 168 height 168
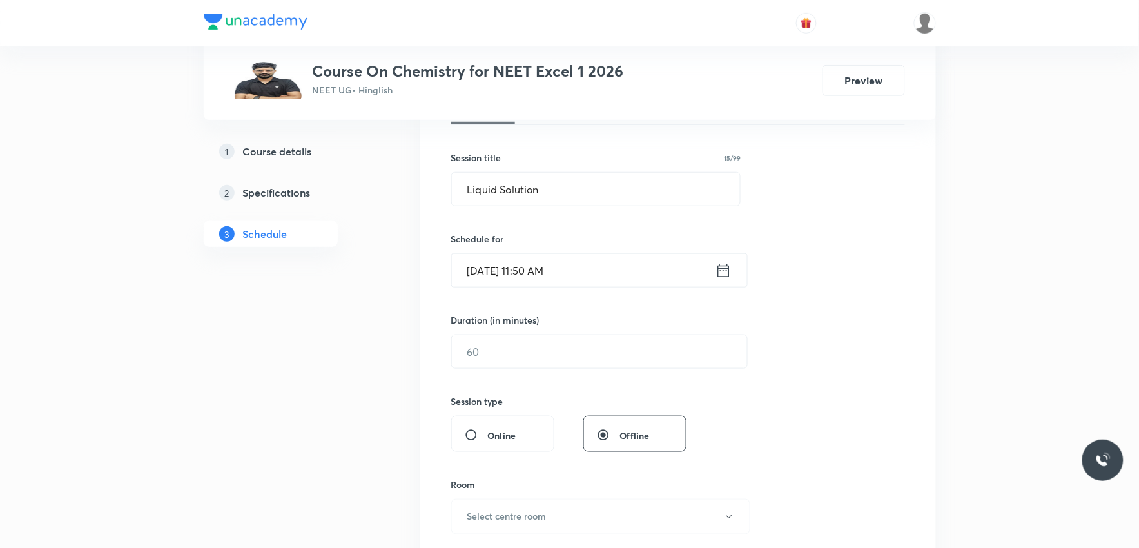
click at [474, 370] on div "Session 20 Live class Session title 15/99 Liquid Solution ​ Schedule for [DATE]…" at bounding box center [678, 366] width 454 height 605
click at [505, 350] on input "text" at bounding box center [599, 351] width 295 height 33
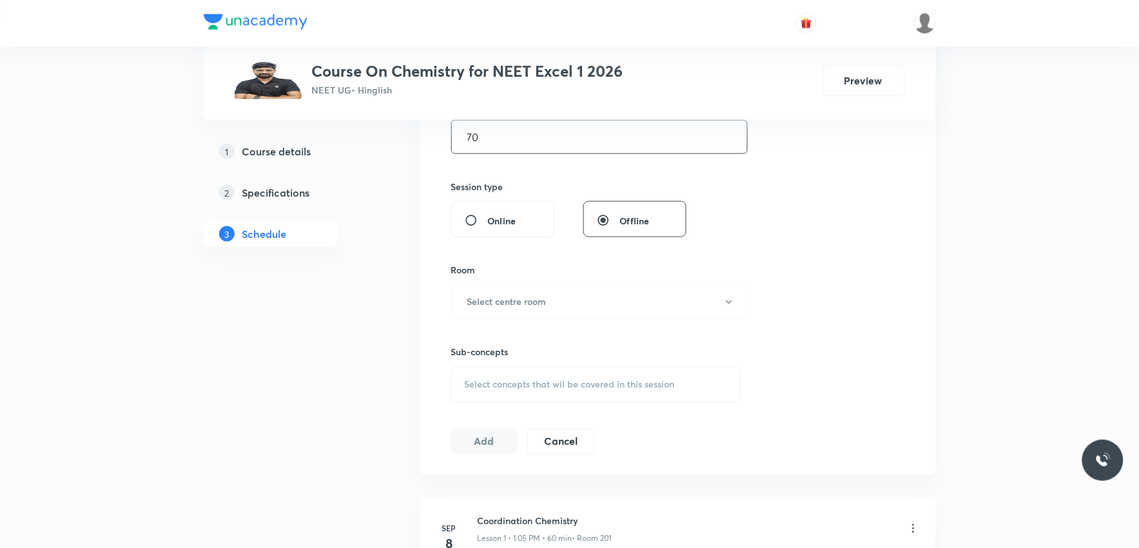
scroll to position [501, 0]
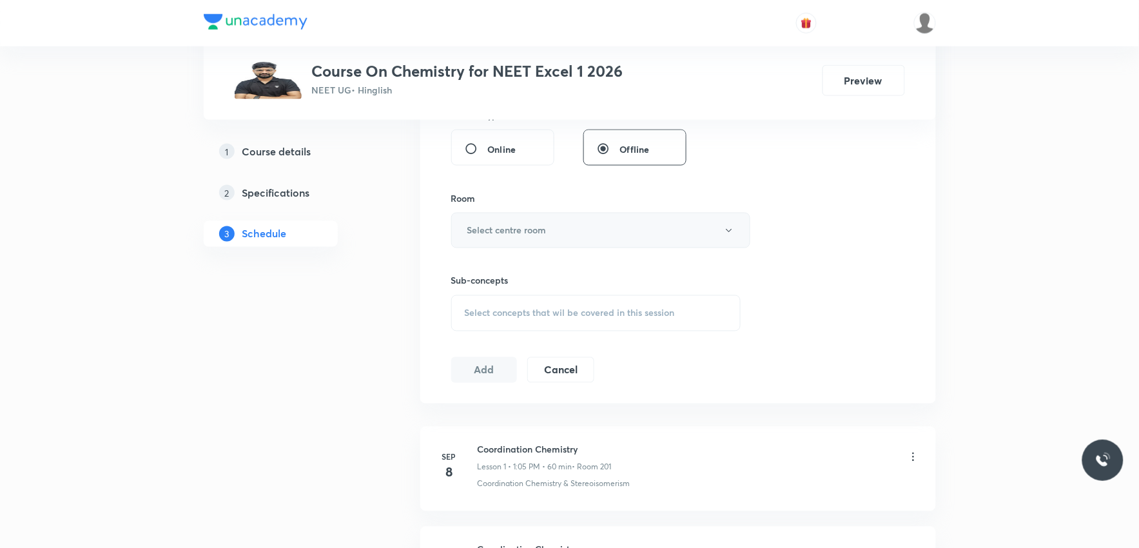
type input "70"
click at [595, 231] on button "Select centre room" at bounding box center [600, 230] width 299 height 35
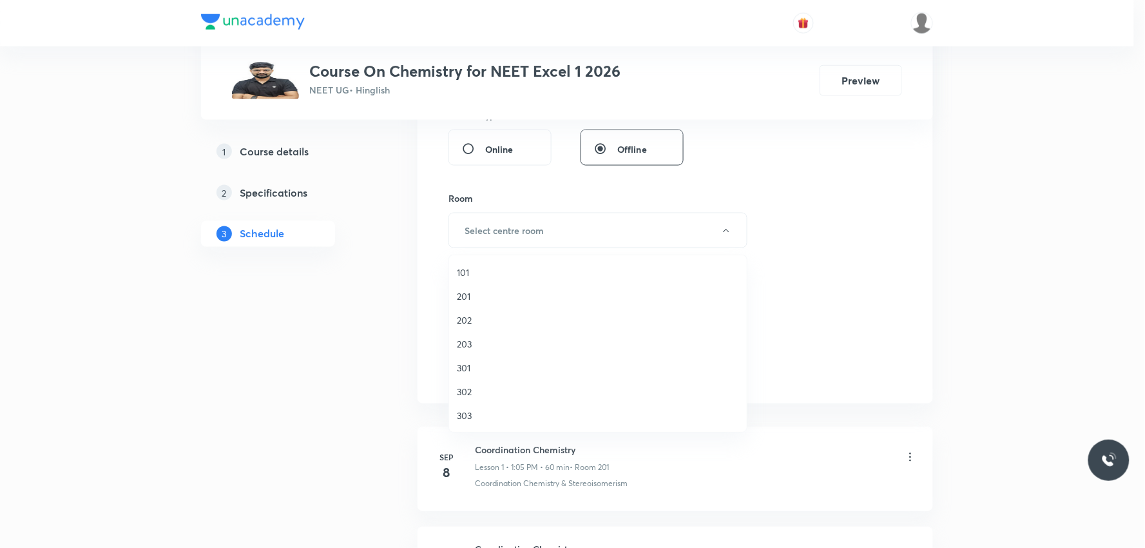
click at [480, 317] on span "202" at bounding box center [598, 320] width 282 height 14
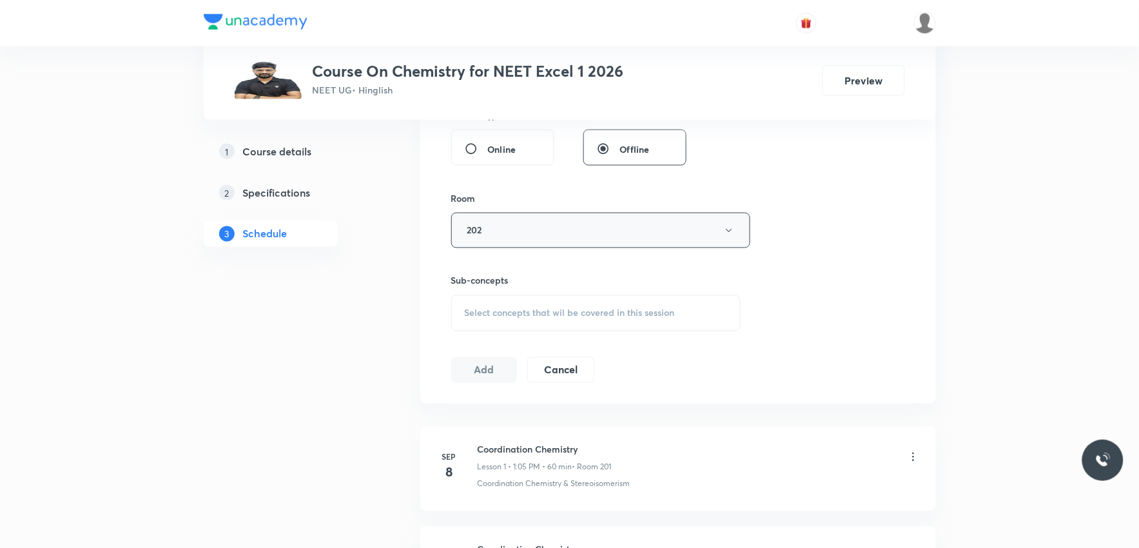
click at [519, 231] on button "202" at bounding box center [600, 230] width 299 height 35
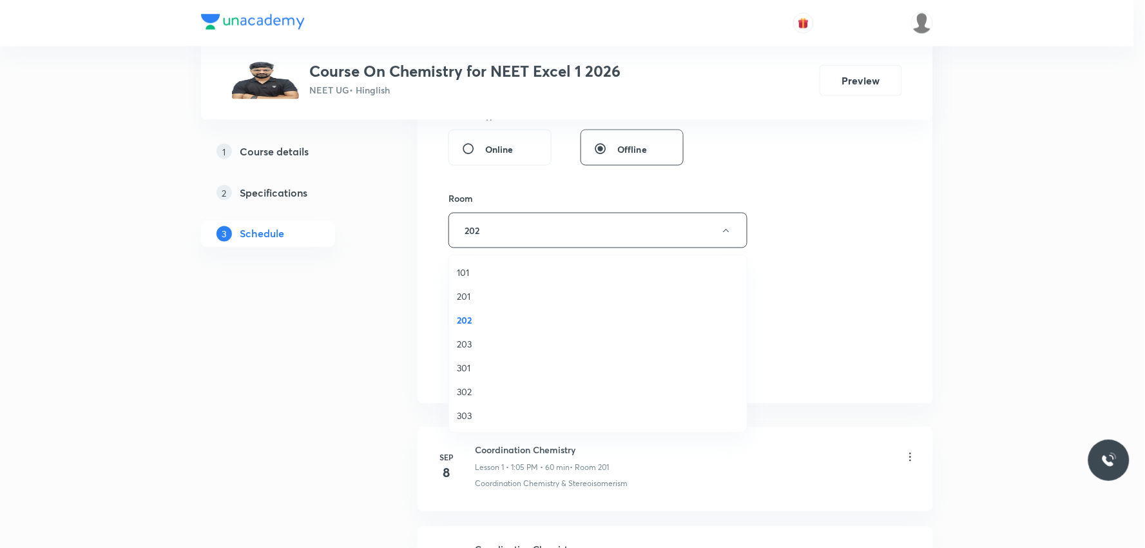
click at [478, 290] on span "201" at bounding box center [598, 296] width 282 height 14
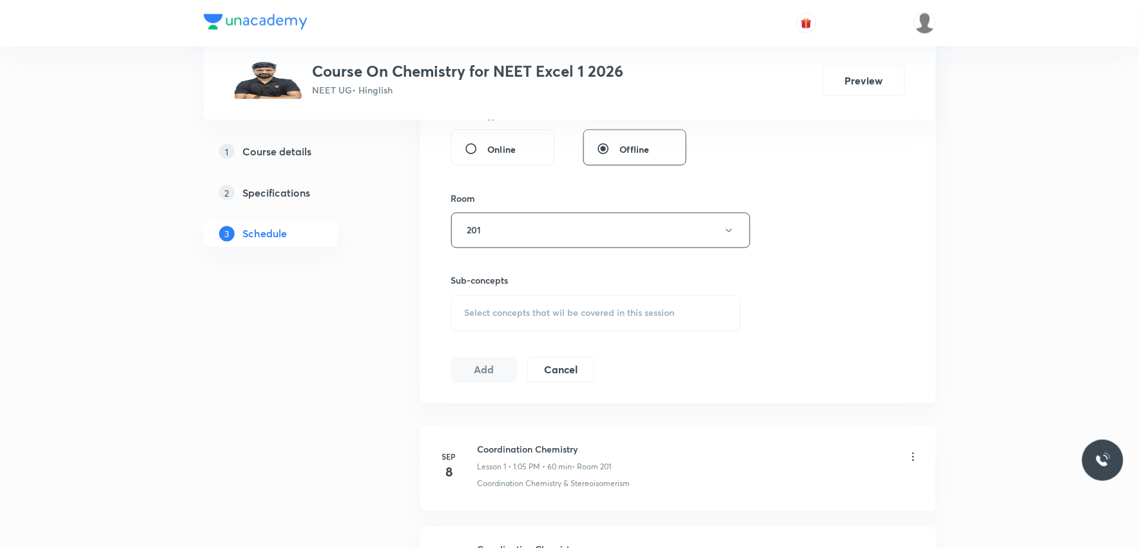
click at [539, 311] on span "Select concepts that wil be covered in this session" at bounding box center [570, 313] width 210 height 10
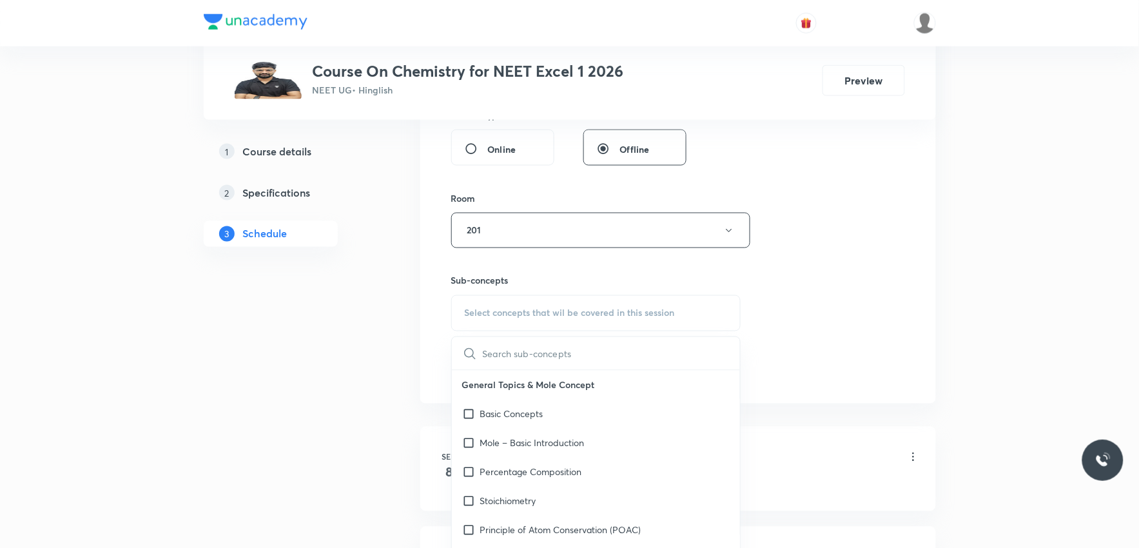
click at [813, 271] on div "Session 20 Live class Session title 15/99 Liquid Solution ​ Schedule for Oct 7,…" at bounding box center [678, 80] width 454 height 605
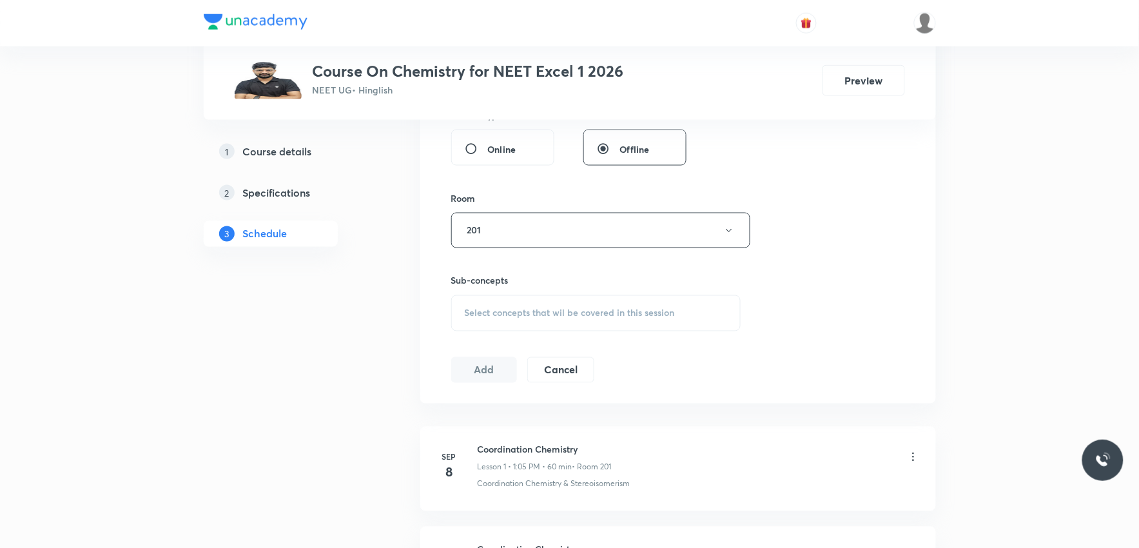
scroll to position [2386, 0]
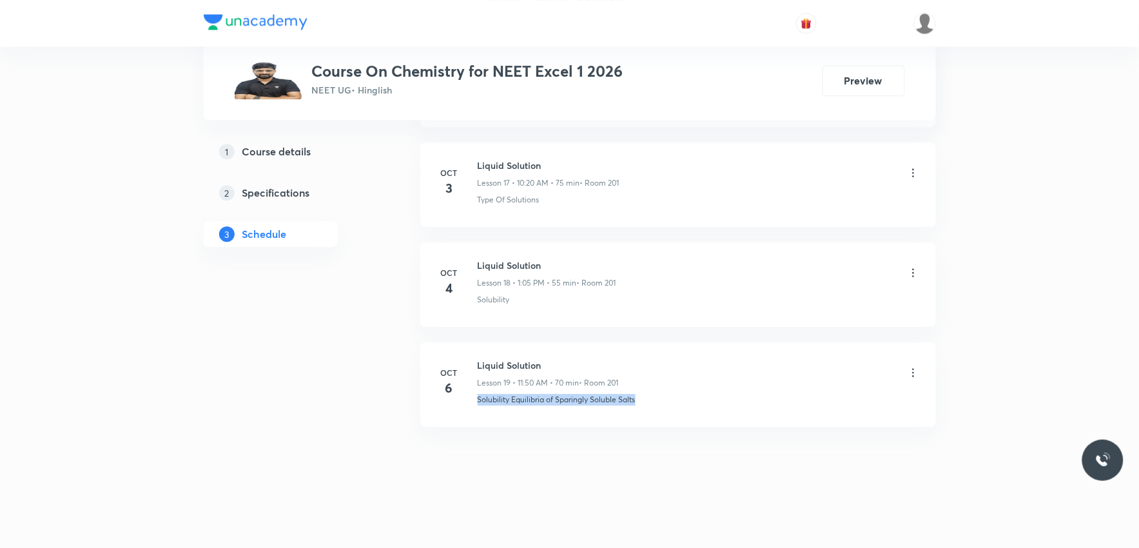
drag, startPoint x: 477, startPoint y: 407, endPoint x: 694, endPoint y: 416, distance: 217.4
click at [694, 416] on li "Oct 6 Liquid Solution Lesson 19 • 11:50 AM • 70 min • Room 201 Solubility Equil…" at bounding box center [678, 384] width 516 height 84
copy p "Solubility Equilibria of Sparingly Soluble Salts"
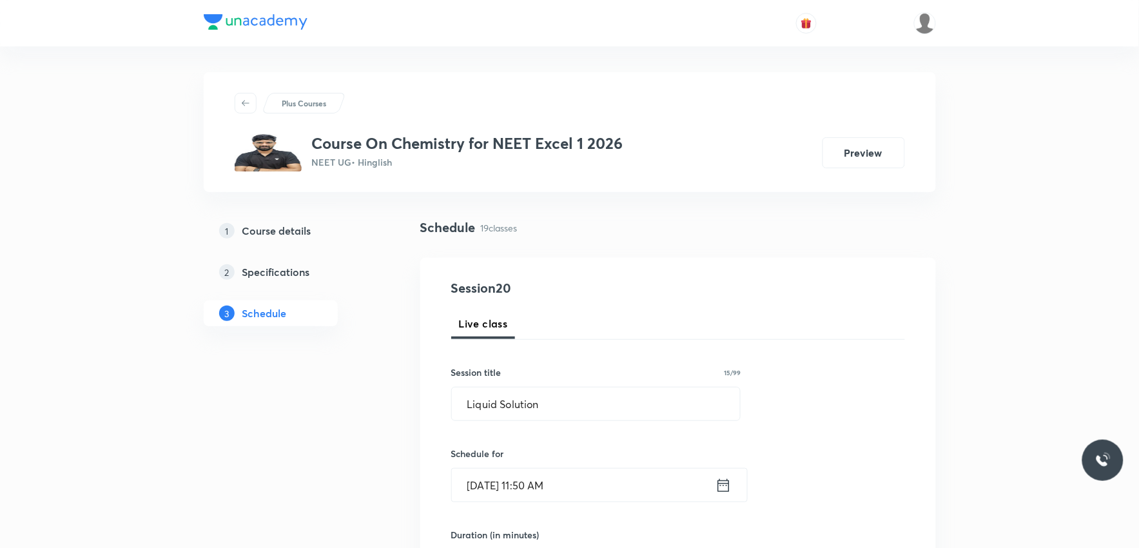
scroll to position [358, 0]
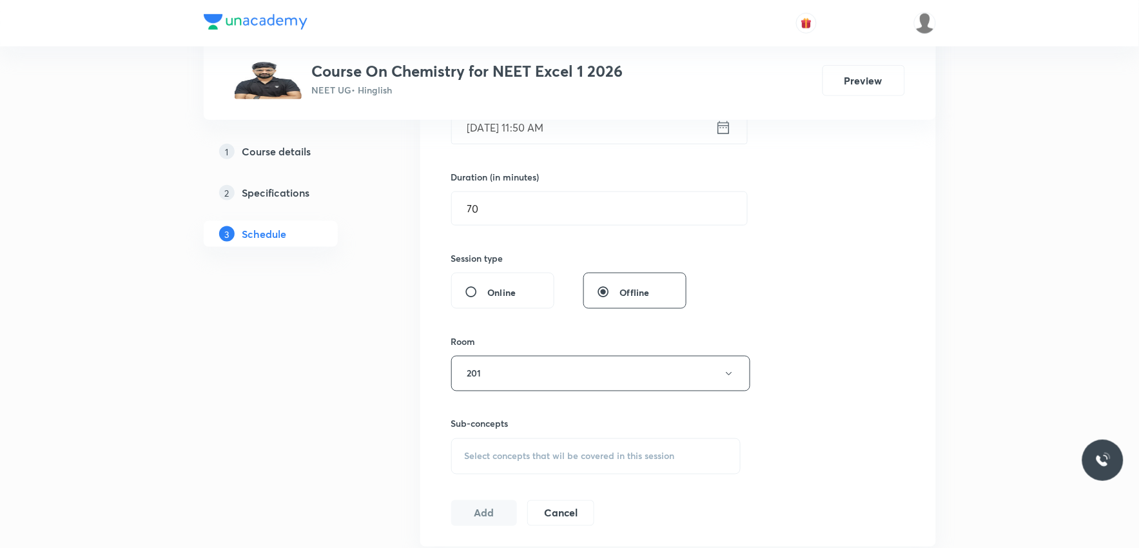
click at [612, 443] on div "Select concepts that wil be covered in this session" at bounding box center [596, 456] width 290 height 36
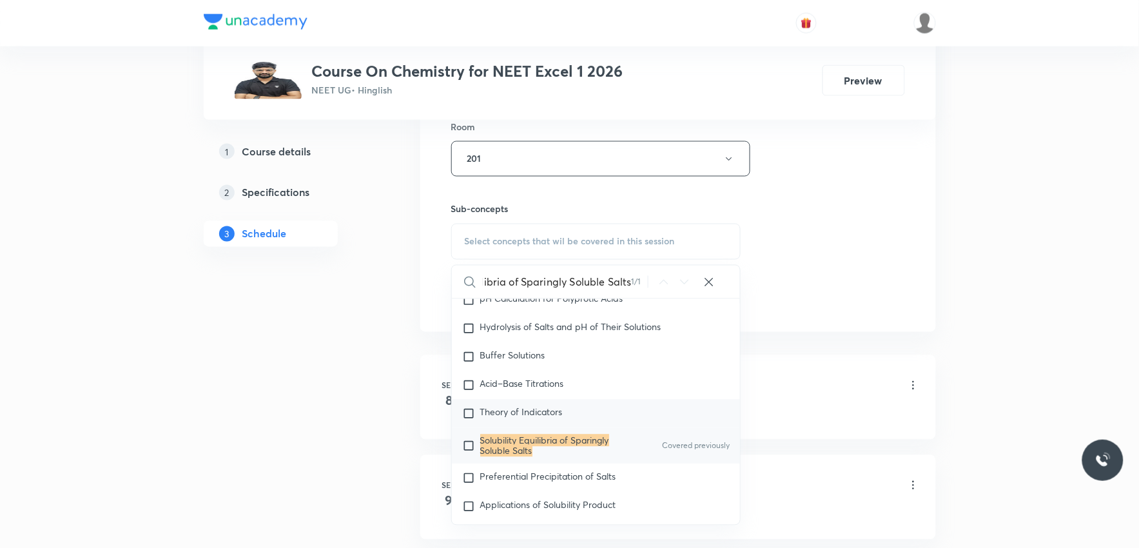
scroll to position [645, 0]
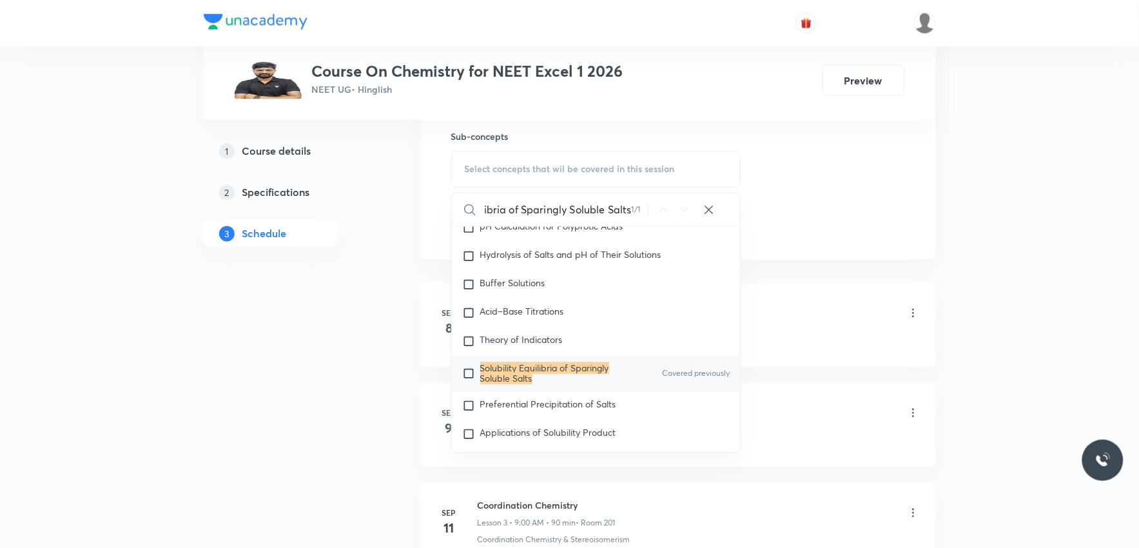
type input "Solubility Equilibria of Sparingly Soluble Salts"
click at [561, 411] on span "Preferential Precipitation of Salts" at bounding box center [548, 404] width 136 height 12
checkbox input "true"
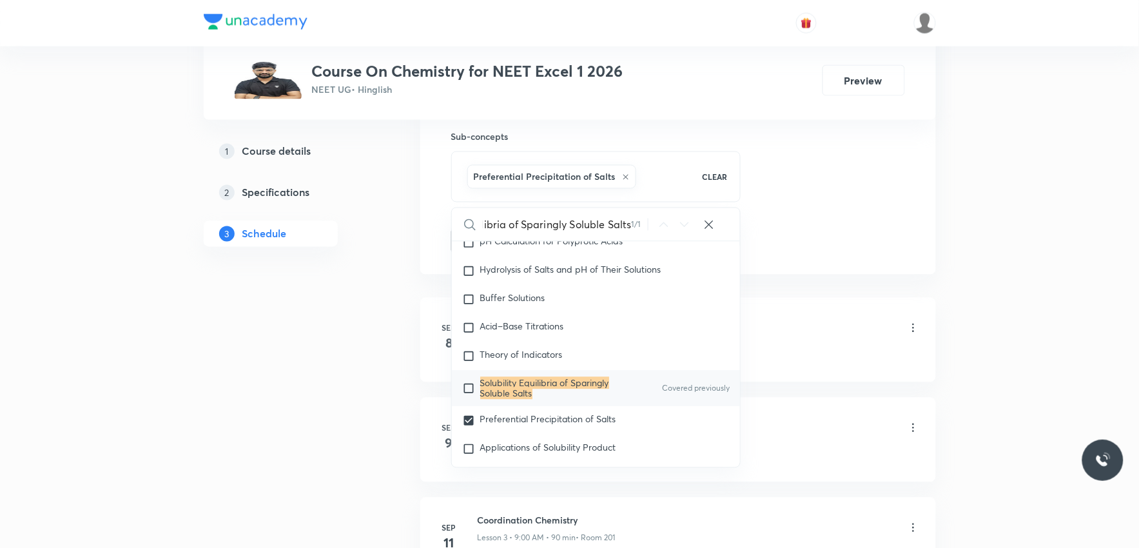
scroll to position [0, 0]
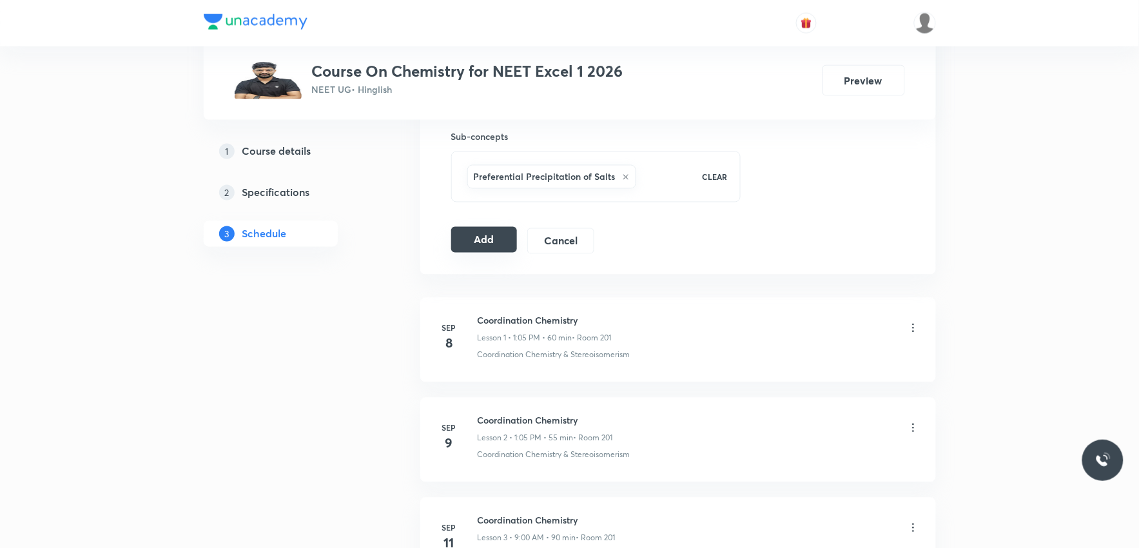
click at [500, 240] on button "Add" at bounding box center [484, 240] width 66 height 26
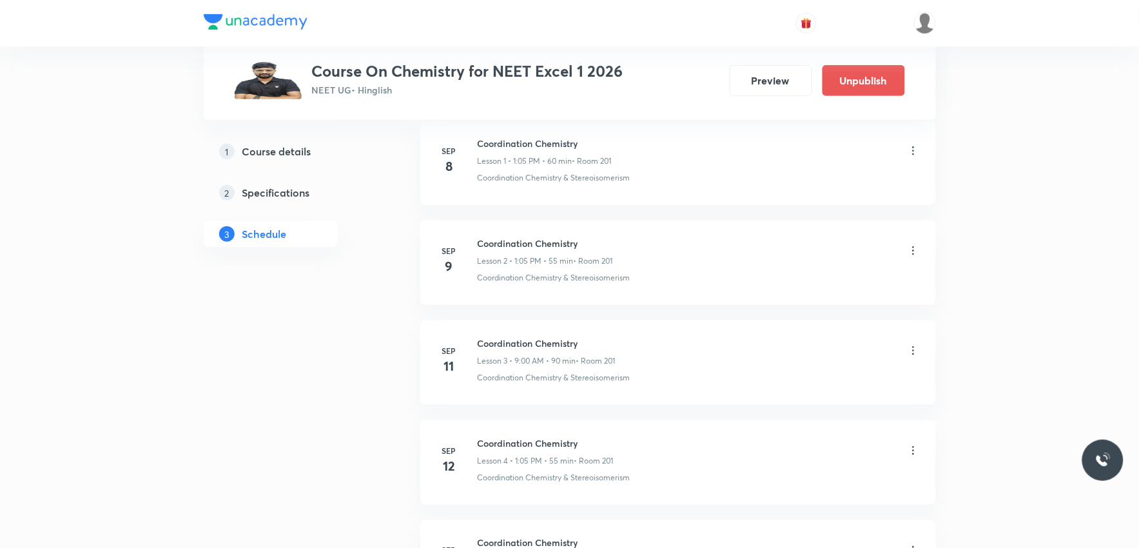
scroll to position [1893, 0]
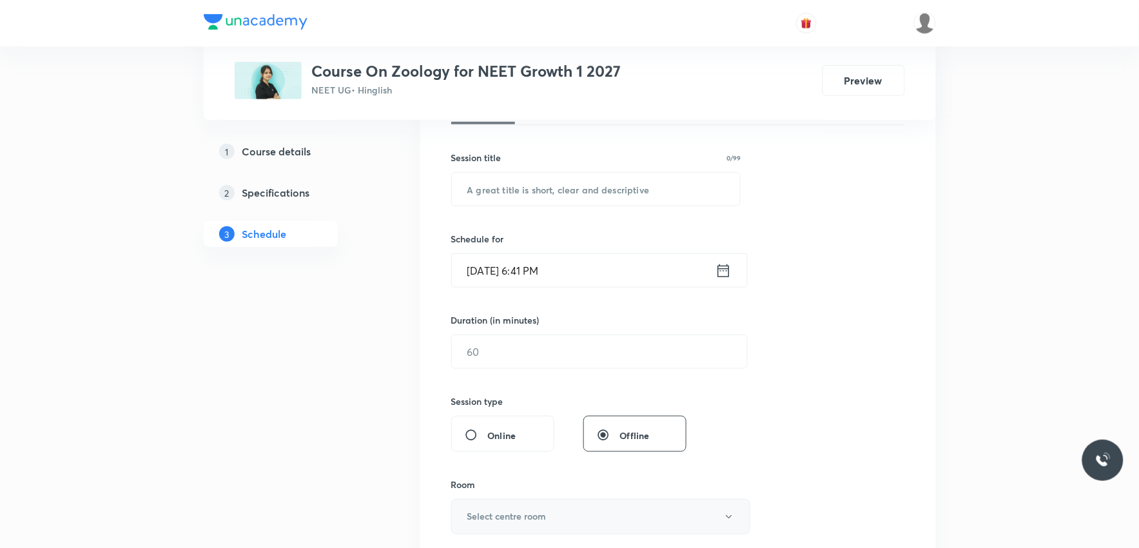
scroll to position [429, 0]
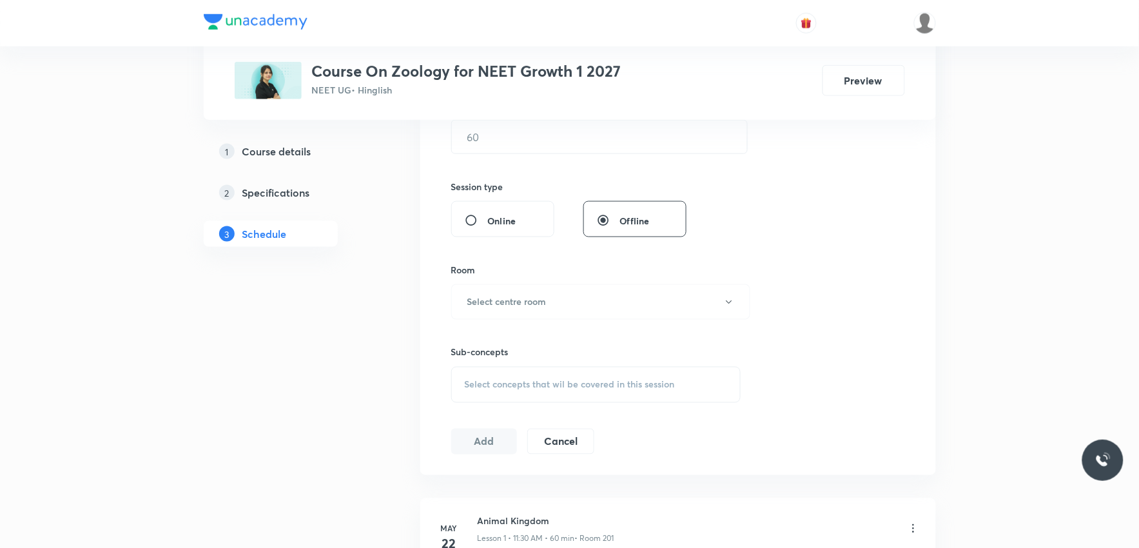
click at [570, 380] on span "Select concepts that wil be covered in this session" at bounding box center [570, 385] width 210 height 10
click at [873, 248] on div "Session 66 Live class Session title 0/99 ​ Schedule for Oct 6, 2025, 6:41 PM ​ …" at bounding box center [678, 151] width 454 height 605
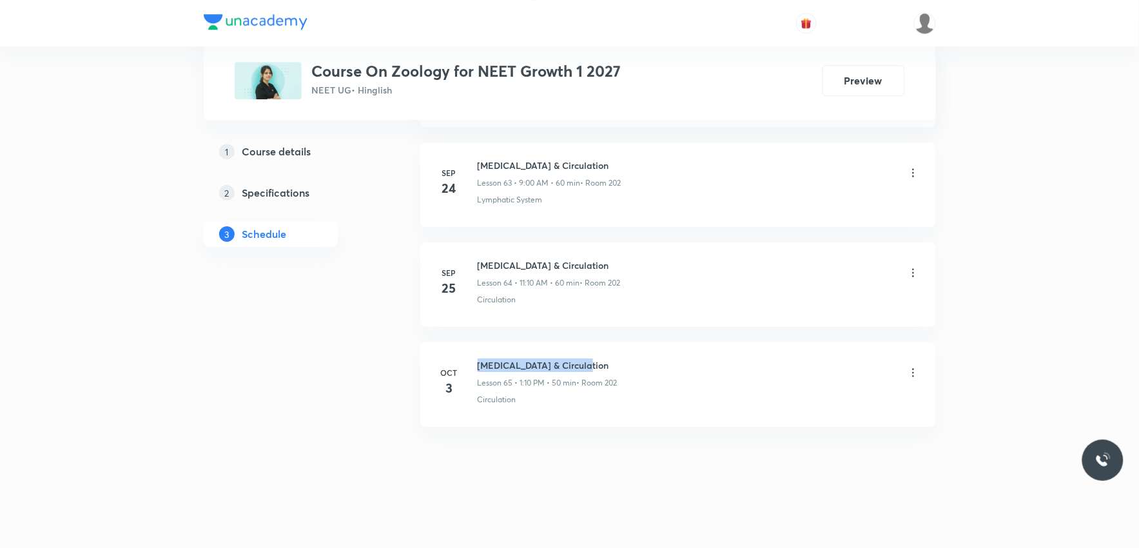
drag, startPoint x: 479, startPoint y: 365, endPoint x: 623, endPoint y: 345, distance: 145.8
click at [623, 345] on li "Oct 3 Body Fluid & Circulation Lesson 65 • 1:10 PM • 50 min • Room 202 Circulat…" at bounding box center [678, 384] width 516 height 84
copy h6 "Body Fluid & Circulation"
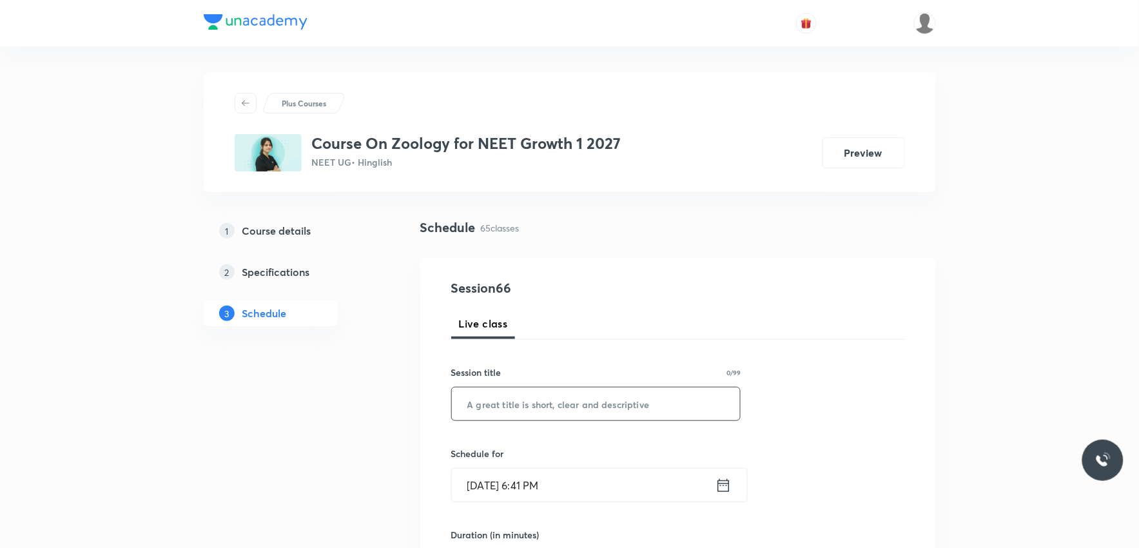
click at [608, 400] on input "text" at bounding box center [596, 403] width 289 height 33
paste input "Body Fluid & Circulation"
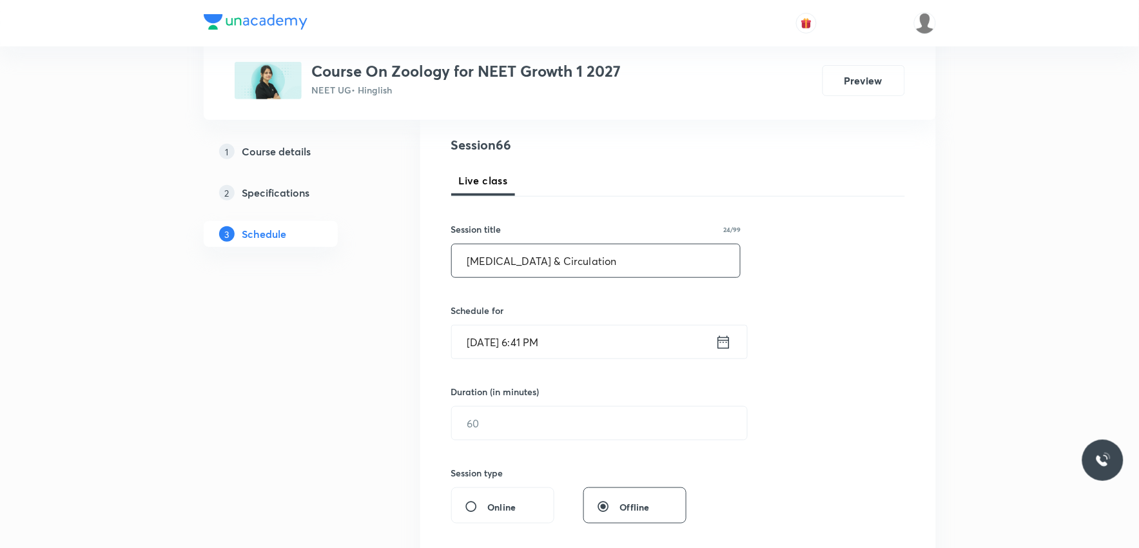
type input "Body Fluid & Circulation"
click at [893, 246] on div "Session 66 Live class Session title 24/99 Body Fluid & Circulation ​ Schedule f…" at bounding box center [678, 437] width 454 height 605
click at [534, 346] on input "[DATE] 6:41 PM" at bounding box center [584, 342] width 264 height 33
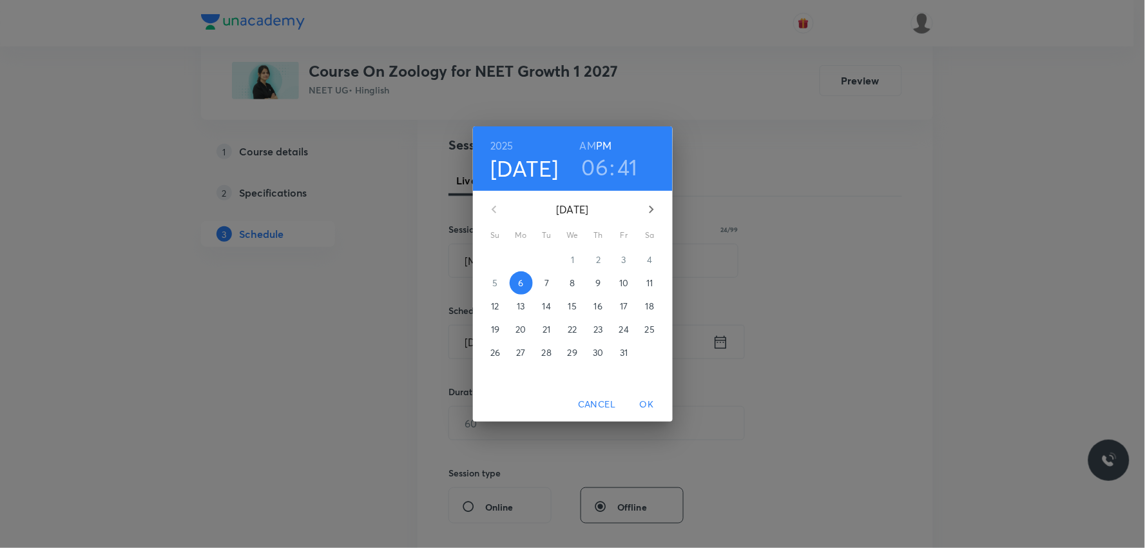
click at [546, 279] on p "7" at bounding box center [547, 283] width 5 height 13
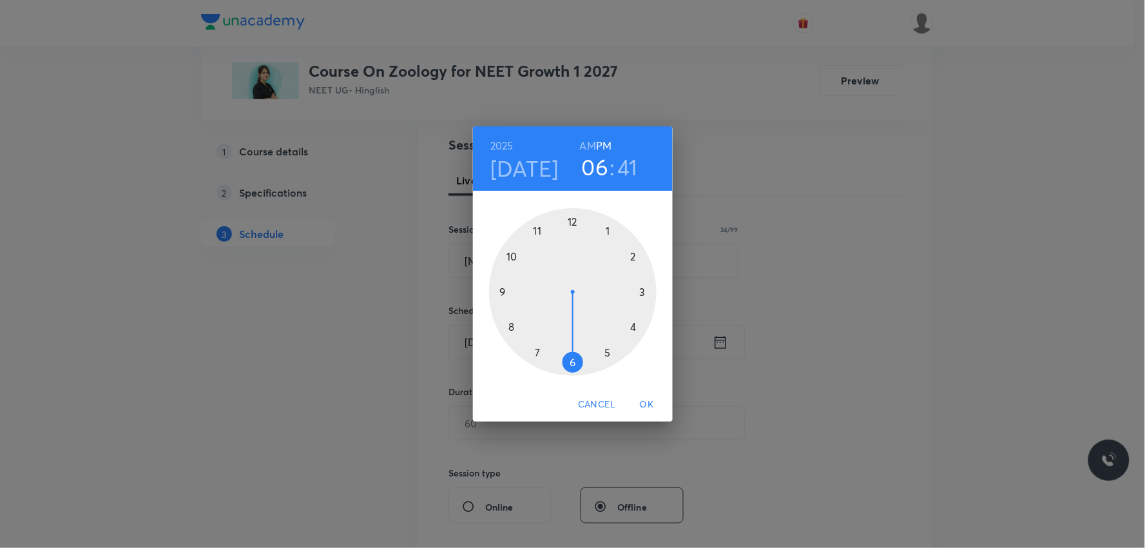
click at [593, 147] on h6 "AM" at bounding box center [588, 146] width 16 height 18
drag, startPoint x: 534, startPoint y: 309, endPoint x: 526, endPoint y: 293, distance: 18.5
click at [526, 293] on div at bounding box center [573, 292] width 168 height 168
drag, startPoint x: 510, startPoint y: 318, endPoint x: 640, endPoint y: 257, distance: 143.3
click at [640, 257] on div at bounding box center [573, 292] width 168 height 168
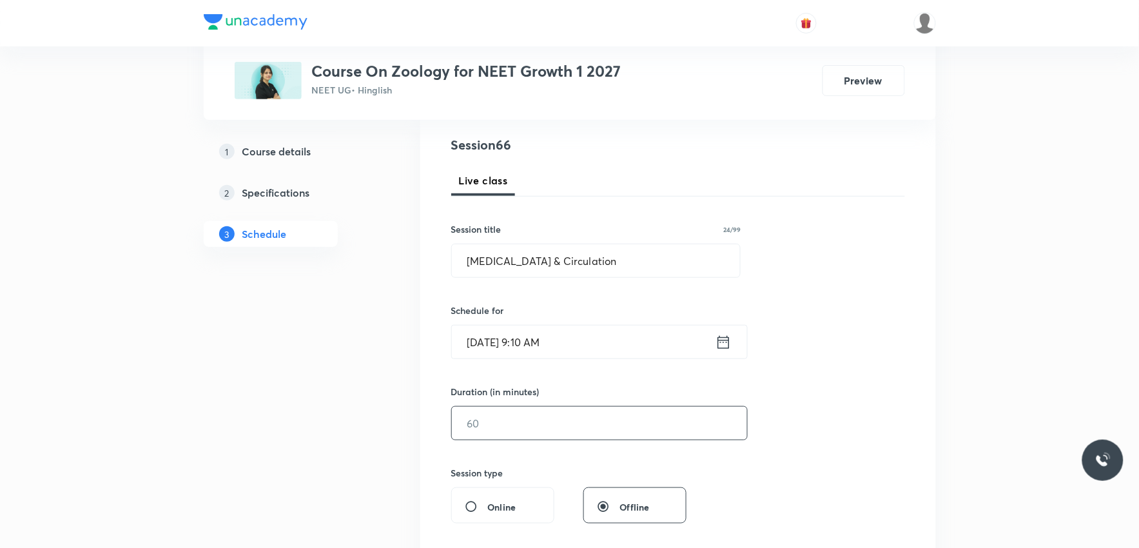
click at [507, 423] on input "text" at bounding box center [599, 423] width 295 height 33
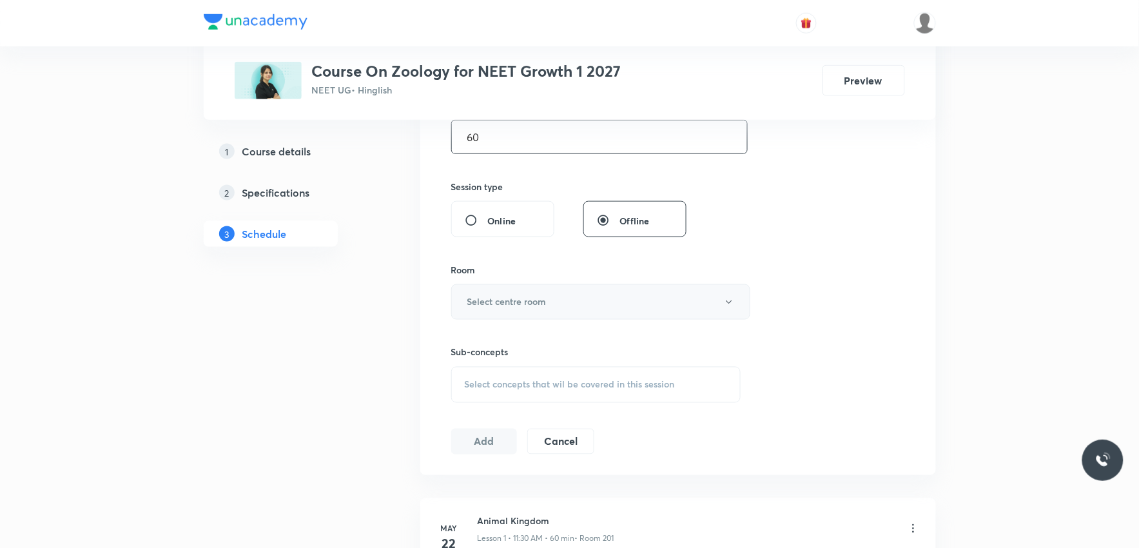
type input "60"
click at [589, 299] on button "Select centre room" at bounding box center [600, 301] width 299 height 35
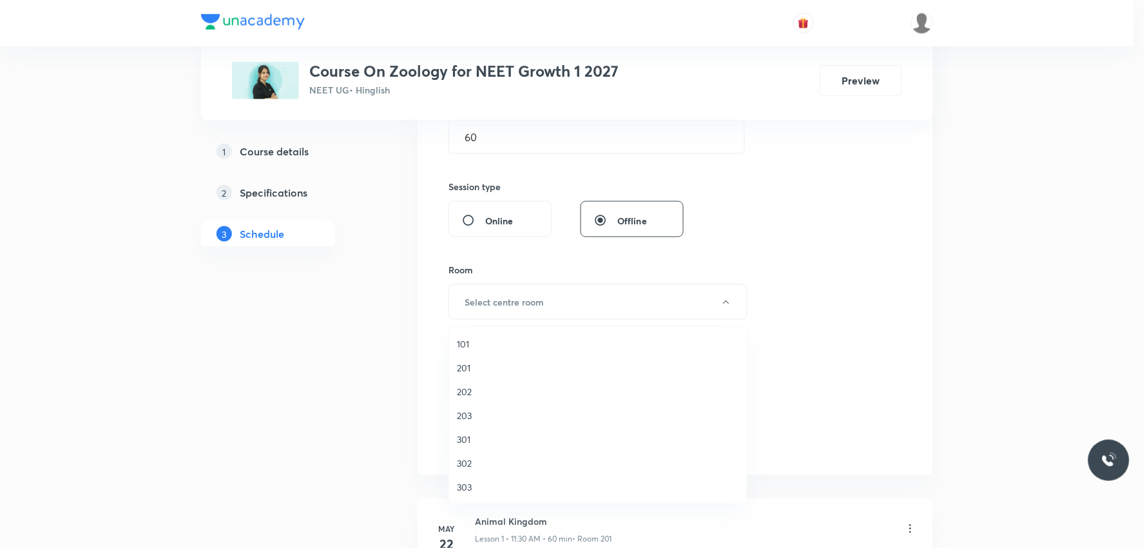
click at [472, 385] on span "202" at bounding box center [598, 392] width 282 height 14
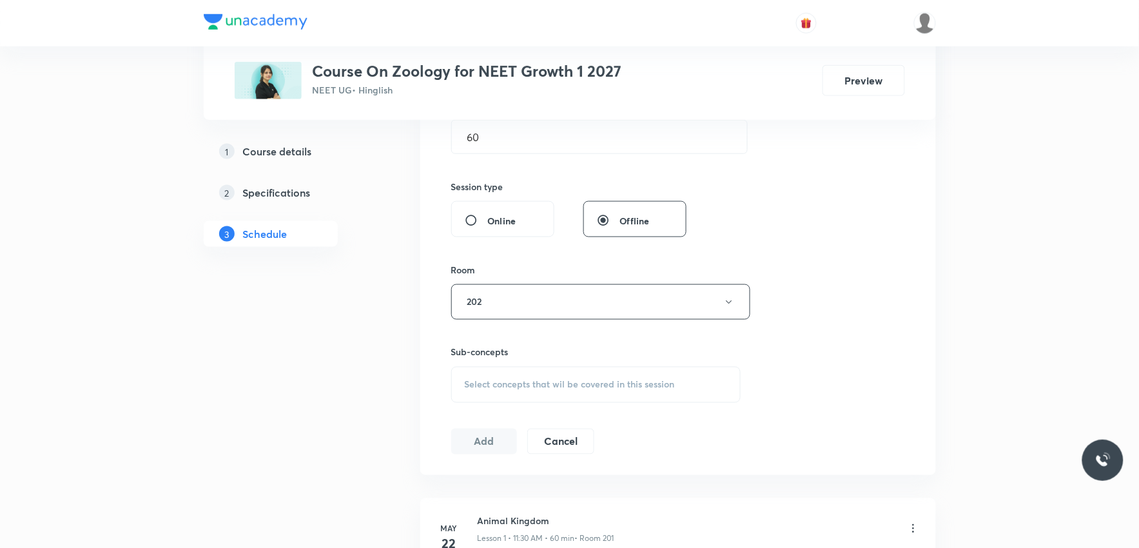
click at [577, 387] on span "Select concepts that wil be covered in this session" at bounding box center [570, 385] width 210 height 10
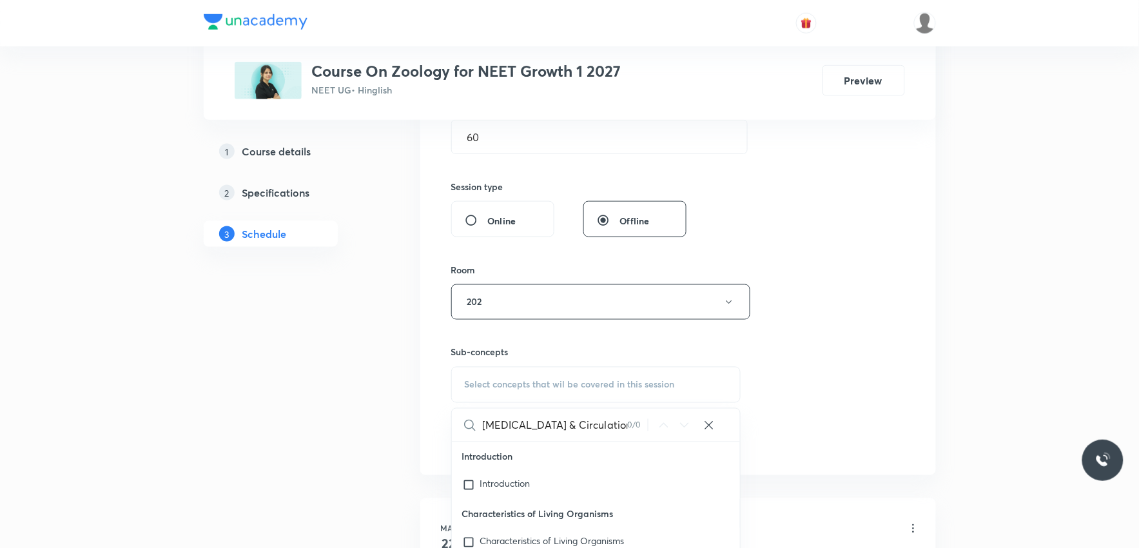
type input "Body Fluid & Circulation"
click at [848, 317] on div "Session 66 Live class Session title 24/99 Body Fluid & Circulation ​ Schedule f…" at bounding box center [678, 151] width 454 height 605
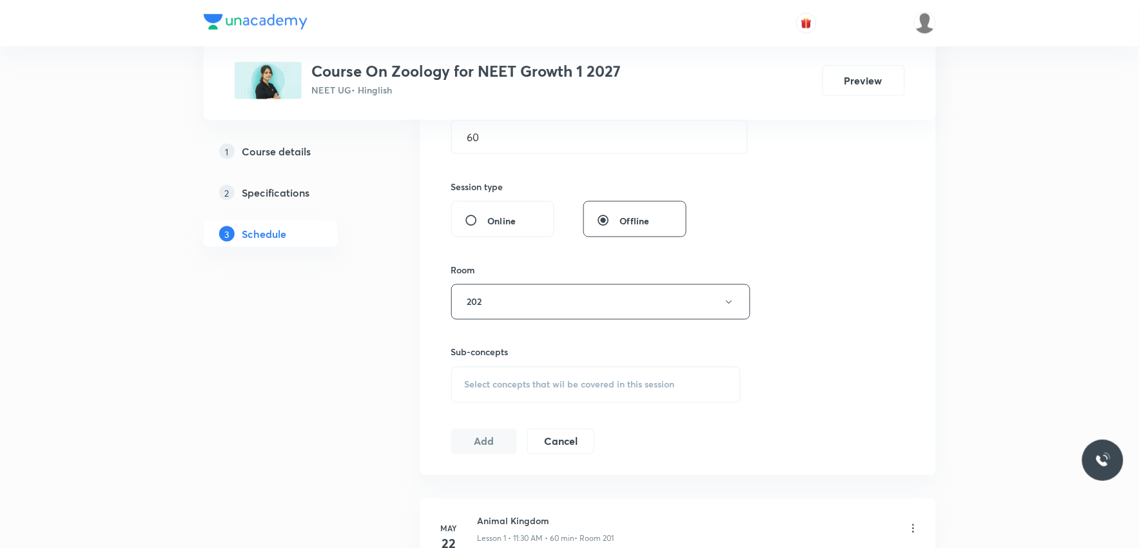
scroll to position [6987, 0]
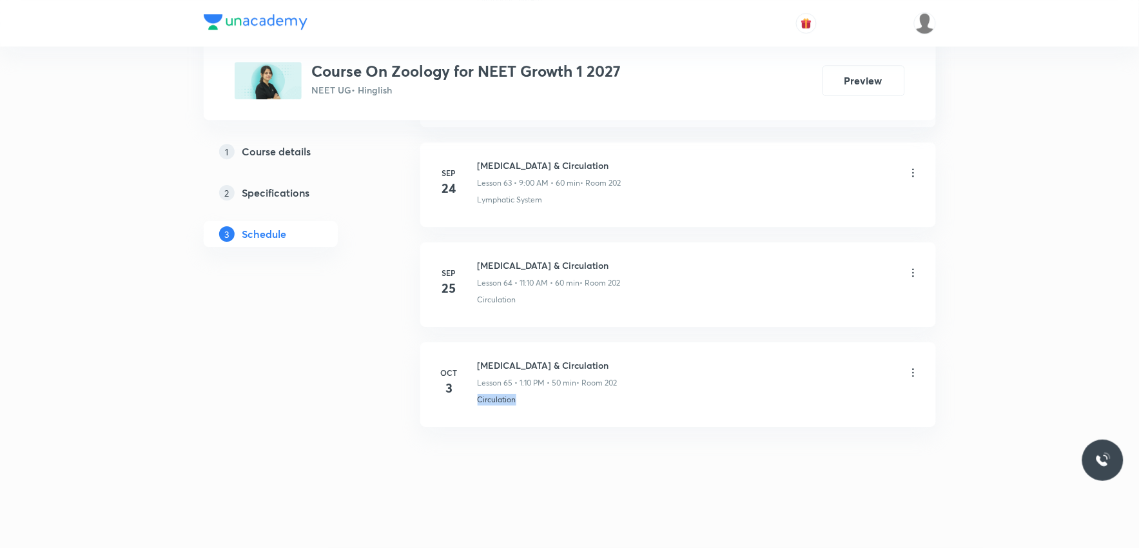
drag, startPoint x: 472, startPoint y: 416, endPoint x: 576, endPoint y: 402, distance: 104.7
click at [576, 402] on li "Oct 3 Body Fluid & Circulation Lesson 65 • 1:10 PM • 50 min • Room 202 Circulat…" at bounding box center [678, 384] width 516 height 84
copy p "Circulation"
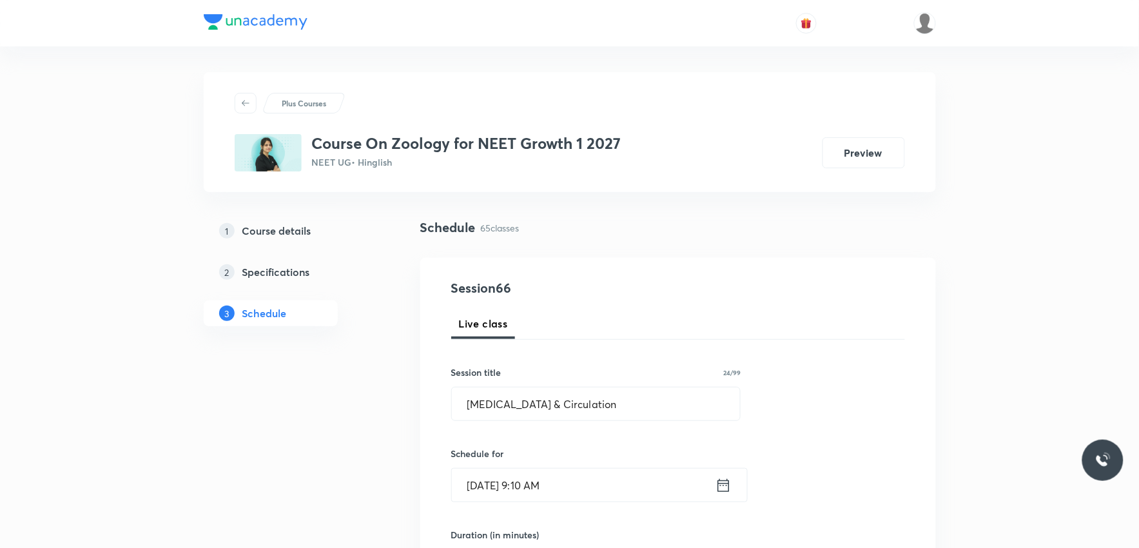
scroll to position [572, 0]
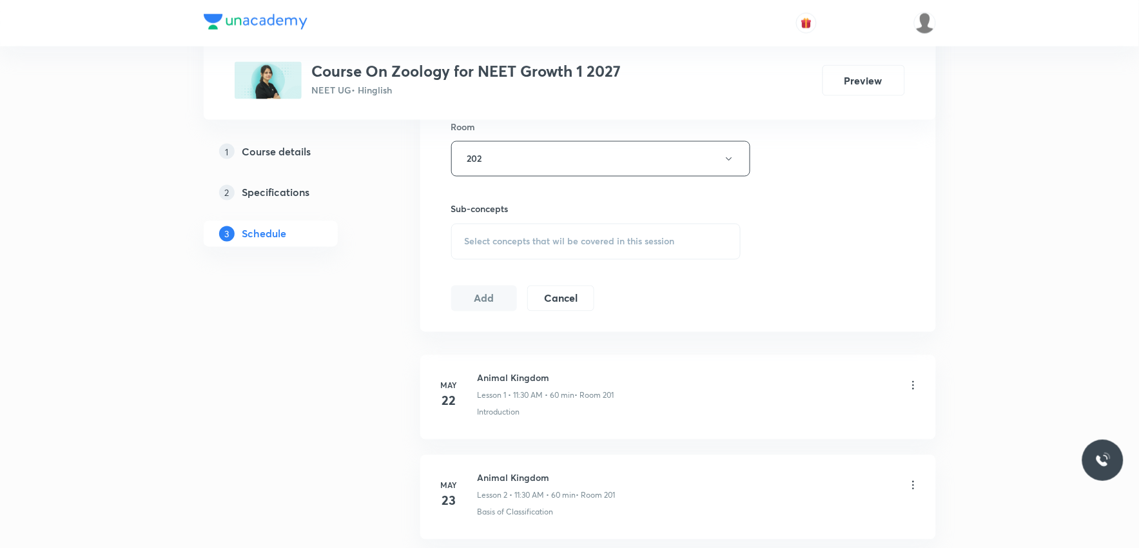
click at [594, 253] on div "Select concepts that wil be covered in this session" at bounding box center [596, 242] width 290 height 36
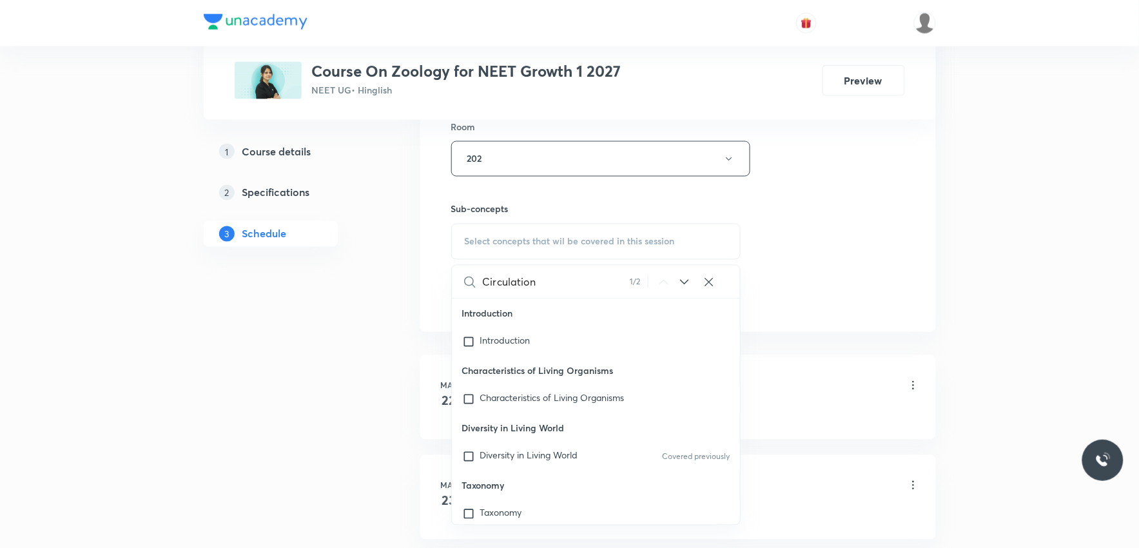
scroll to position [9211, 0]
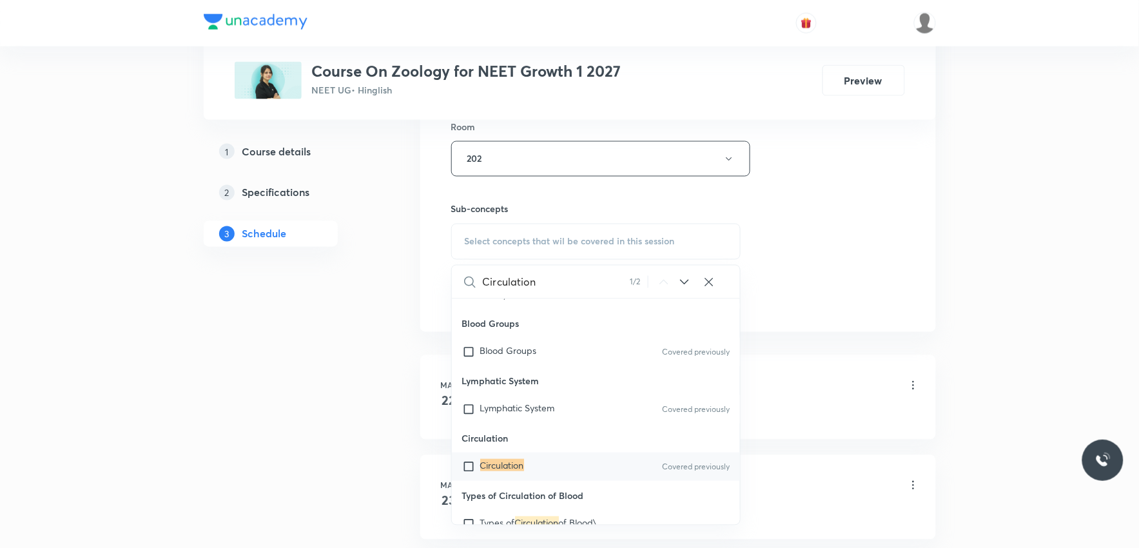
type input "Circulation"
click at [506, 460] on mark "Circulation" at bounding box center [502, 465] width 44 height 12
checkbox input "true"
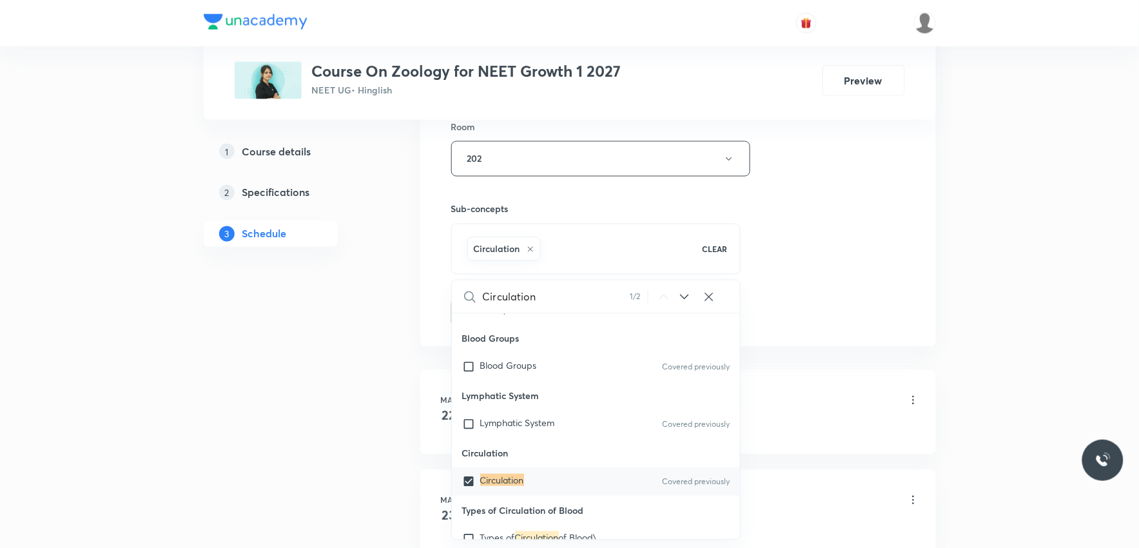
click at [899, 242] on div "Session 66 Live class Session title 24/99 Body Fluid & Circulation ​ Schedule f…" at bounding box center [678, 16] width 454 height 620
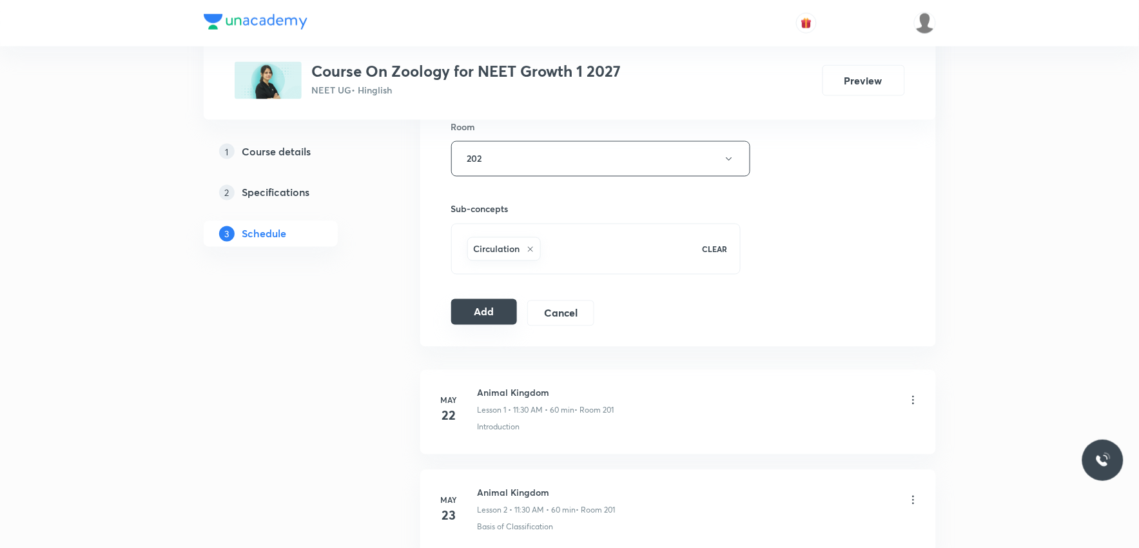
click at [494, 316] on button "Add" at bounding box center [484, 312] width 66 height 26
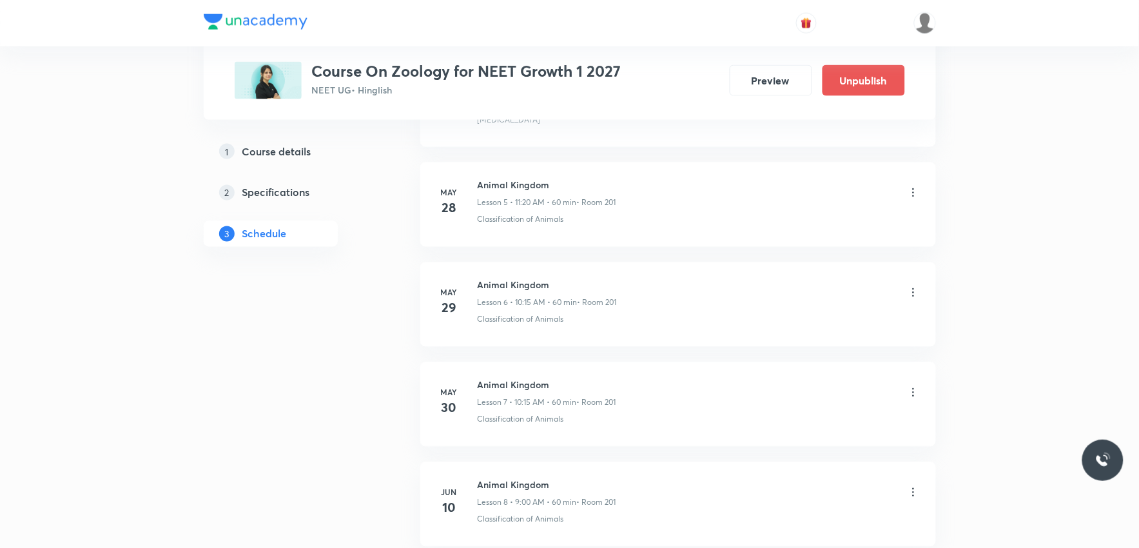
scroll to position [6494, 0]
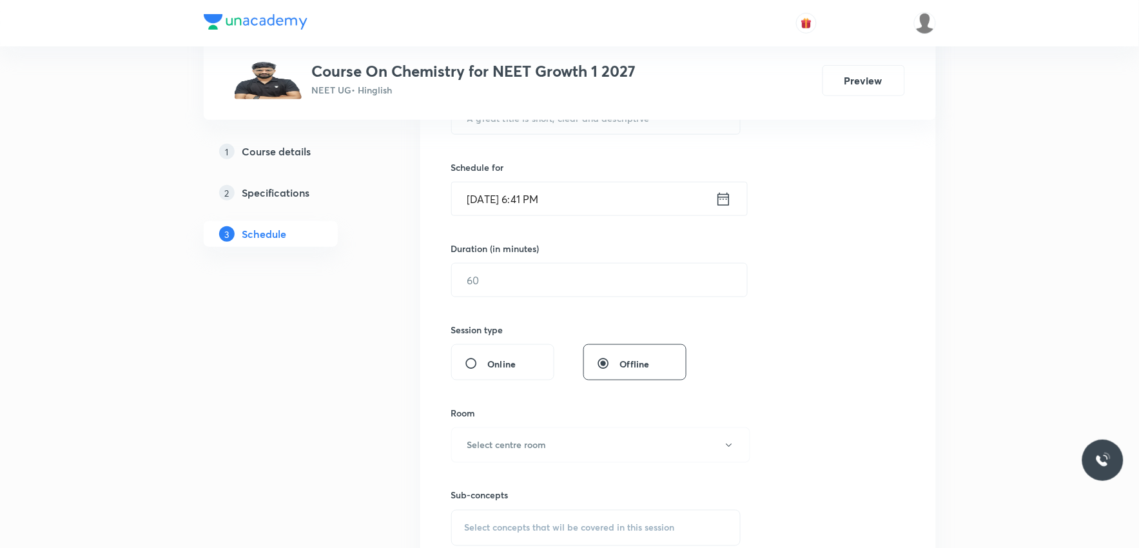
scroll to position [501, 0]
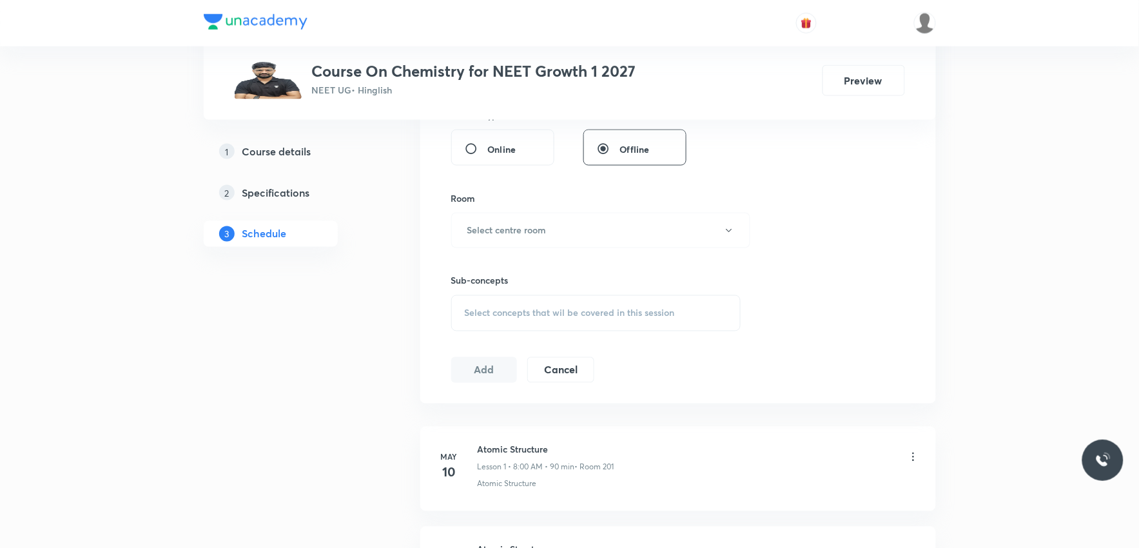
click at [614, 317] on span "Select concepts that wil be covered in this session" at bounding box center [570, 313] width 210 height 10
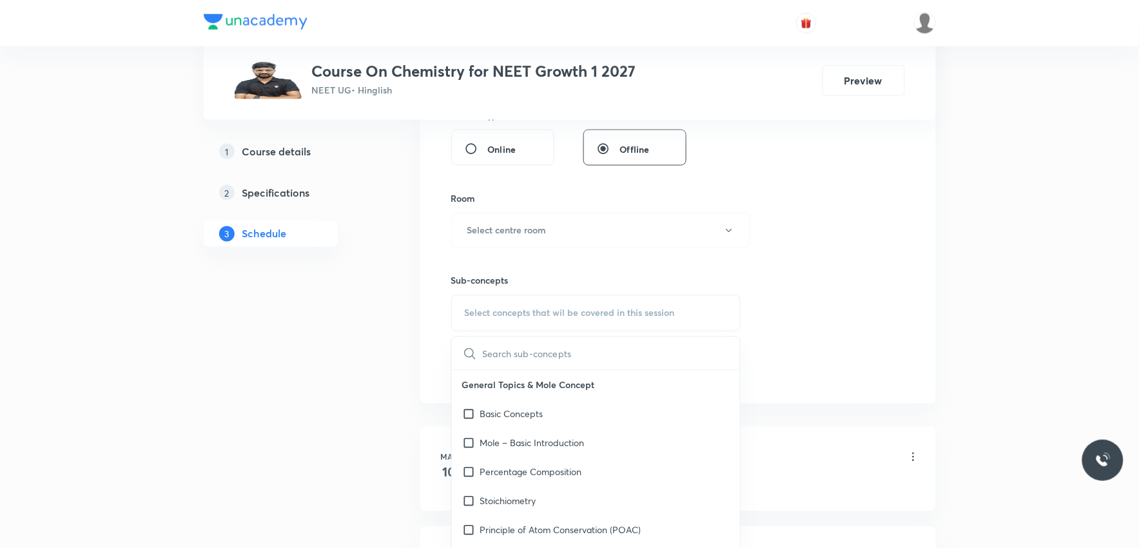
click at [866, 200] on div "Session 83 Live class Session title 0/99 ​ Schedule for Oct 6, 2025, 6:41 PM ​ …" at bounding box center [678, 80] width 454 height 605
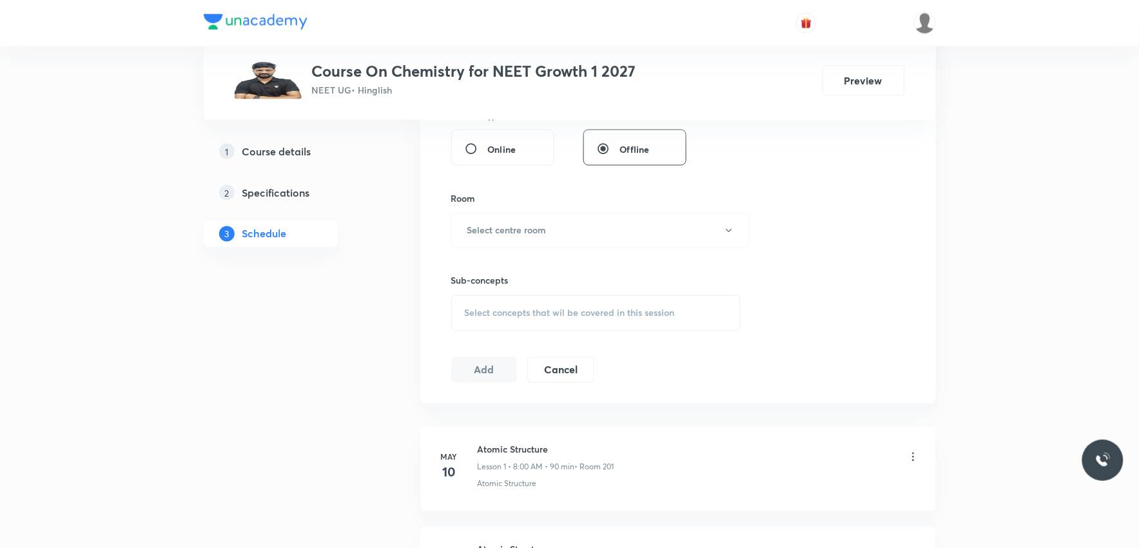
scroll to position [8687, 0]
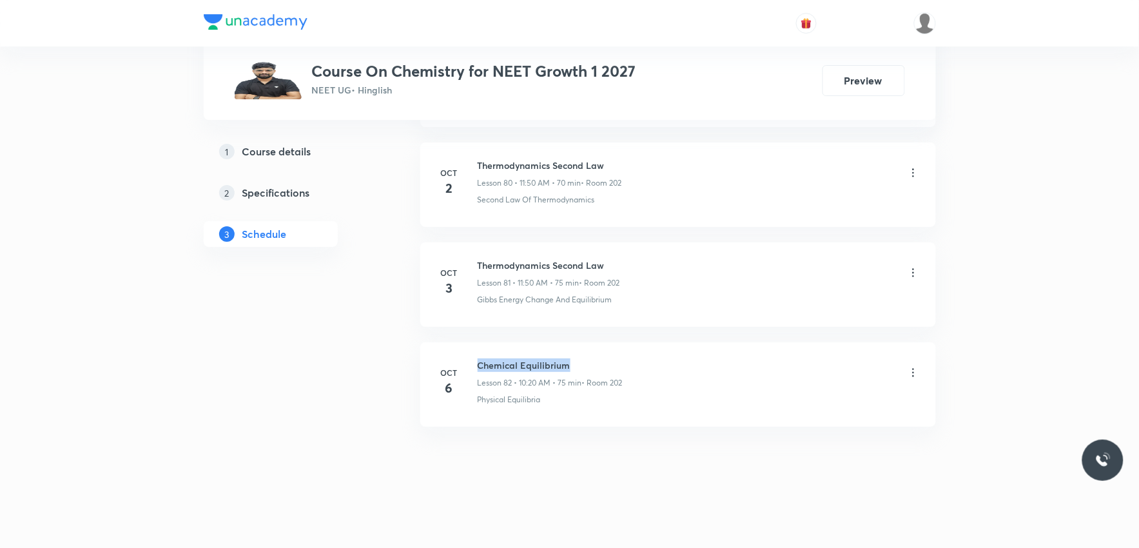
drag, startPoint x: 479, startPoint y: 364, endPoint x: 575, endPoint y: 363, distance: 96.0
click at [575, 363] on h6 "Chemical Equilibrium" at bounding box center [550, 365] width 145 height 14
copy h6 "Chemical Equilibrium"
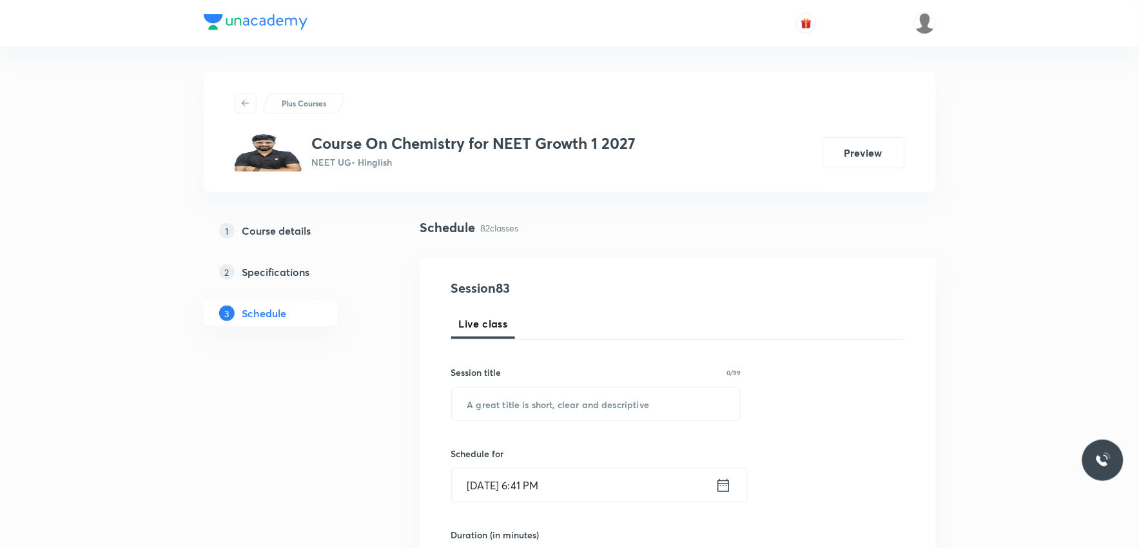
click at [599, 402] on input "text" at bounding box center [596, 403] width 289 height 33
paste input "Chemical Equilibrium"
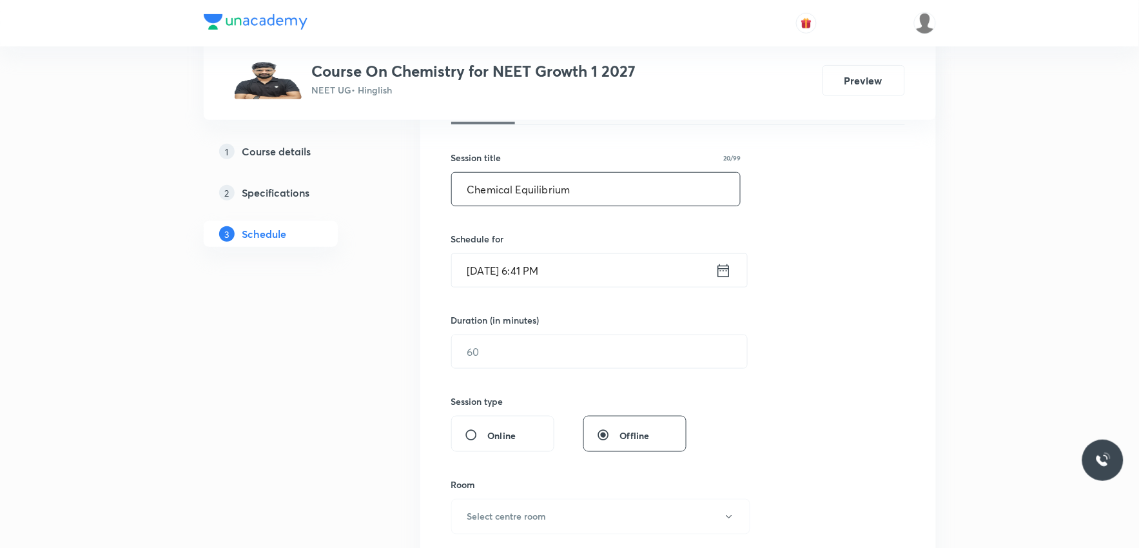
type input "Chemical Equilibrium"
click at [536, 272] on input "[DATE] 6:41 PM" at bounding box center [584, 270] width 264 height 33
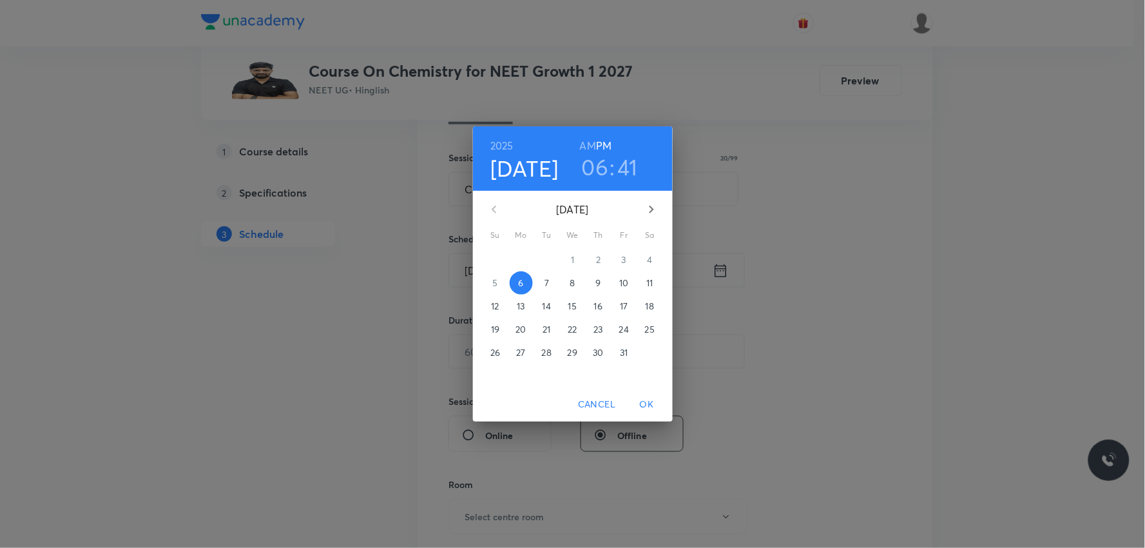
click at [545, 282] on p "7" at bounding box center [547, 283] width 5 height 13
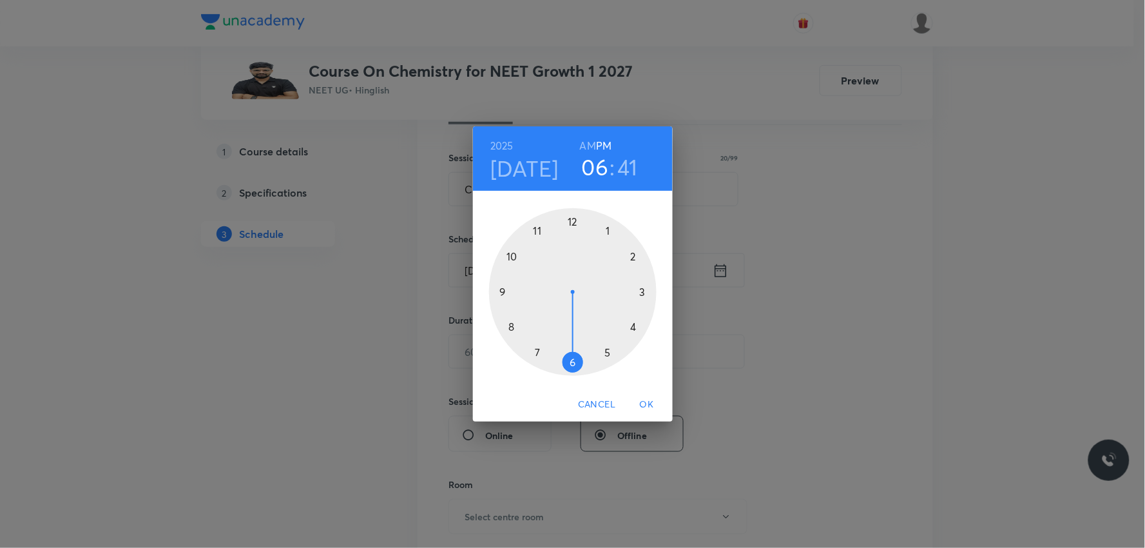
click at [587, 144] on h6 "AM" at bounding box center [588, 146] width 16 height 18
drag, startPoint x: 565, startPoint y: 348, endPoint x: 545, endPoint y: 274, distance: 76.8
click at [545, 274] on div at bounding box center [573, 292] width 168 height 168
drag, startPoint x: 505, startPoint y: 324, endPoint x: 641, endPoint y: 332, distance: 136.9
click at [641, 332] on div at bounding box center [573, 292] width 168 height 168
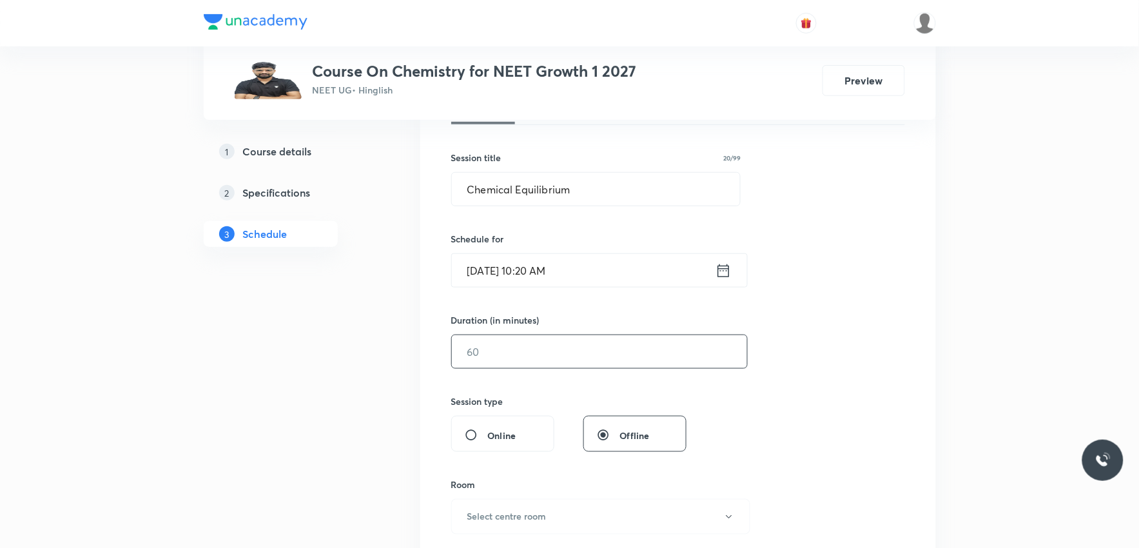
drag, startPoint x: 520, startPoint y: 362, endPoint x: 564, endPoint y: 349, distance: 45.5
click at [524, 360] on input "text" at bounding box center [599, 351] width 295 height 33
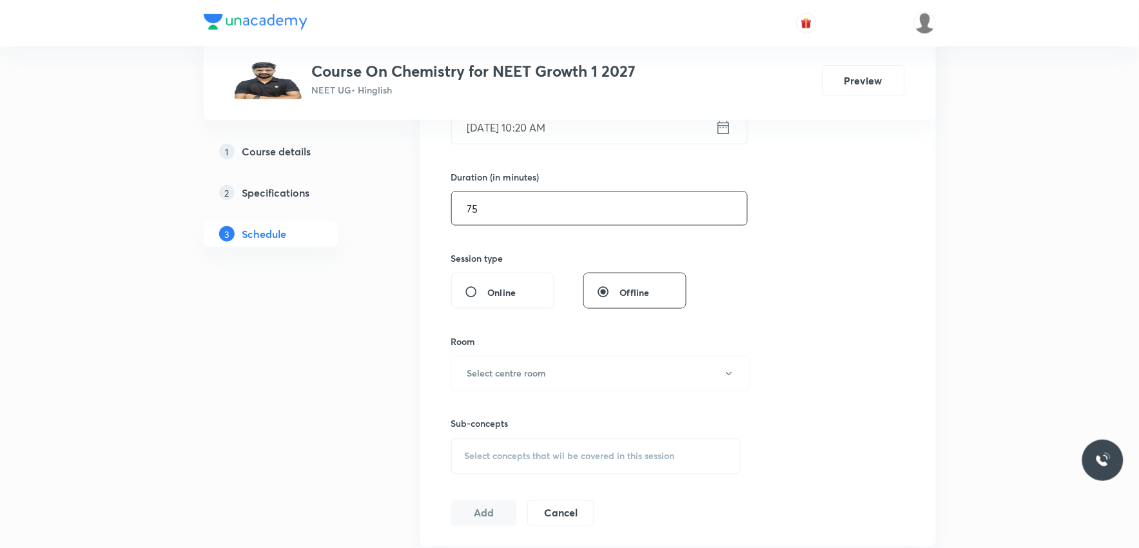
scroll to position [429, 0]
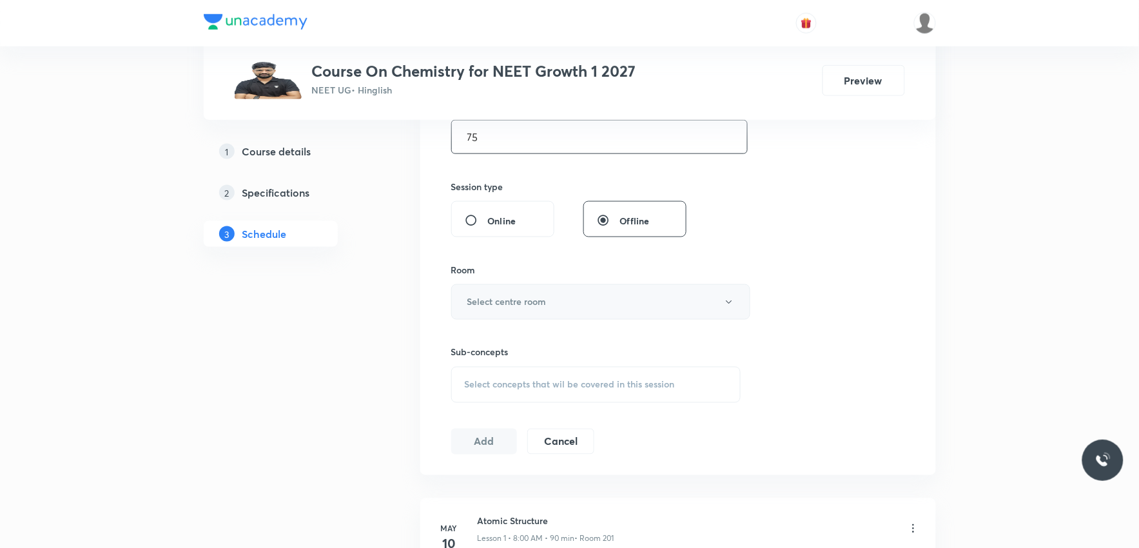
type input "75"
click at [576, 301] on button "Select centre room" at bounding box center [600, 301] width 299 height 35
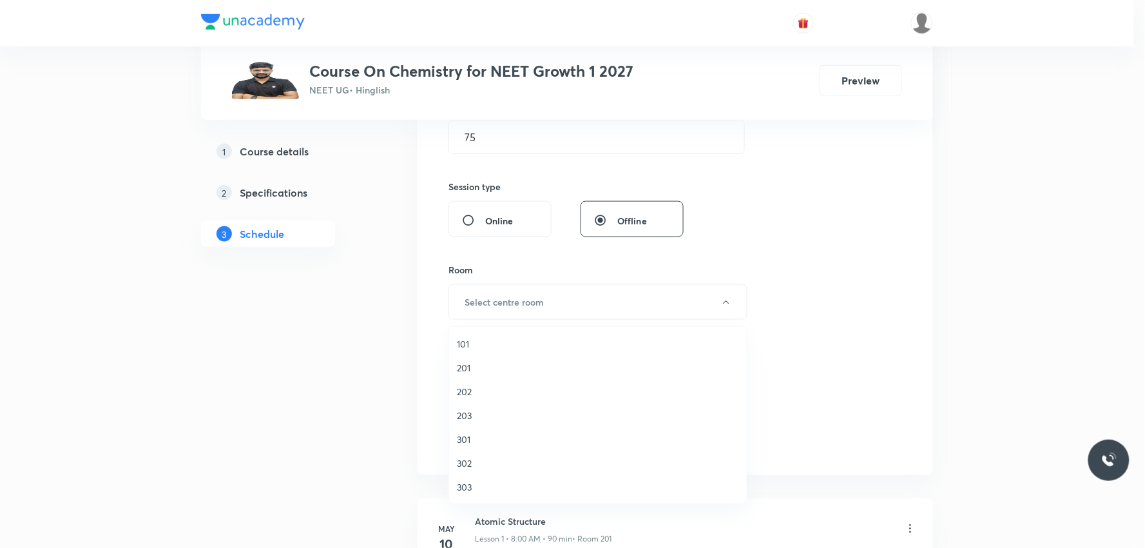
click at [482, 380] on li "202" at bounding box center [598, 392] width 298 height 24
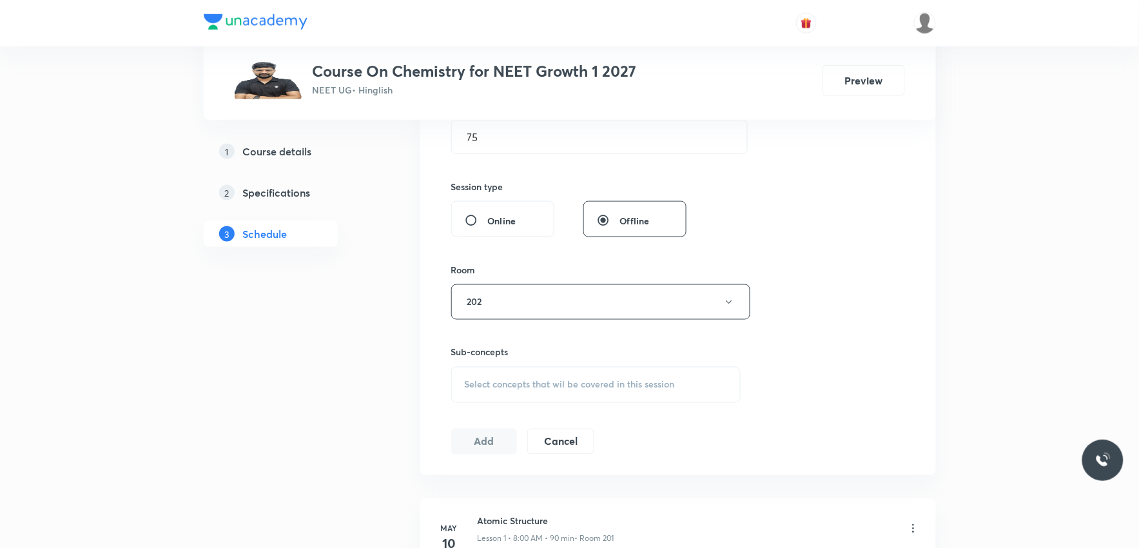
click at [605, 394] on div "Select concepts that wil be covered in this session" at bounding box center [596, 385] width 290 height 36
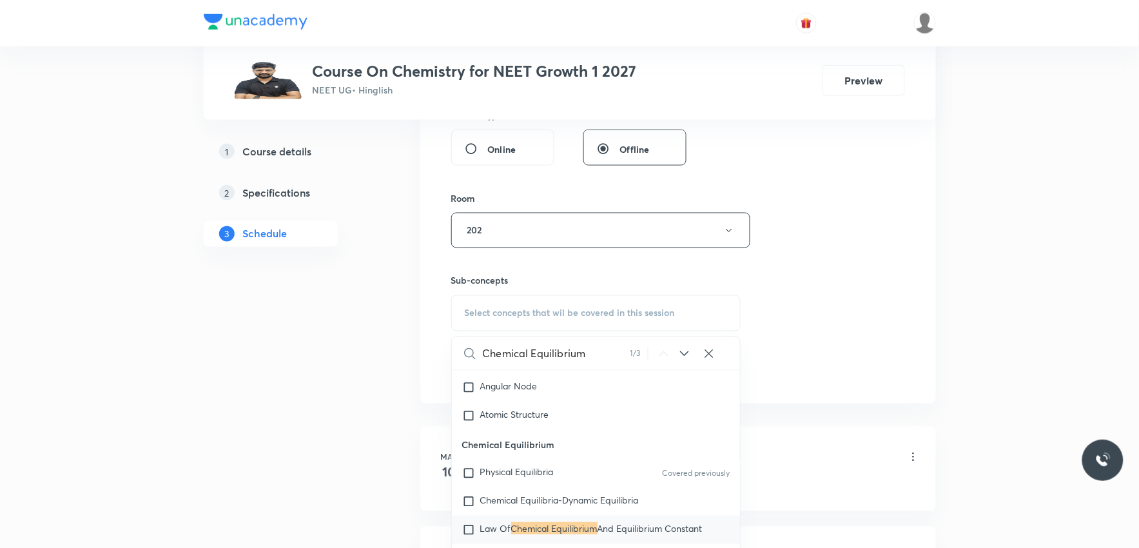
scroll to position [645, 0]
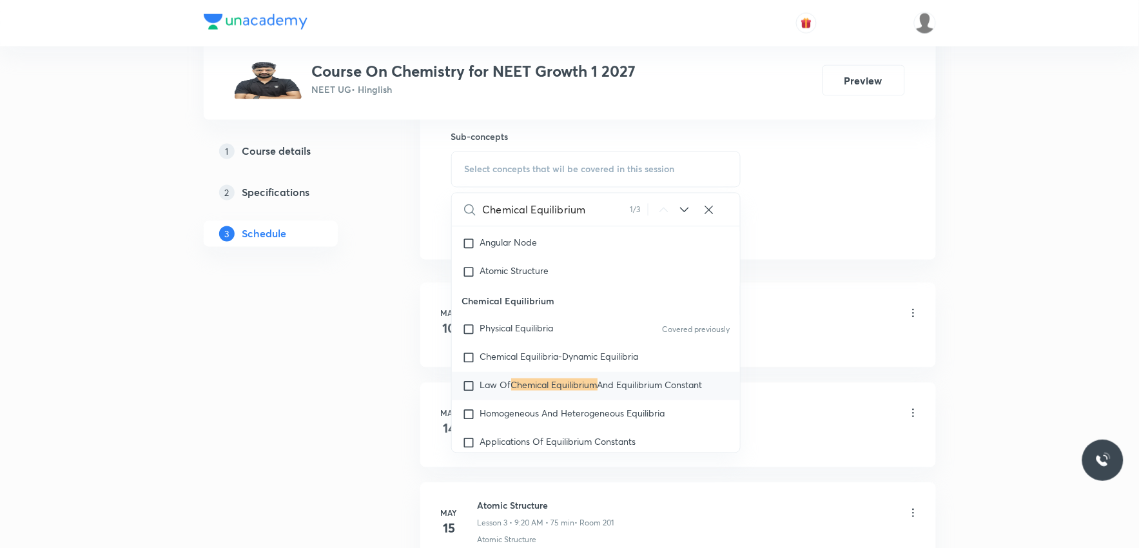
type input "Chemical Equilibrium"
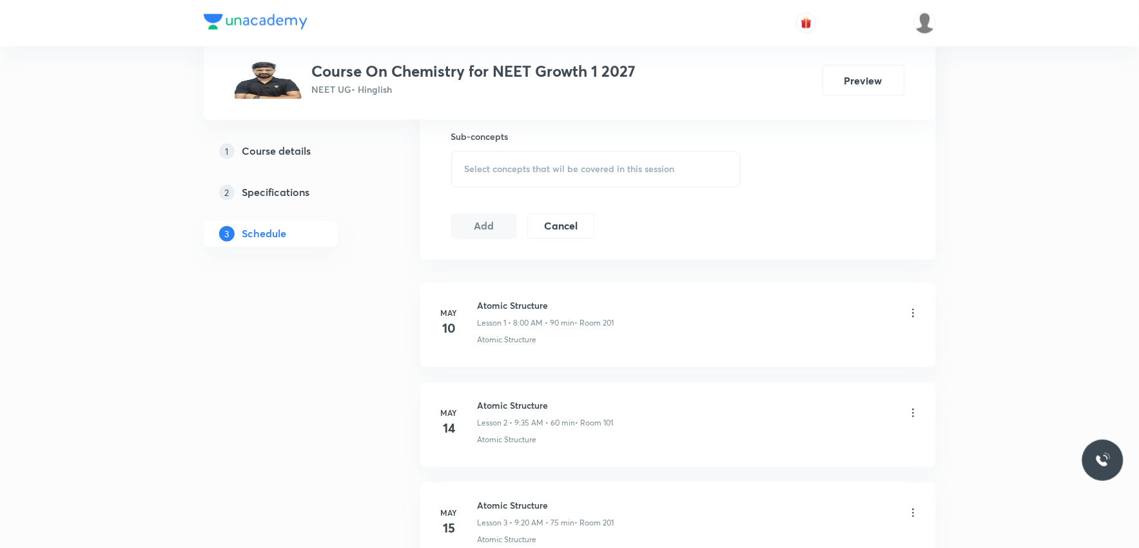
scroll to position [8687, 0]
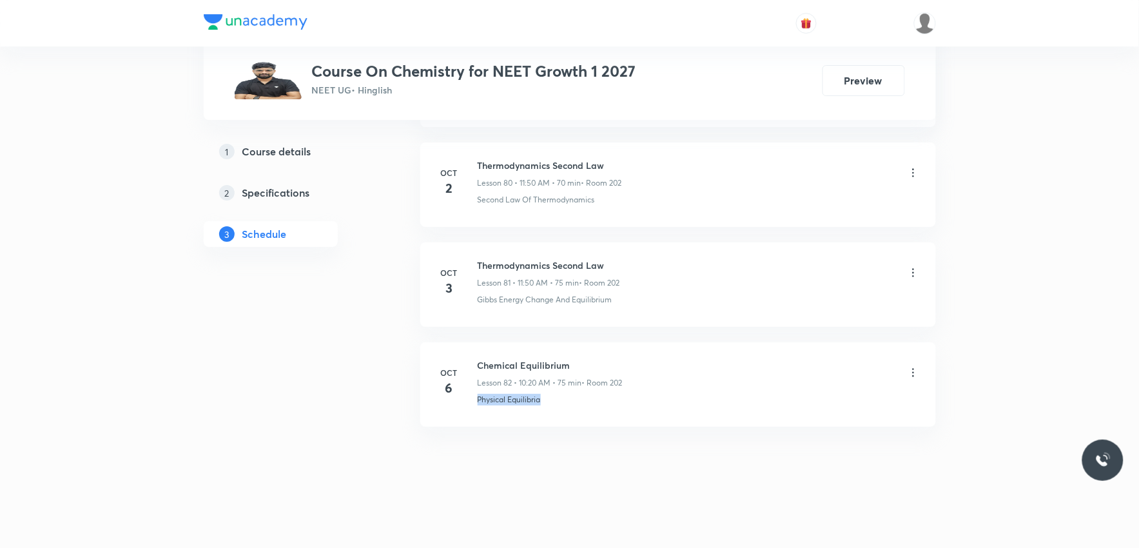
drag, startPoint x: 471, startPoint y: 407, endPoint x: 607, endPoint y: 414, distance: 136.8
click at [607, 414] on li "Oct 6 Chemical Equilibrium Lesson 82 • 10:20 AM • 75 min • Room 202 Physical Eq…" at bounding box center [678, 384] width 516 height 84
copy p "Physical Equilibria"
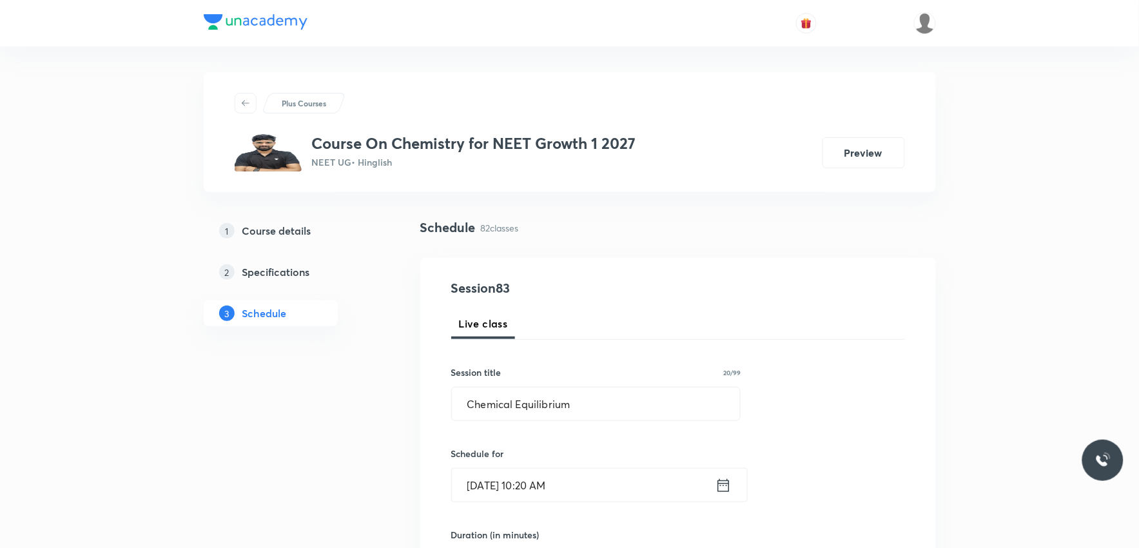
scroll to position [429, 0]
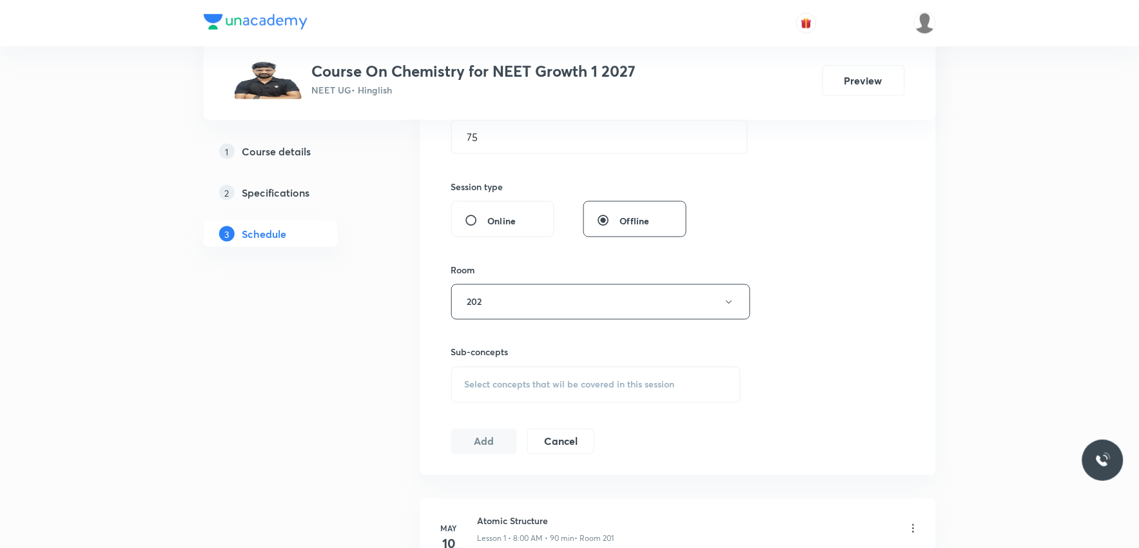
click at [653, 368] on div "Select concepts that wil be covered in this session" at bounding box center [596, 385] width 290 height 36
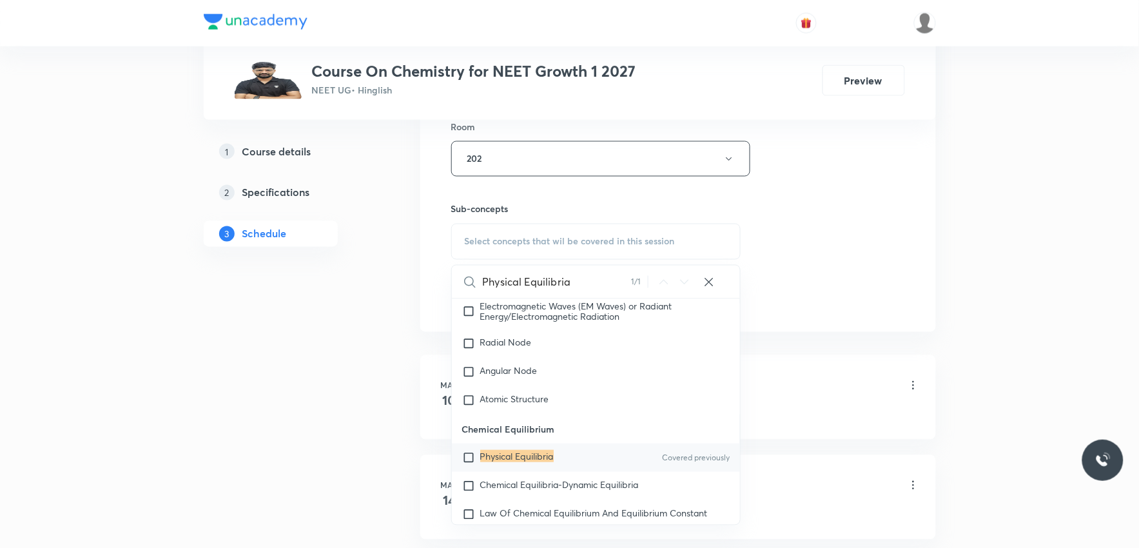
scroll to position [645, 0]
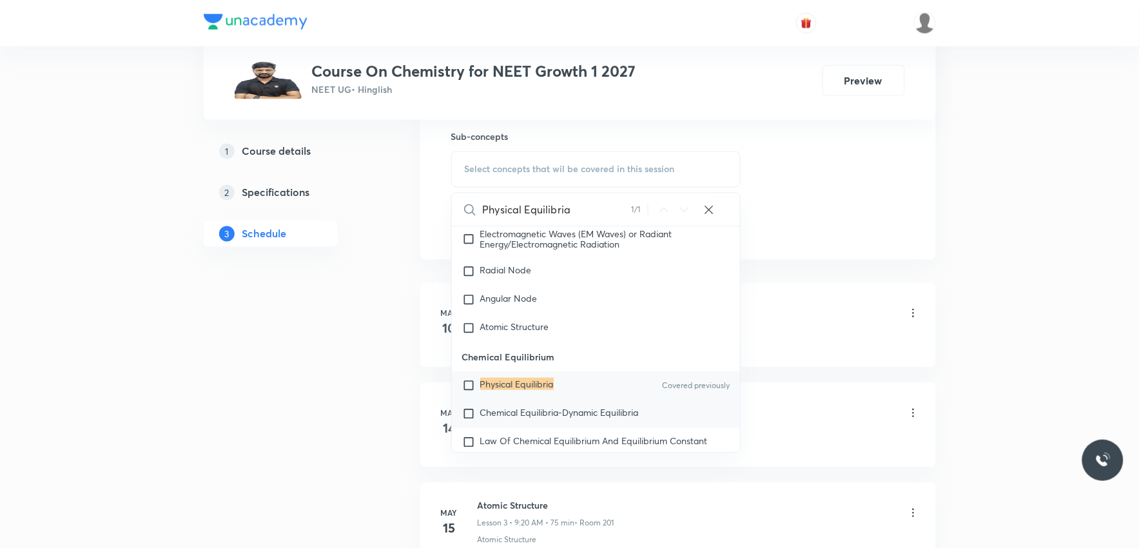
type input "Physical Equilibria"
click at [554, 415] on span "Chemical Equilibria-Dynamic Equilibria" at bounding box center [559, 412] width 159 height 12
checkbox input "true"
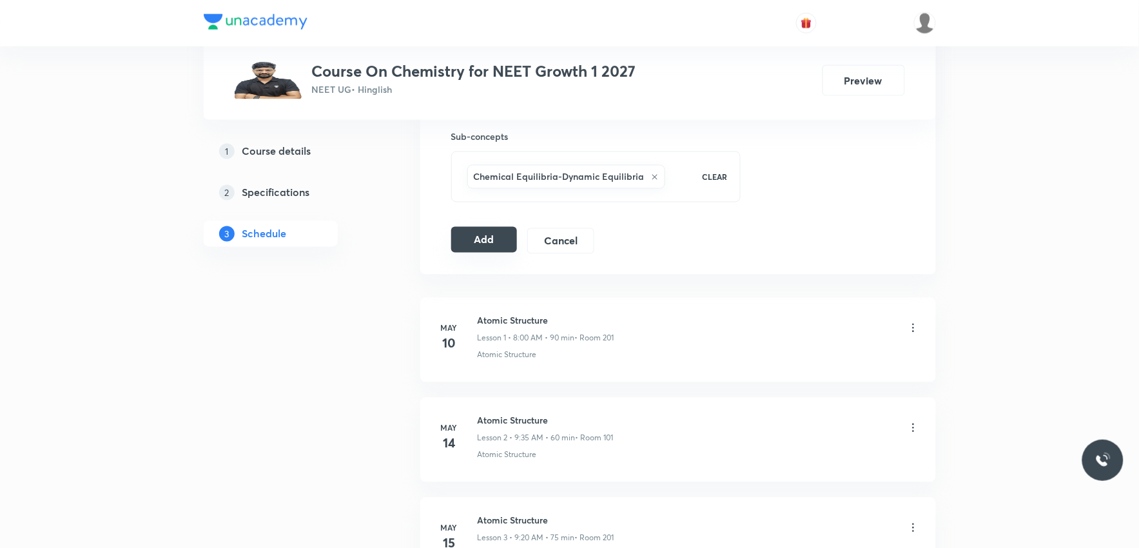
click at [495, 242] on button "Add" at bounding box center [484, 240] width 66 height 26
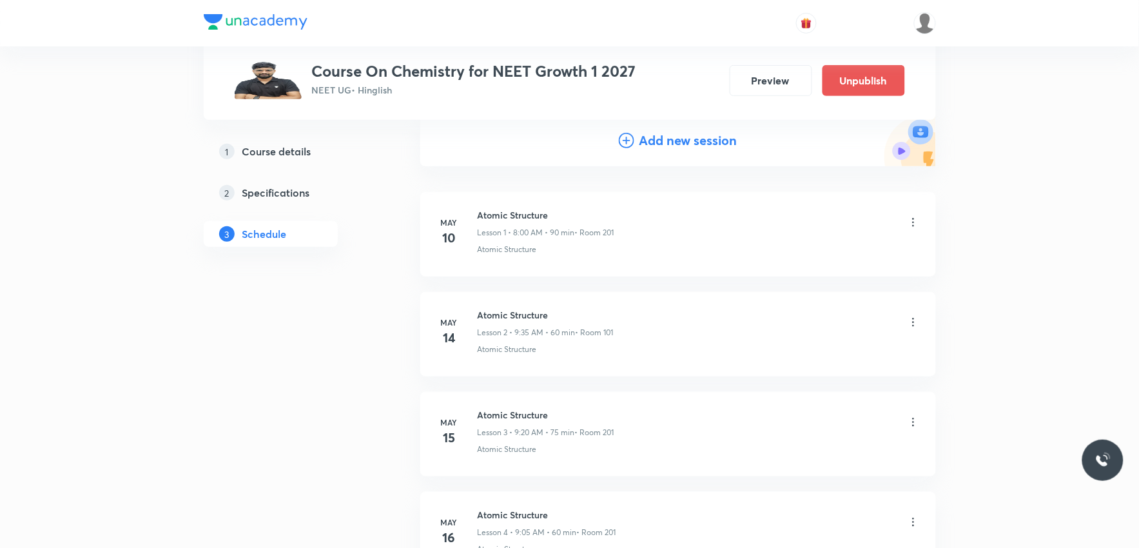
scroll to position [8194, 0]
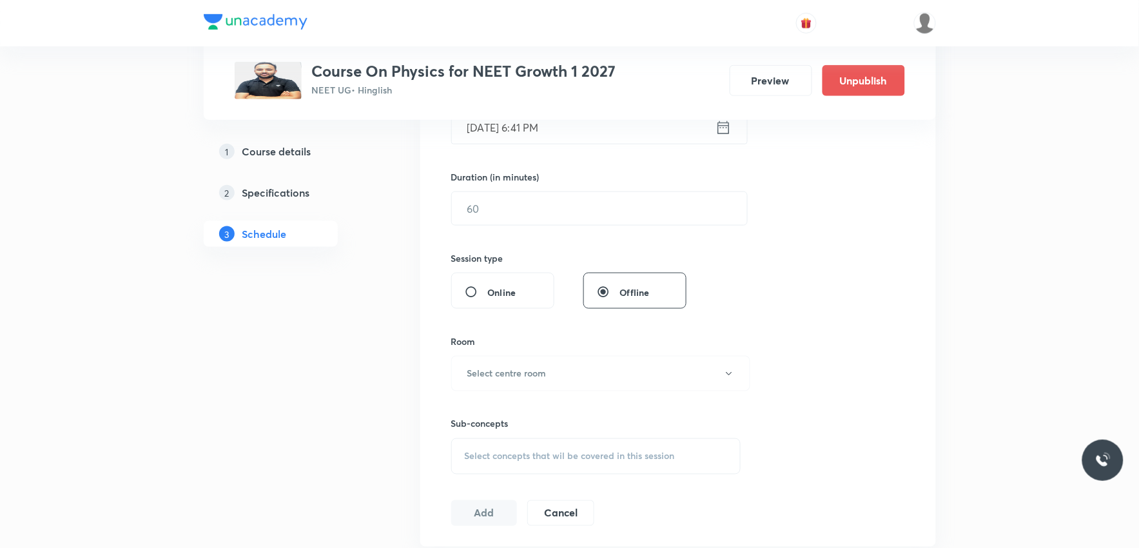
scroll to position [501, 0]
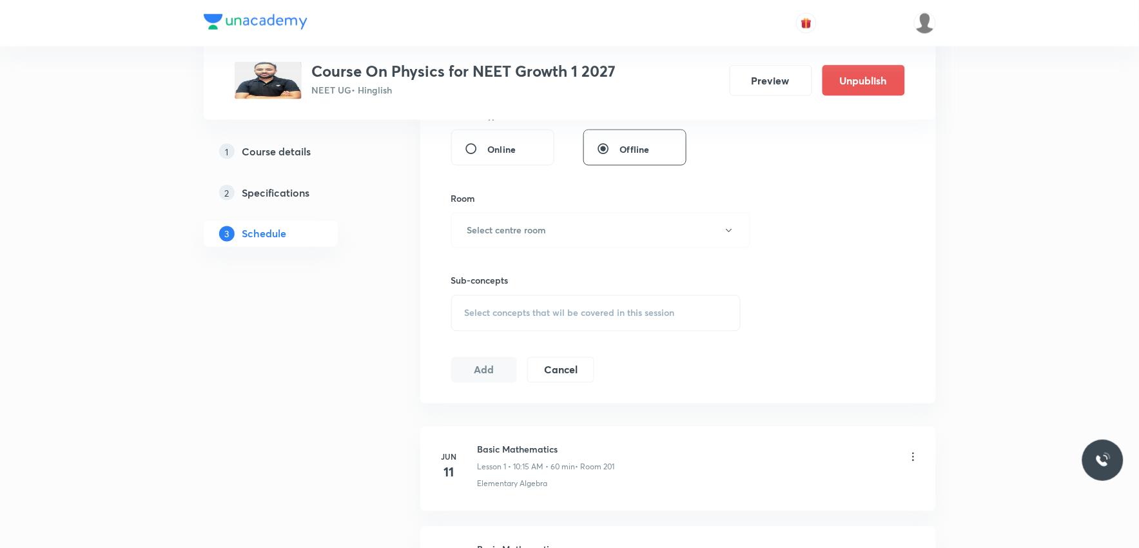
click at [621, 306] on div "Select concepts that wil be covered in this session" at bounding box center [596, 313] width 290 height 36
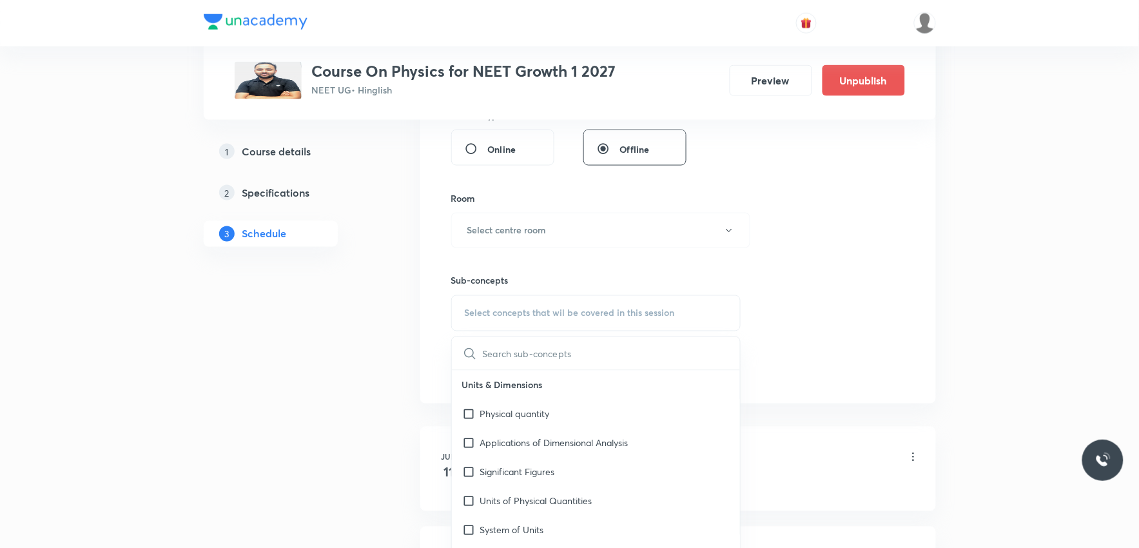
click at [801, 164] on div "Session 63 Live class Session title 0/99 ​ Schedule for [DATE] 6:41 PM ​ Durati…" at bounding box center [678, 80] width 454 height 605
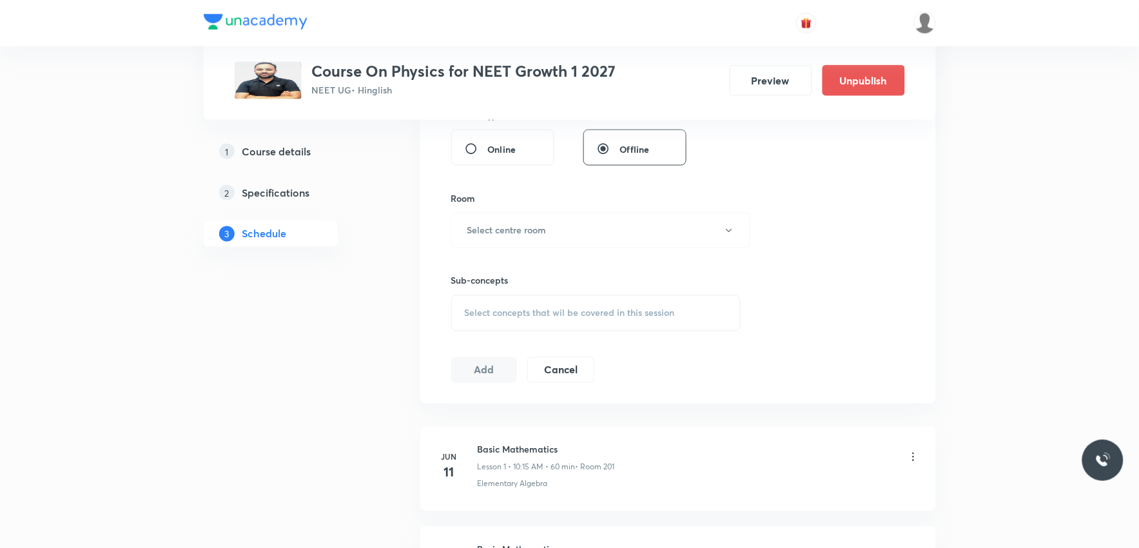
scroll to position [6687, 0]
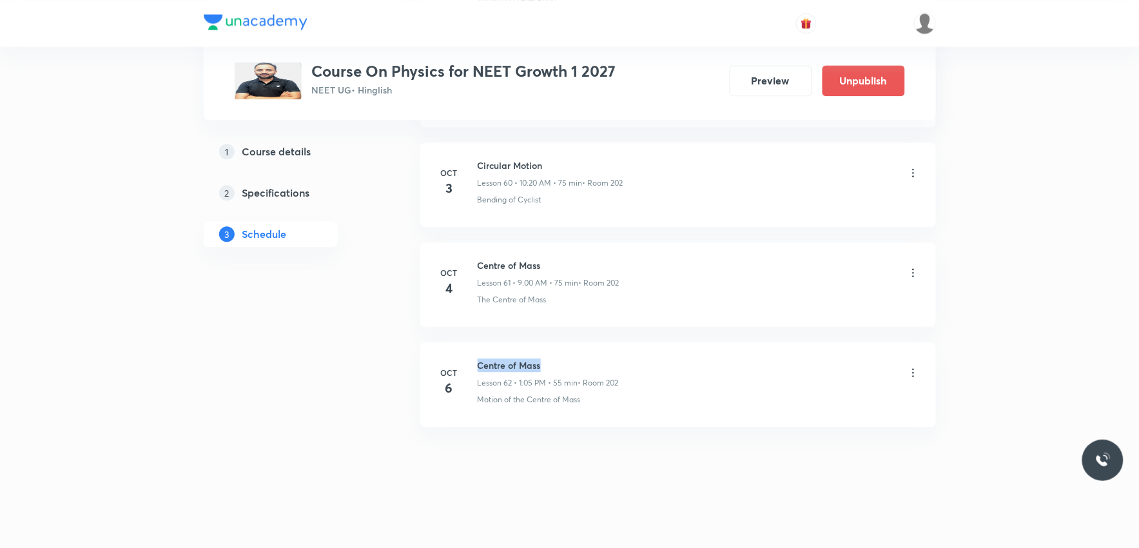
drag, startPoint x: 477, startPoint y: 364, endPoint x: 576, endPoint y: 358, distance: 98.8
click at [576, 358] on h6 "Centre of Mass" at bounding box center [548, 365] width 141 height 14
copy h6 "Centre of Mass"
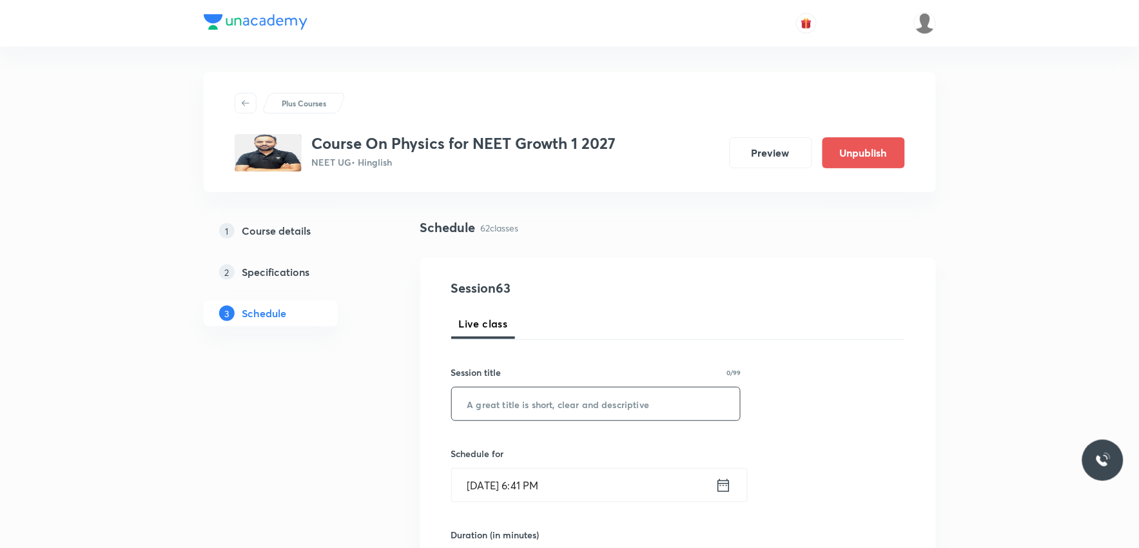
click at [538, 387] on input "text" at bounding box center [596, 403] width 289 height 33
paste input "Centre of Mass"
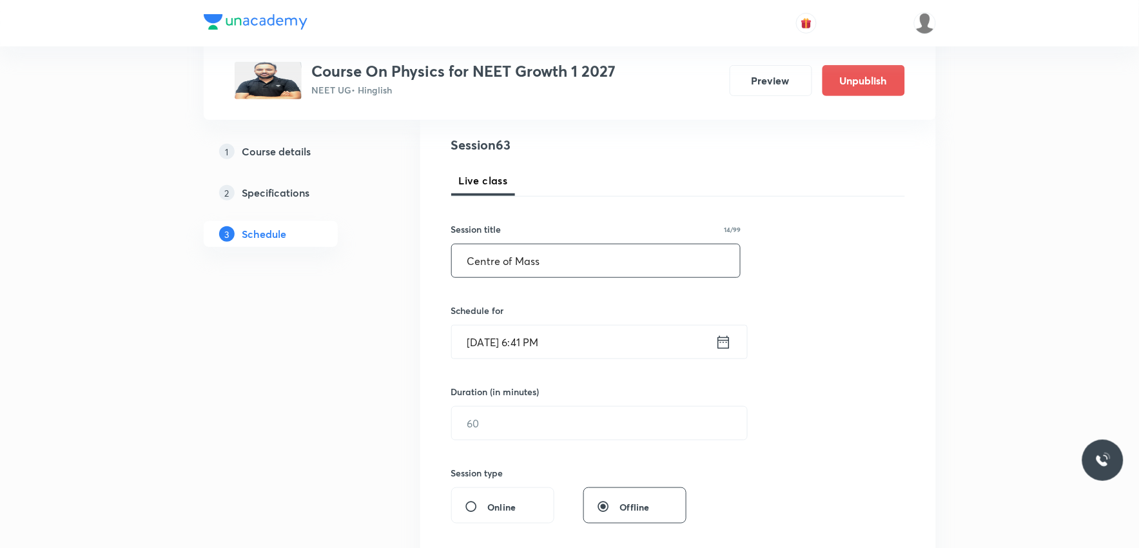
type input "Centre of Mass"
click at [532, 338] on input "[DATE] 6:41 PM" at bounding box center [584, 342] width 264 height 33
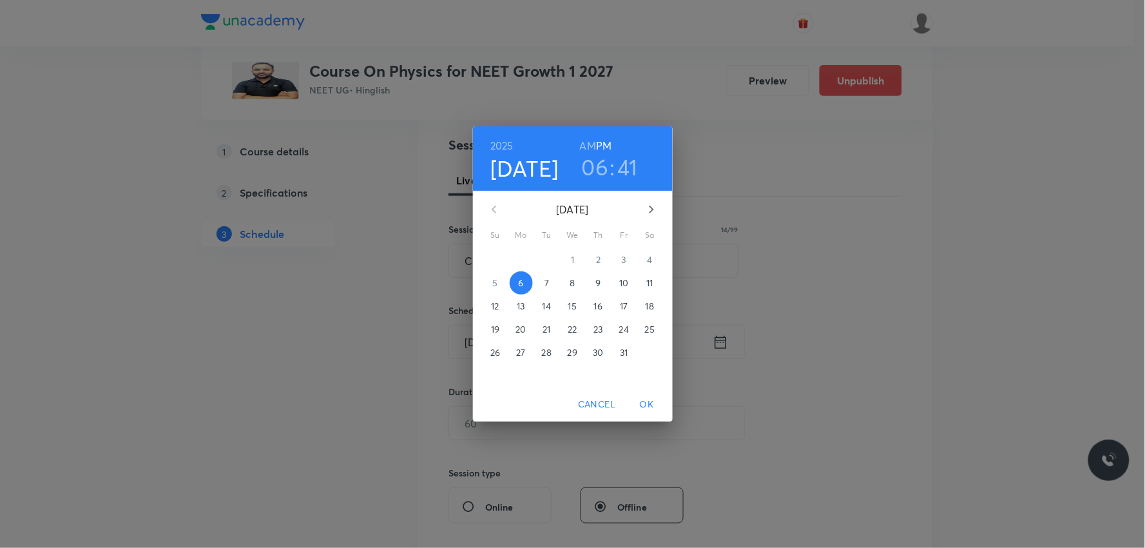
click at [546, 282] on p "7" at bounding box center [547, 283] width 5 height 13
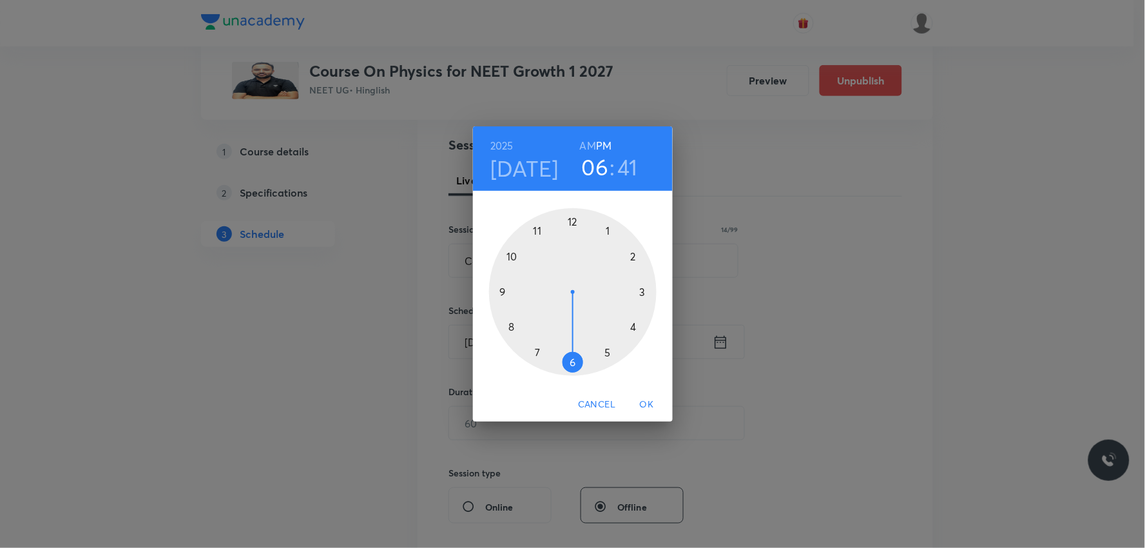
click at [588, 142] on h6 "AM" at bounding box center [588, 146] width 16 height 18
drag, startPoint x: 569, startPoint y: 363, endPoint x: 535, endPoint y: 247, distance: 120.9
click at [535, 247] on div at bounding box center [573, 292] width 168 height 168
drag, startPoint x: 510, startPoint y: 311, endPoint x: 516, endPoint y: 258, distance: 52.6
click at [516, 258] on div at bounding box center [573, 292] width 168 height 168
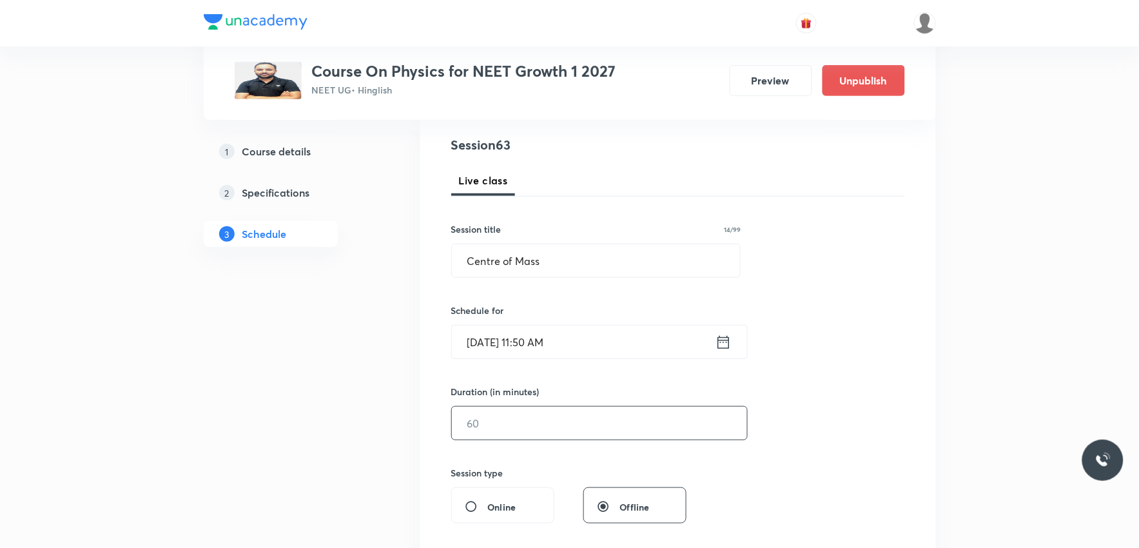
click at [507, 422] on input "text" at bounding box center [599, 423] width 295 height 33
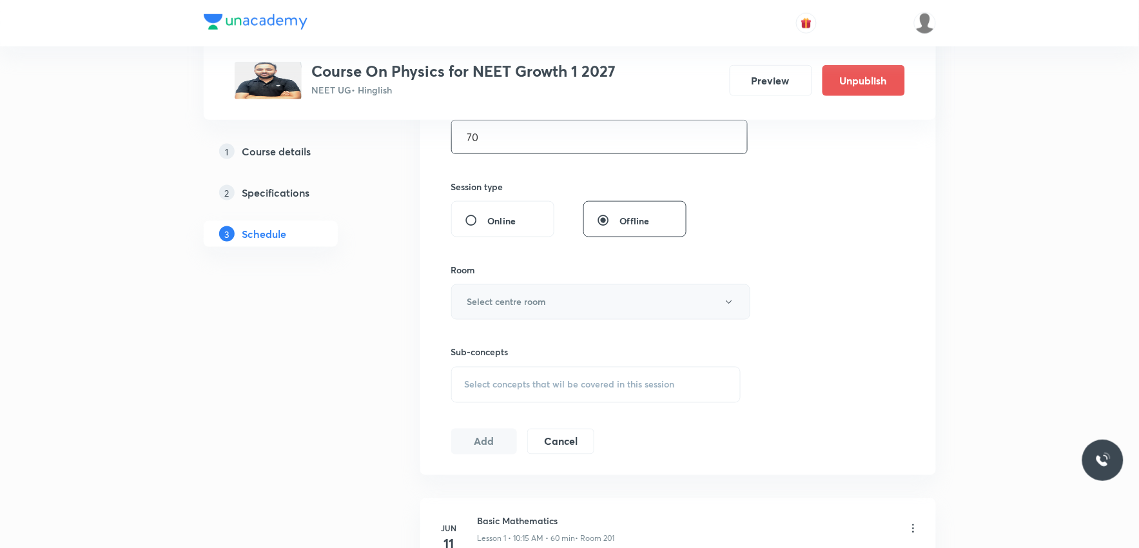
type input "70"
click at [605, 299] on button "Select centre room" at bounding box center [600, 301] width 299 height 35
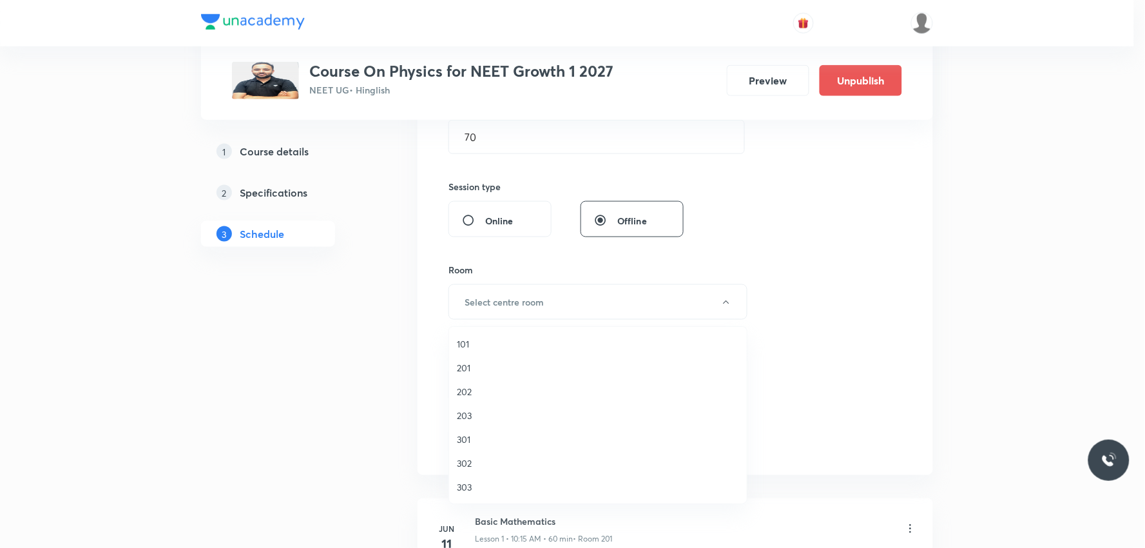
click at [483, 389] on span "202" at bounding box center [598, 392] width 282 height 14
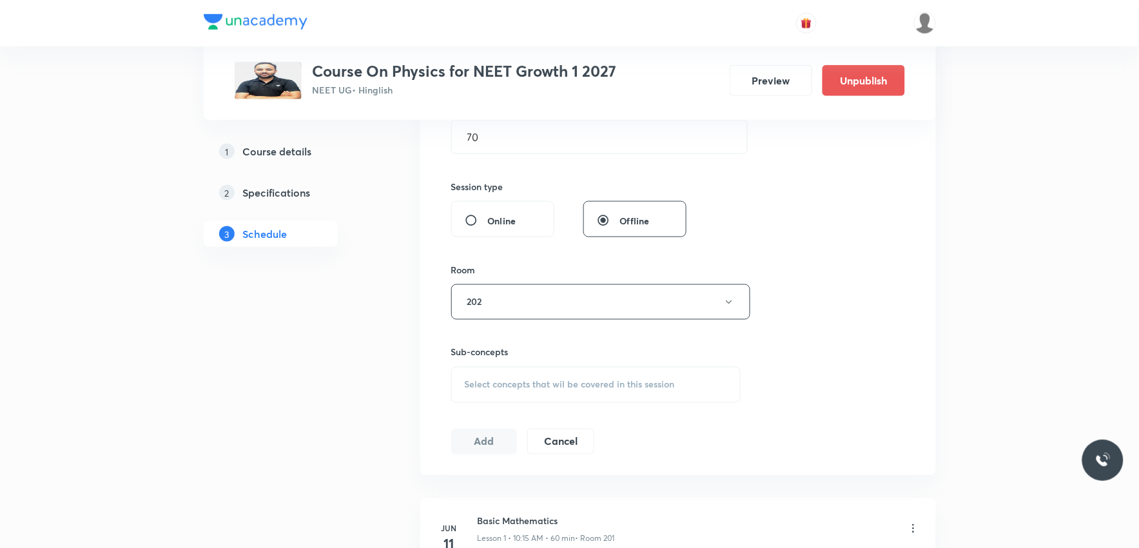
click at [871, 282] on div "Session 63 Live class Session title 14/99 Centre of Mass ​ Schedule for [DATE] …" at bounding box center [678, 151] width 454 height 605
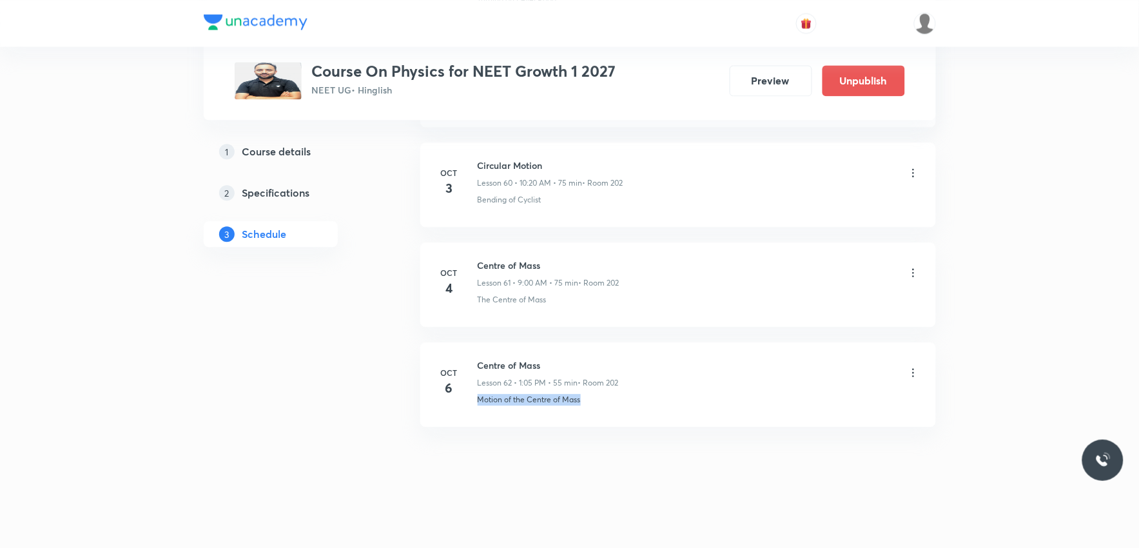
drag, startPoint x: 475, startPoint y: 407, endPoint x: 668, endPoint y: 403, distance: 192.7
click at [668, 403] on li "[DATE] Centre of Mass Lesson 62 • 1:05 PM • 55 min • Room 202 Motion of the Cen…" at bounding box center [678, 384] width 516 height 84
copy p "Motion of the Centre of Mass"
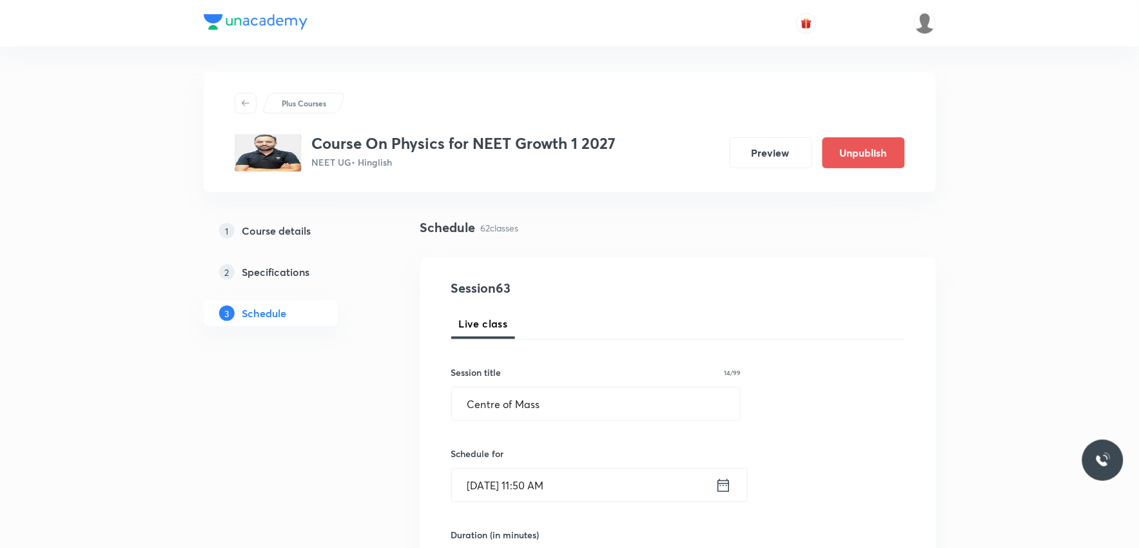
scroll to position [501, 0]
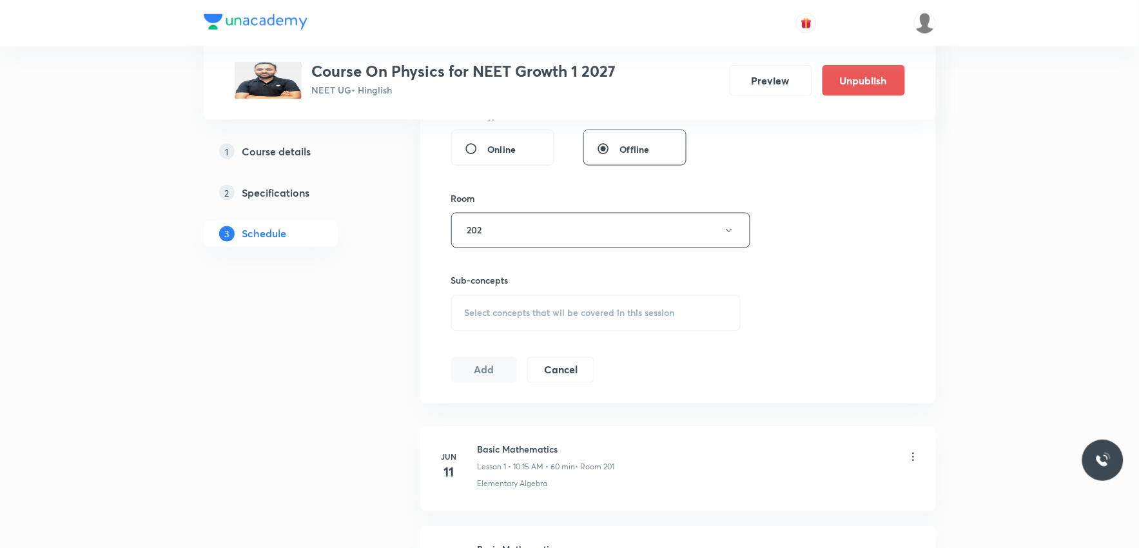
click at [642, 318] on div "Select concepts that wil be covered in this session" at bounding box center [596, 313] width 290 height 36
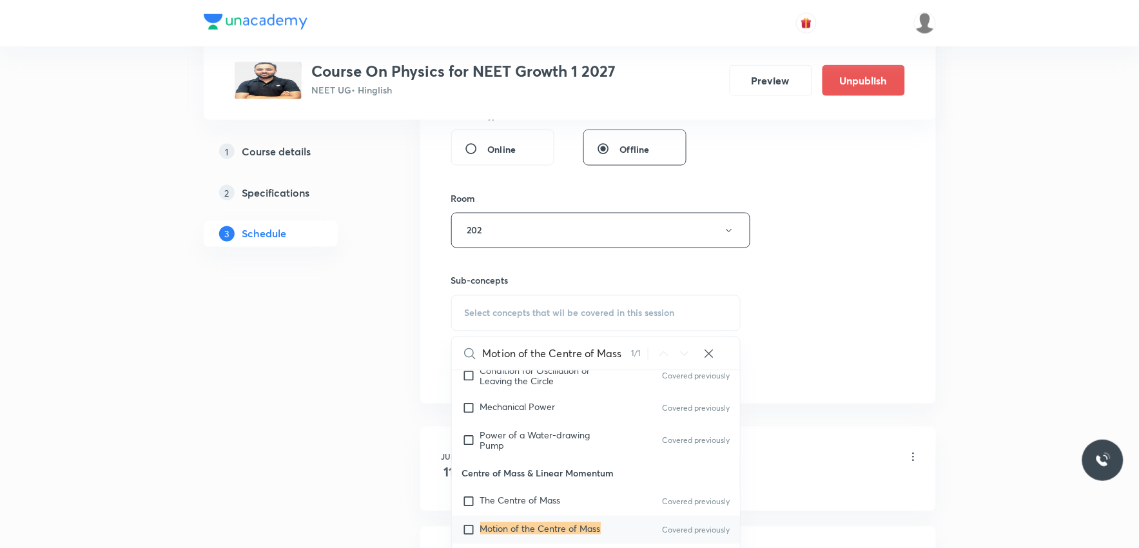
scroll to position [645, 0]
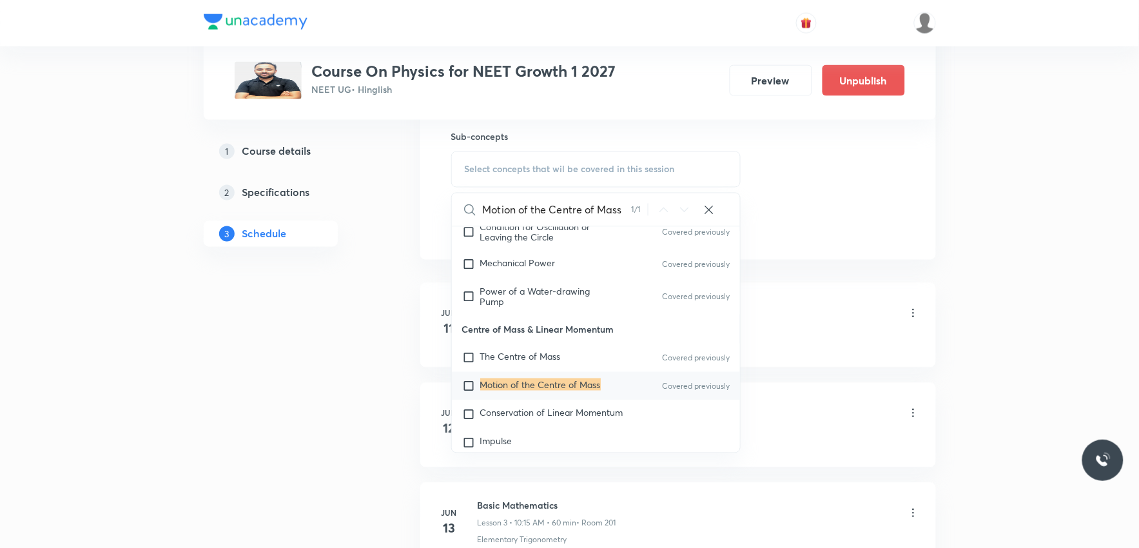
type input "Motion of the Centre of Mass"
click at [566, 416] on span "Conservation of Linear Momentum" at bounding box center [551, 413] width 143 height 12
checkbox input "true"
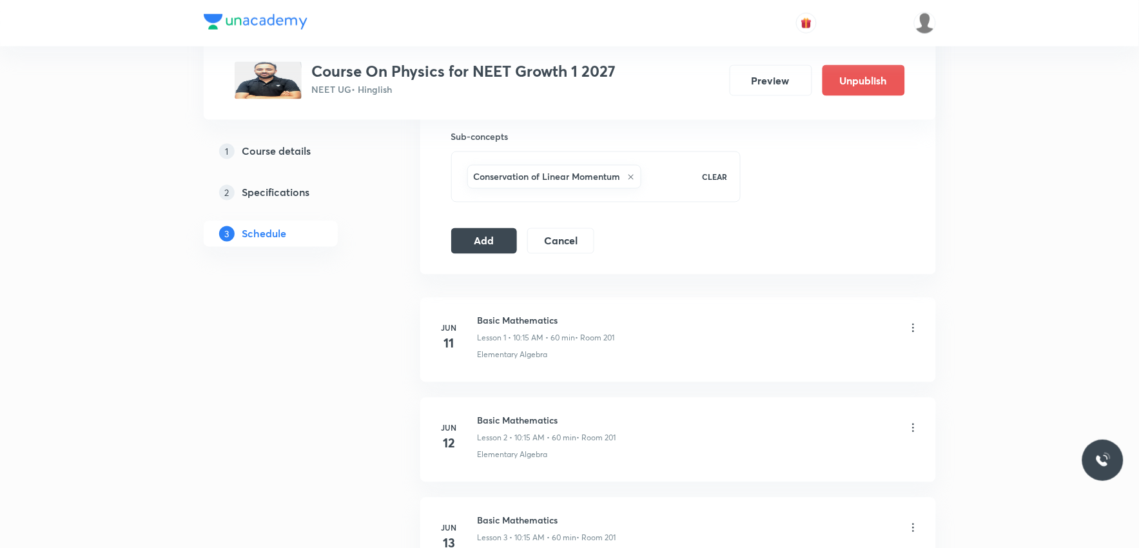
scroll to position [501, 0]
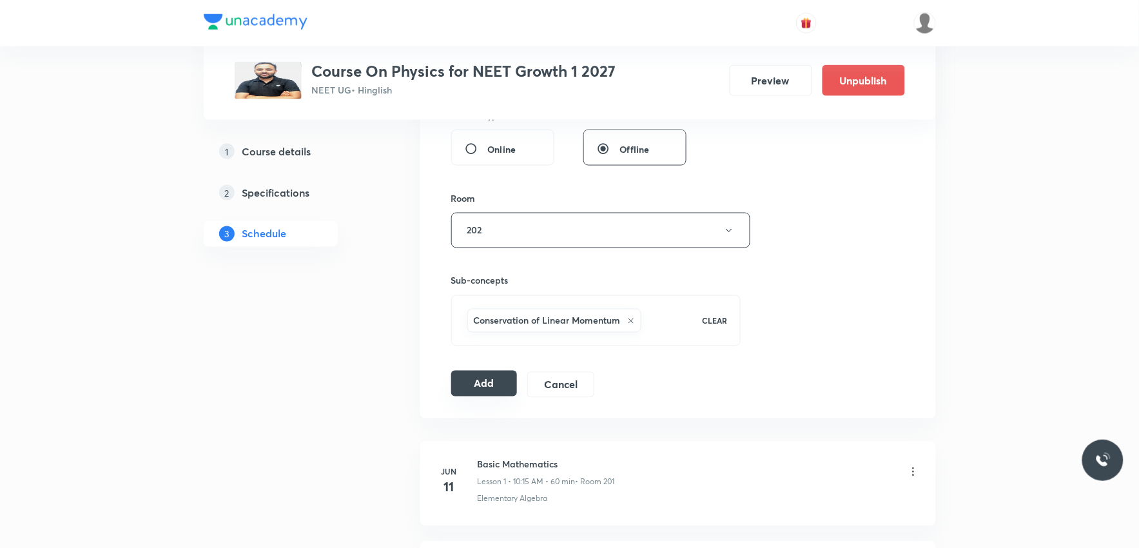
click at [500, 384] on button "Add" at bounding box center [484, 384] width 66 height 26
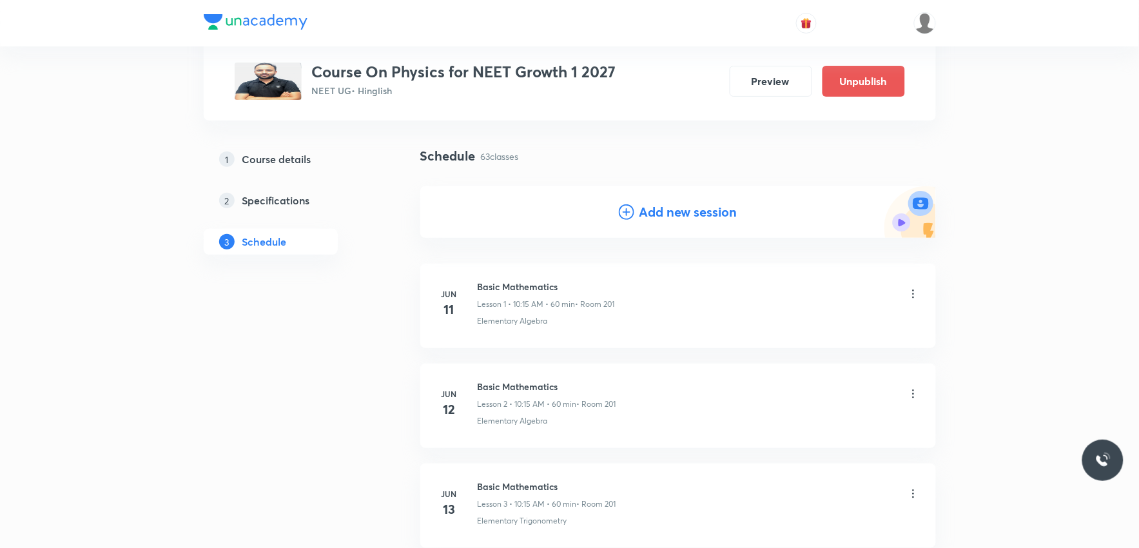
scroll to position [6194, 0]
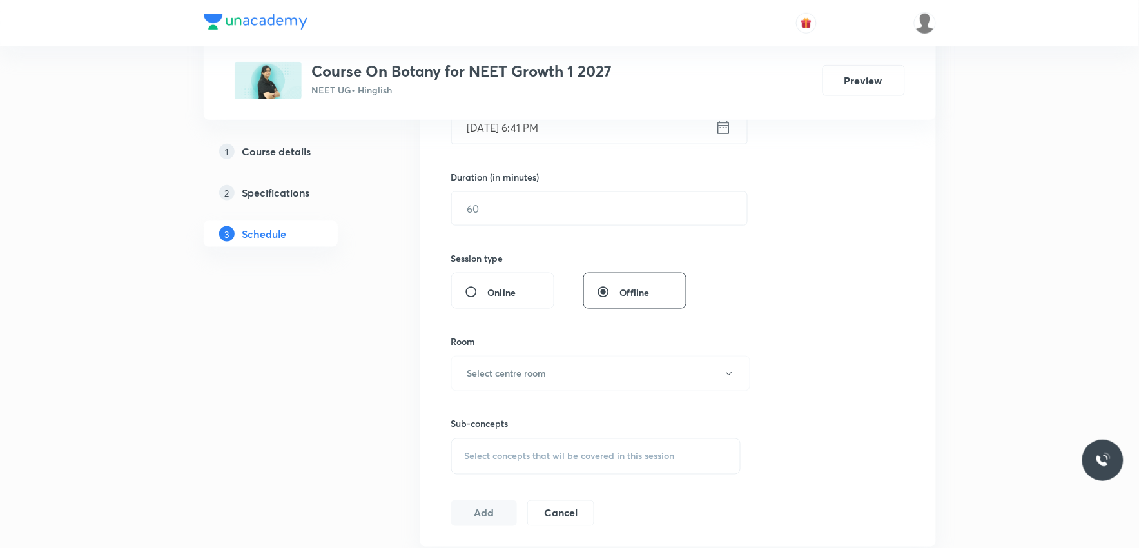
scroll to position [645, 0]
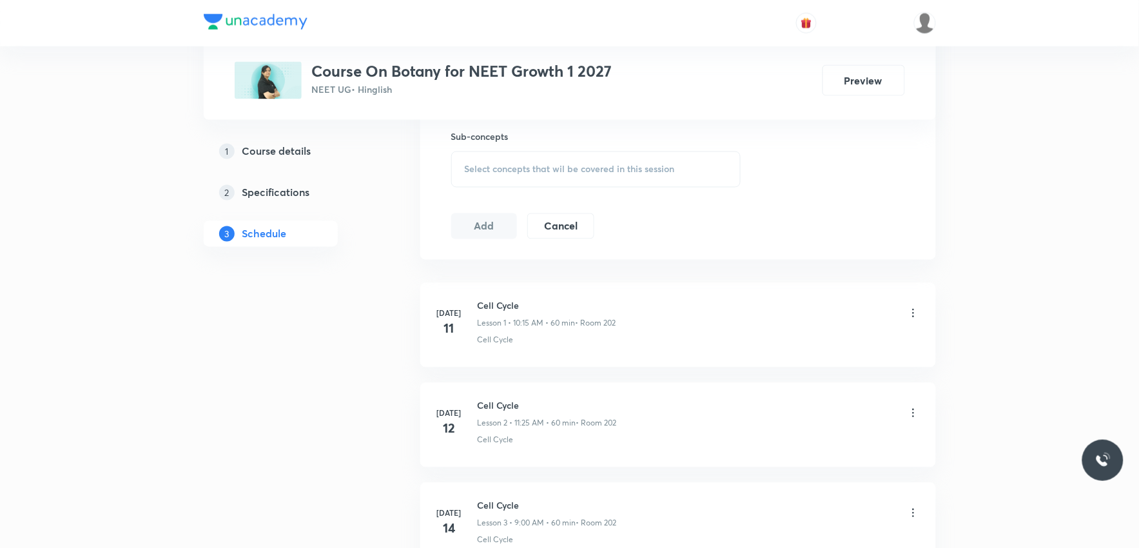
drag, startPoint x: 624, startPoint y: 156, endPoint x: 636, endPoint y: 153, distance: 11.9
click at [625, 156] on div "Select concepts that wil be covered in this session" at bounding box center [596, 169] width 290 height 36
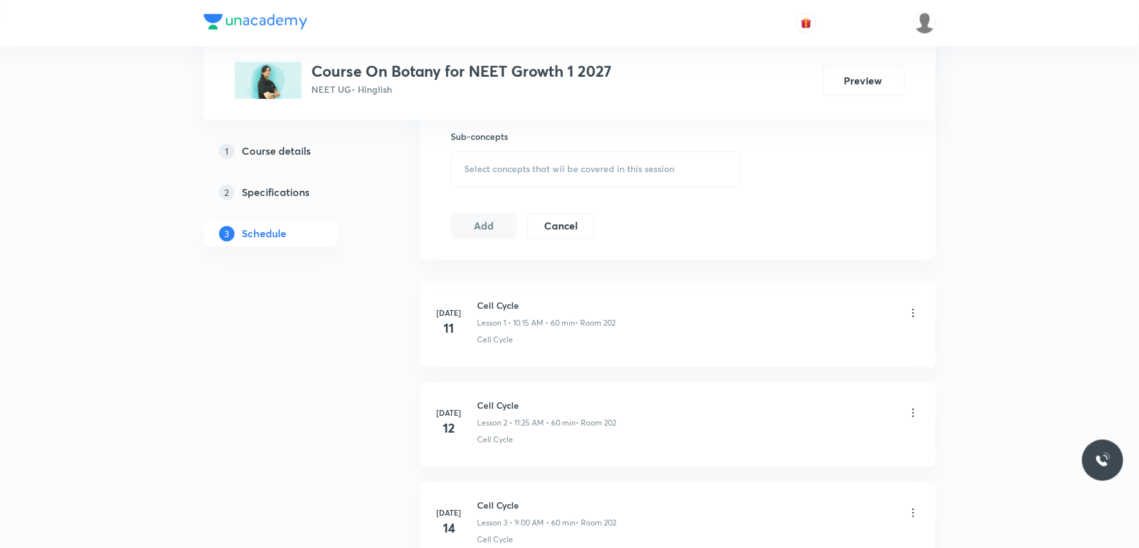
scroll to position [5087, 0]
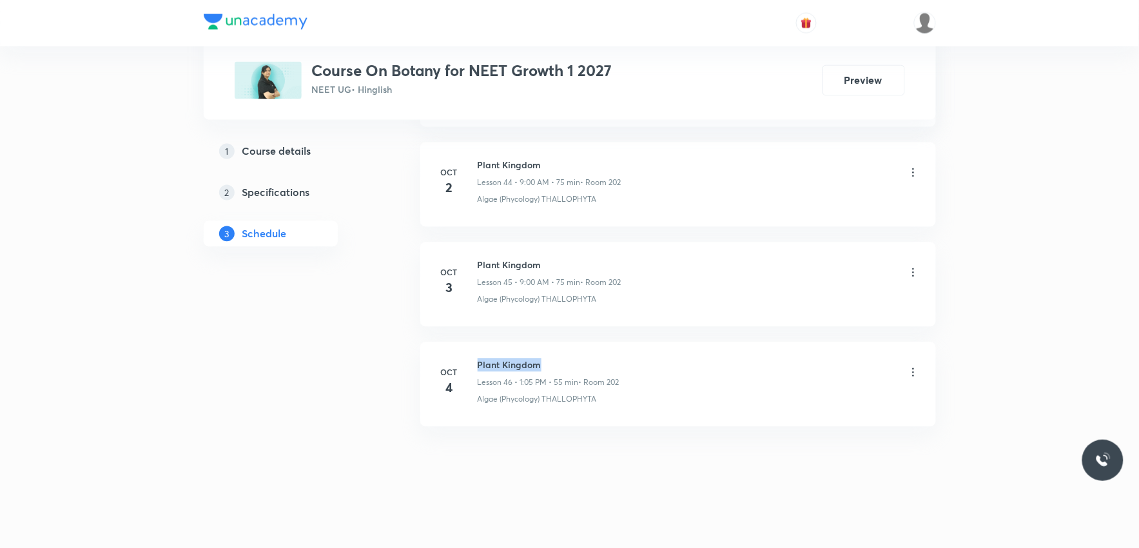
drag, startPoint x: 478, startPoint y: 364, endPoint x: 588, endPoint y: 364, distance: 110.9
click at [588, 364] on h6 "Plant Kingdom" at bounding box center [549, 365] width 142 height 14
copy h6 "Plant Kingdom"
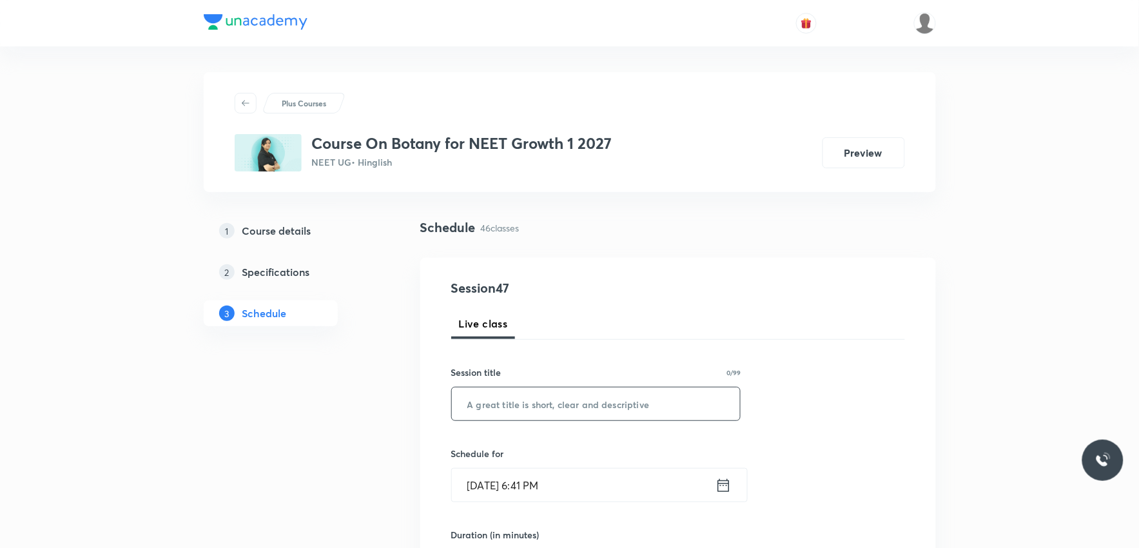
click at [587, 407] on input "text" at bounding box center [596, 403] width 289 height 33
paste input "Plant Kingdom"
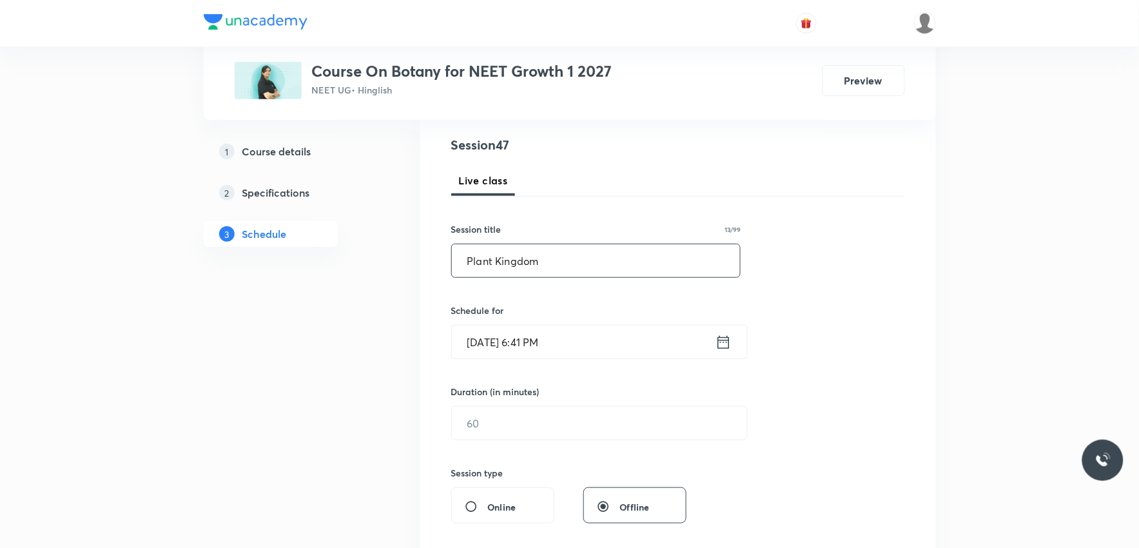
type input "Plant Kingdom"
click at [562, 351] on input "Oct 6, 2025, 6:41 PM" at bounding box center [584, 342] width 264 height 33
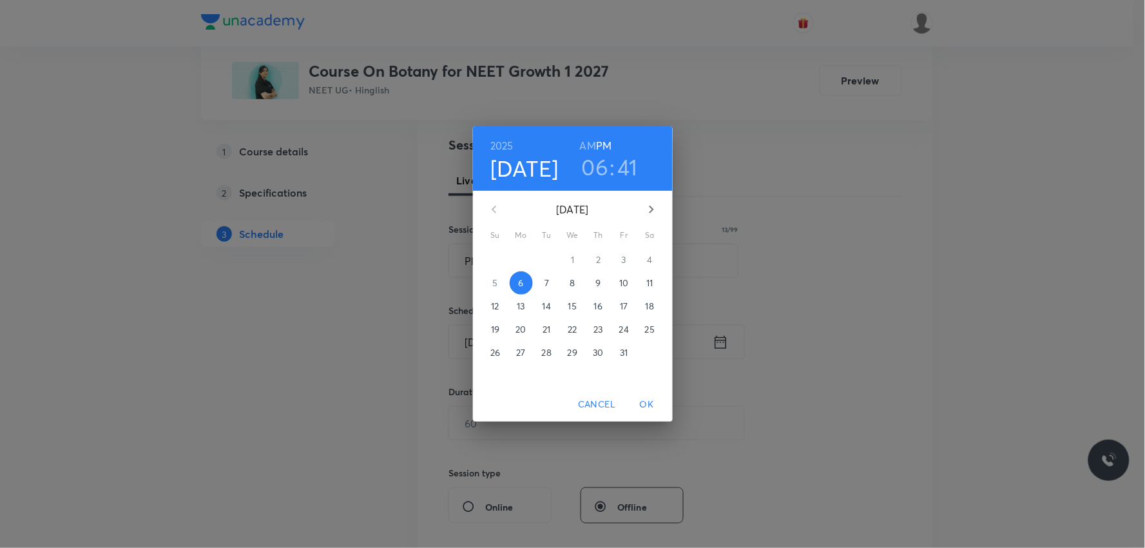
click at [549, 280] on p "7" at bounding box center [547, 283] width 5 height 13
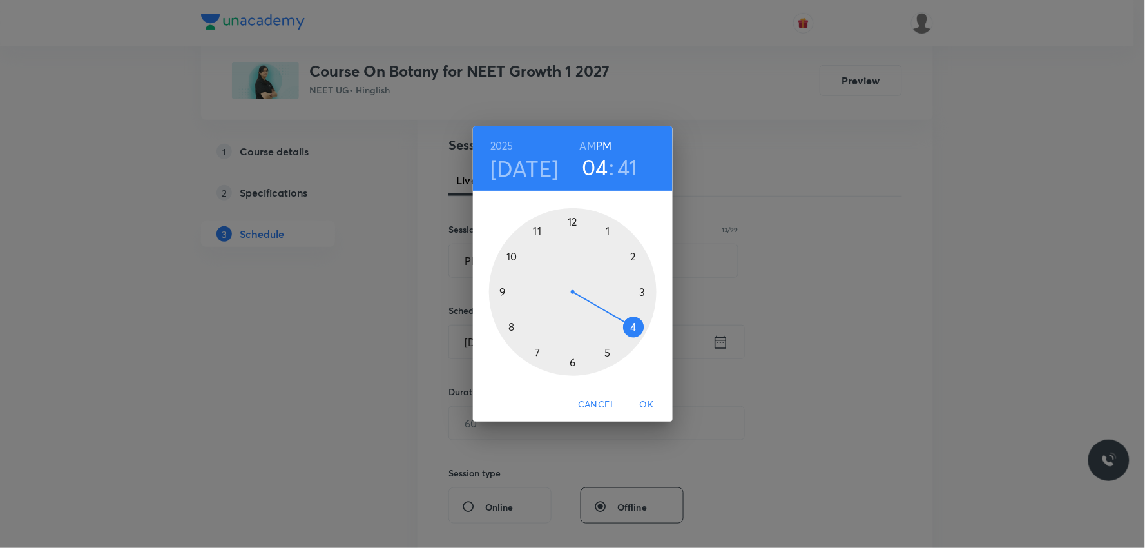
drag, startPoint x: 576, startPoint y: 358, endPoint x: 639, endPoint y: 260, distance: 116.2
click at [643, 287] on div at bounding box center [573, 292] width 168 height 168
click at [633, 251] on div at bounding box center [573, 292] width 168 height 168
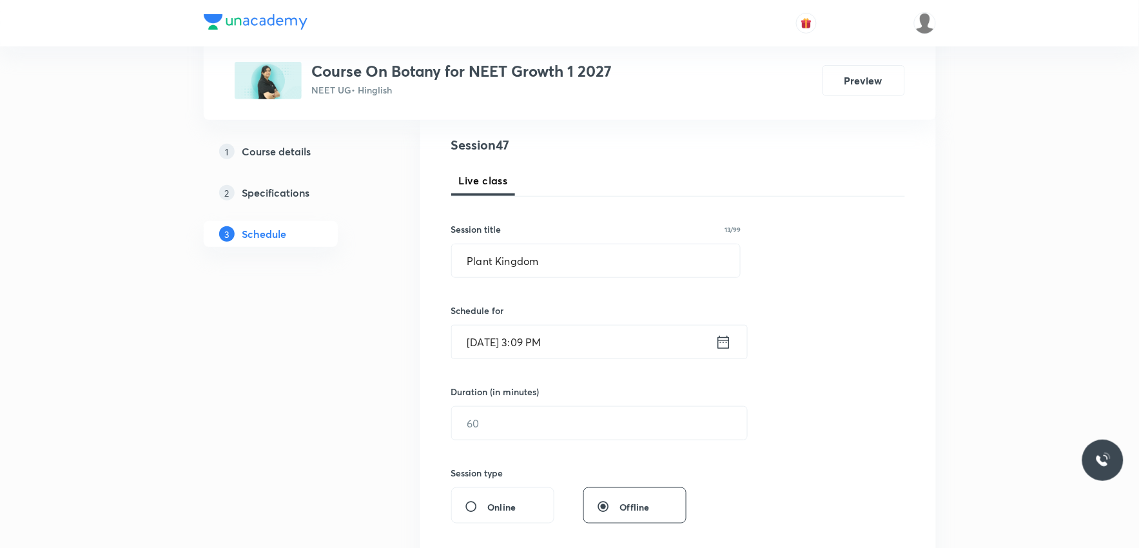
click at [550, 346] on input "Oct 7, 2025, 3:09 PM" at bounding box center [584, 342] width 264 height 33
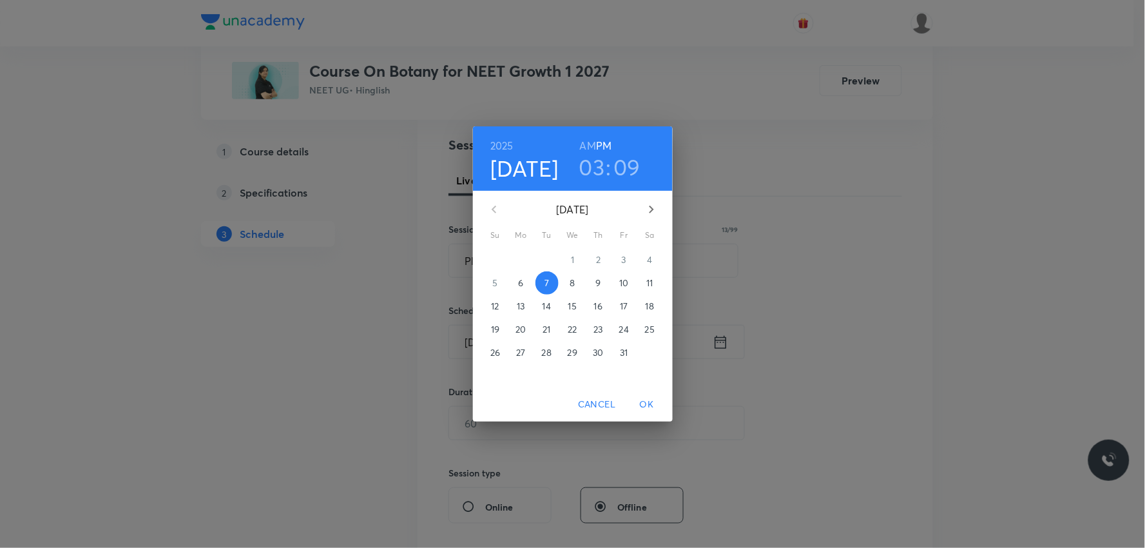
click at [596, 173] on h3 "03" at bounding box center [592, 166] width 26 height 27
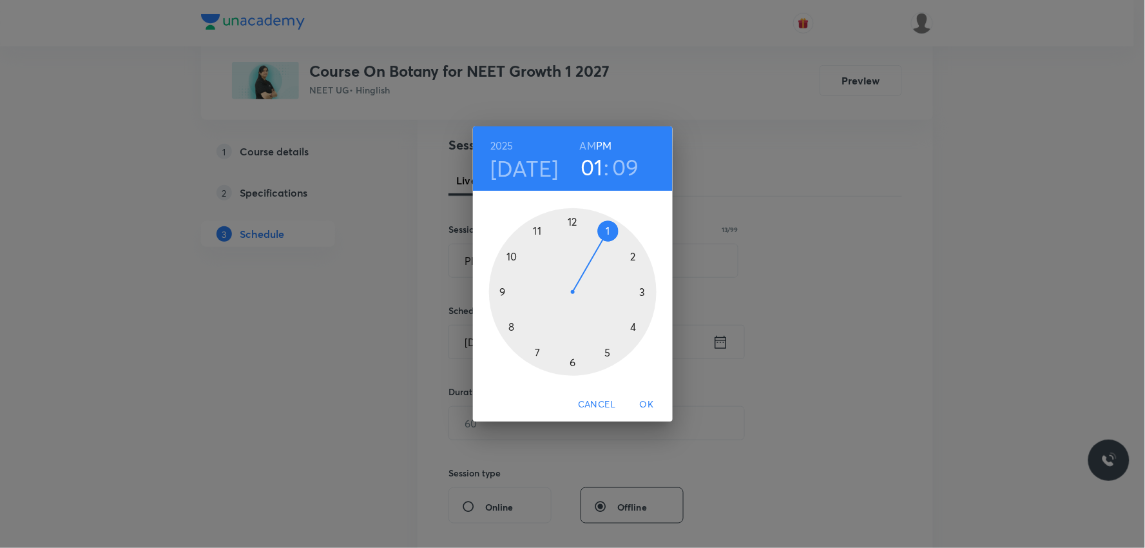
drag, startPoint x: 639, startPoint y: 293, endPoint x: 610, endPoint y: 243, distance: 57.5
click at [610, 243] on div at bounding box center [573, 292] width 168 height 168
drag, startPoint x: 619, startPoint y: 242, endPoint x: 605, endPoint y: 229, distance: 19.6
click at [605, 229] on div at bounding box center [573, 292] width 168 height 168
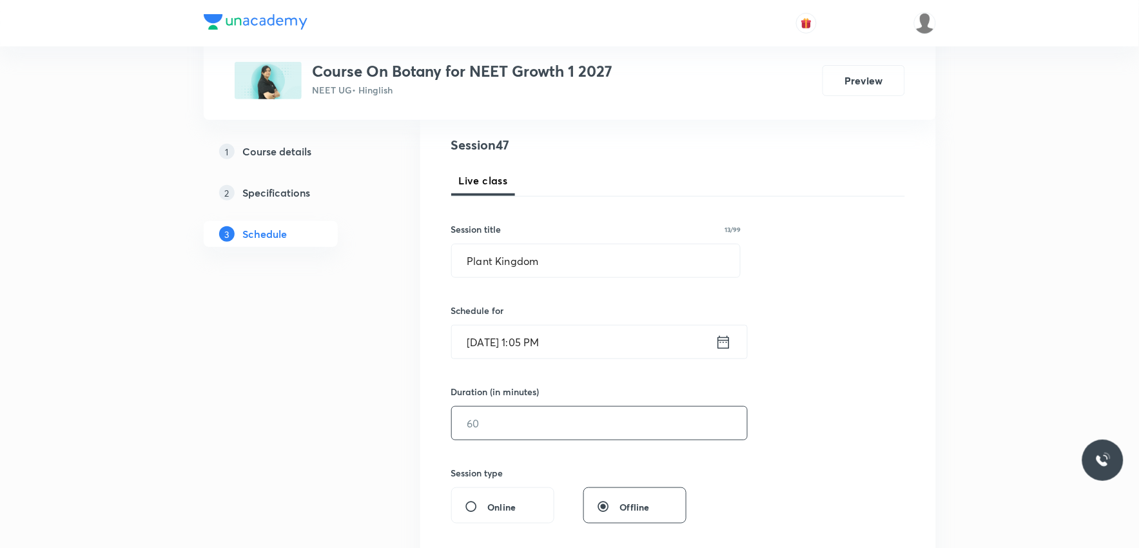
click at [537, 413] on input "text" at bounding box center [599, 423] width 295 height 33
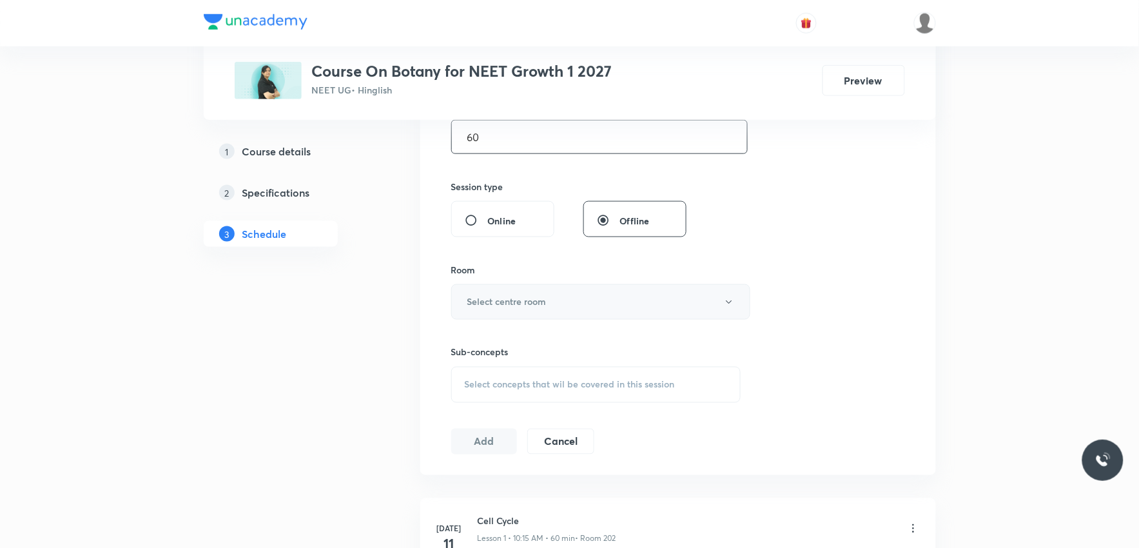
type input "60"
click at [582, 314] on button "Select centre room" at bounding box center [600, 301] width 299 height 35
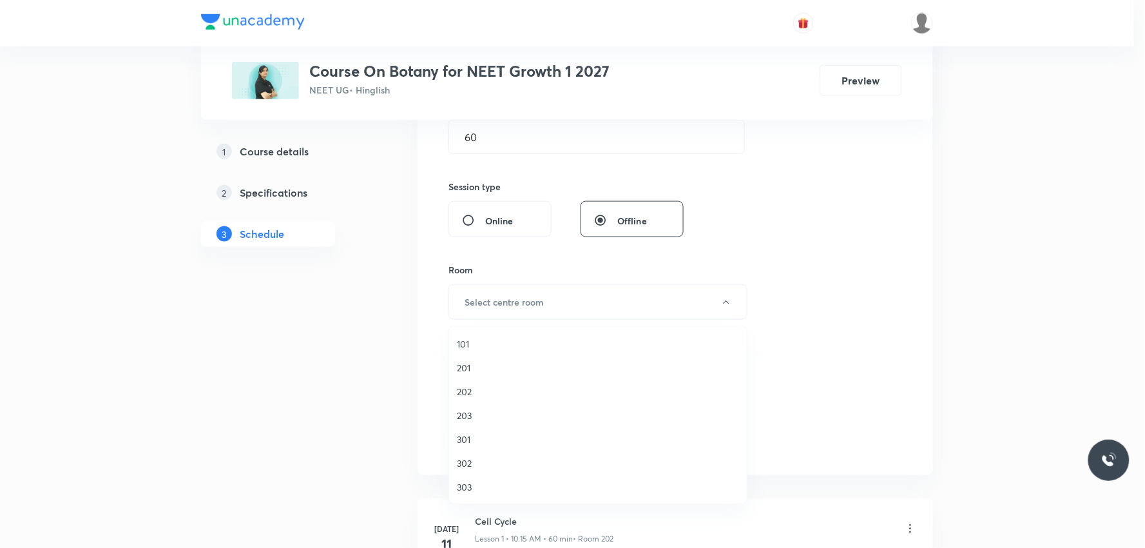
click at [489, 385] on span "202" at bounding box center [598, 392] width 282 height 14
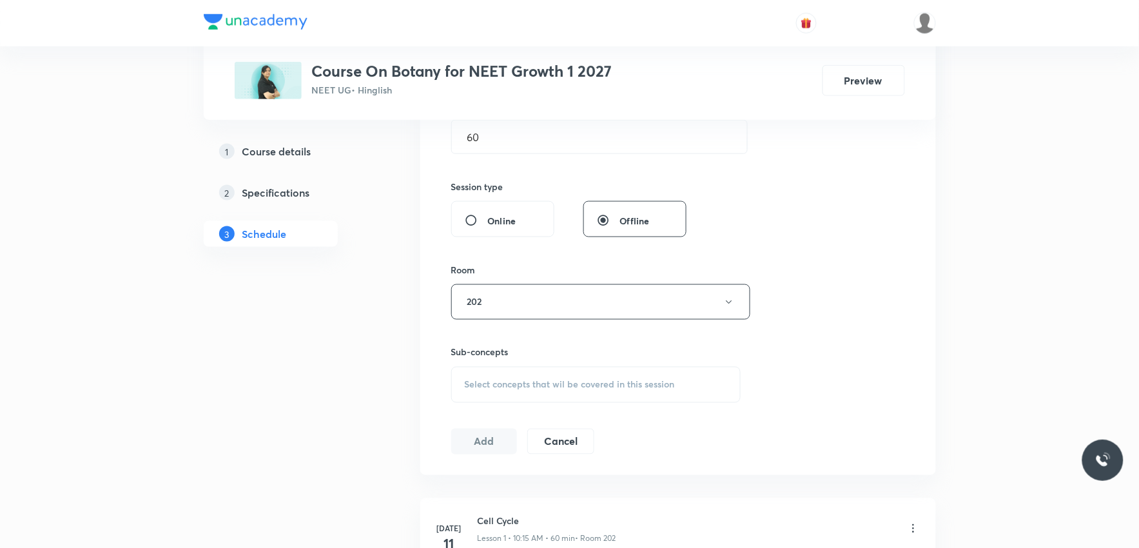
click at [655, 381] on span "Select concepts that wil be covered in this session" at bounding box center [570, 385] width 210 height 10
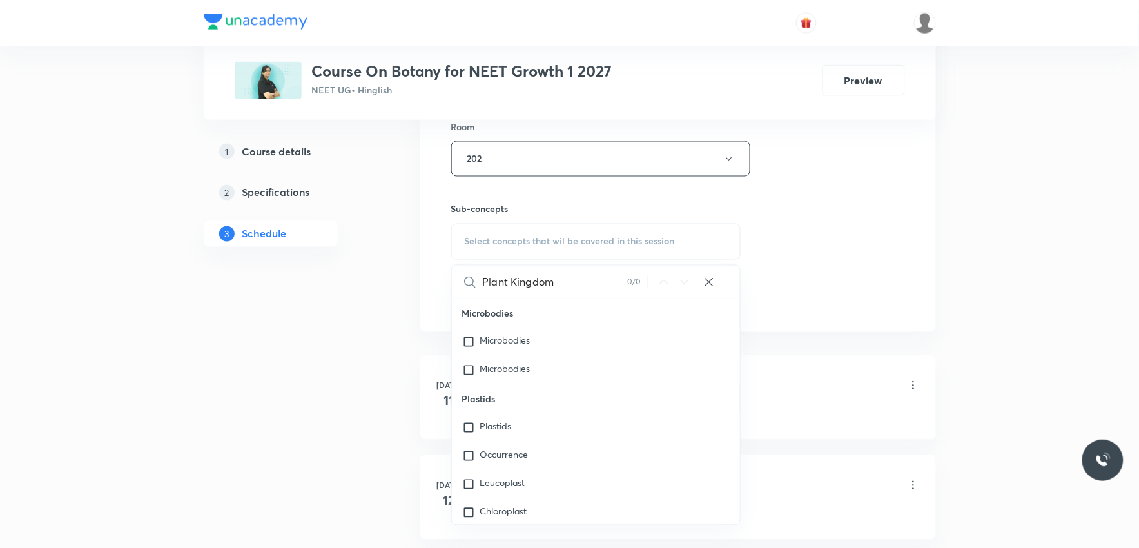
type input "Plant Kingdom"
click at [819, 273] on div "Session 47 Live class Session title 13/99 Plant Kingdom ​ Schedule for Oct 7, 2…" at bounding box center [678, 8] width 454 height 605
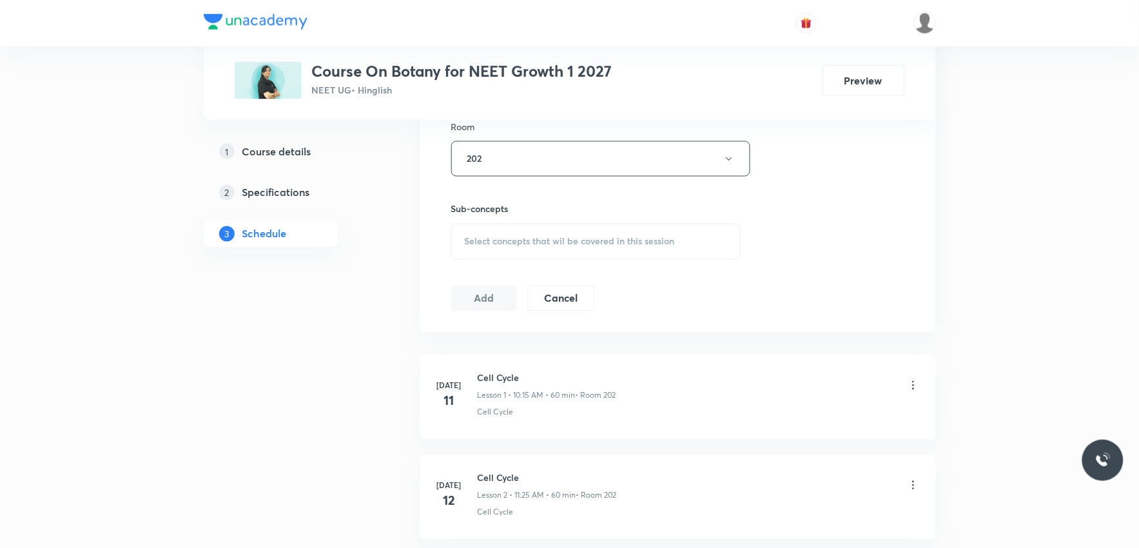
scroll to position [5087, 0]
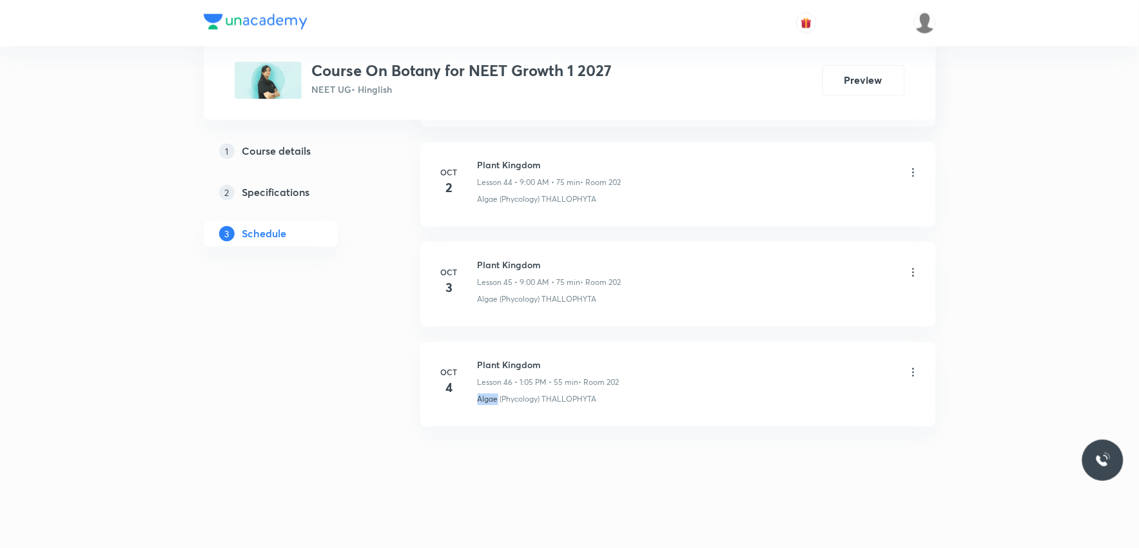
drag, startPoint x: 475, startPoint y: 407, endPoint x: 498, endPoint y: 398, distance: 24.1
click at [498, 398] on li "Oct 4 Plant Kingdom Lesson 46 • 1:05 PM • 55 min • Room 202 Algae (Phycology) T…" at bounding box center [678, 384] width 516 height 84
copy p "Algae"
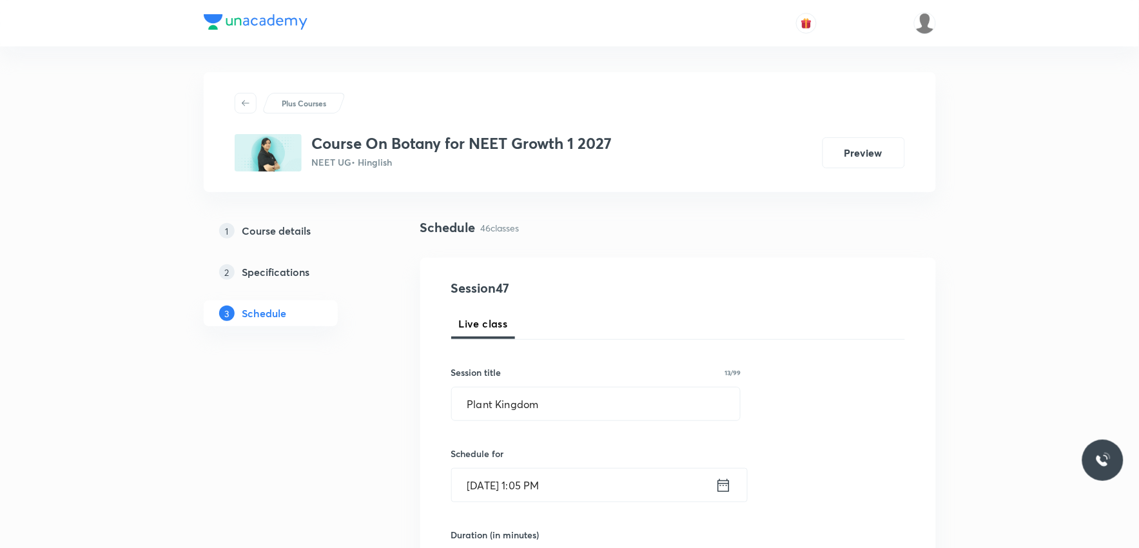
scroll to position [429, 0]
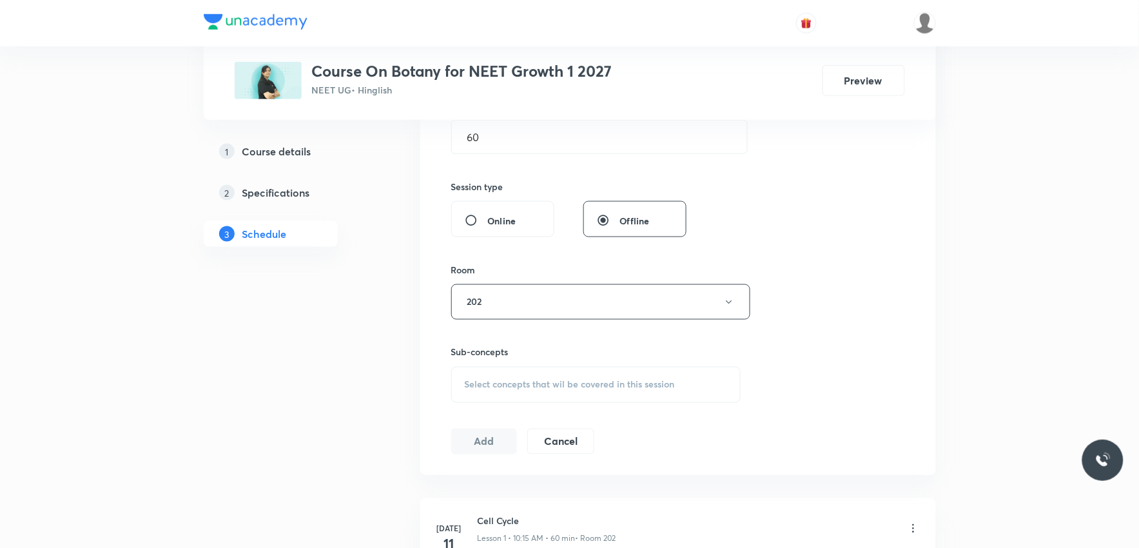
click at [636, 380] on span "Select concepts that wil be covered in this session" at bounding box center [570, 385] width 210 height 10
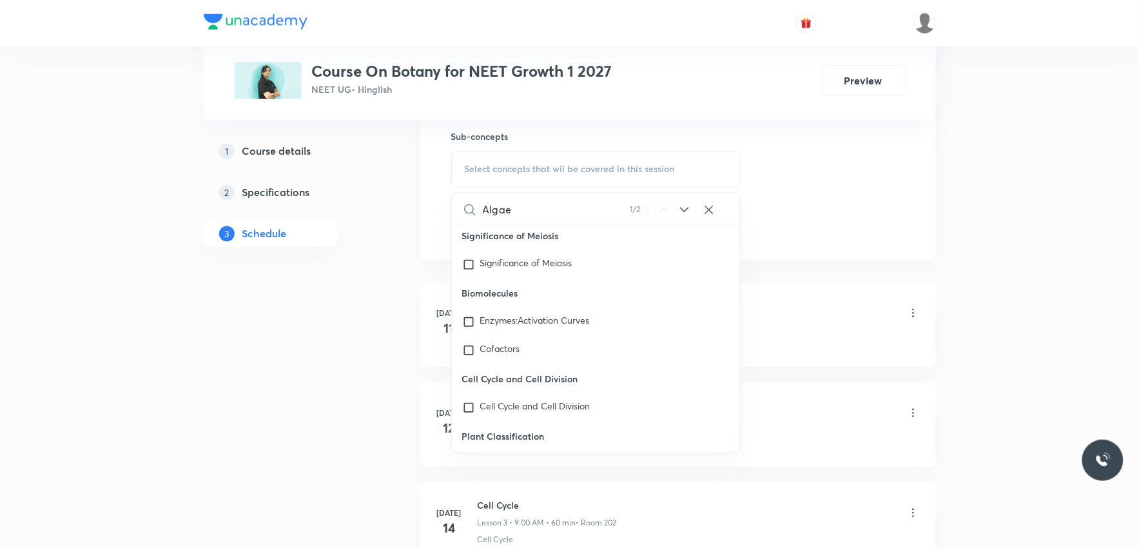
scroll to position [10058, 0]
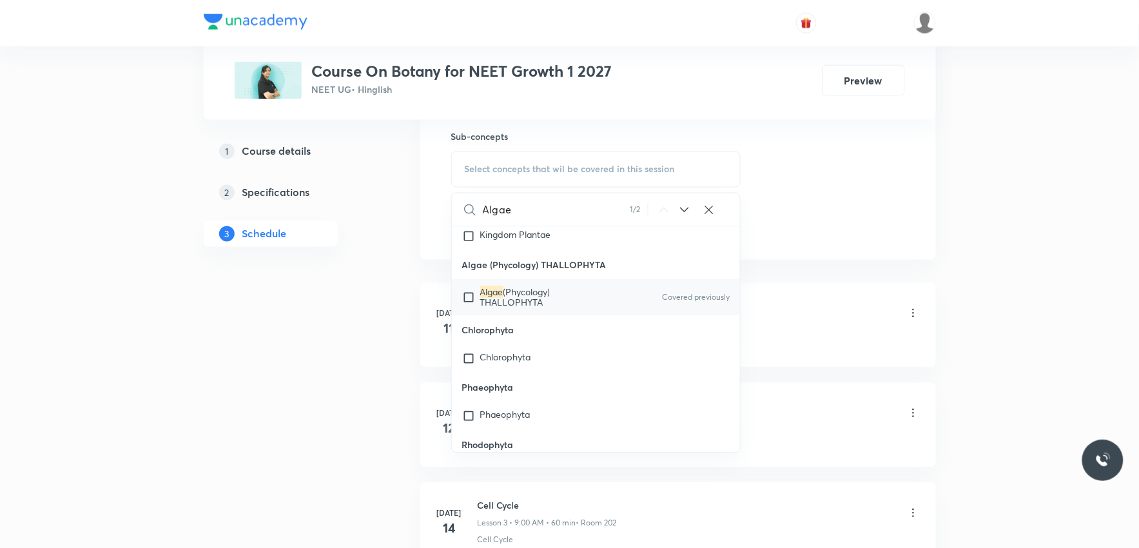
type input "Algae"
click at [535, 286] on span "(Phycology) THALLOPHYTA" at bounding box center [515, 297] width 70 height 23
checkbox input "true"
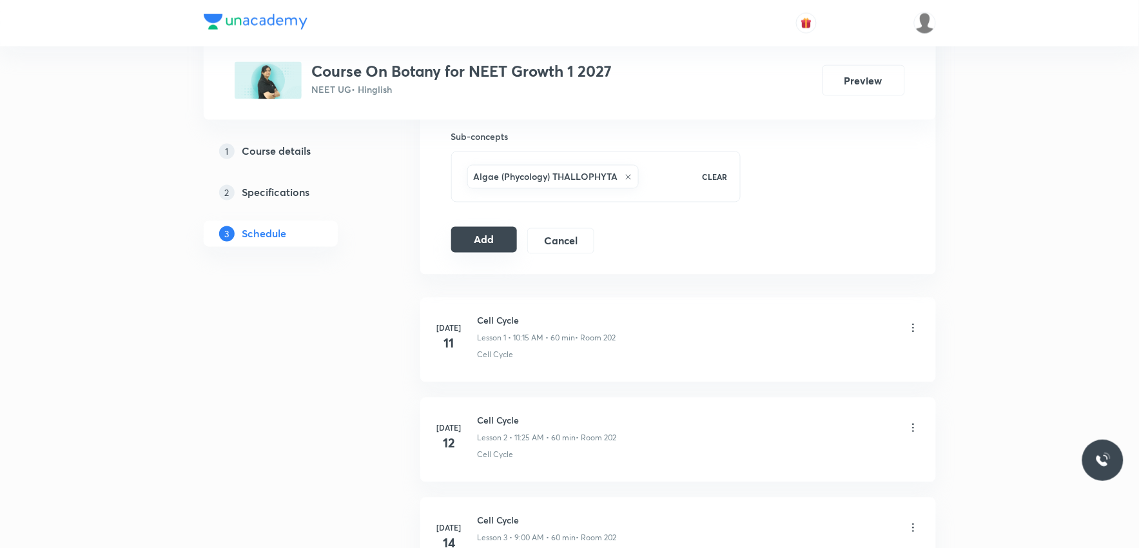
click at [484, 246] on button "Add" at bounding box center [484, 240] width 66 height 26
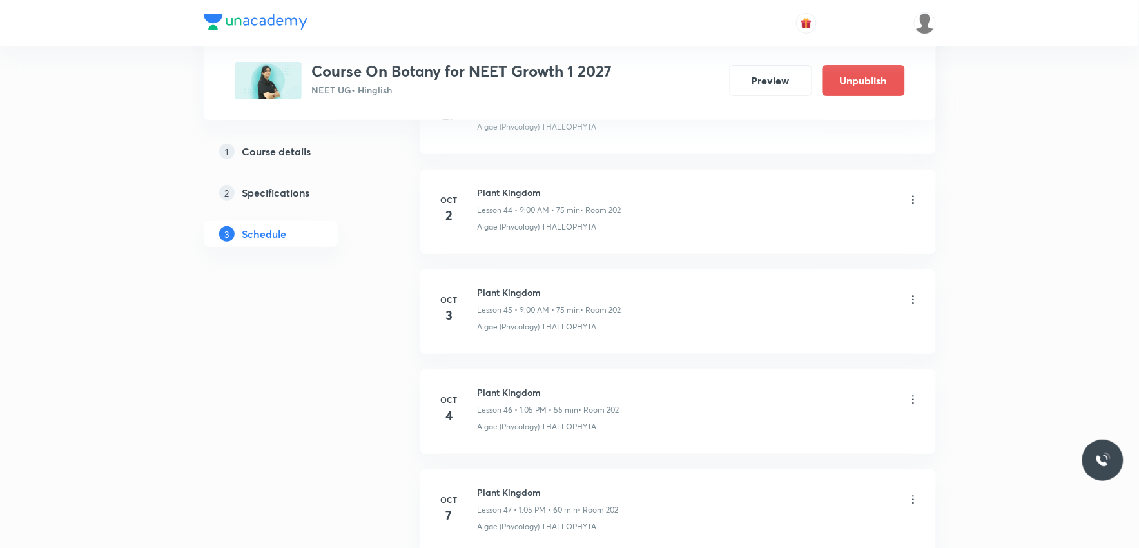
scroll to position [4593, 0]
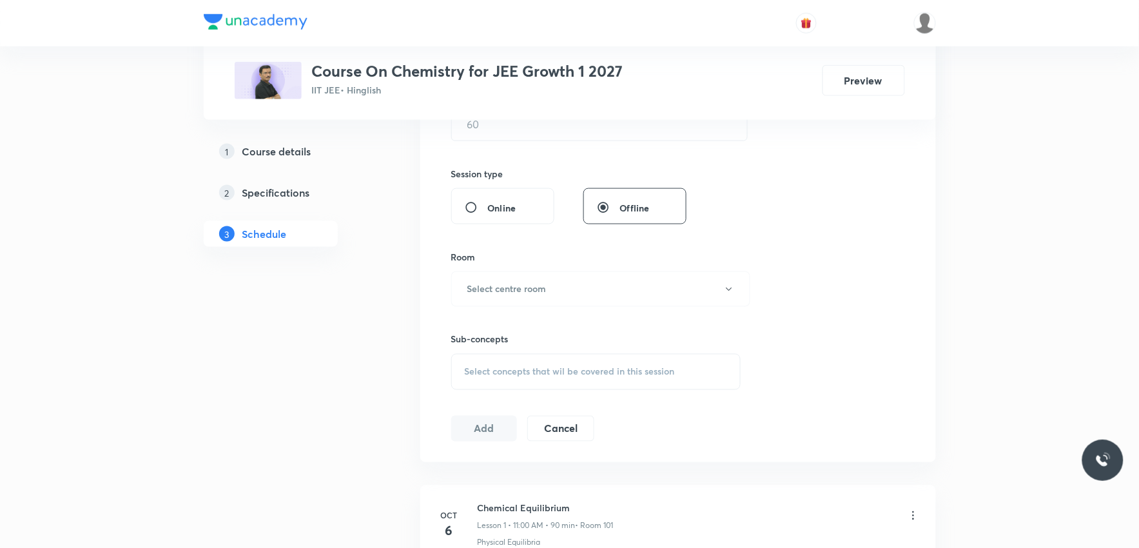
scroll to position [514, 0]
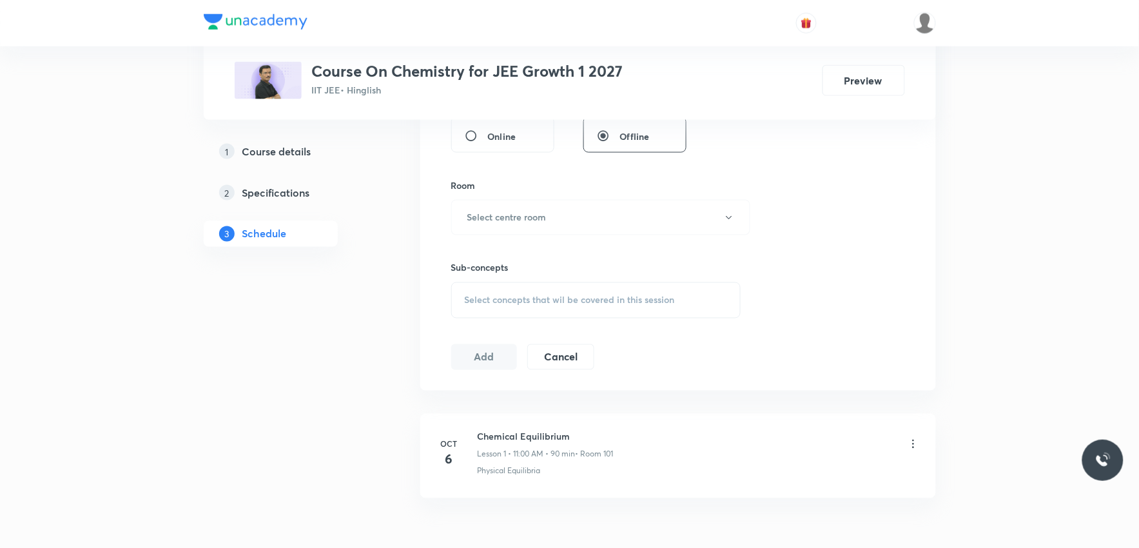
click at [633, 305] on span "Select concepts that wil be covered in this session" at bounding box center [570, 300] width 210 height 10
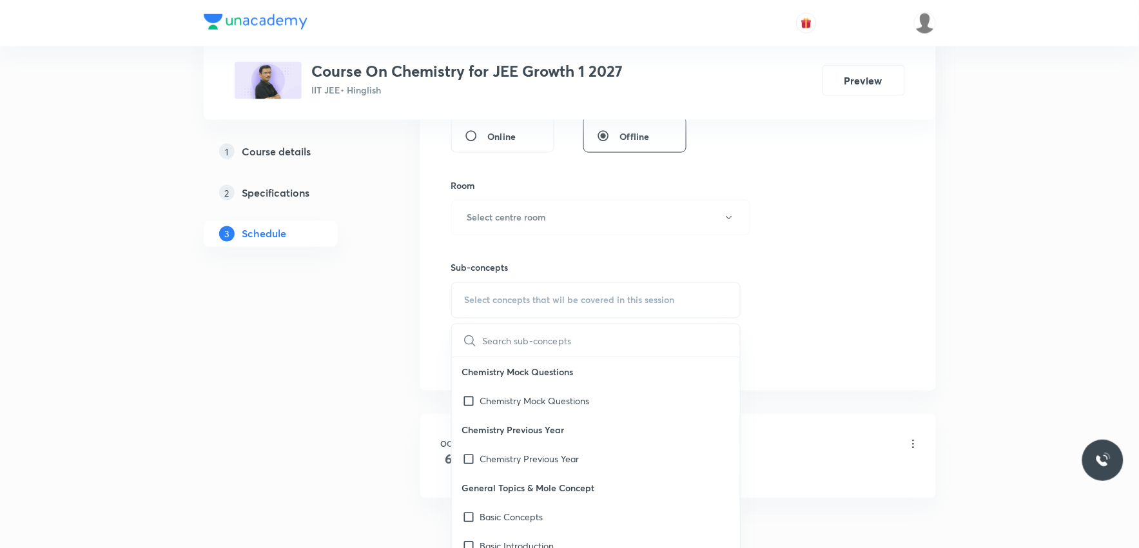
click at [862, 221] on div "Session 2 Live class Session title 0/99 ​ Schedule for [DATE] 6:45 PM ​ Duratio…" at bounding box center [678, 67] width 454 height 605
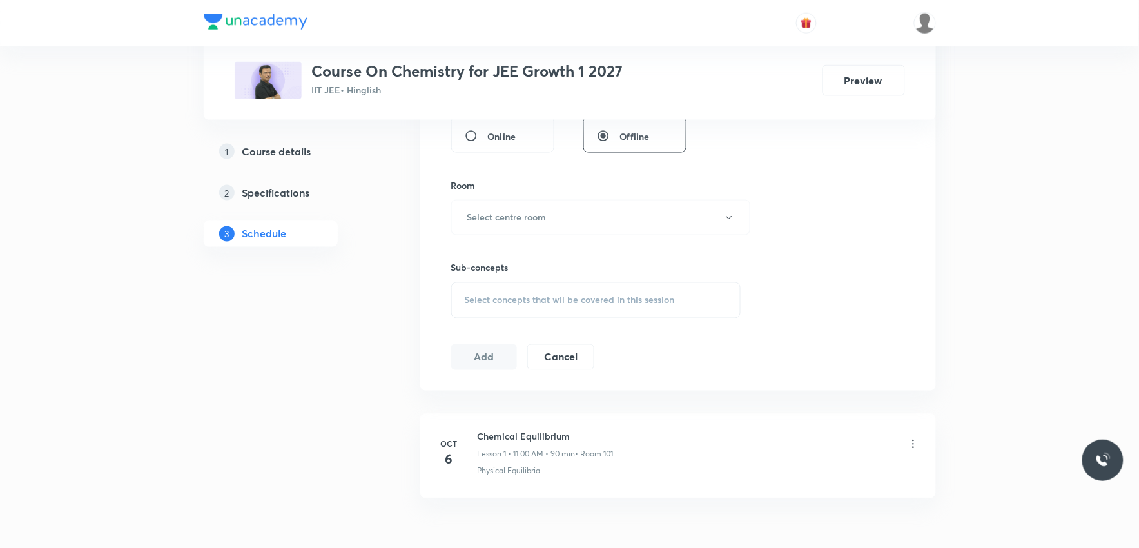
scroll to position [585, 0]
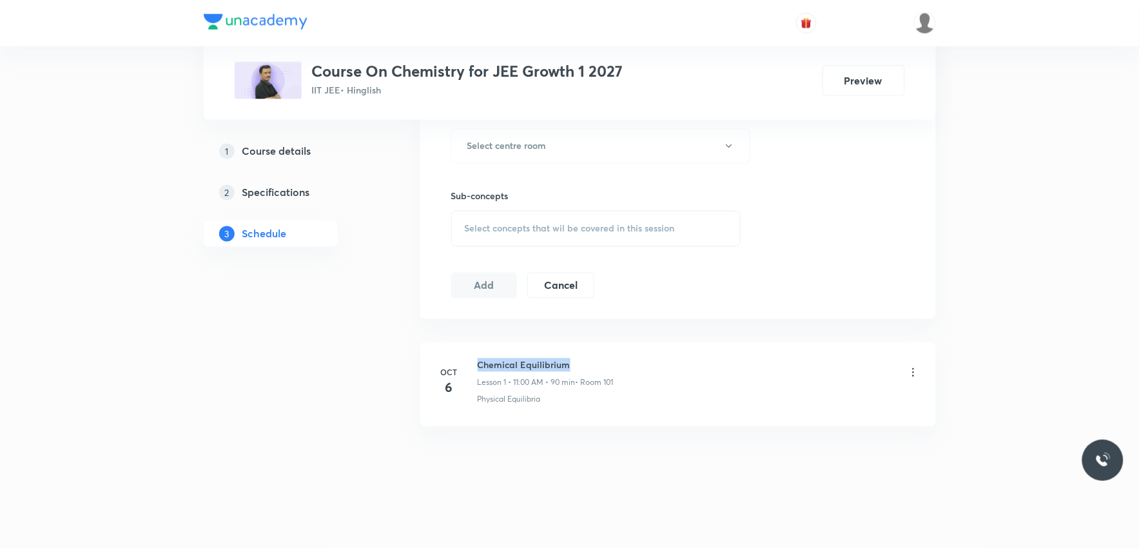
drag, startPoint x: 474, startPoint y: 363, endPoint x: 587, endPoint y: 349, distance: 113.7
click at [587, 349] on li "[DATE] Chemical Equilibrium Lesson 1 • 11:00 AM • 90 min • Room 101 Physical Eq…" at bounding box center [678, 384] width 516 height 84
copy h6 "Chemical Equilibrium"
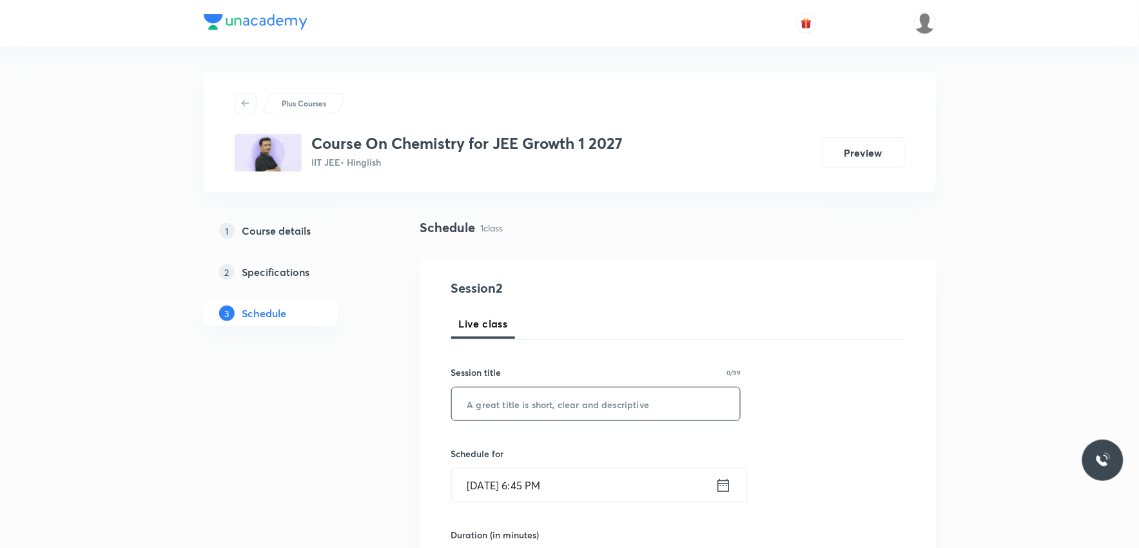
click at [570, 398] on input "text" at bounding box center [596, 403] width 289 height 33
paste input "Chemical Equilibrium"
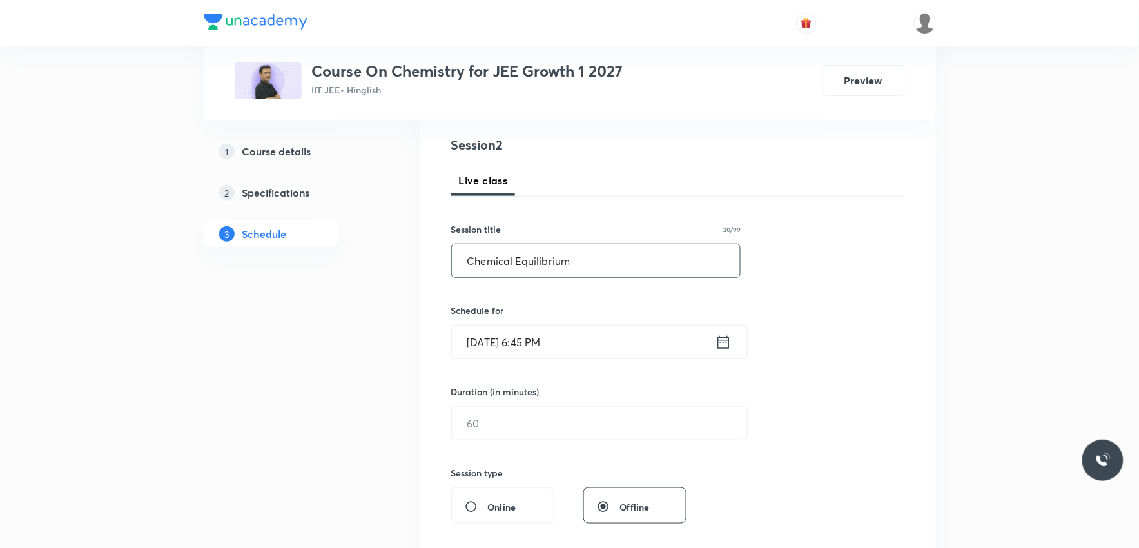
type input "Chemical Equilibrium"
click at [523, 343] on input "[DATE] 6:45 PM" at bounding box center [584, 342] width 264 height 33
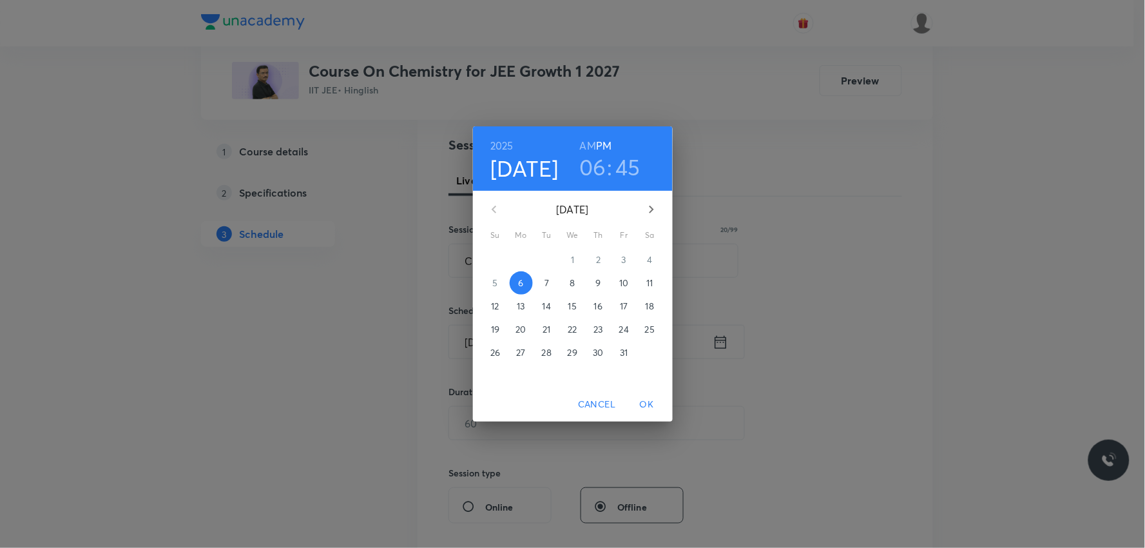
click at [545, 284] on p "7" at bounding box center [547, 283] width 5 height 13
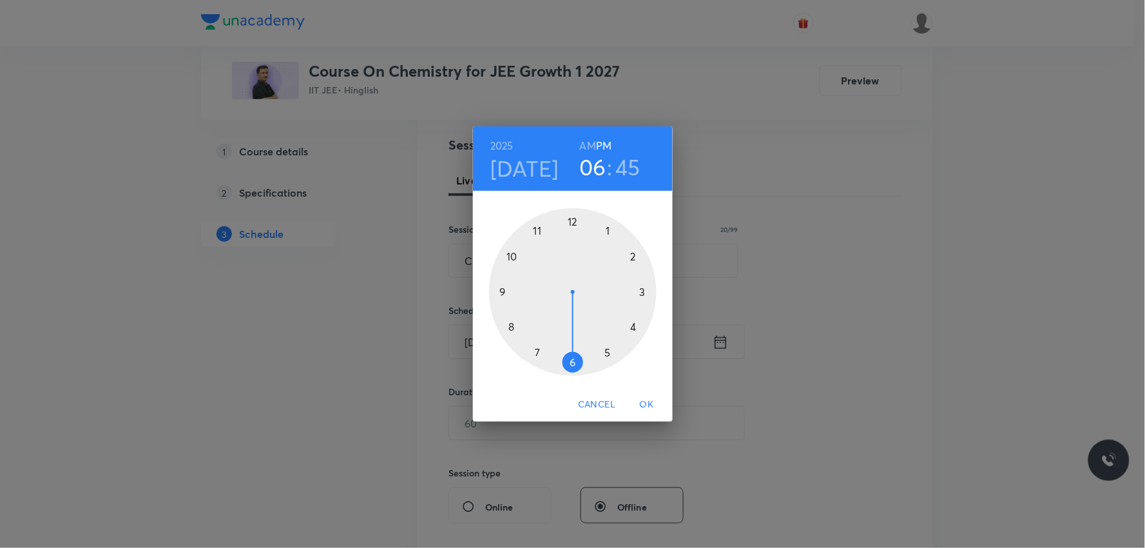
click at [593, 148] on h6 "AM" at bounding box center [588, 146] width 16 height 18
drag, startPoint x: 572, startPoint y: 370, endPoint x: 539, endPoint y: 266, distance: 109.5
click at [539, 266] on div at bounding box center [573, 292] width 168 height 168
drag, startPoint x: 492, startPoint y: 287, endPoint x: 543, endPoint y: 348, distance: 78.7
click at [543, 348] on div at bounding box center [573, 292] width 168 height 168
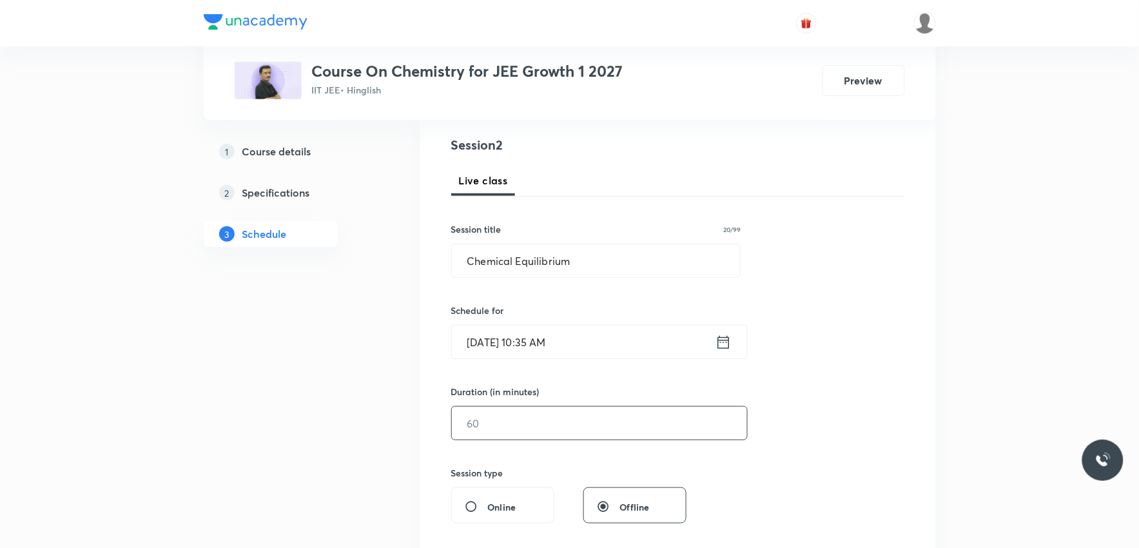
click at [474, 423] on input "text" at bounding box center [599, 423] width 295 height 33
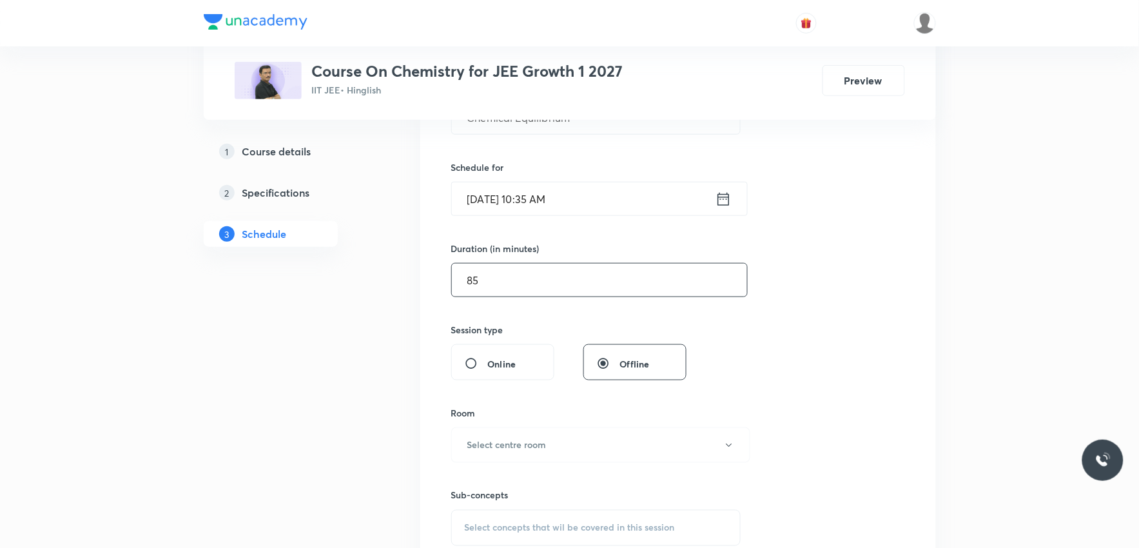
scroll to position [358, 0]
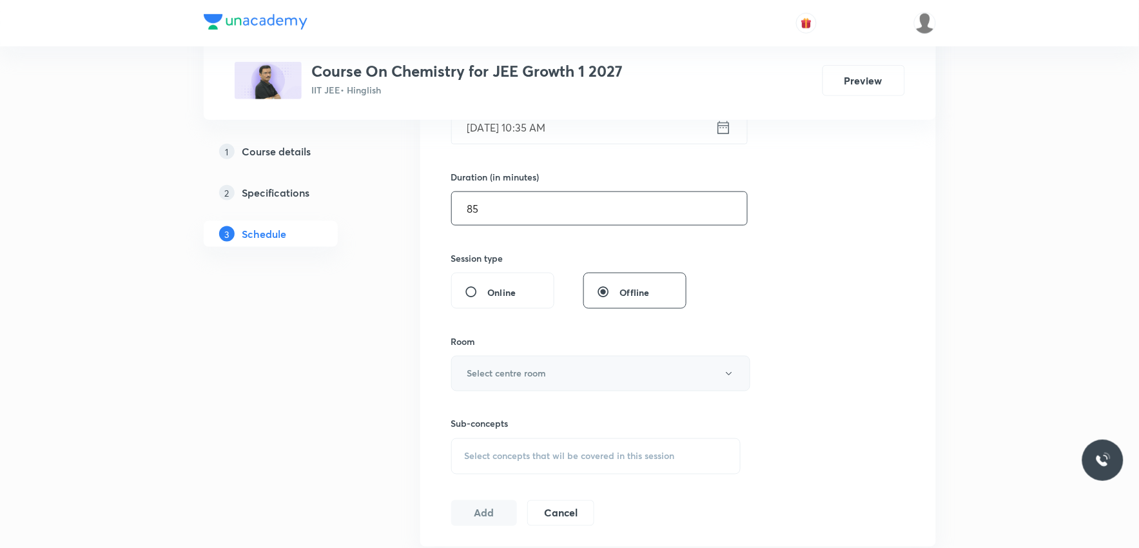
type input "85"
click at [551, 377] on button "Select centre room" at bounding box center [600, 373] width 299 height 35
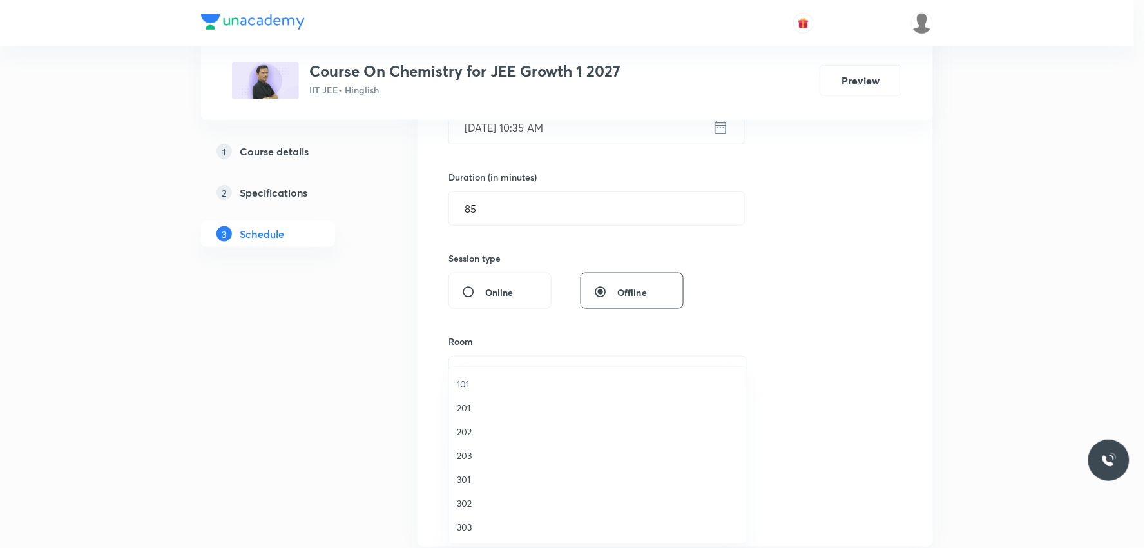
click at [489, 382] on span "101" at bounding box center [598, 384] width 282 height 14
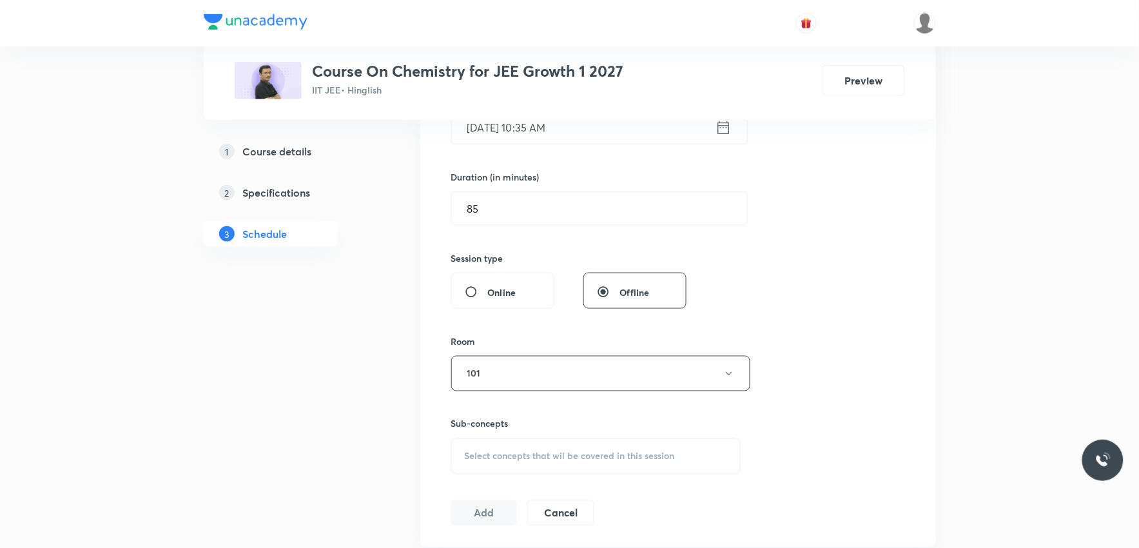
click at [561, 443] on div "Select concepts that wil be covered in this session" at bounding box center [596, 456] width 290 height 36
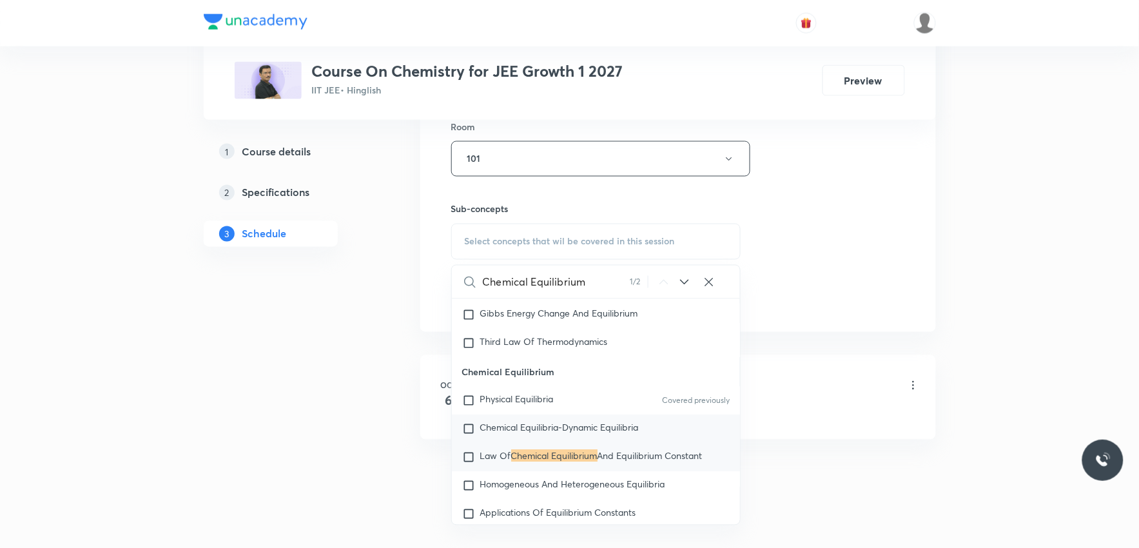
type input "Chemical Equilibrium"
click at [561, 434] on span "Chemical Equilibria-Dynamic Equilibria" at bounding box center [559, 428] width 159 height 12
checkbox input "true"
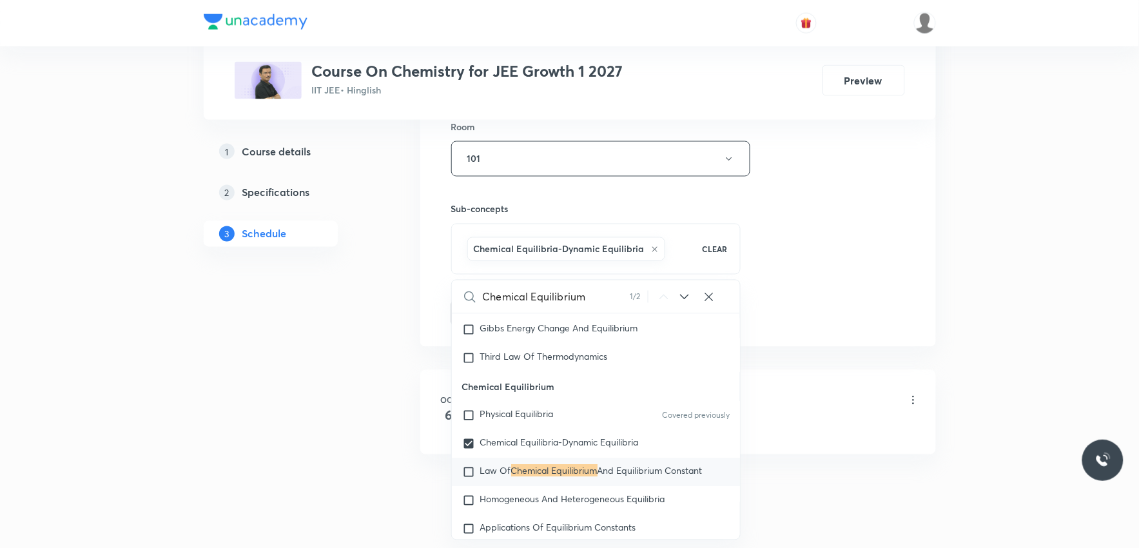
click at [817, 267] on div "Session 2 Live class Session title 20/99 Chemical Equilibrium ​ Schedule for [D…" at bounding box center [678, 16] width 454 height 620
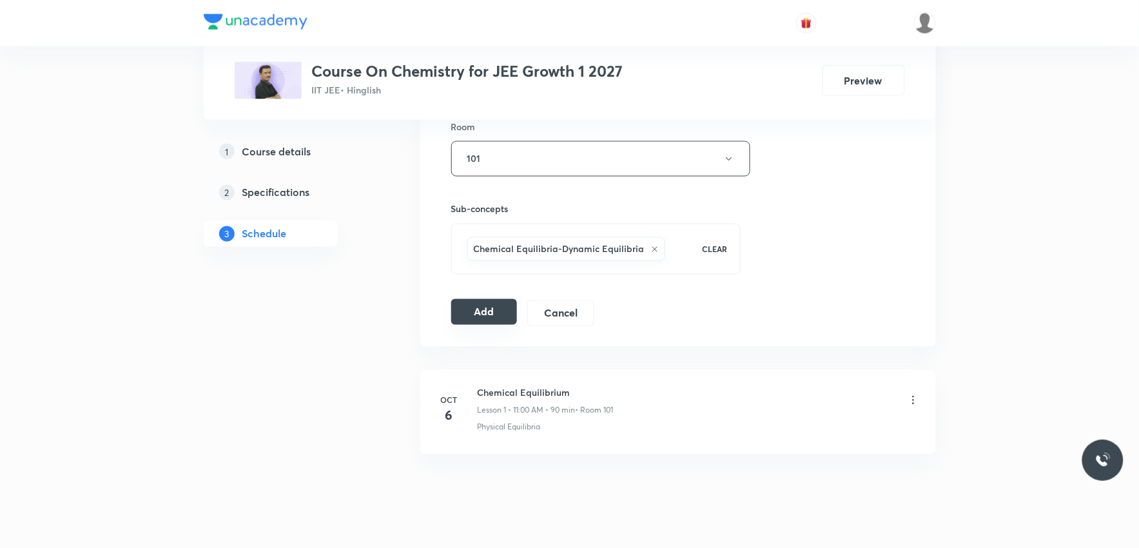
click at [475, 311] on button "Add" at bounding box center [484, 312] width 66 height 26
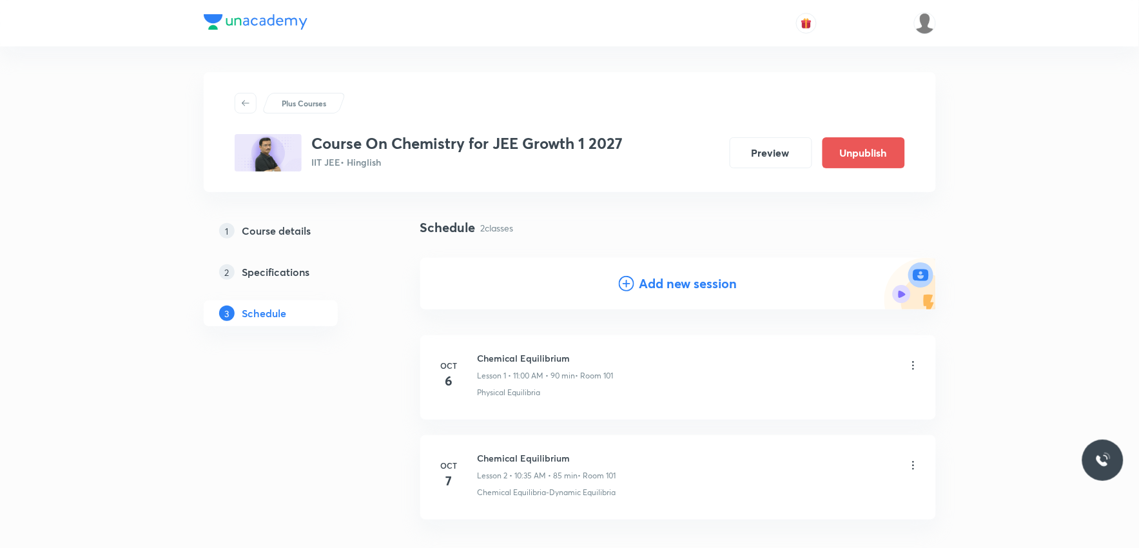
scroll to position [93, 0]
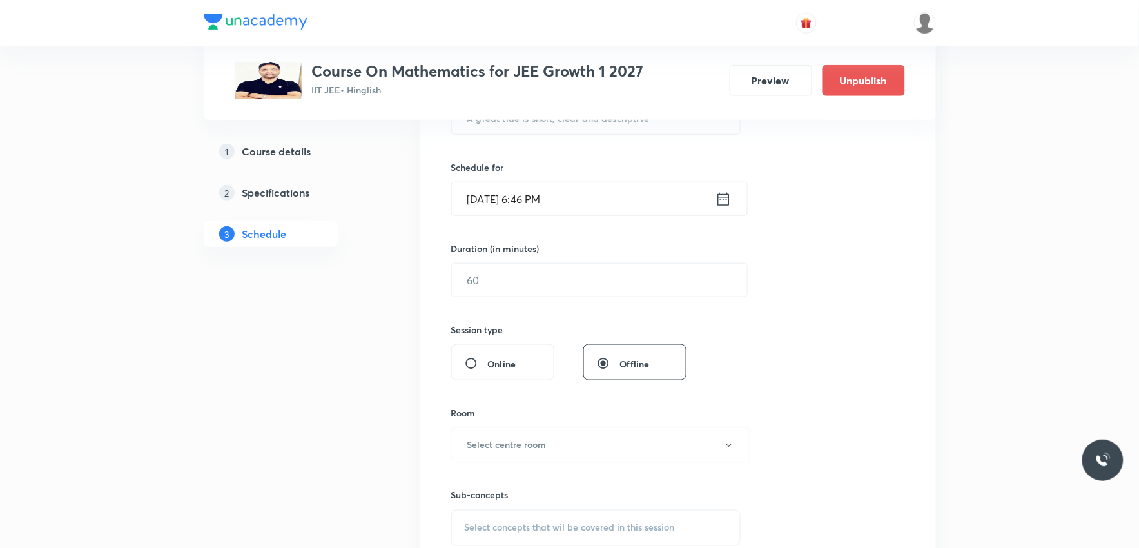
scroll to position [501, 0]
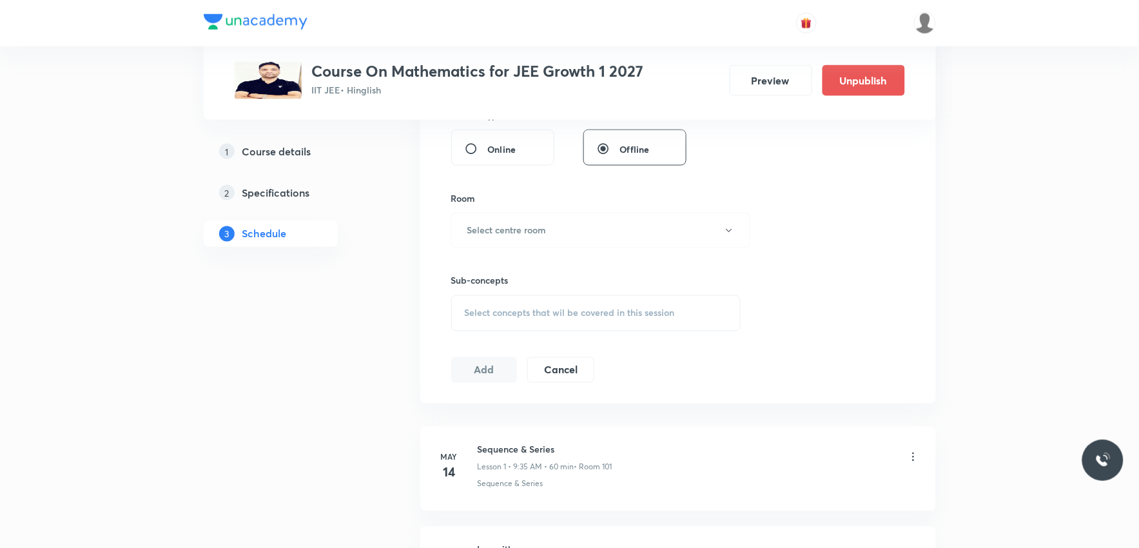
click at [627, 315] on span "Select concepts that wil be covered in this session" at bounding box center [570, 313] width 210 height 10
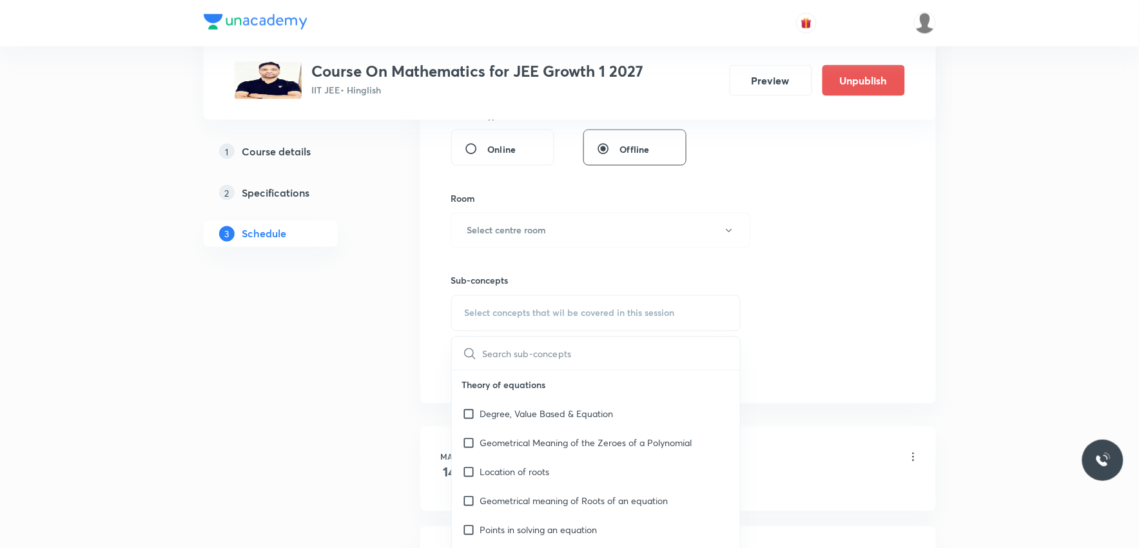
click at [813, 209] on div "Session 91 Live class Session title 0/99 ​ Schedule for Oct 6, 2025, 6:46 PM ​ …" at bounding box center [678, 80] width 454 height 605
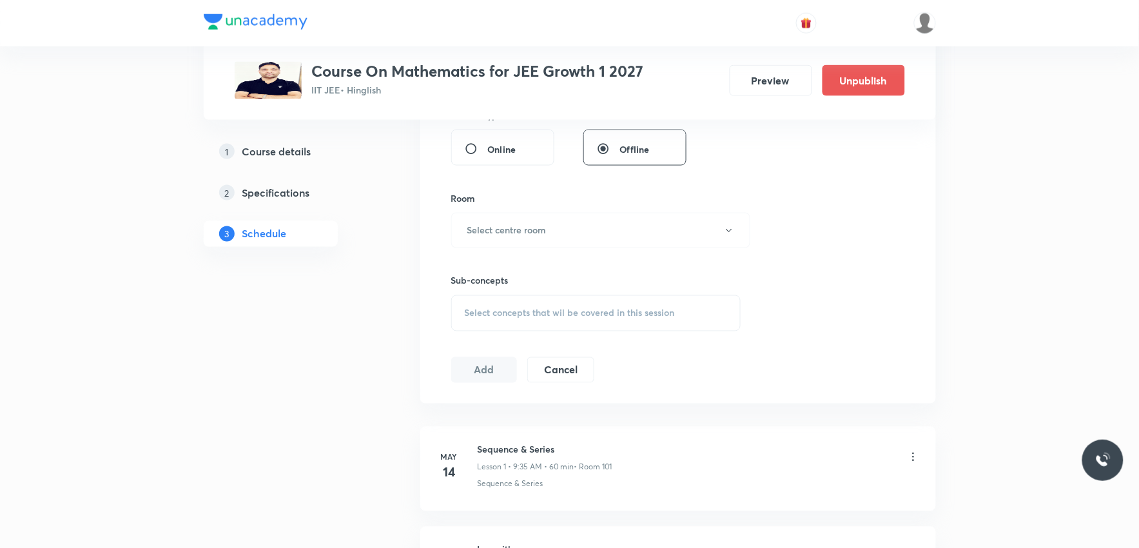
scroll to position [9487, 0]
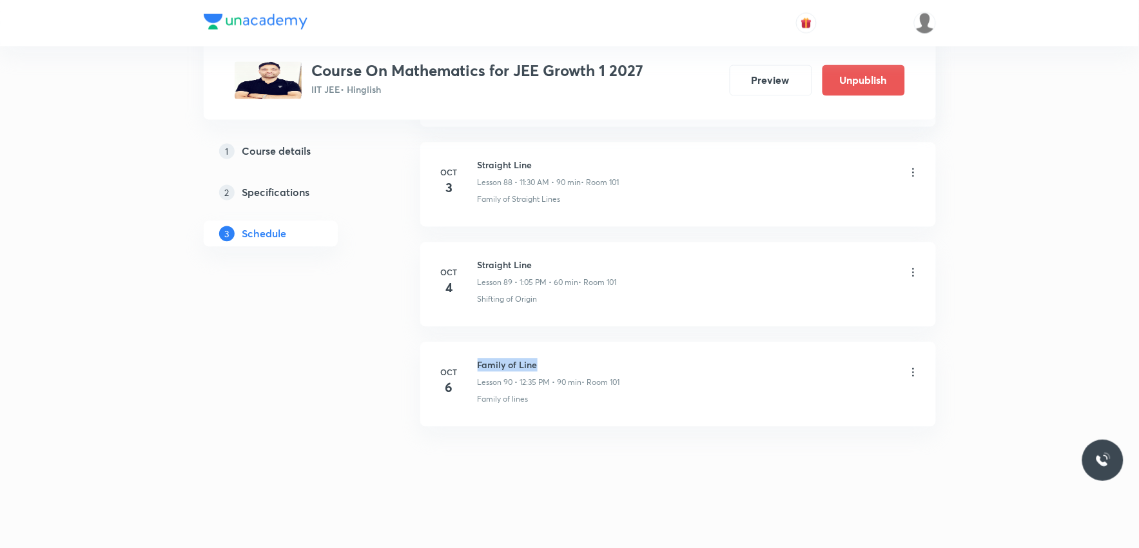
drag, startPoint x: 478, startPoint y: 364, endPoint x: 617, endPoint y: 364, distance: 139.2
click at [617, 364] on h6 "Family of Line" at bounding box center [549, 365] width 142 height 14
copy h6 "Family of Line"
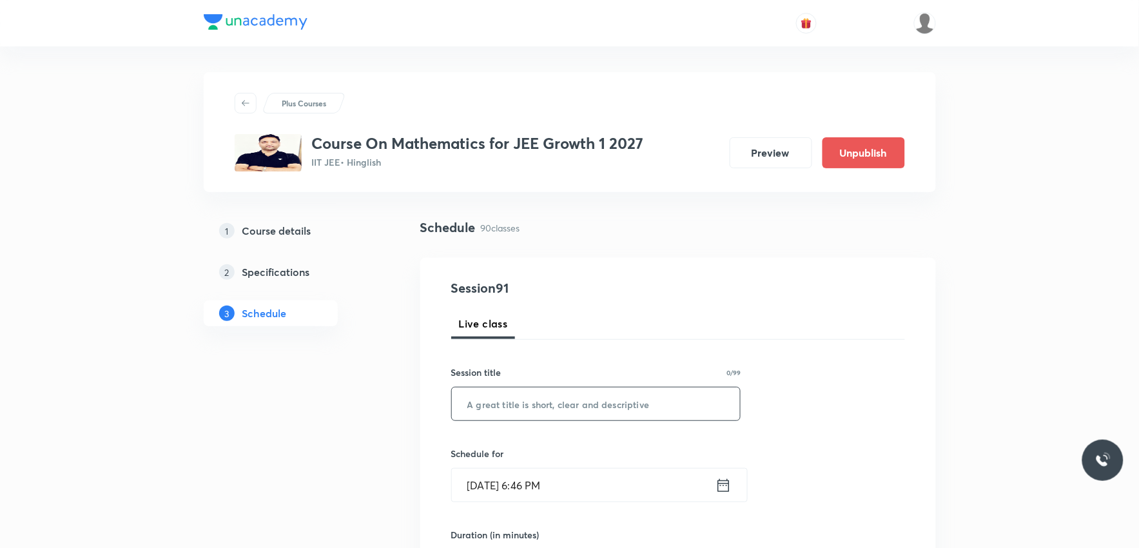
click at [607, 408] on input "text" at bounding box center [596, 403] width 289 height 33
paste input "Family of Line"
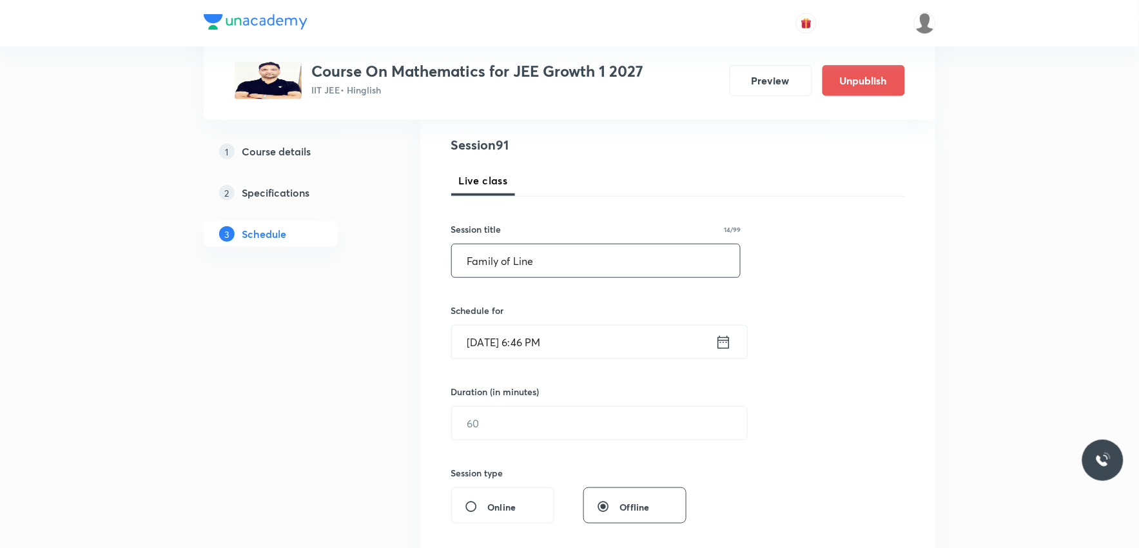
type input "Family of Line"
click at [549, 349] on input "Oct 6, 2025, 6:46 PM" at bounding box center [584, 342] width 264 height 33
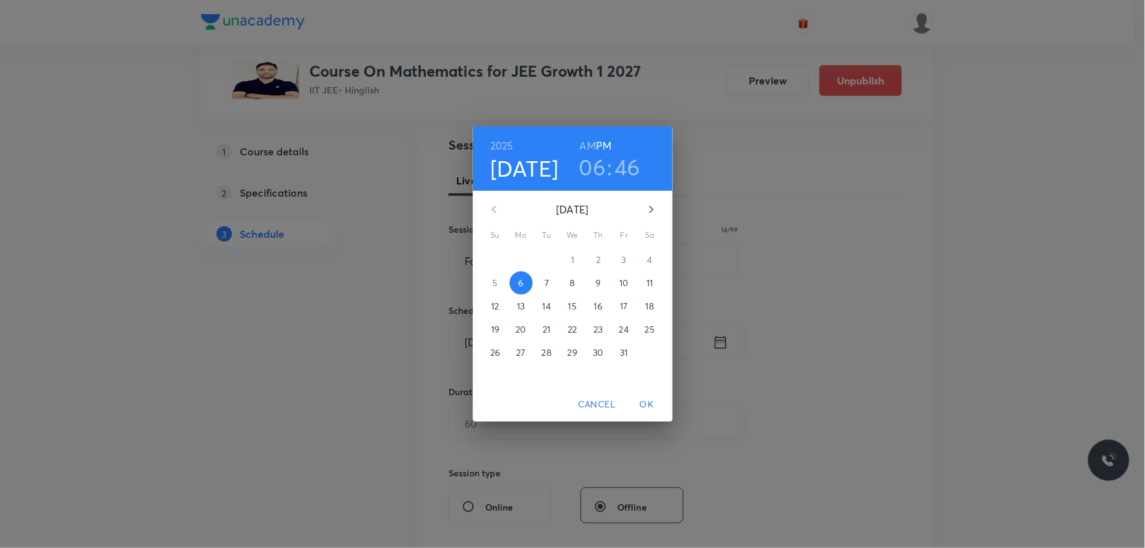
click at [543, 279] on span "7" at bounding box center [547, 283] width 23 height 13
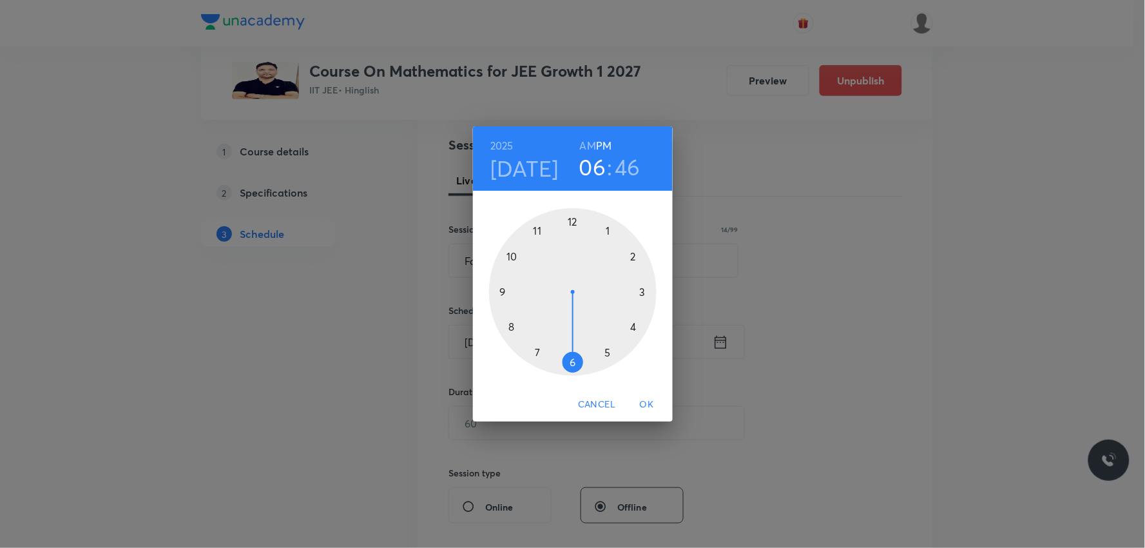
click at [587, 144] on h6 "AM" at bounding box center [588, 146] width 16 height 18
drag, startPoint x: 565, startPoint y: 351, endPoint x: 513, endPoint y: 300, distance: 72.9
click at [513, 300] on div at bounding box center [573, 292] width 168 height 168
drag, startPoint x: 501, startPoint y: 278, endPoint x: 574, endPoint y: 242, distance: 81.0
click at [574, 242] on div at bounding box center [573, 292] width 168 height 168
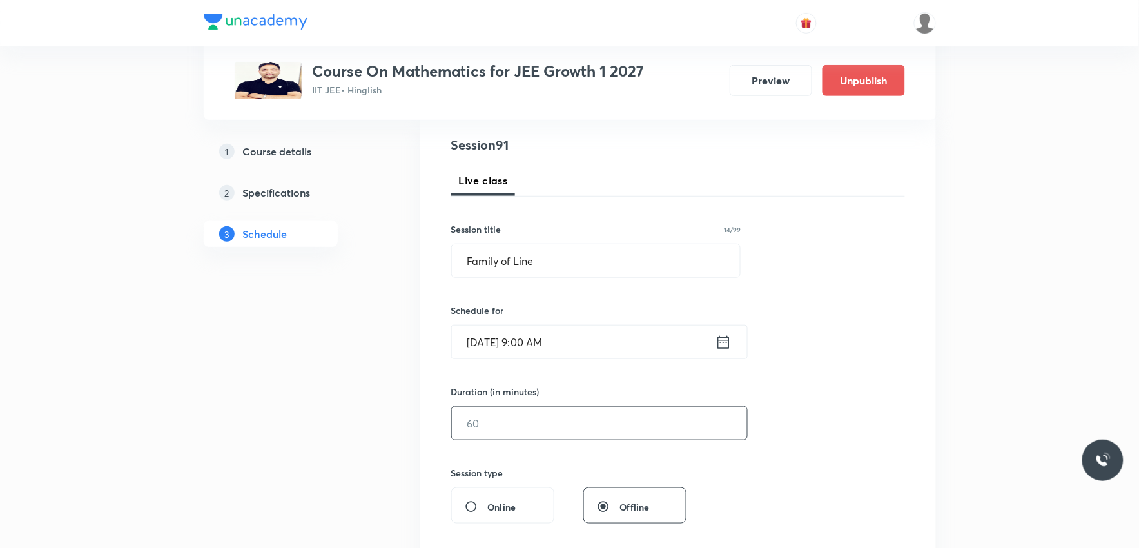
click at [505, 414] on input "text" at bounding box center [599, 423] width 295 height 33
type input "3"
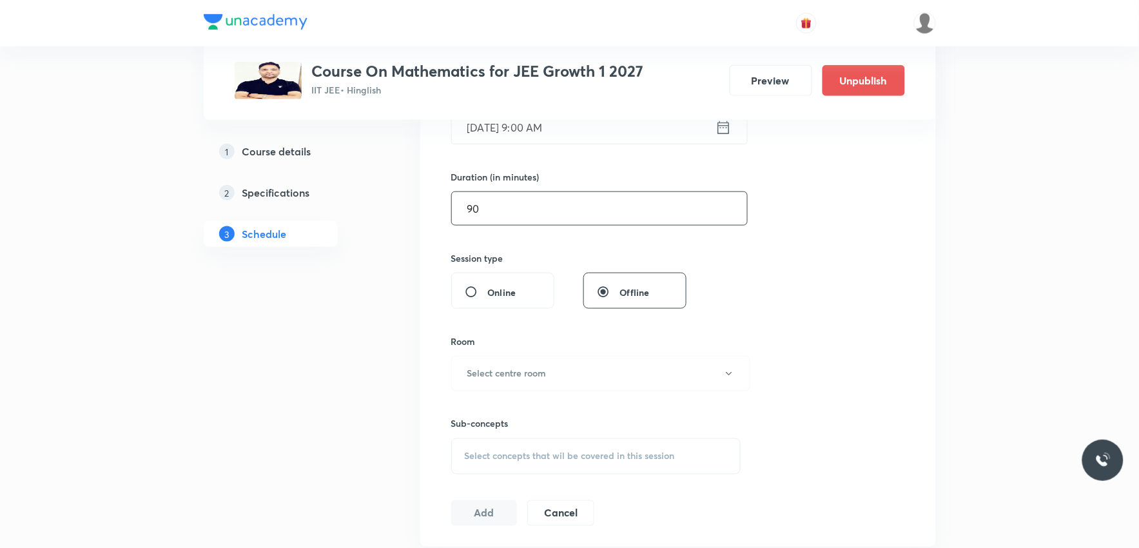
scroll to position [429, 0]
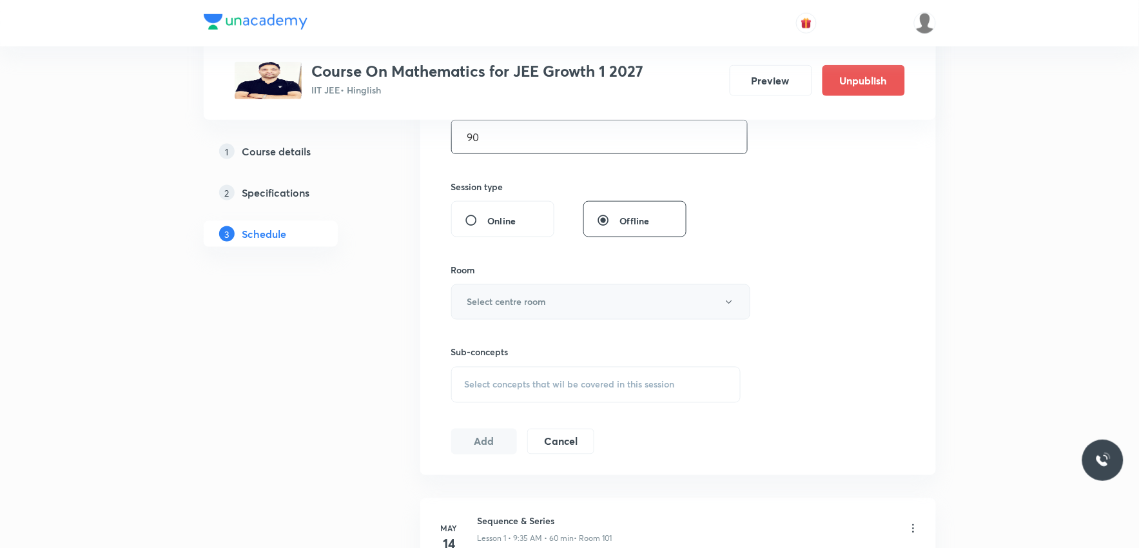
type input "90"
click at [601, 288] on button "Select centre room" at bounding box center [600, 301] width 299 height 35
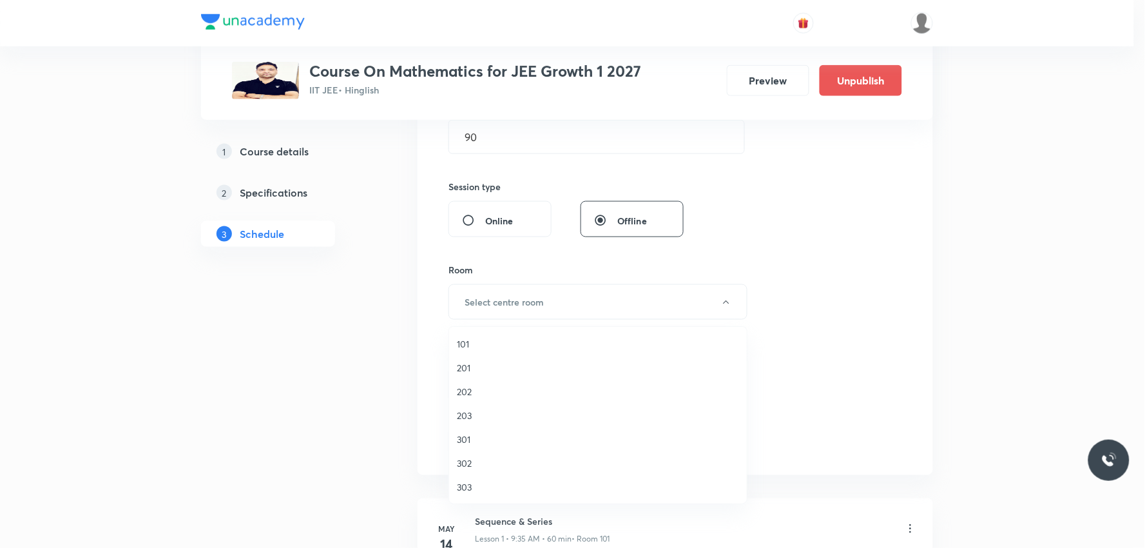
click at [498, 342] on span "101" at bounding box center [598, 344] width 282 height 14
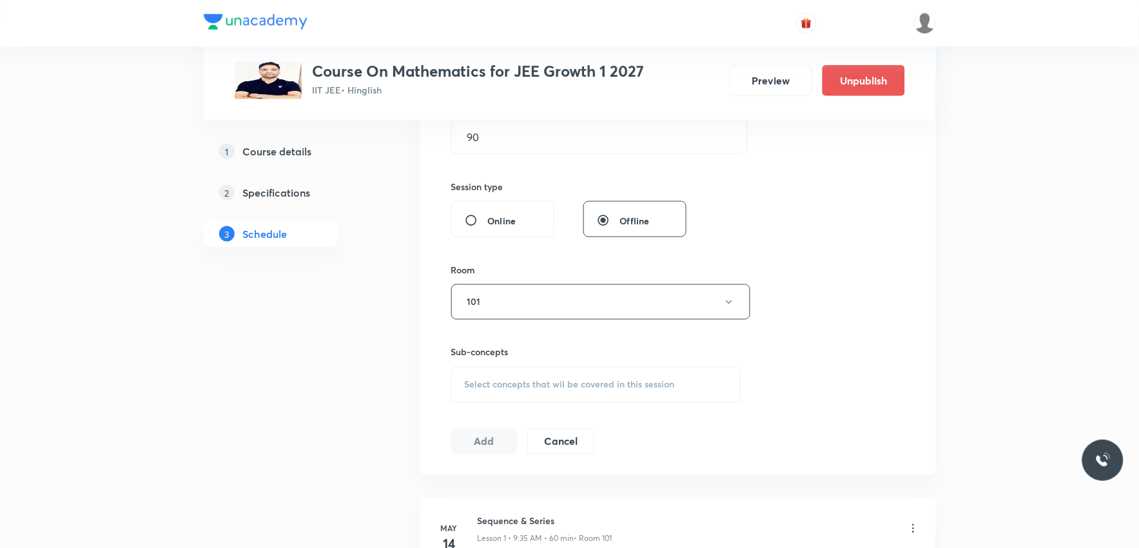
click at [549, 382] on span "Select concepts that wil be covered in this session" at bounding box center [570, 385] width 210 height 10
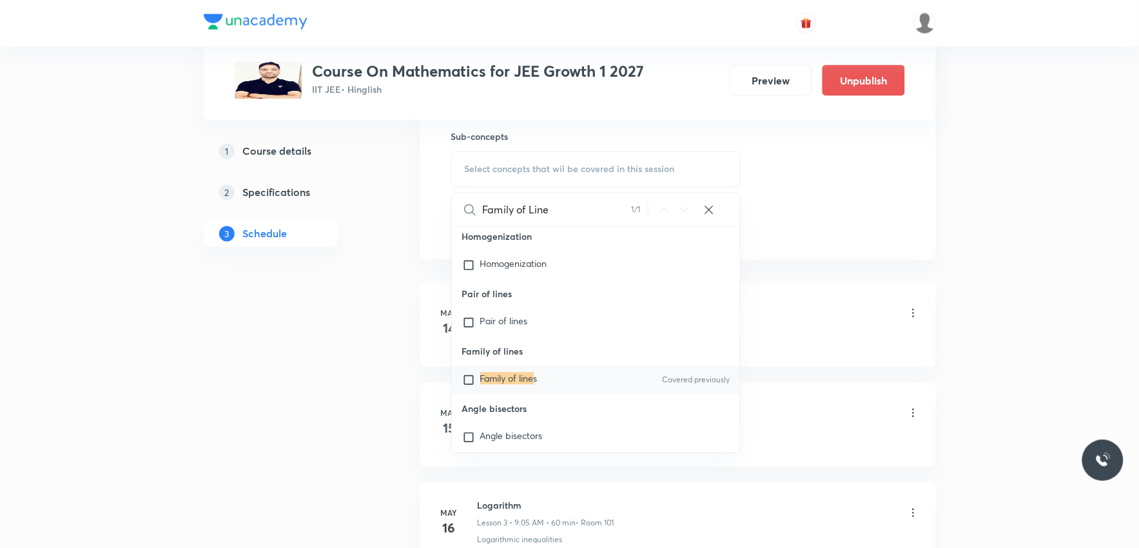
type input "Family of Line"
drag, startPoint x: 510, startPoint y: 394, endPoint x: 595, endPoint y: 361, distance: 90.8
click at [511, 385] on mark "Family of line" at bounding box center [506, 379] width 53 height 12
checkbox input "true"
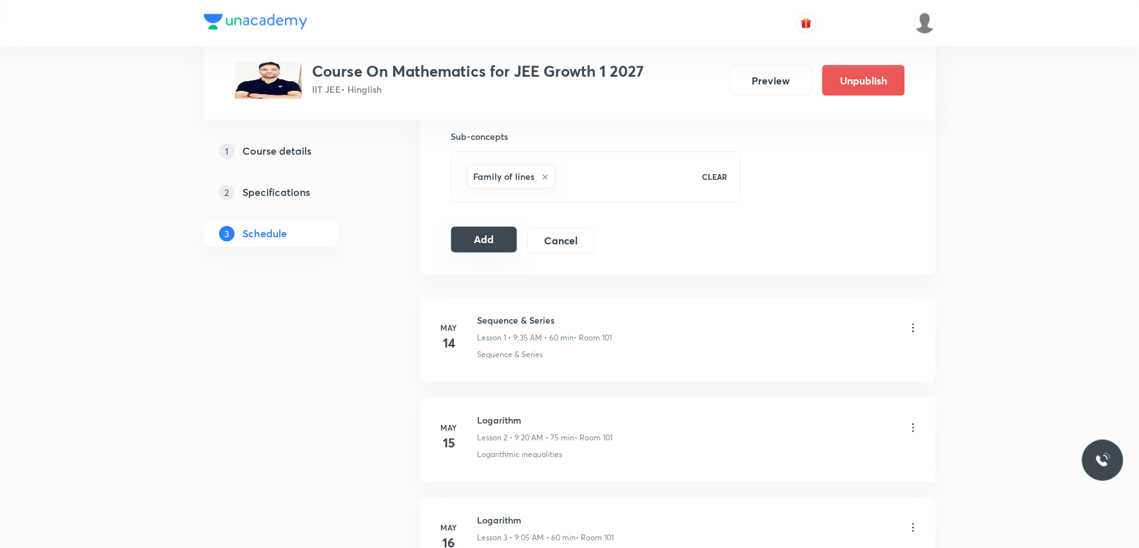
click at [496, 246] on button "Add" at bounding box center [484, 240] width 66 height 26
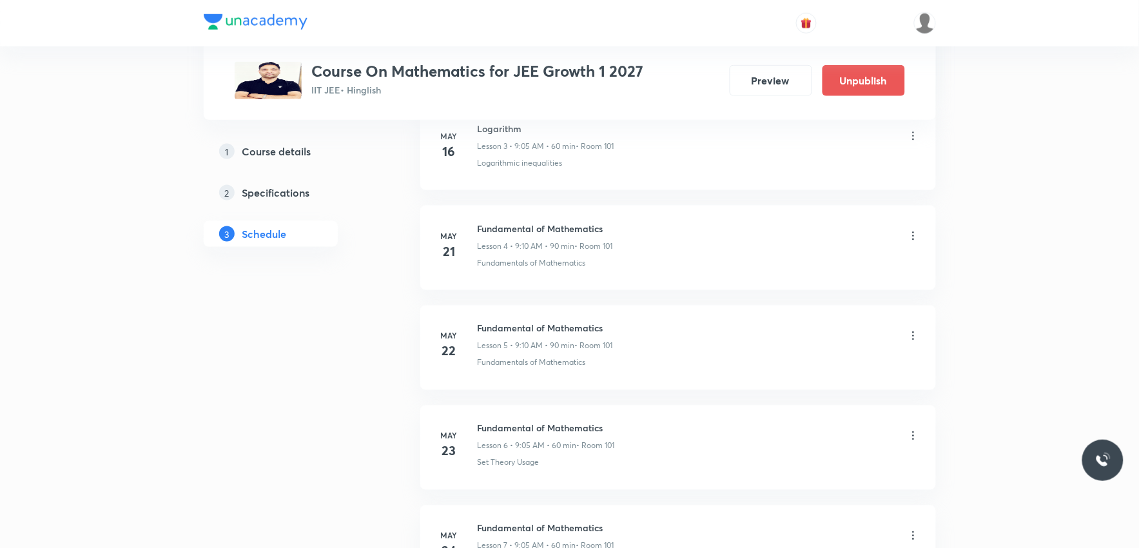
scroll to position [8994, 0]
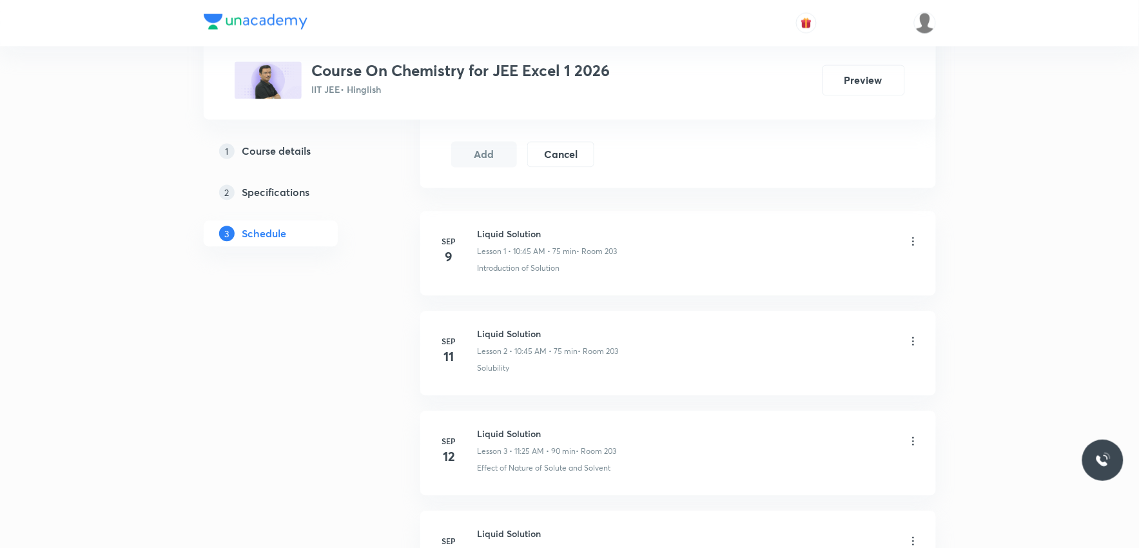
scroll to position [572, 0]
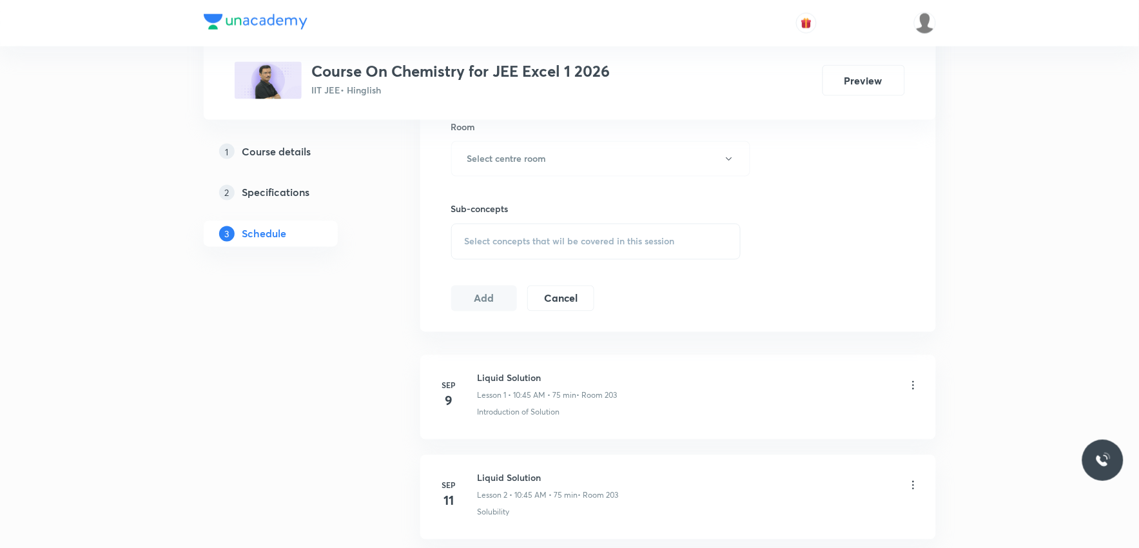
click at [643, 242] on span "Select concepts that wil be covered in this session" at bounding box center [570, 242] width 210 height 10
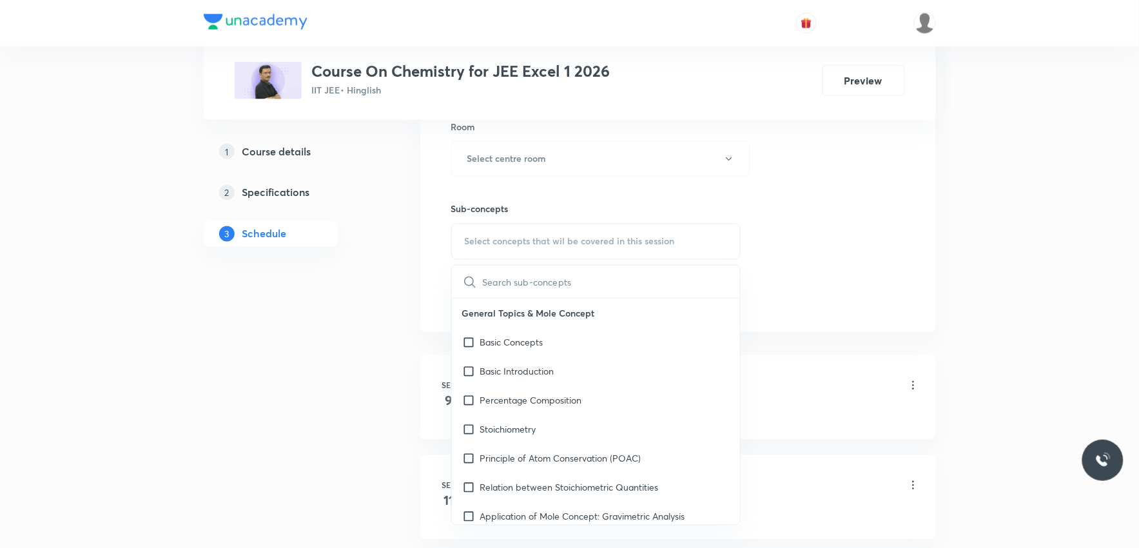
click at [832, 171] on div "Session 20 Live class Session title 0/99 ​ Schedule for Oct 6, 2025, 6:47 PM ​ …" at bounding box center [678, 8] width 454 height 605
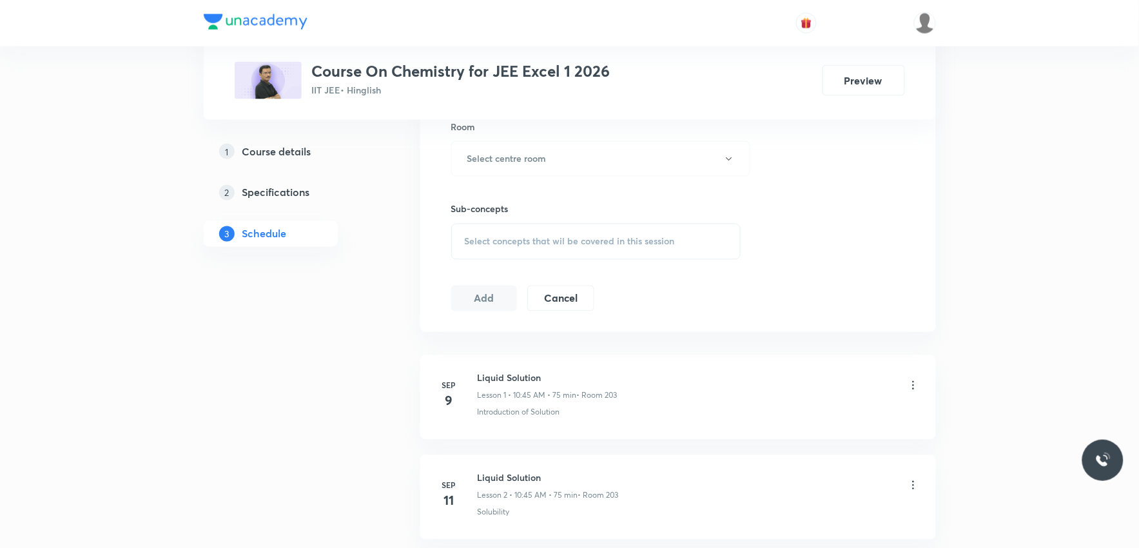
scroll to position [2386, 0]
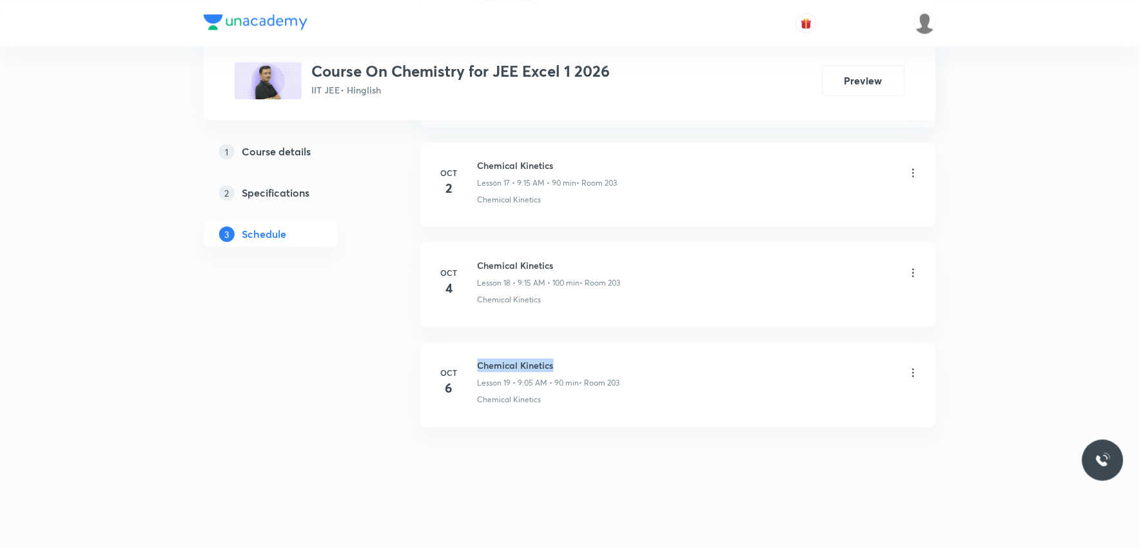
drag, startPoint x: 478, startPoint y: 365, endPoint x: 588, endPoint y: 358, distance: 110.4
click at [588, 358] on h6 "Chemical Kinetics" at bounding box center [549, 365] width 142 height 14
copy h6 "Chemical Kinetics"
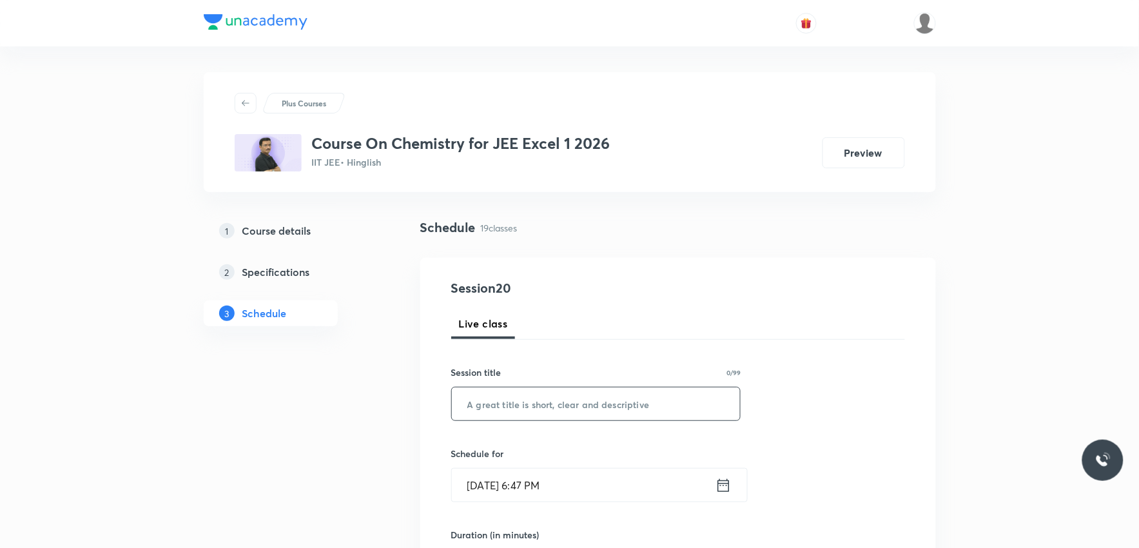
click at [578, 403] on input "text" at bounding box center [596, 403] width 289 height 33
paste input "Chemical Kinetics"
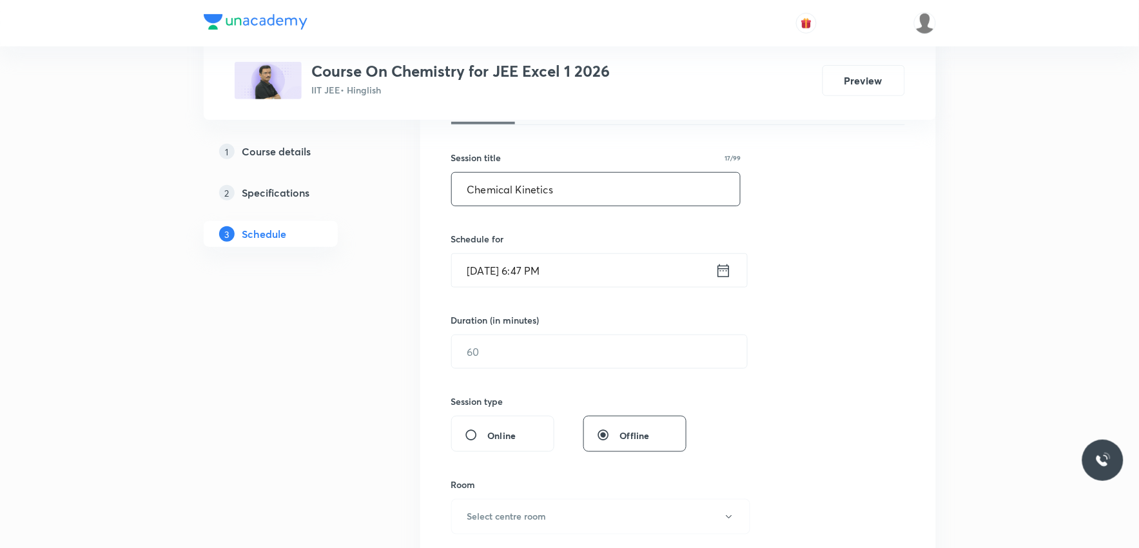
type input "Chemical Kinetics"
click at [492, 278] on input "Oct 6, 2025, 6:47 PM" at bounding box center [584, 270] width 264 height 33
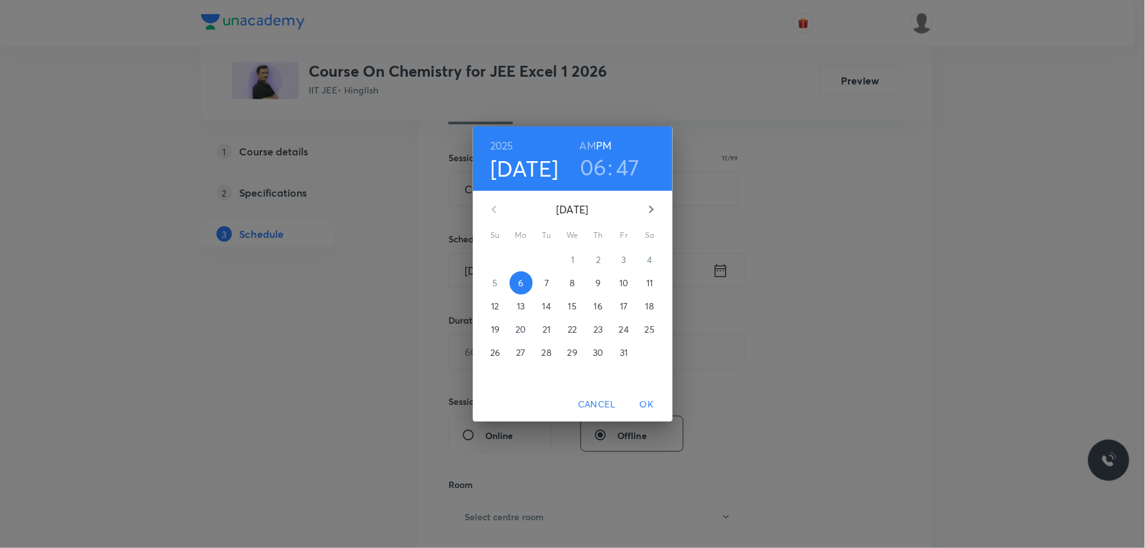
click at [547, 279] on p "7" at bounding box center [547, 283] width 5 height 13
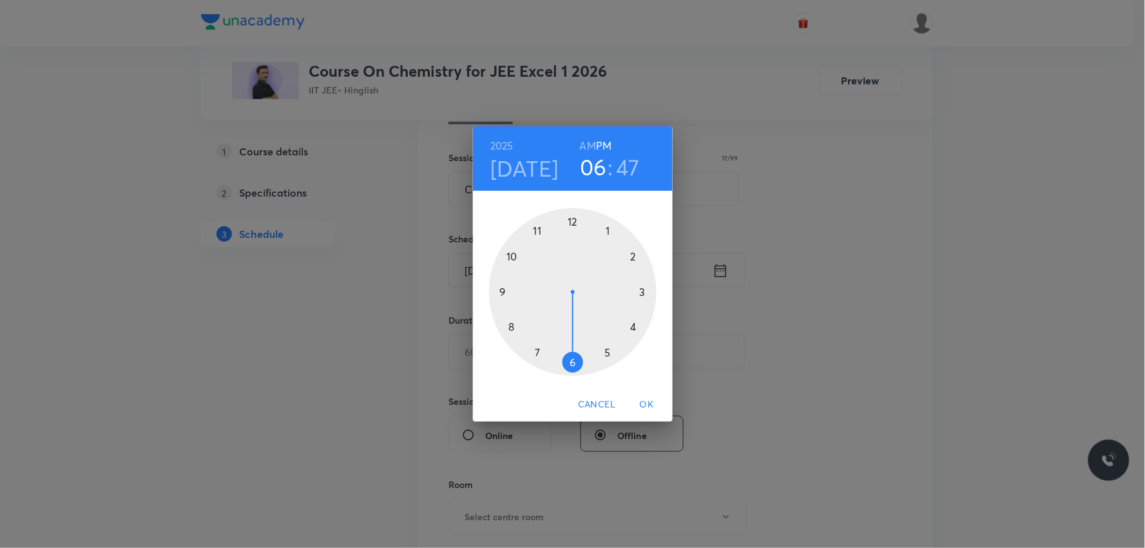
click at [587, 150] on h6 "AM" at bounding box center [588, 146] width 16 height 18
drag, startPoint x: 578, startPoint y: 359, endPoint x: 530, endPoint y: 287, distance: 85.6
click at [530, 287] on div at bounding box center [573, 292] width 168 height 168
drag, startPoint x: 505, startPoint y: 273, endPoint x: 574, endPoint y: 236, distance: 78.1
click at [574, 236] on div at bounding box center [573, 292] width 168 height 168
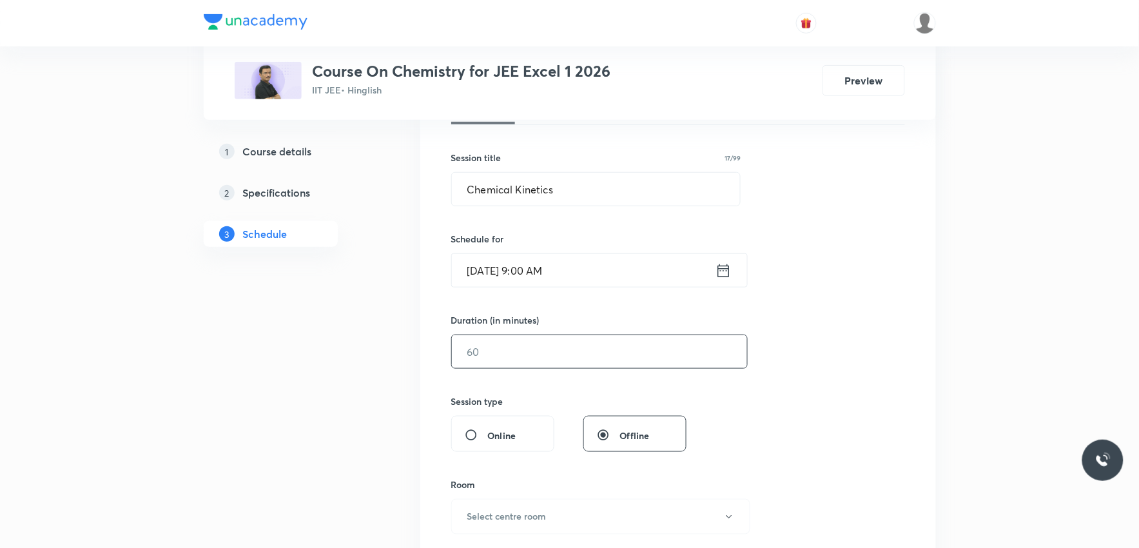
click at [519, 362] on input "text" at bounding box center [599, 351] width 295 height 33
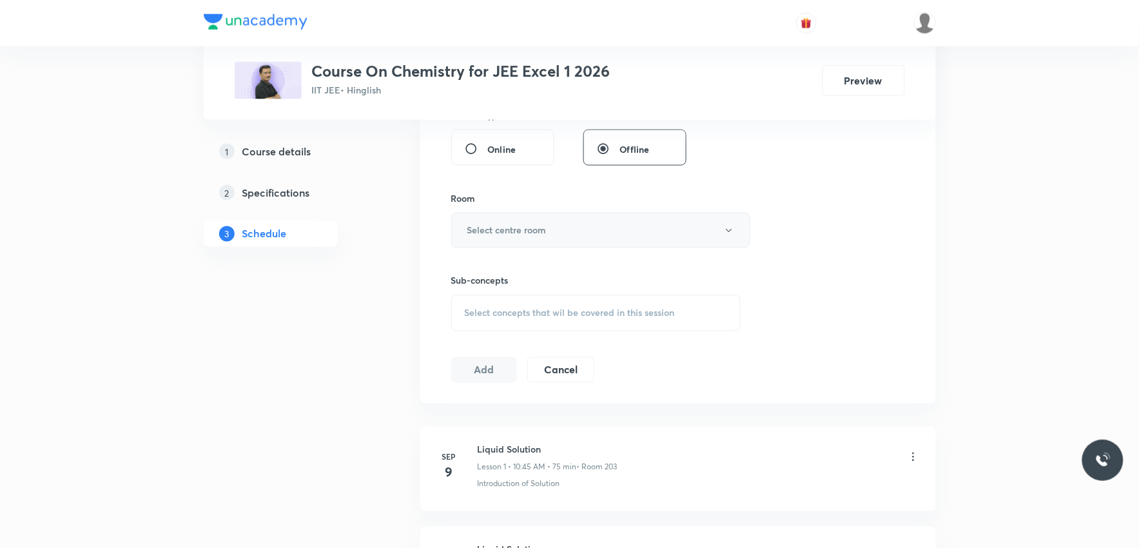
type input "90"
click at [603, 236] on button "Select centre room" at bounding box center [600, 230] width 299 height 35
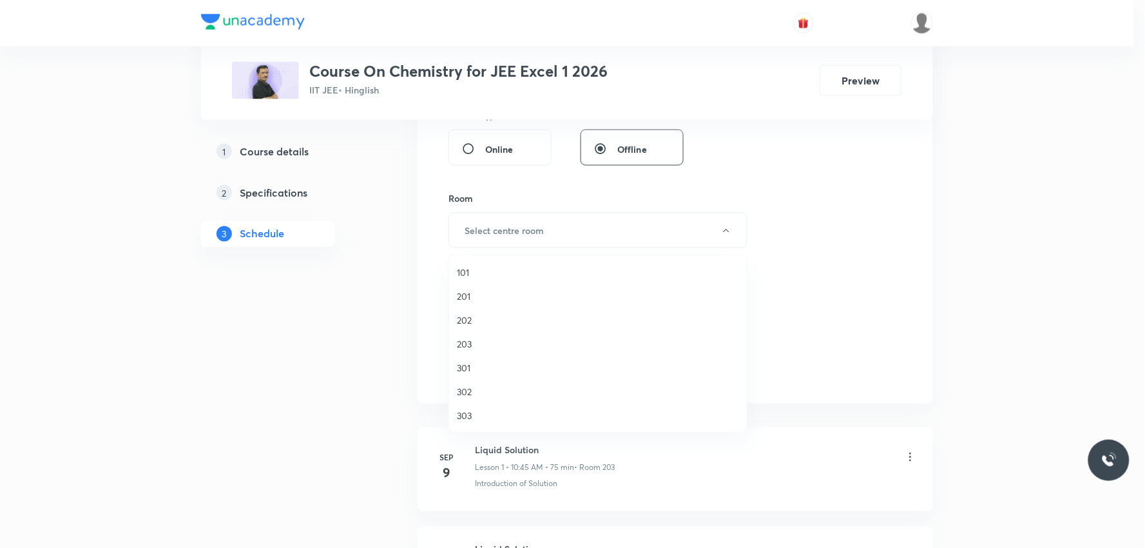
click at [481, 335] on li "203" at bounding box center [598, 344] width 298 height 24
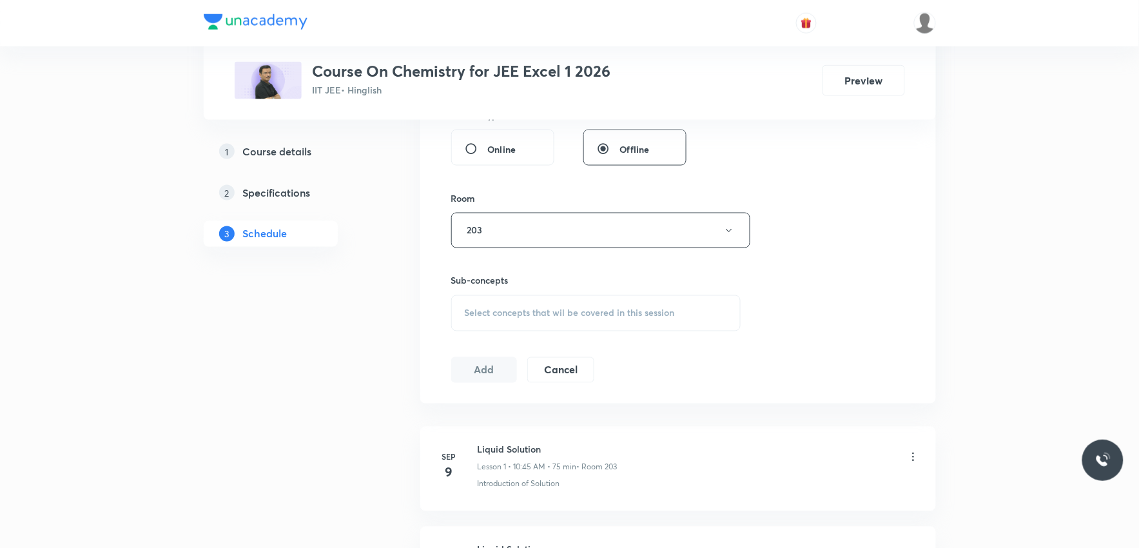
click at [572, 314] on span "Select concepts that wil be covered in this session" at bounding box center [570, 313] width 210 height 10
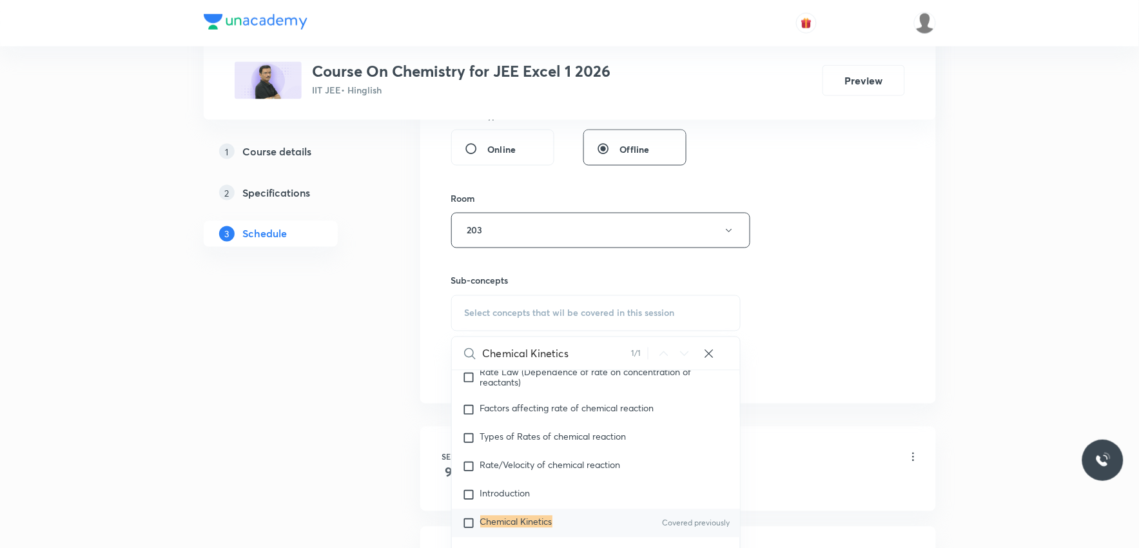
scroll to position [716, 0]
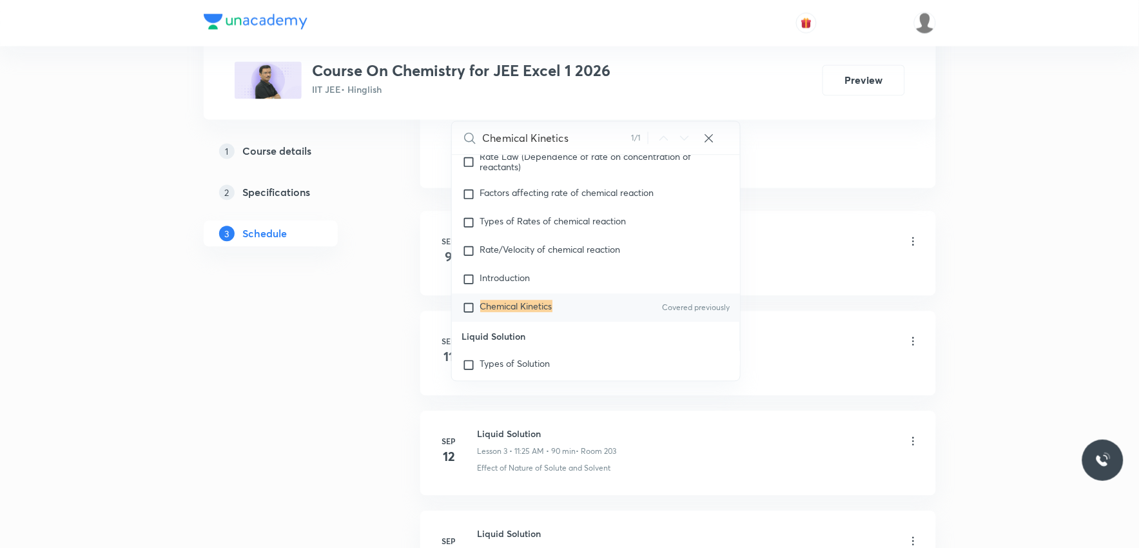
type input "Chemical Kinetics"
drag, startPoint x: 539, startPoint y: 318, endPoint x: 596, endPoint y: 302, distance: 59.0
click at [539, 313] on mark "Chemical Kinetics" at bounding box center [516, 306] width 72 height 12
checkbox input "true"
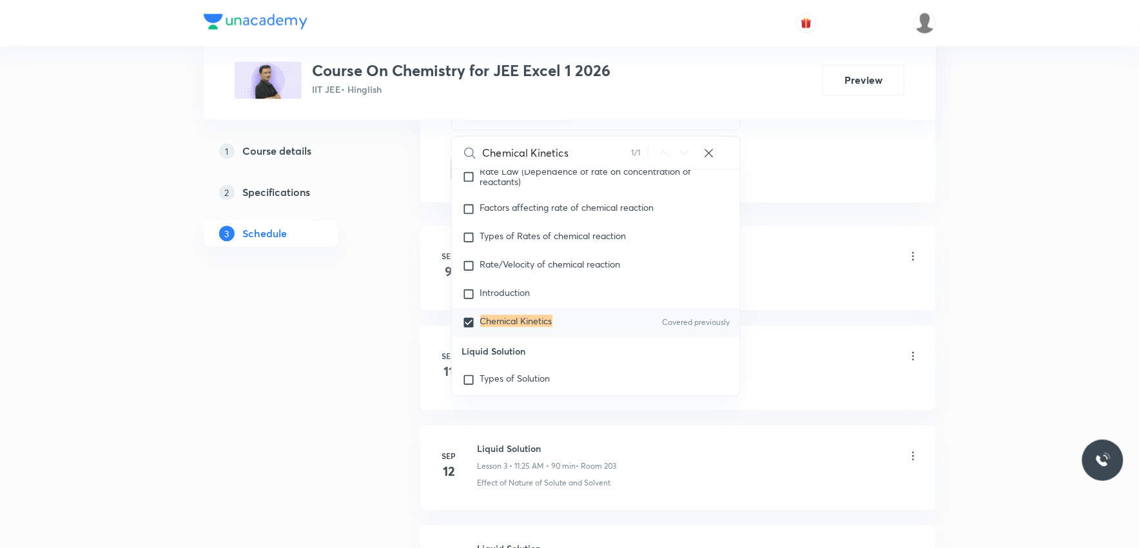
drag, startPoint x: 797, startPoint y: 191, endPoint x: 831, endPoint y: 173, distance: 38.9
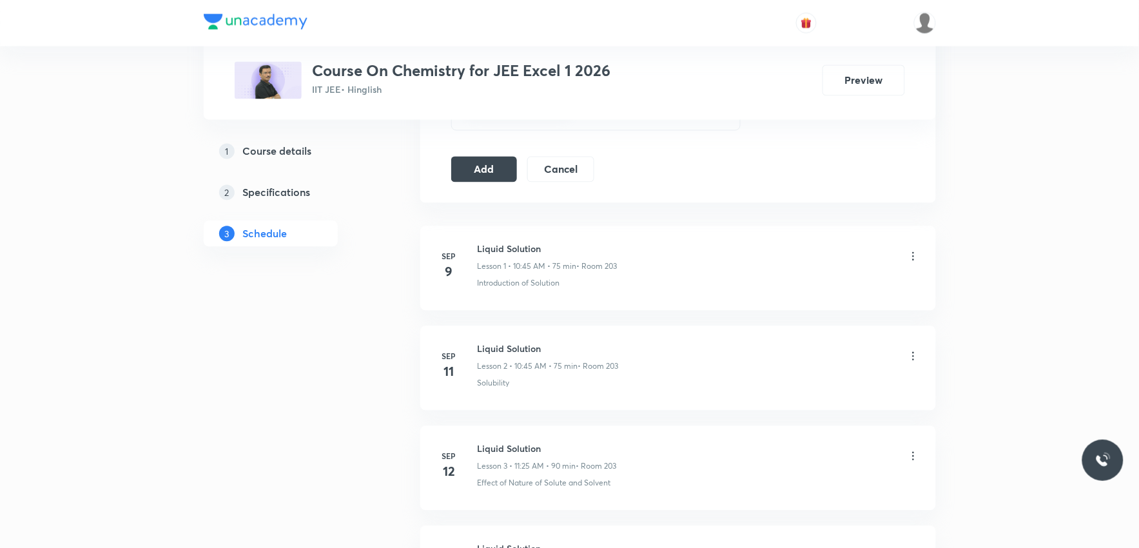
scroll to position [501, 0]
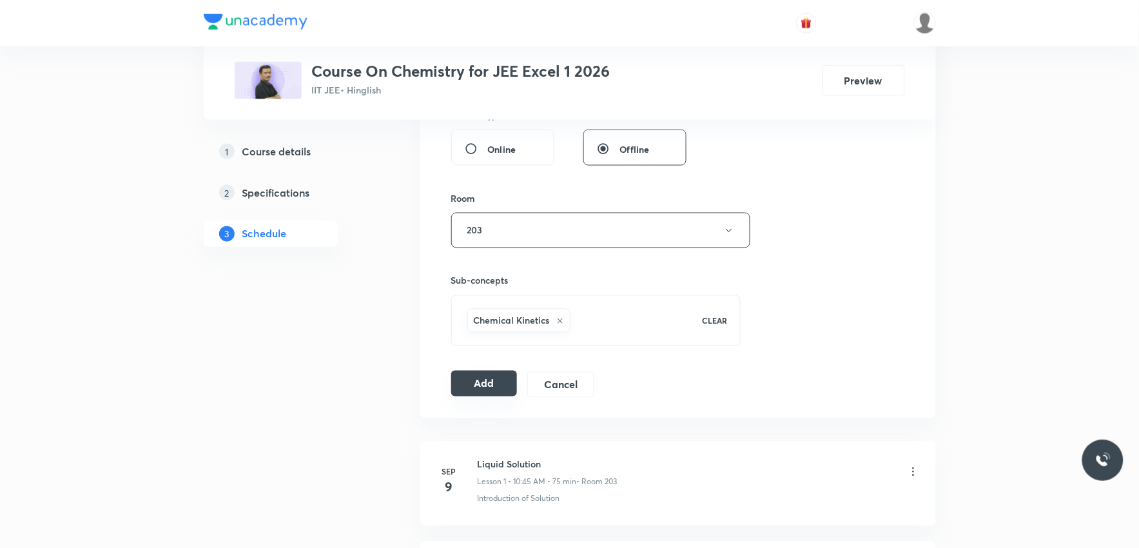
click at [498, 390] on button "Add" at bounding box center [484, 384] width 66 height 26
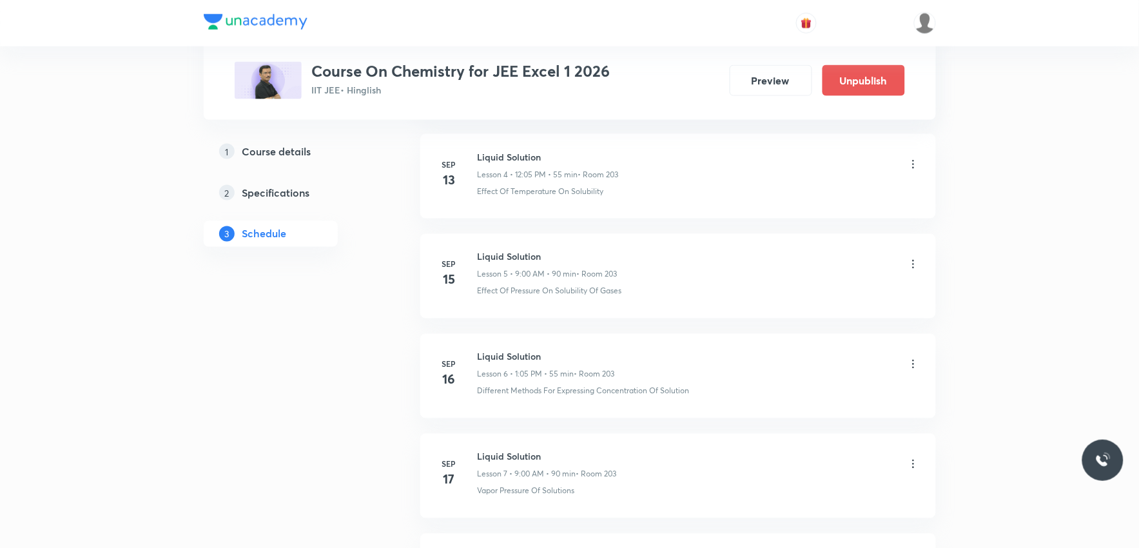
scroll to position [1893, 0]
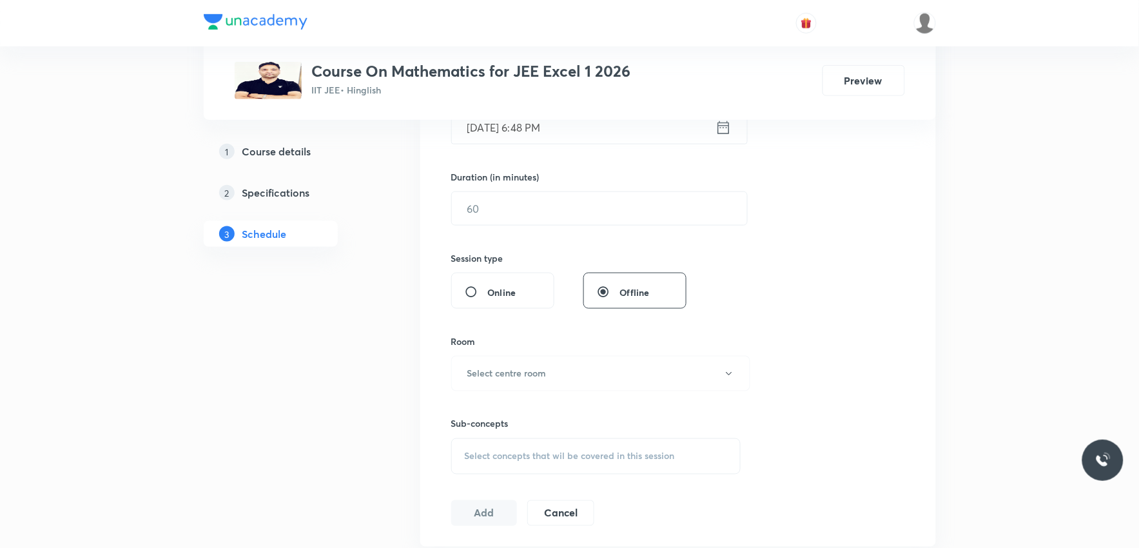
scroll to position [501, 0]
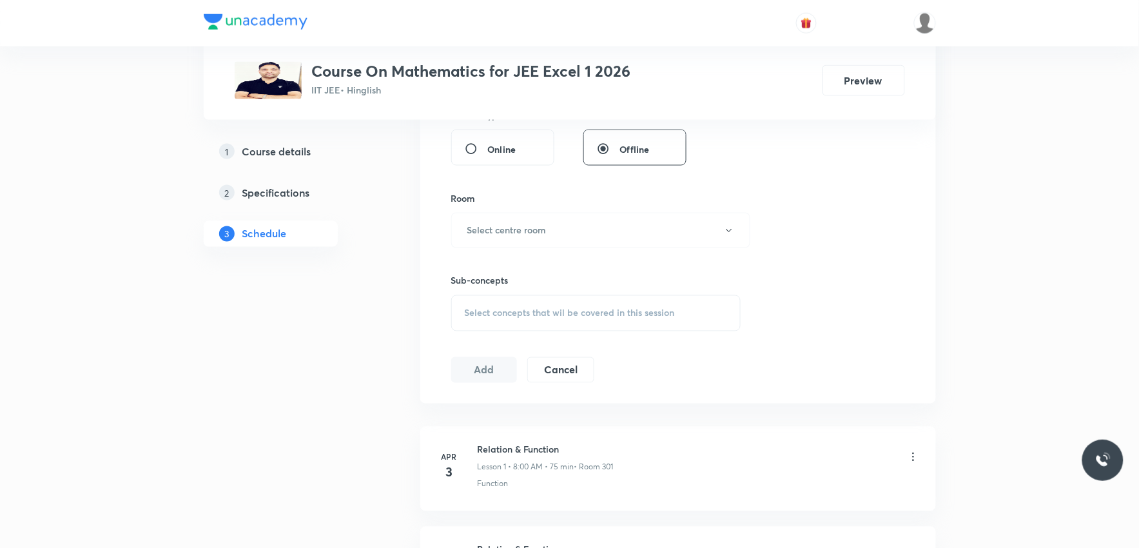
click at [580, 303] on div "Select concepts that wil be covered in this session" at bounding box center [596, 313] width 290 height 36
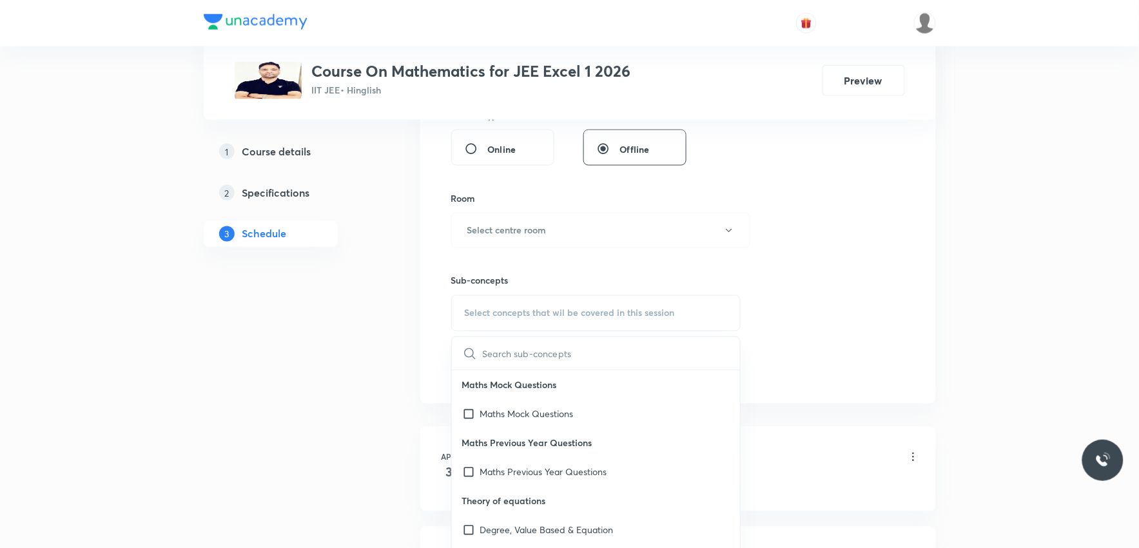
click at [812, 235] on div "Session 112 Live class Session title 0/99 ​ Schedule for [DATE] 6:48 PM ​ Durat…" at bounding box center [678, 80] width 454 height 605
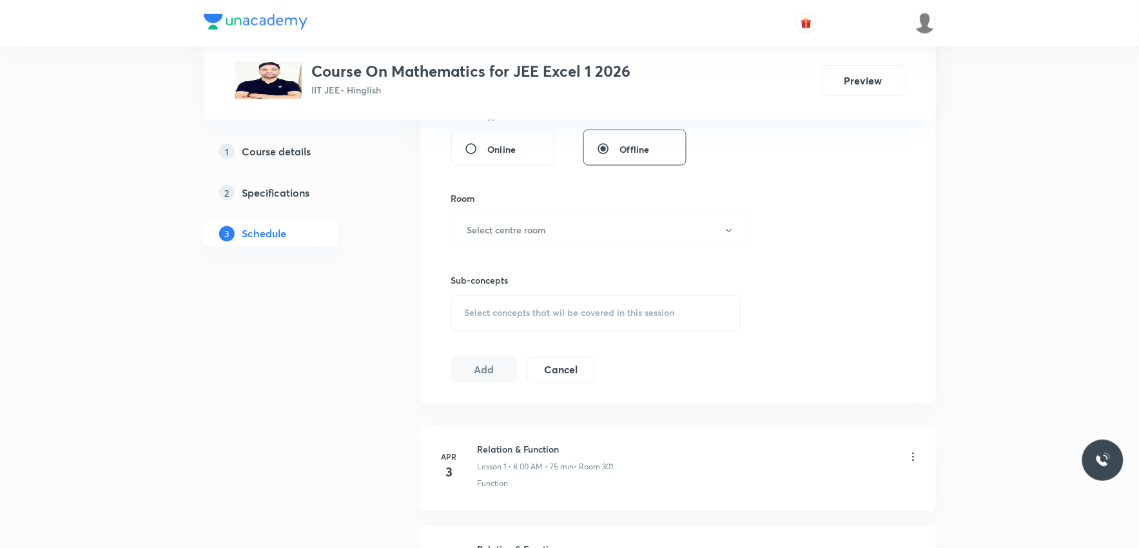
scroll to position [11587, 0]
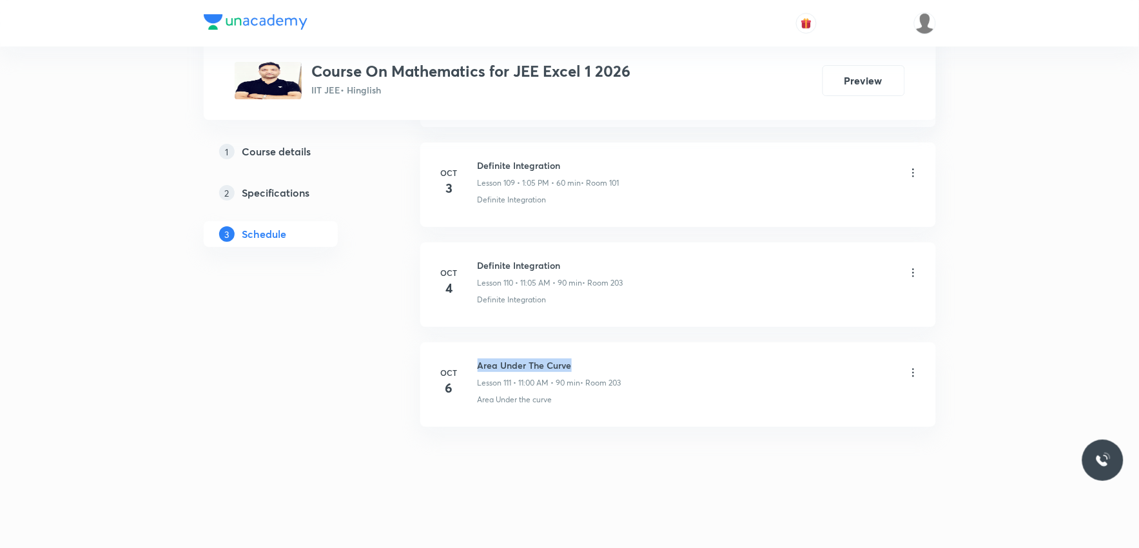
drag, startPoint x: 478, startPoint y: 365, endPoint x: 621, endPoint y: 351, distance: 143.8
click at [621, 351] on li "[DATE] Area Under The Curve Lesson 111 • 11:00 AM • 90 min • Room 203 Area Unde…" at bounding box center [678, 384] width 516 height 84
copy h6 "Area Under The Curve"
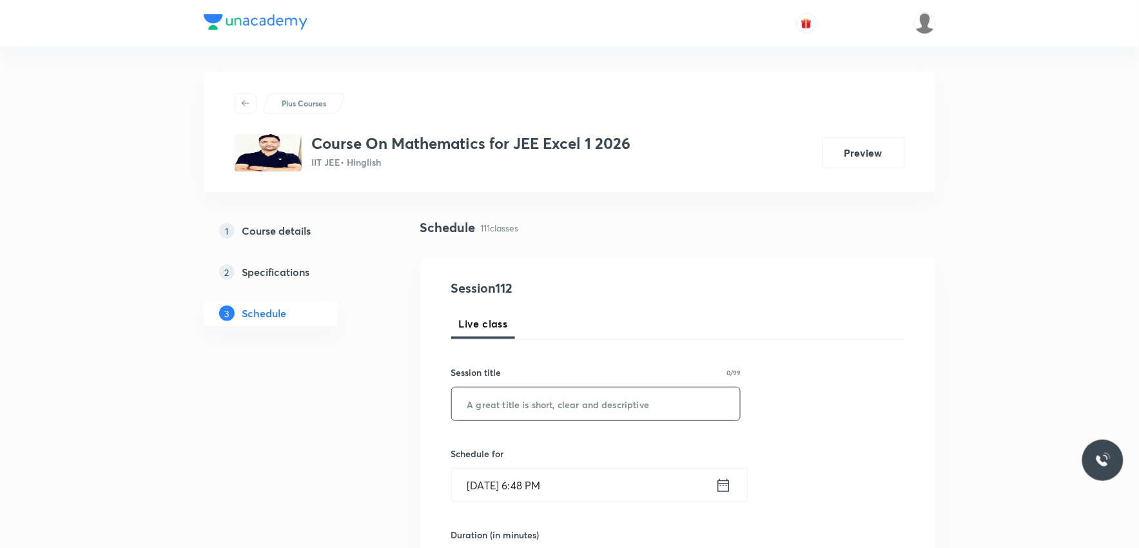
click at [591, 398] on input "text" at bounding box center [596, 403] width 289 height 33
paste input "Area Under The Curve"
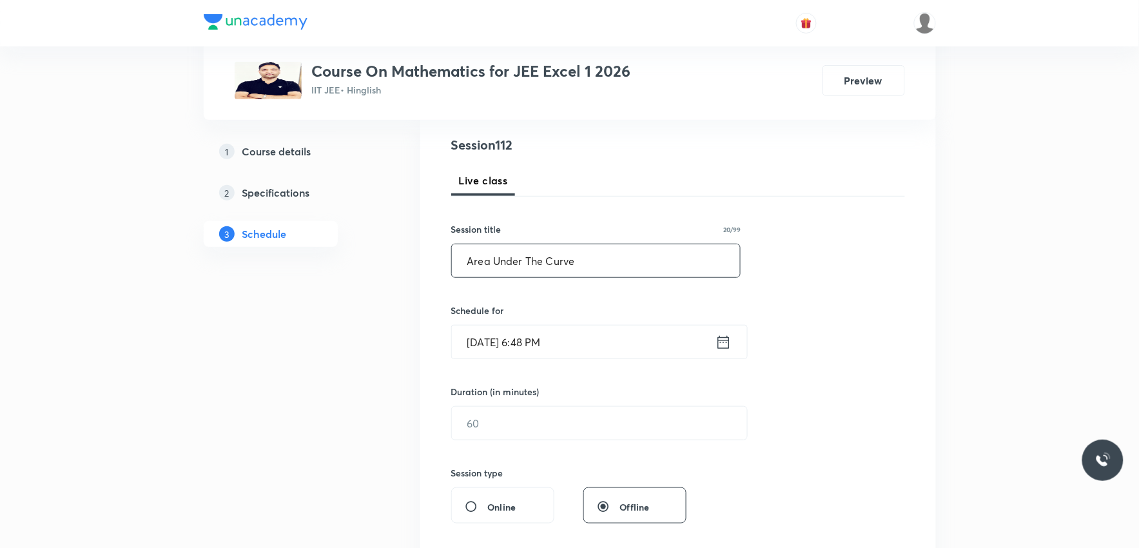
type input "Area Under The Curve"
click at [514, 339] on input "[DATE] 6:48 PM" at bounding box center [584, 342] width 264 height 33
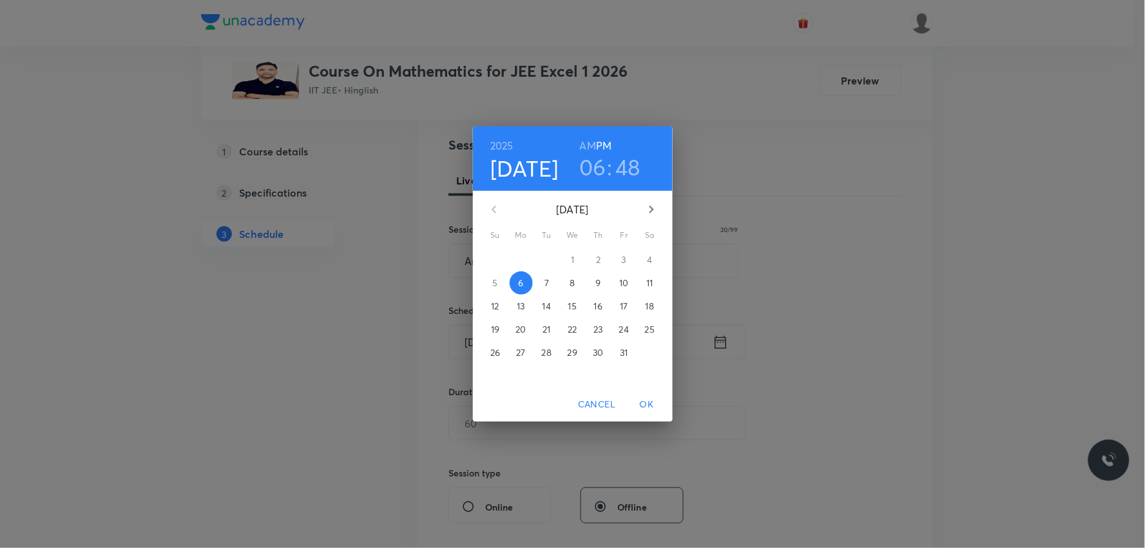
click at [550, 282] on span "7" at bounding box center [547, 283] width 23 height 13
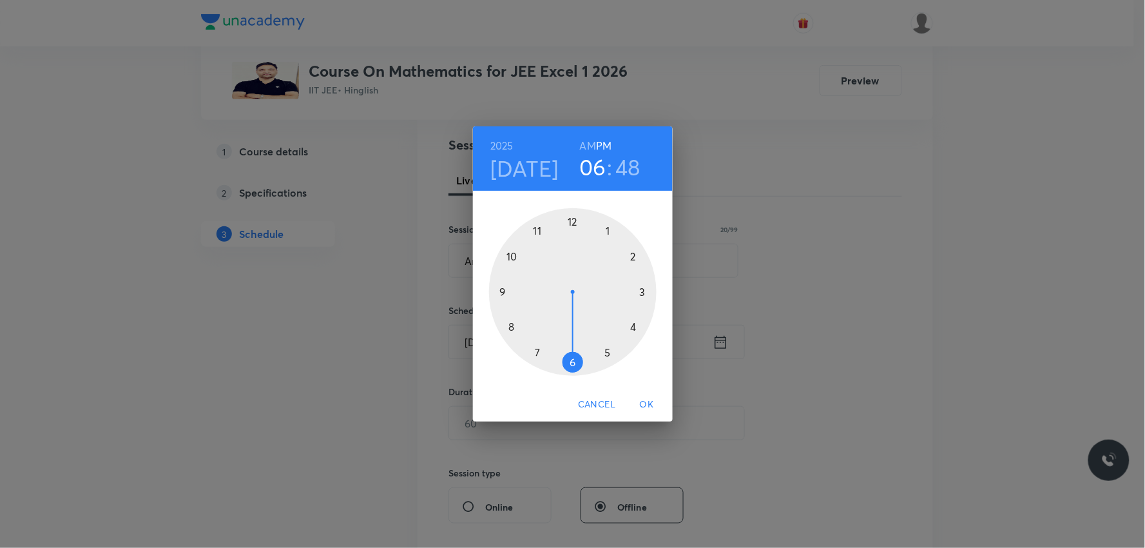
click at [590, 141] on h6 "AM" at bounding box center [588, 146] width 16 height 18
drag, startPoint x: 569, startPoint y: 367, endPoint x: 527, endPoint y: 262, distance: 113.3
click at [527, 262] on div at bounding box center [573, 292] width 168 height 168
drag, startPoint x: 503, startPoint y: 271, endPoint x: 539, endPoint y: 349, distance: 85.4
click at [539, 349] on div at bounding box center [573, 292] width 168 height 168
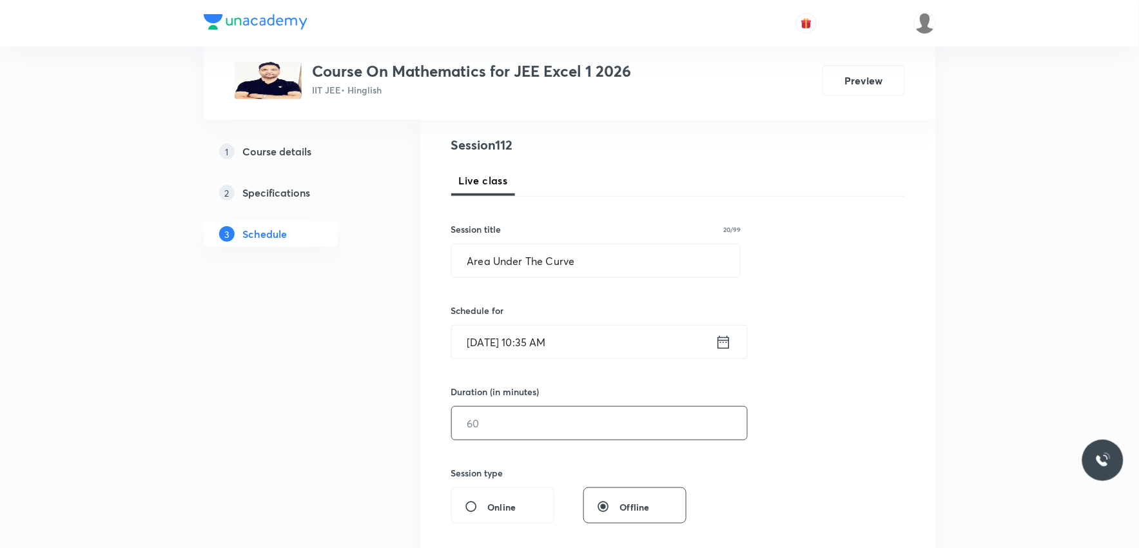
click at [512, 425] on input "text" at bounding box center [599, 423] width 295 height 33
type input "85"
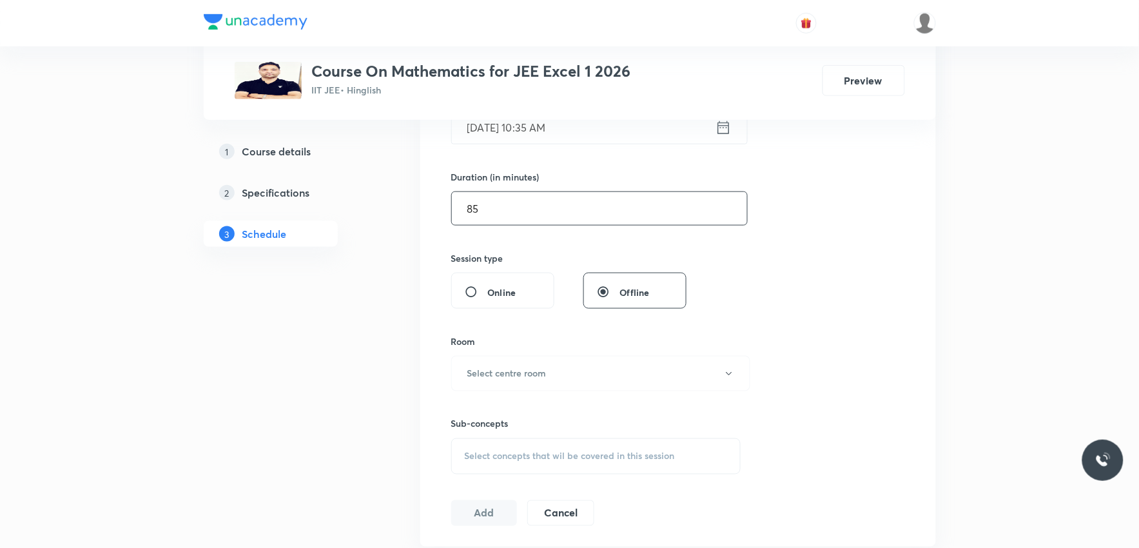
scroll to position [429, 0]
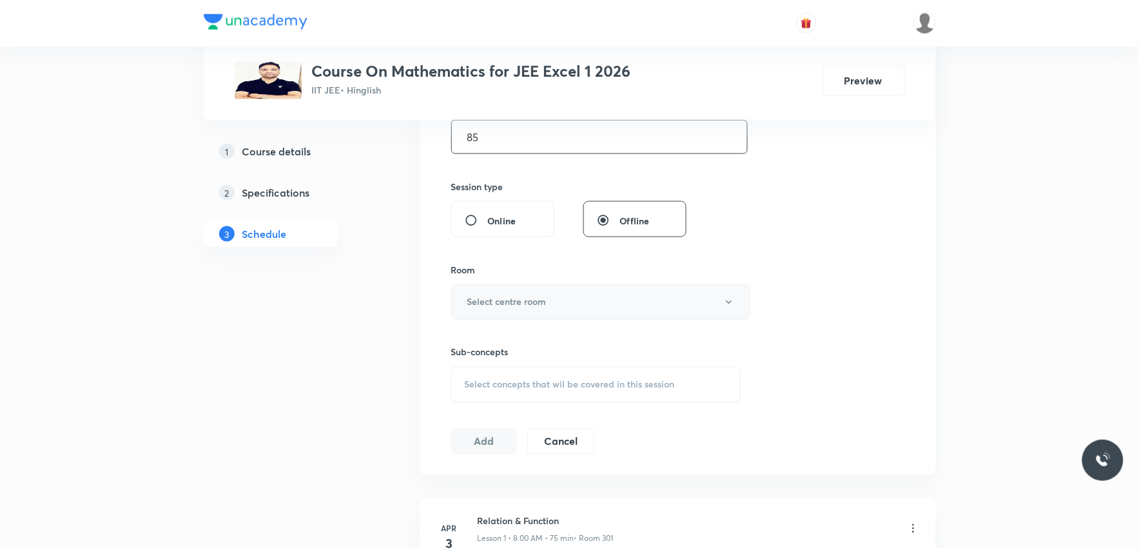
click at [619, 307] on button "Select centre room" at bounding box center [600, 301] width 299 height 35
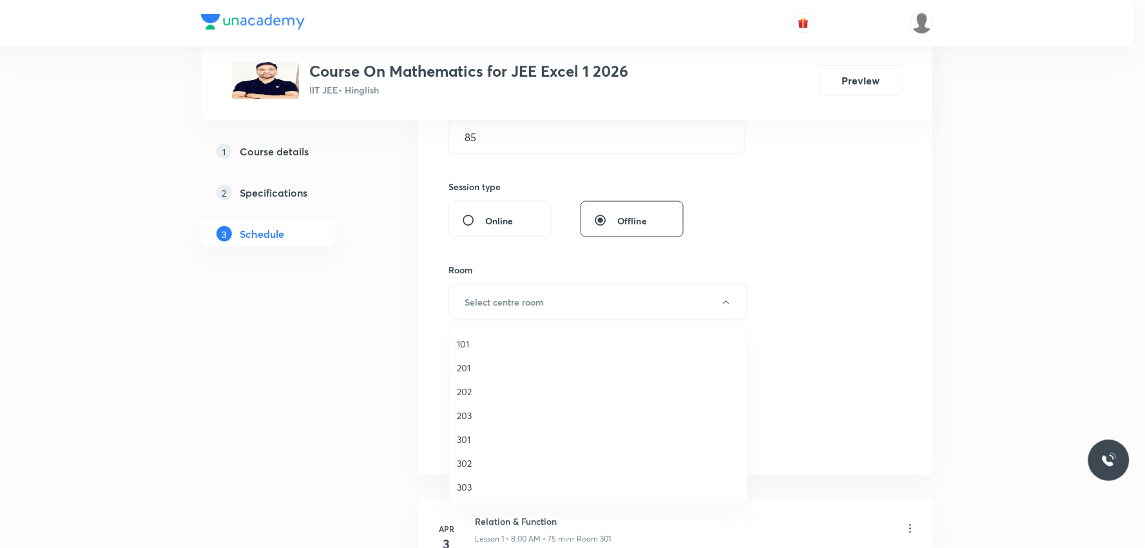
click at [482, 411] on span "203" at bounding box center [598, 416] width 282 height 14
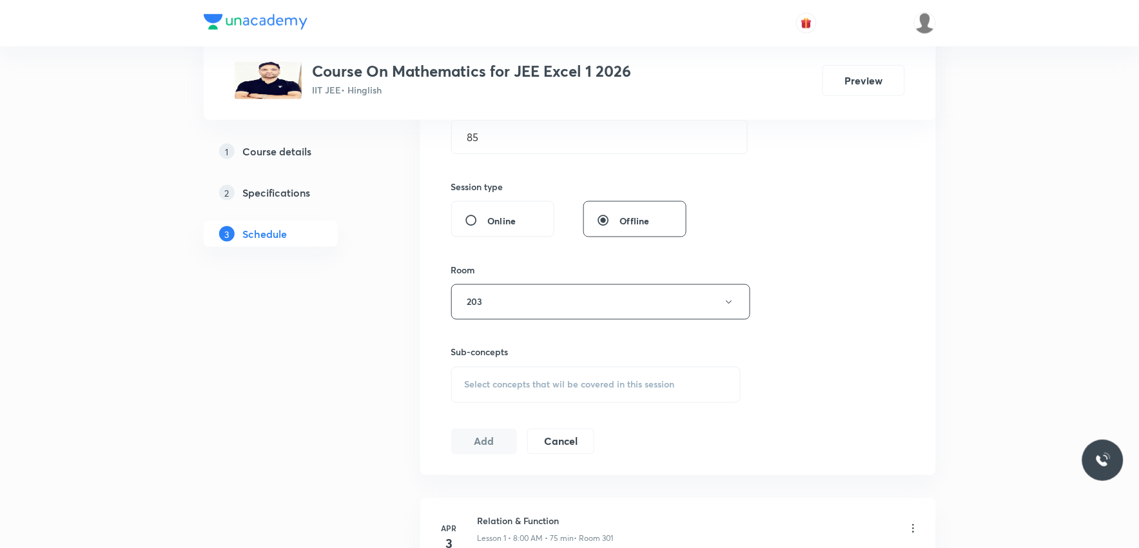
click at [590, 378] on div "Select concepts that wil be covered in this session" at bounding box center [596, 385] width 290 height 36
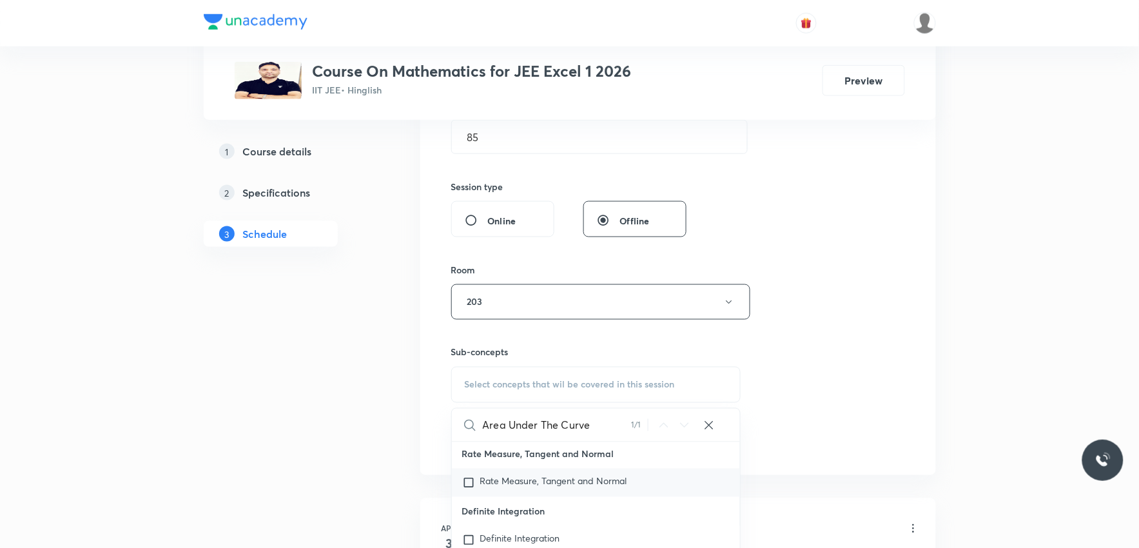
scroll to position [645, 0]
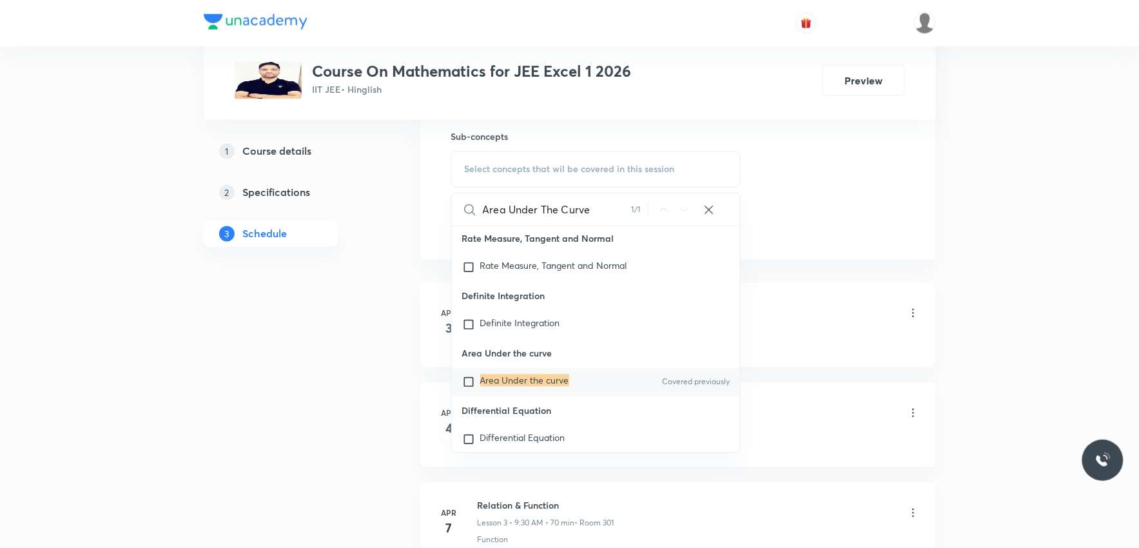
type input "Area Under The Curve"
click at [532, 387] on mark "Area Under the curve" at bounding box center [524, 380] width 89 height 12
checkbox input "true"
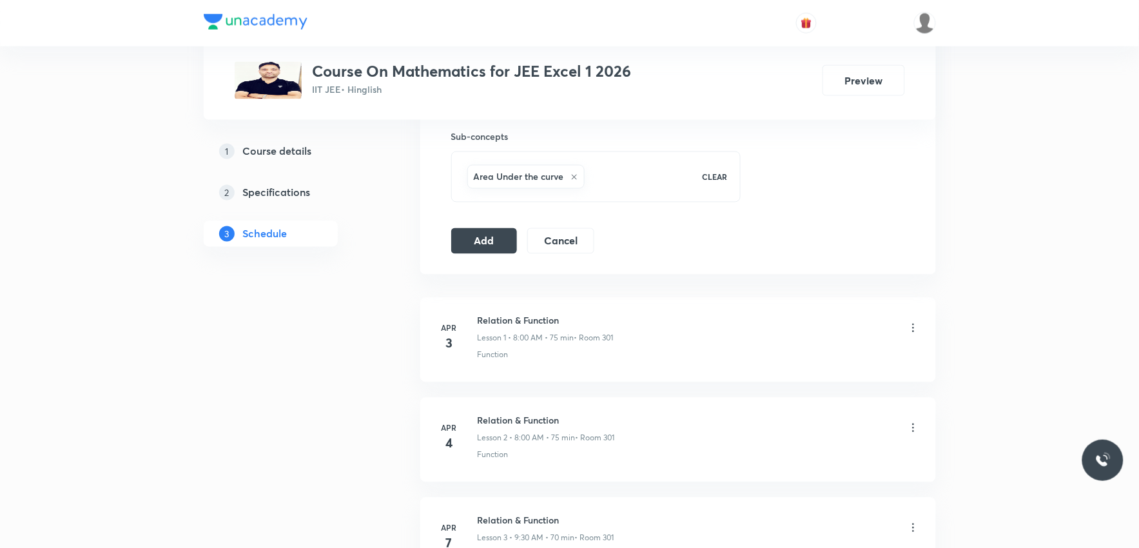
scroll to position [429, 0]
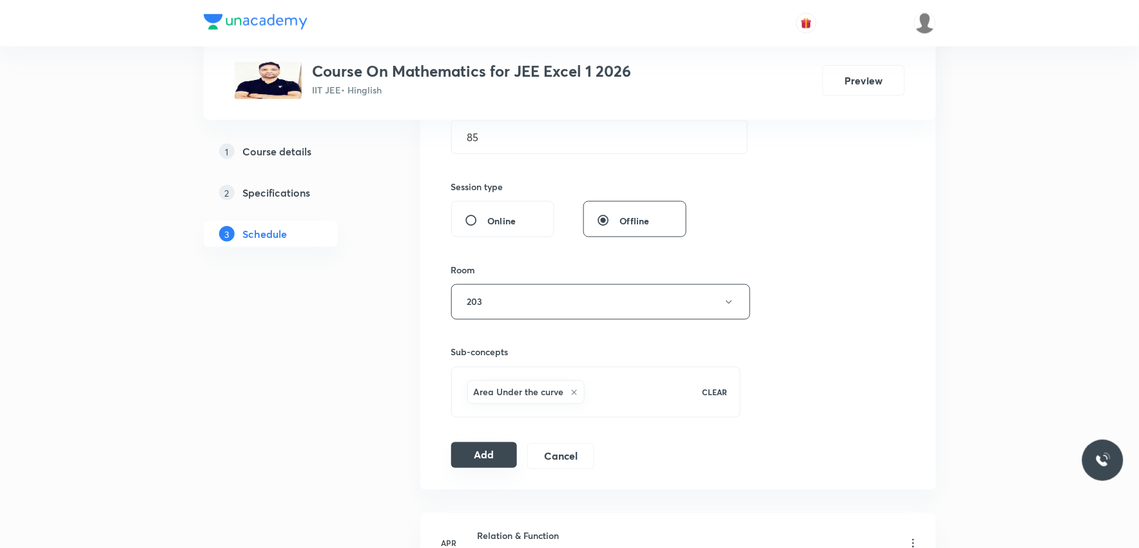
click at [496, 454] on button "Add" at bounding box center [484, 455] width 66 height 26
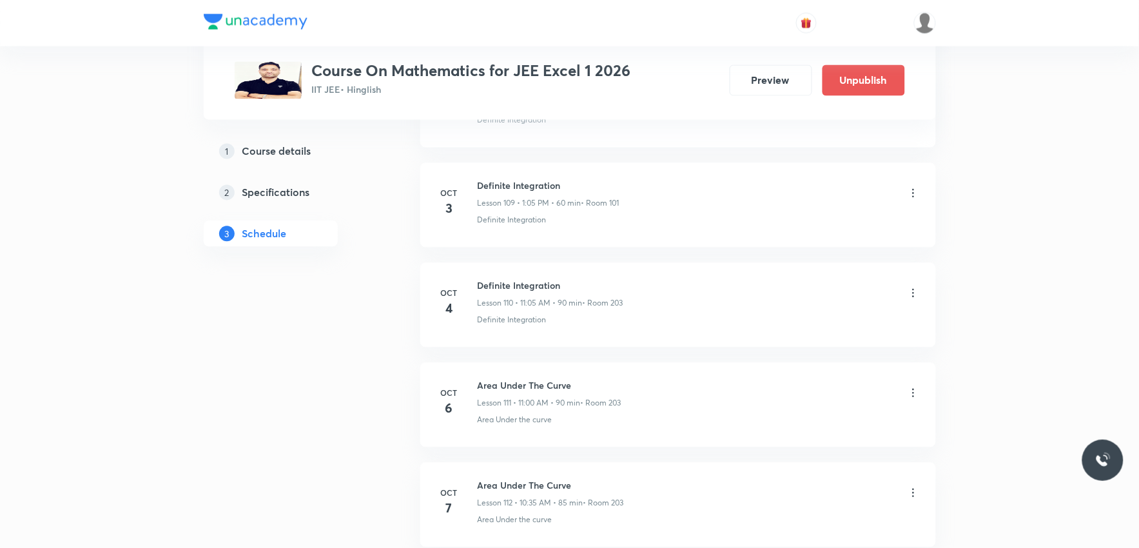
scroll to position [11095, 0]
